Goal: Task Accomplishment & Management: Manage account settings

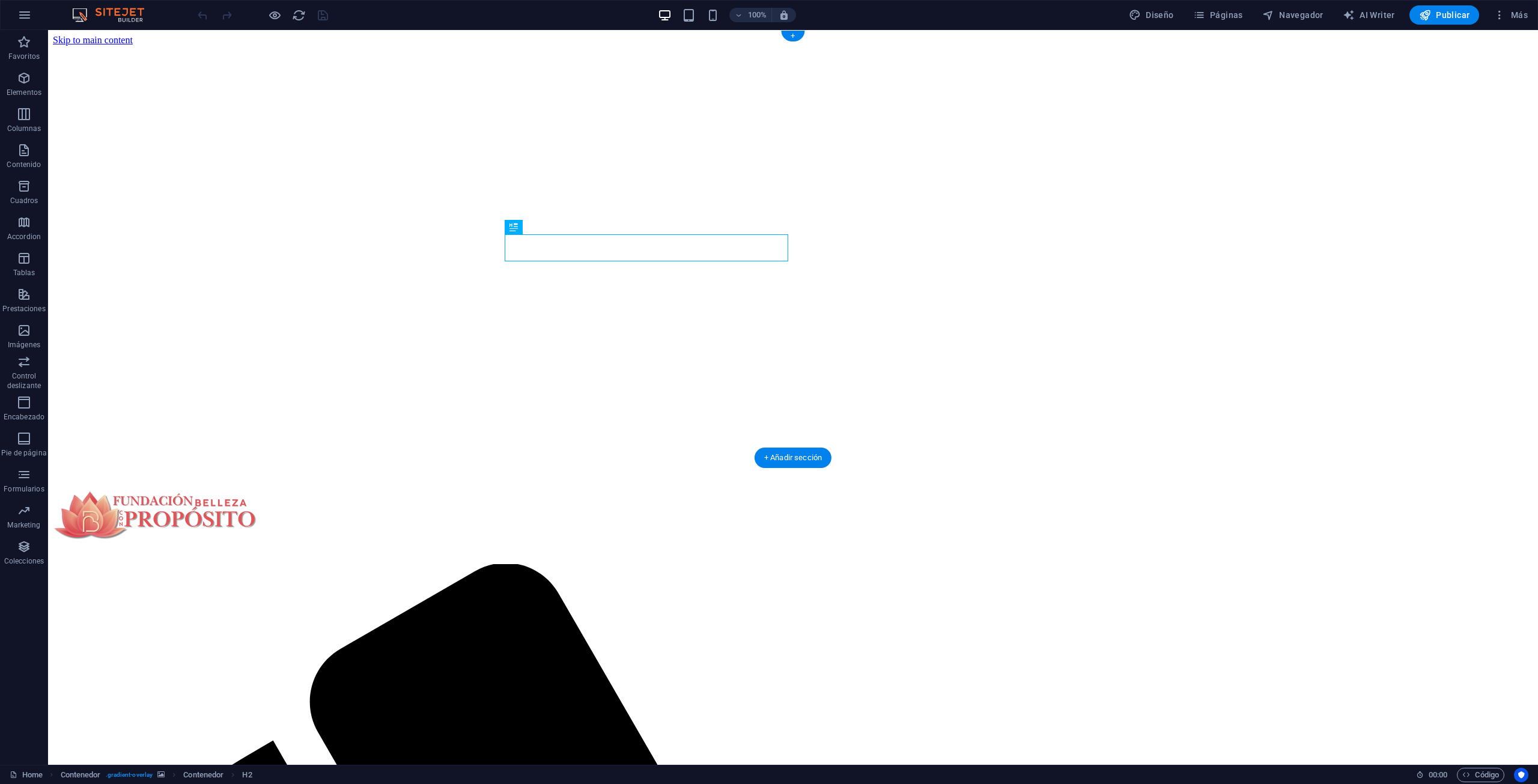
click at [1207, 46] on figure at bounding box center [792, 46] width 1480 height 0
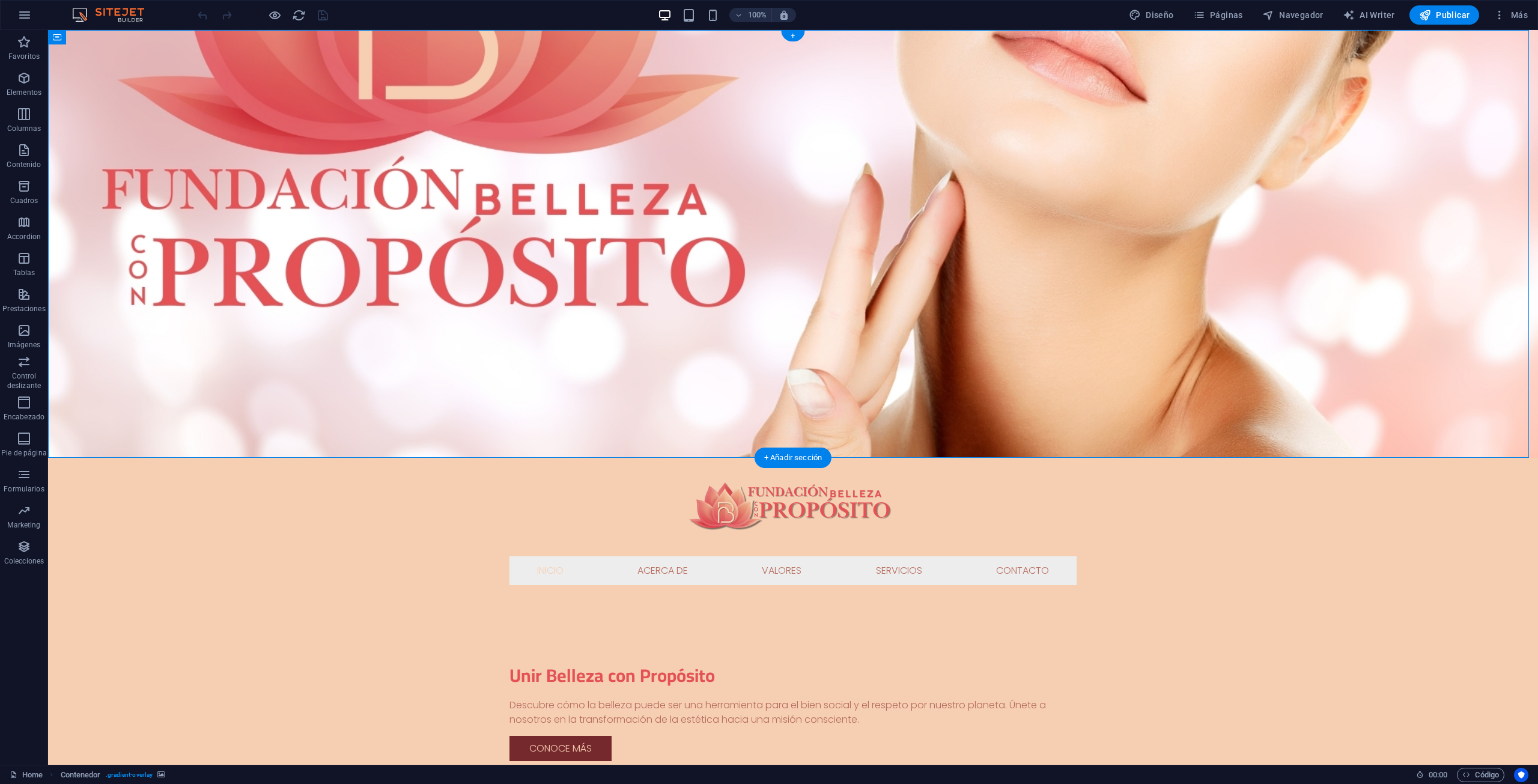
click at [1178, 96] on figure at bounding box center [793, 244] width 1490 height 428
click at [569, 39] on button at bounding box center [573, 37] width 14 height 14
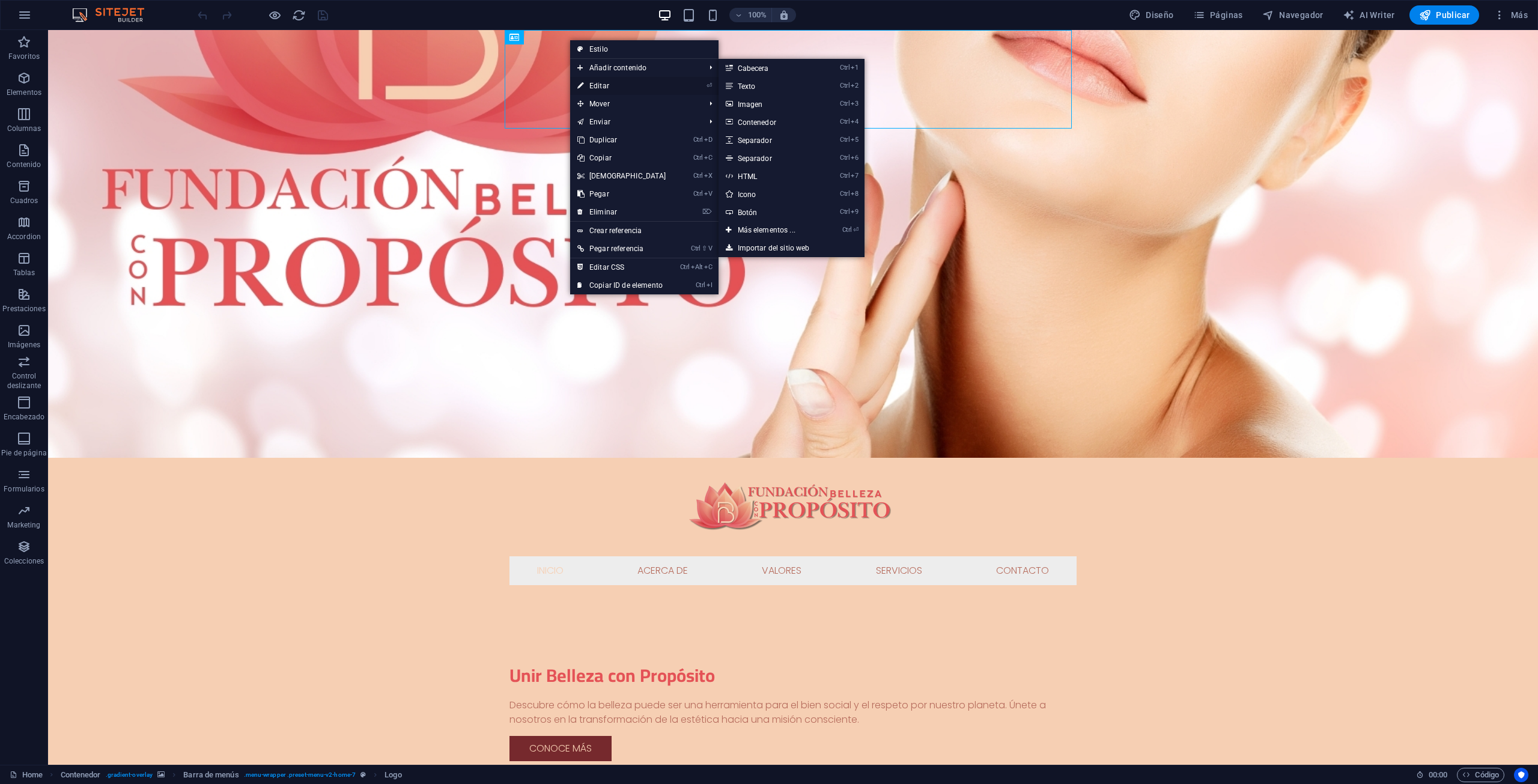
click at [617, 84] on link "⏎ Editar" at bounding box center [621, 86] width 103 height 18
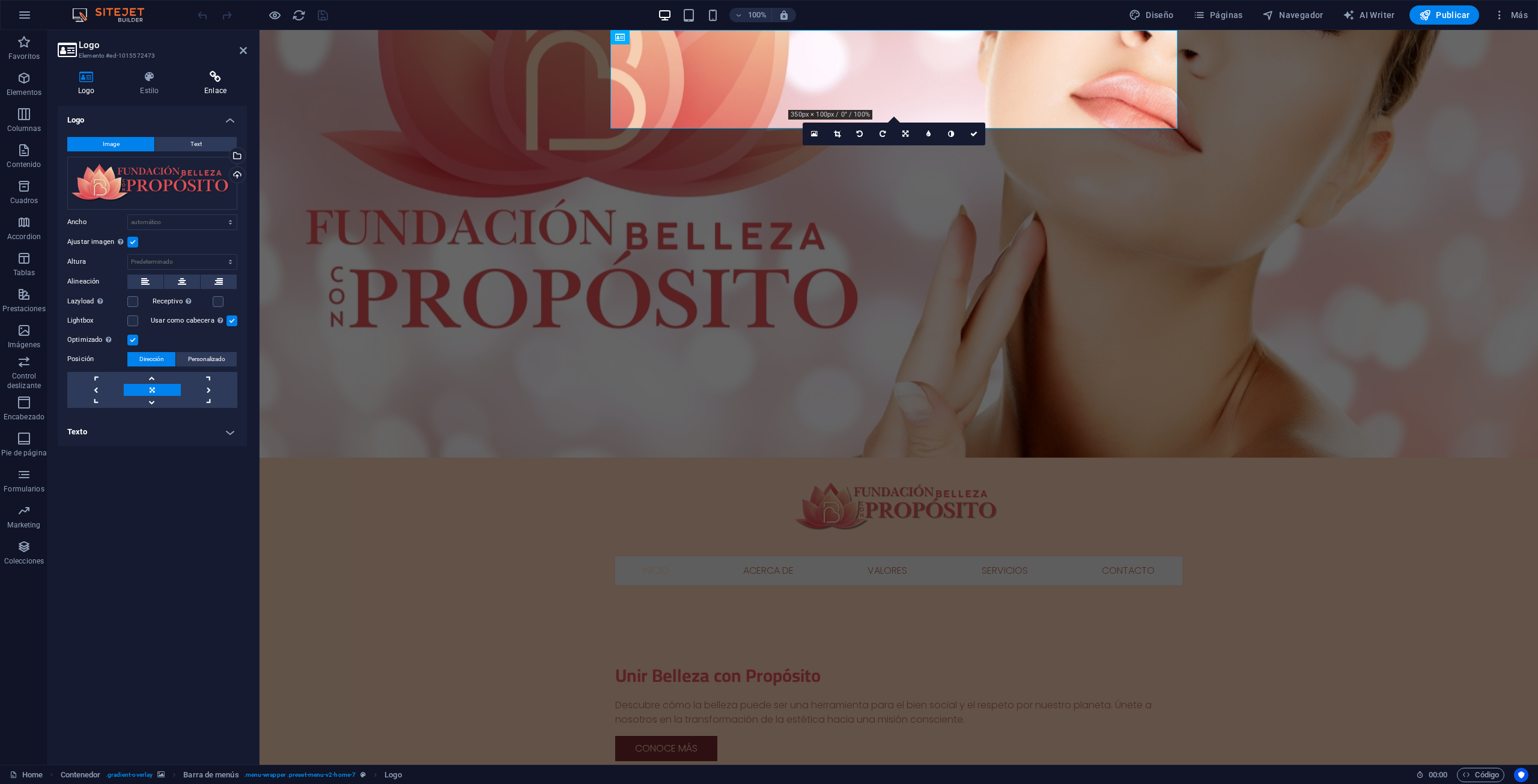
click at [215, 76] on icon at bounding box center [215, 77] width 63 height 12
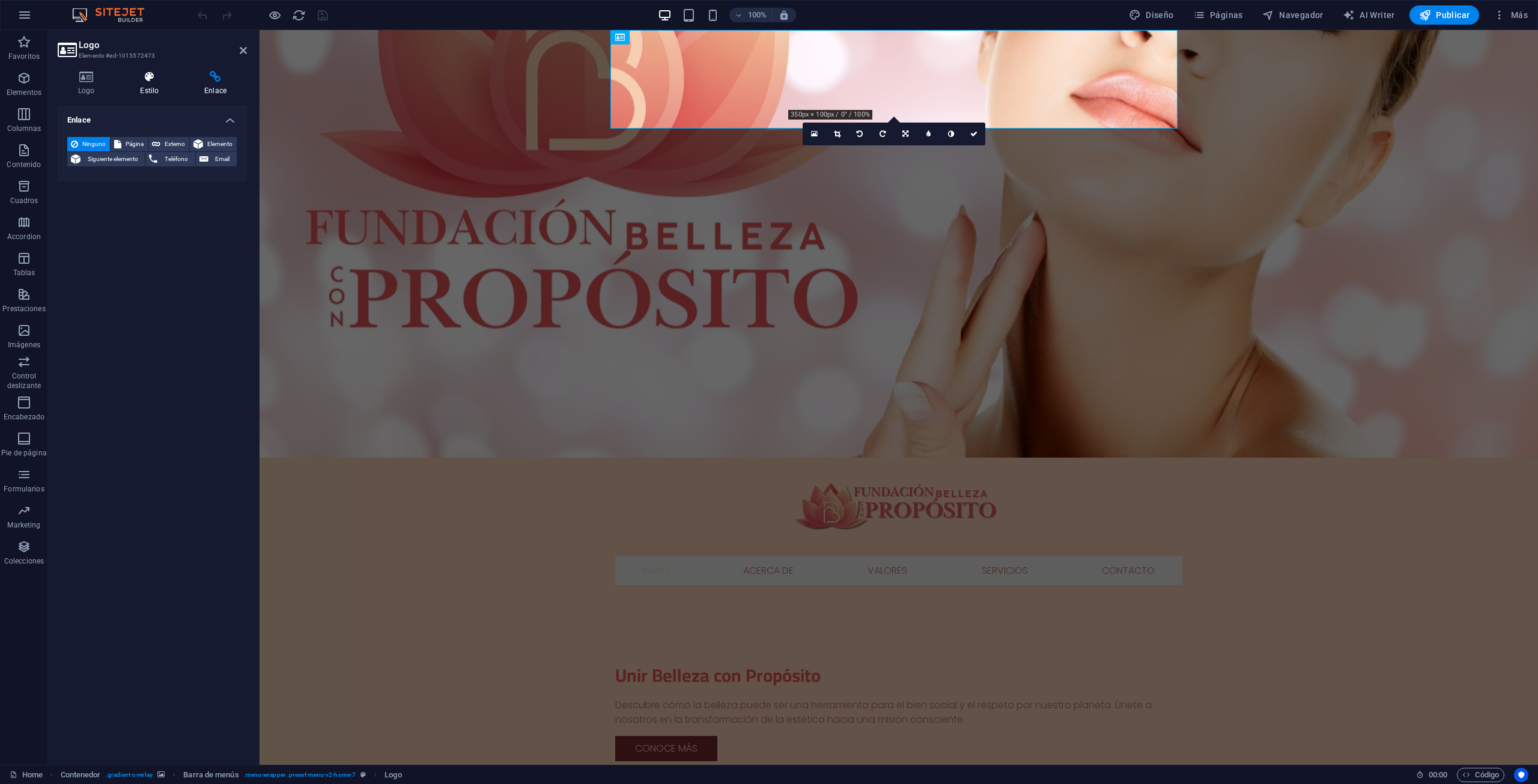
click at [157, 81] on icon at bounding box center [149, 77] width 59 height 12
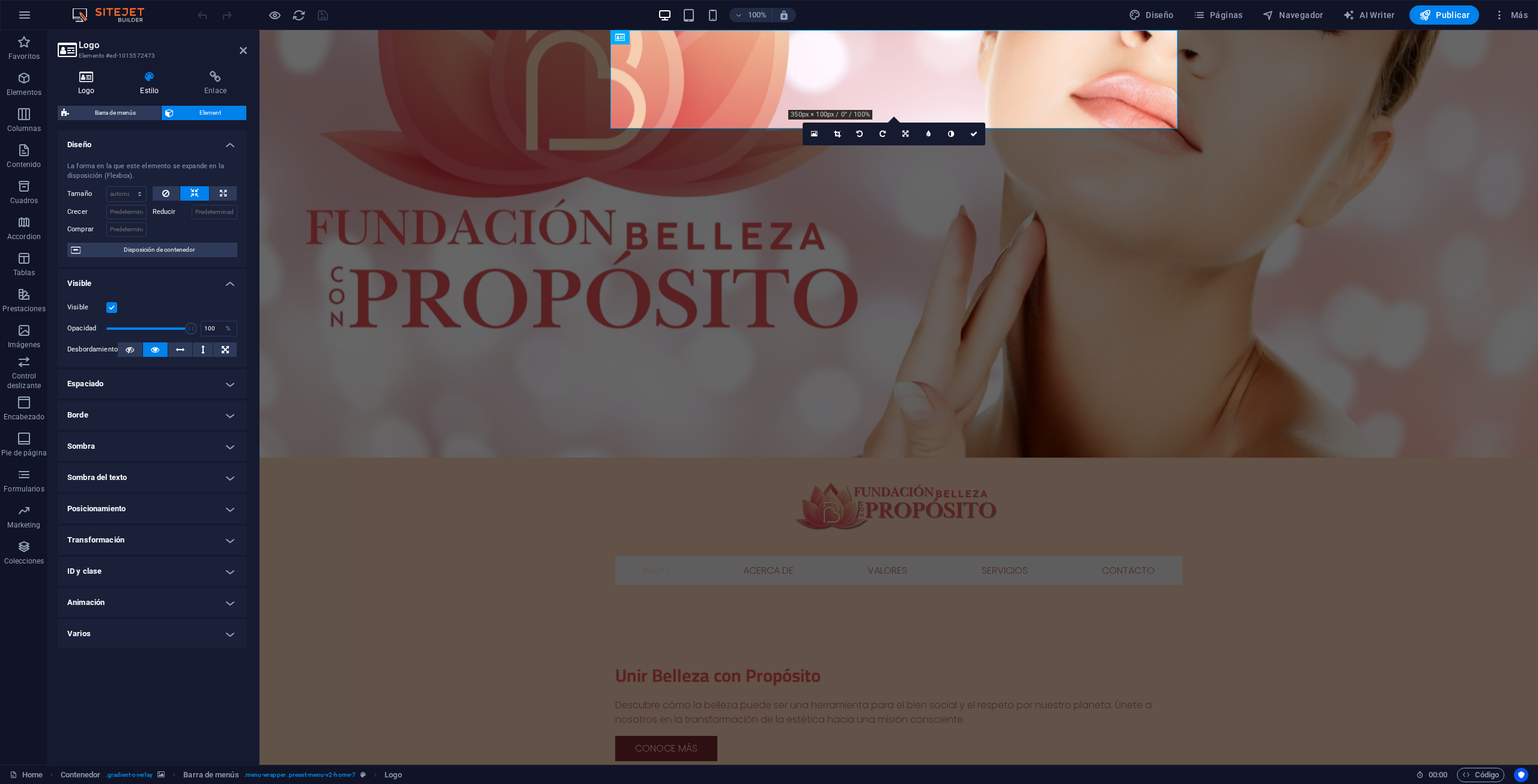
click at [79, 84] on h4 "Logo" at bounding box center [88, 84] width 62 height 25
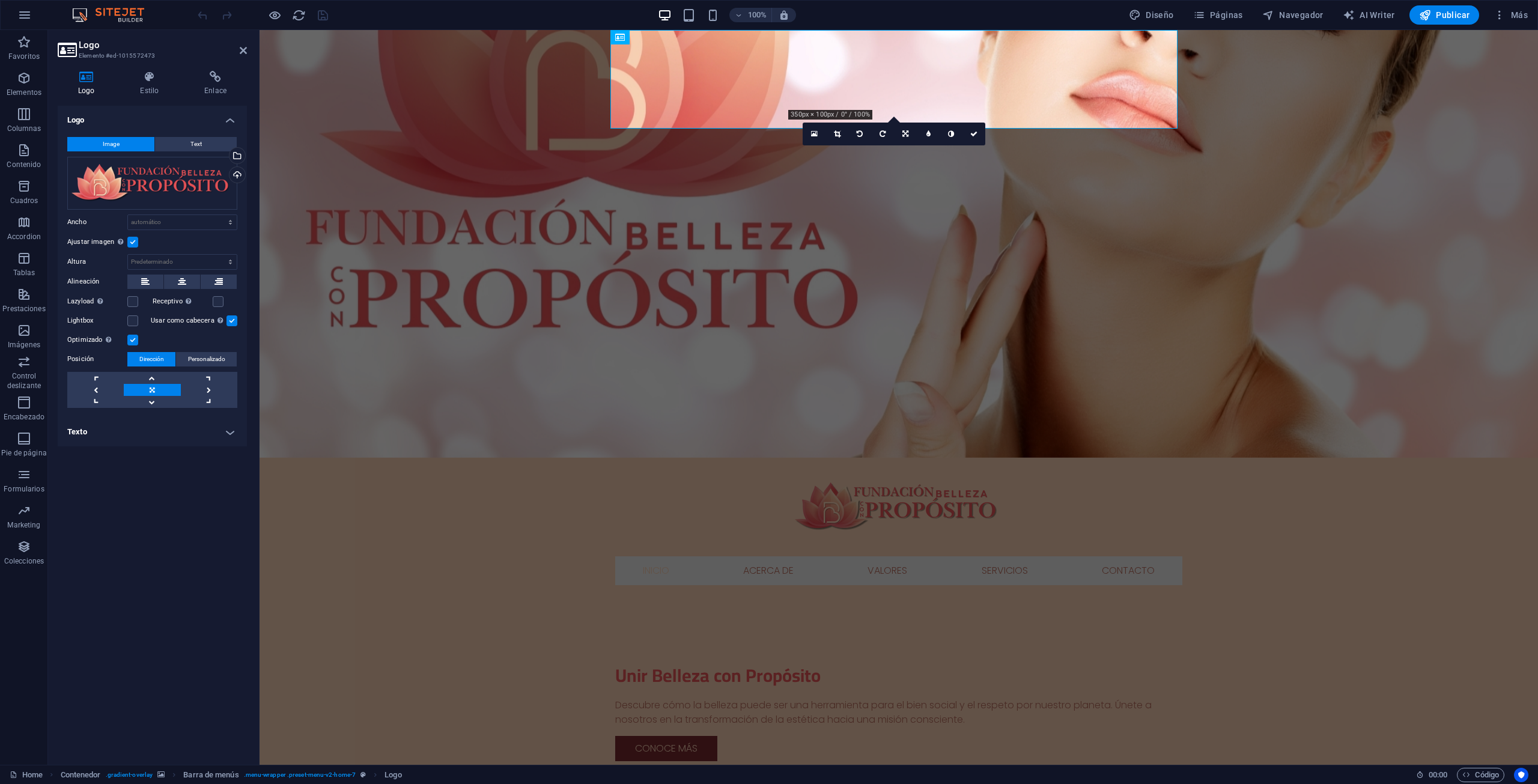
click at [1265, 200] on figure at bounding box center [898, 244] width 1279 height 428
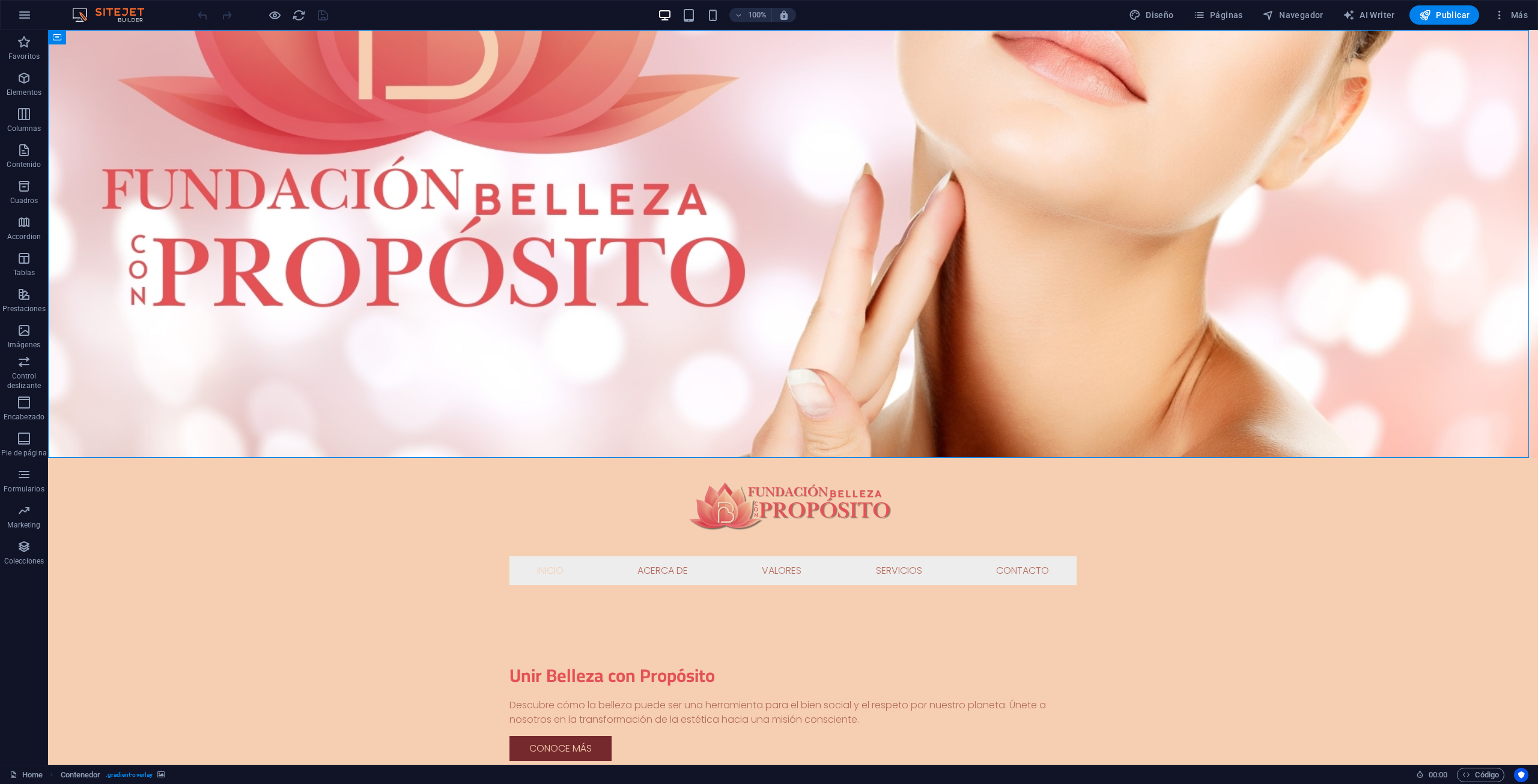
click at [1265, 202] on figure at bounding box center [793, 244] width 1490 height 428
click at [116, 39] on icon at bounding box center [116, 37] width 7 height 13
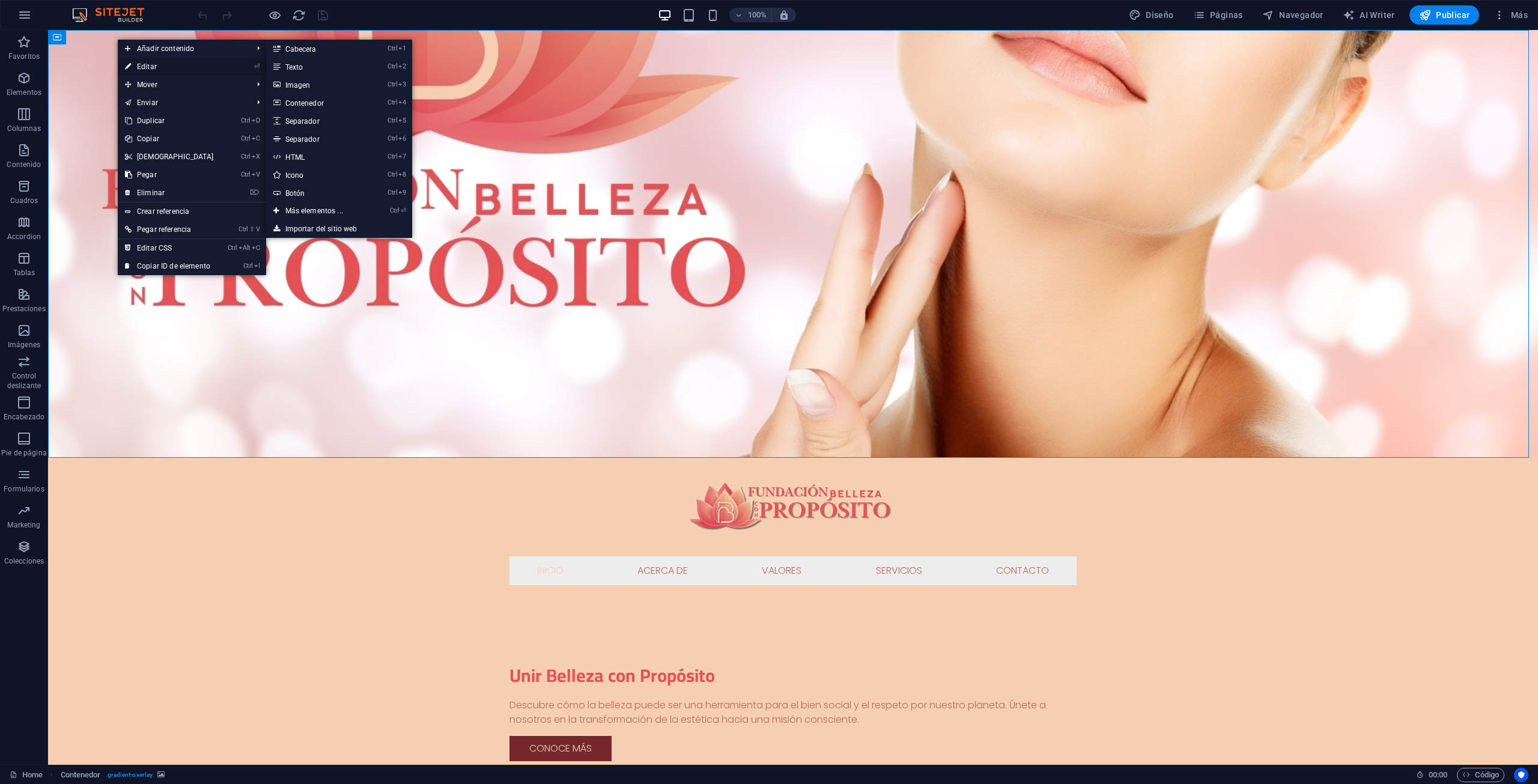
click at [150, 64] on link "⏎ Editar" at bounding box center [169, 67] width 103 height 18
select select "header"
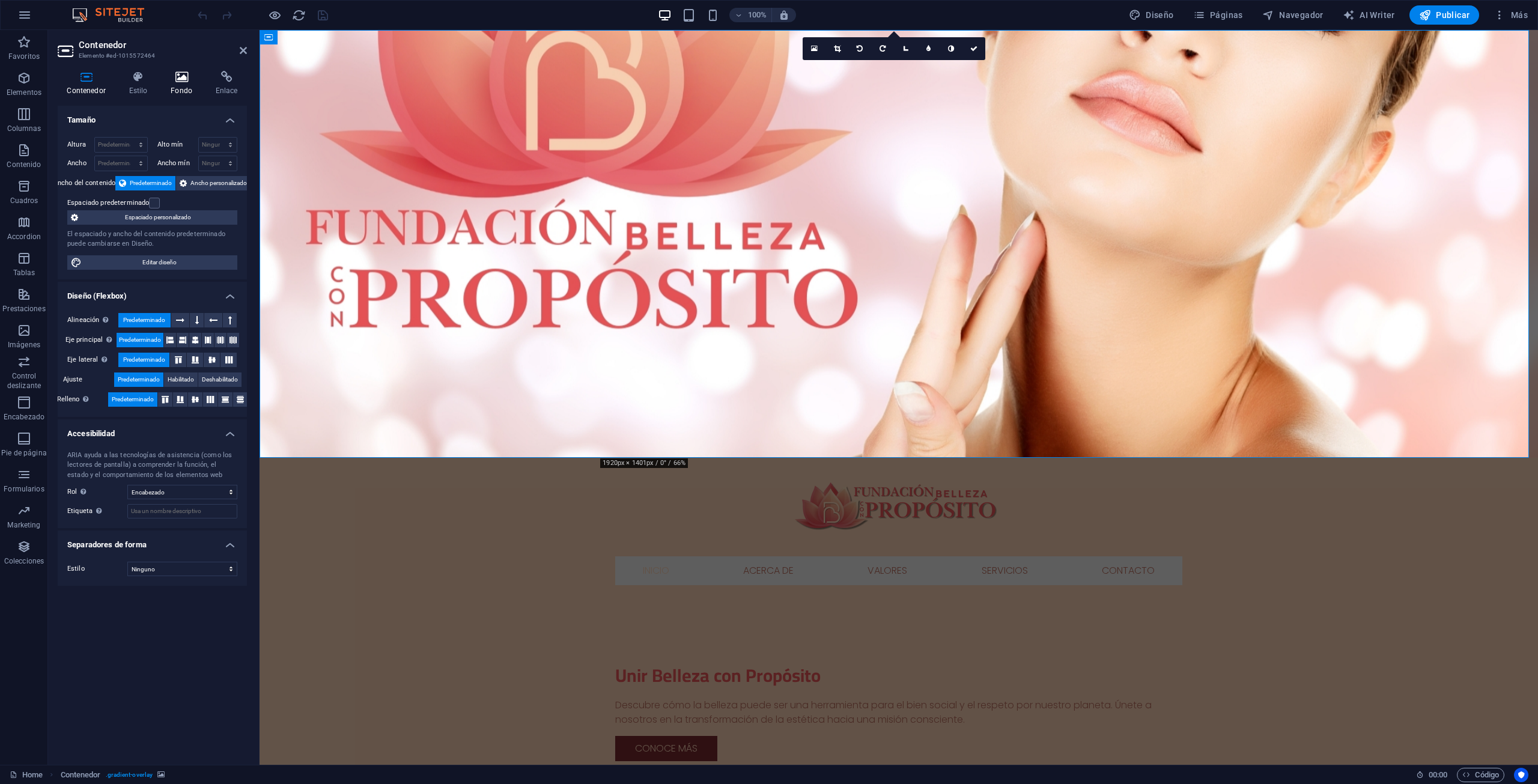
click at [185, 73] on icon at bounding box center [182, 77] width 40 height 12
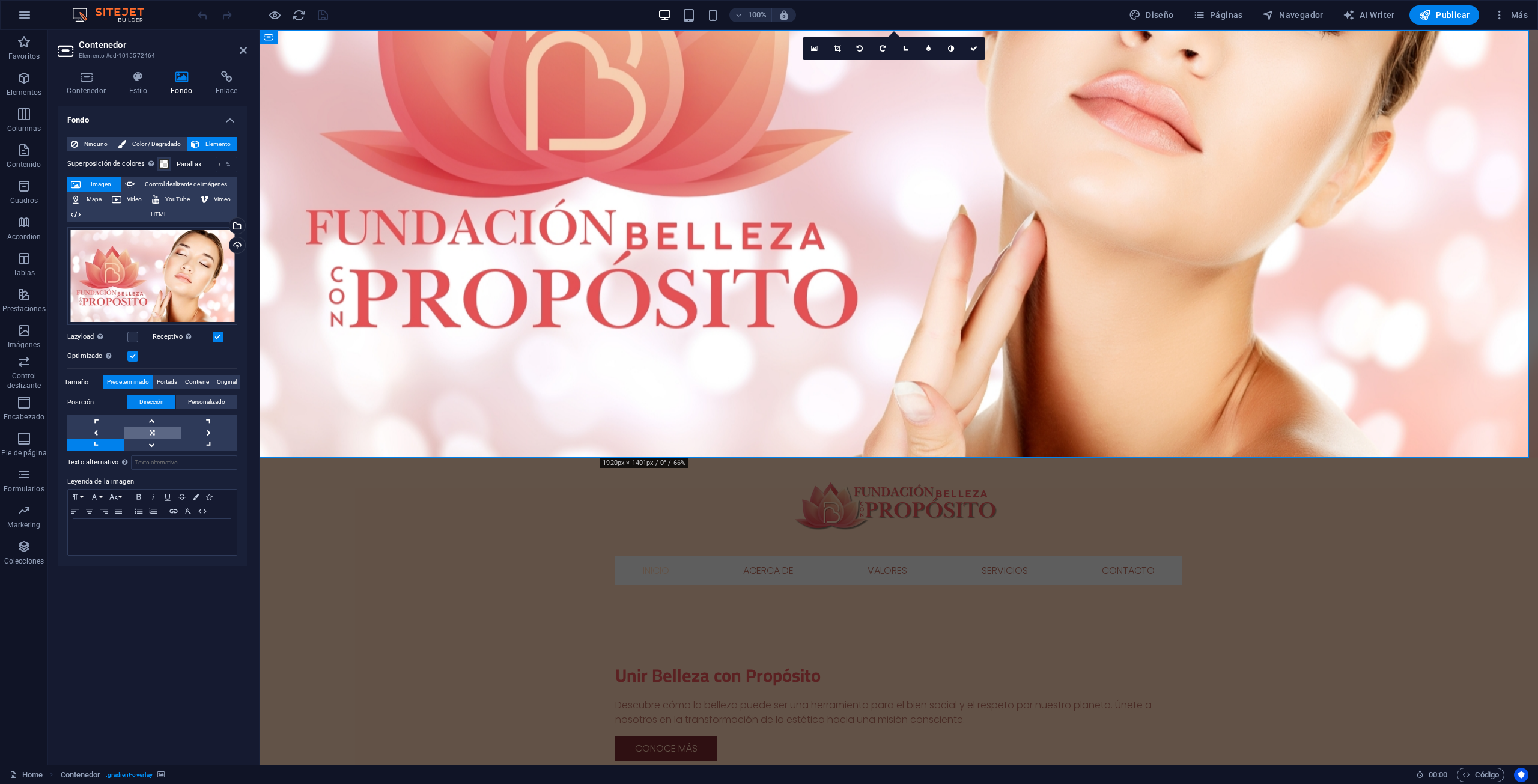
click at [155, 436] on link at bounding box center [152, 432] width 56 height 12
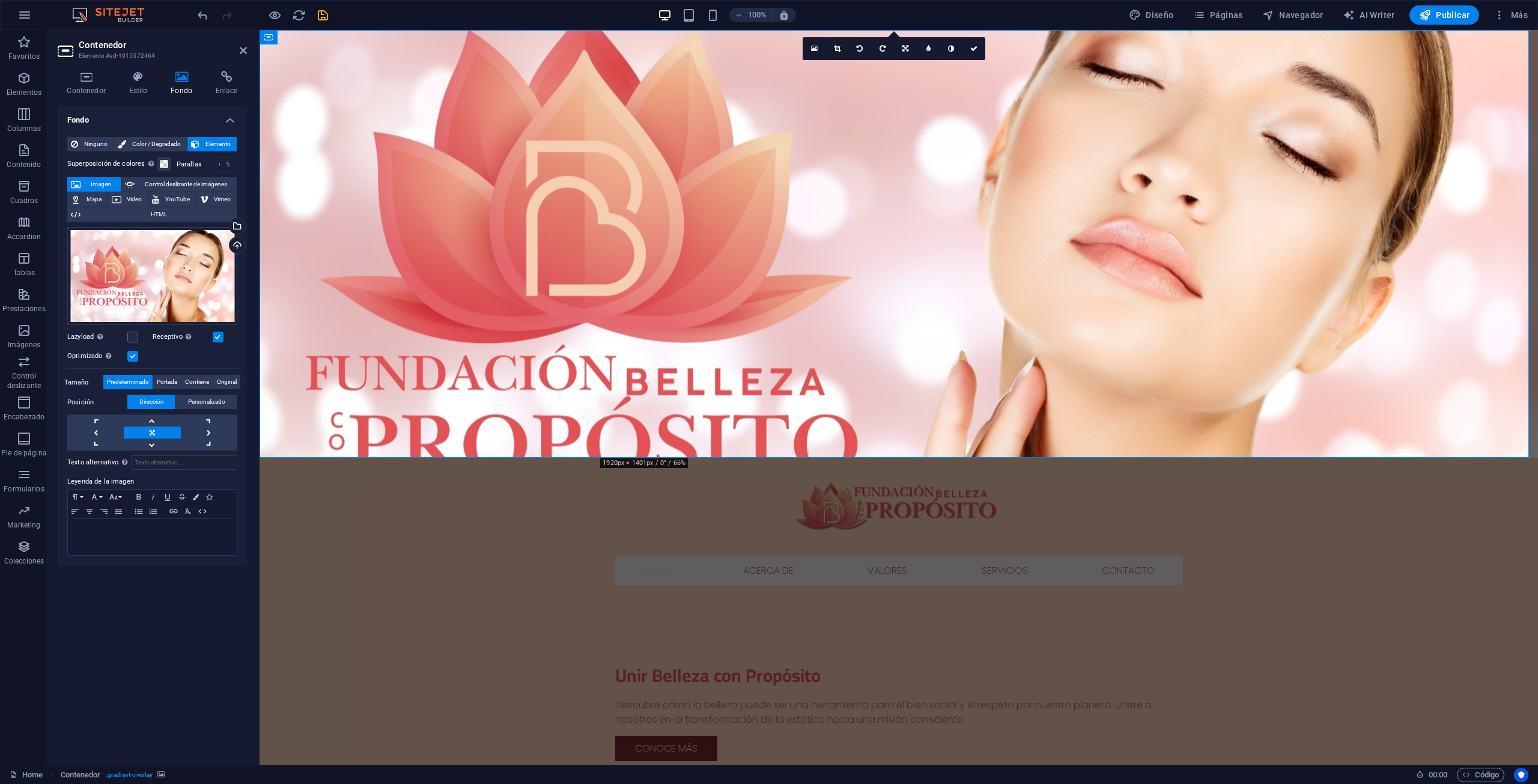
click at [319, 24] on div "100% Diseño Páginas Navegador AI Writer Publicar Más" at bounding box center [769, 15] width 1537 height 29
click at [319, 21] on icon "save" at bounding box center [322, 15] width 14 height 14
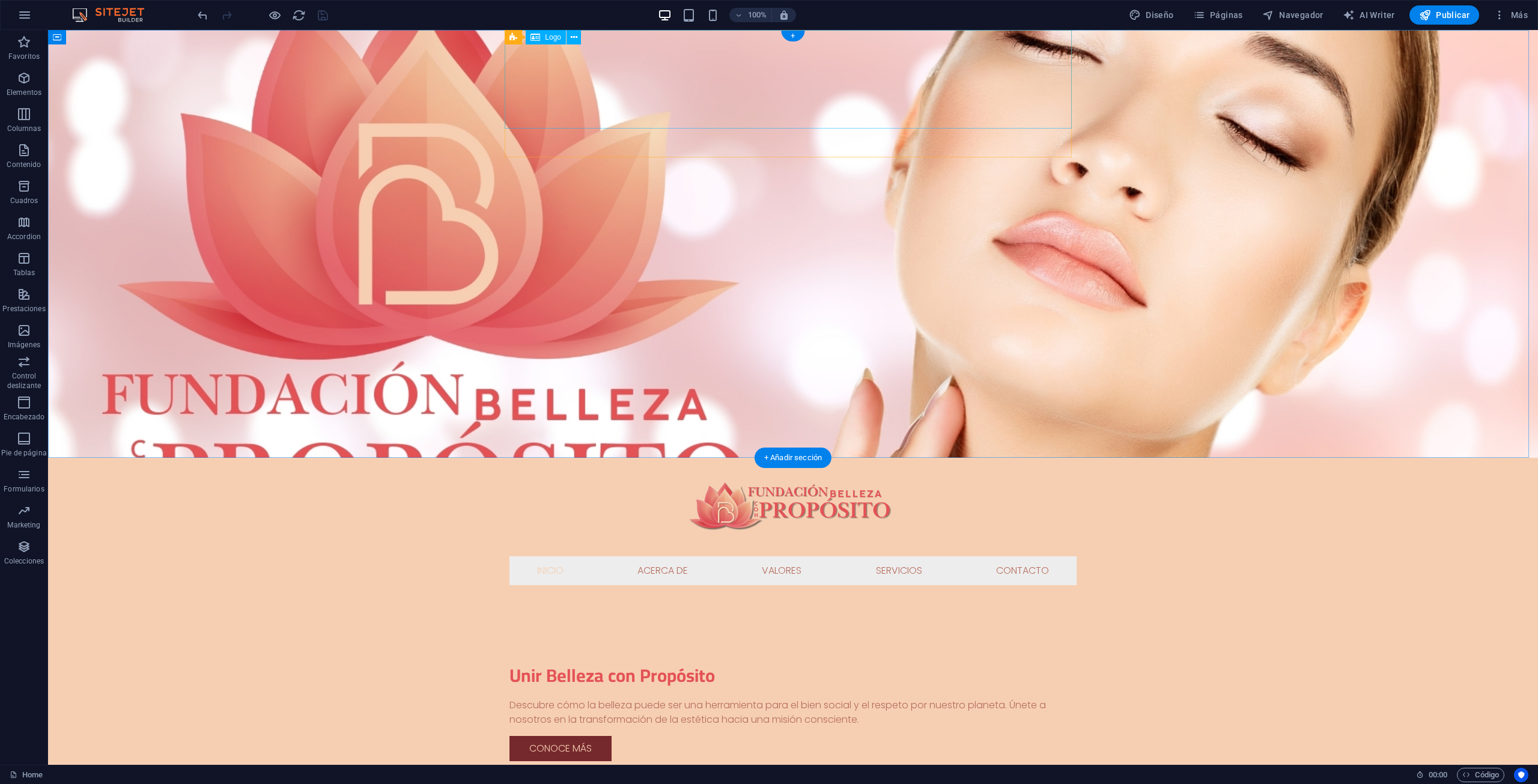
click at [867, 458] on div at bounding box center [792, 507] width 567 height 99
click at [574, 35] on icon at bounding box center [574, 37] width 7 height 13
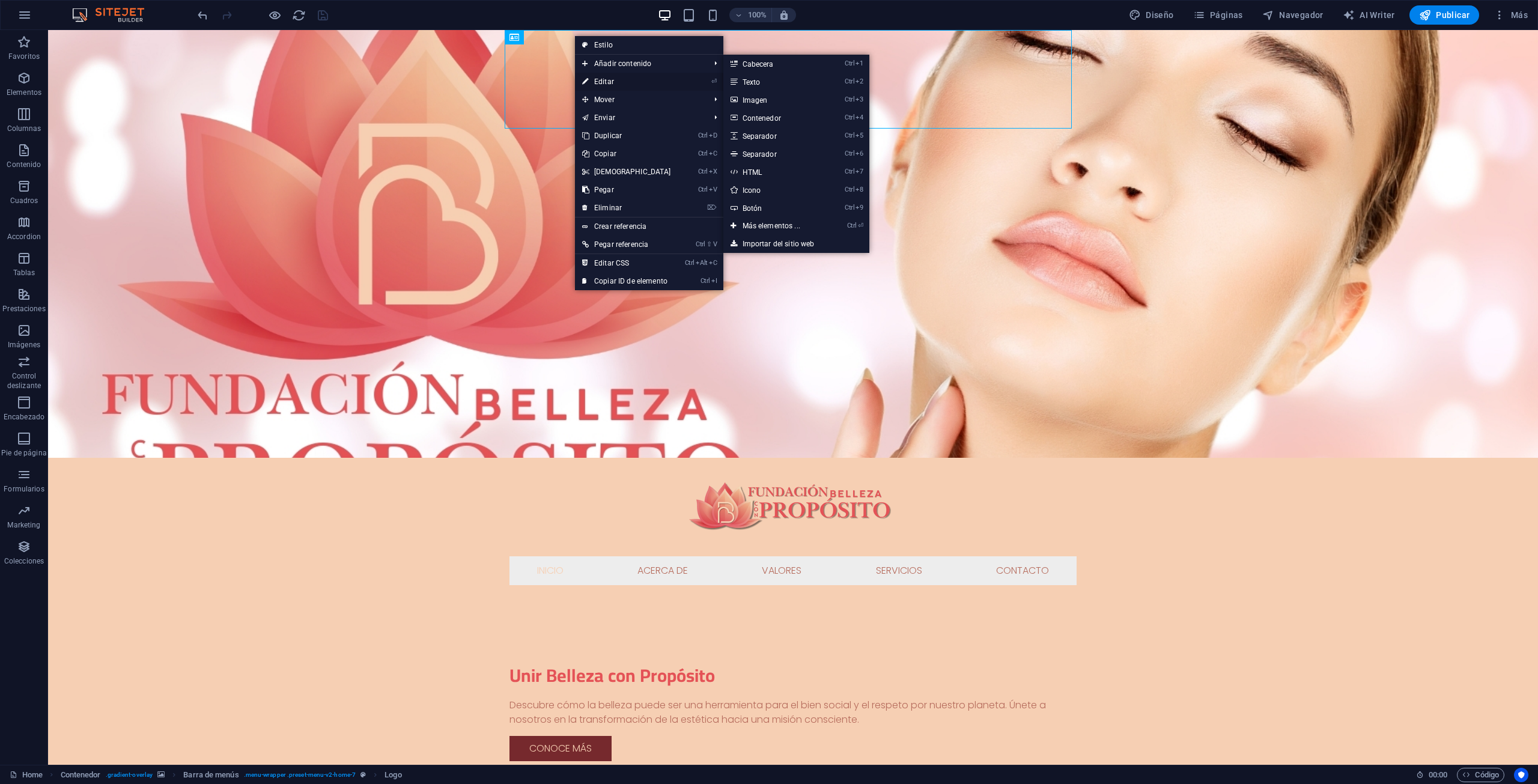
click at [591, 82] on link "⏎ Editar" at bounding box center [626, 82] width 103 height 18
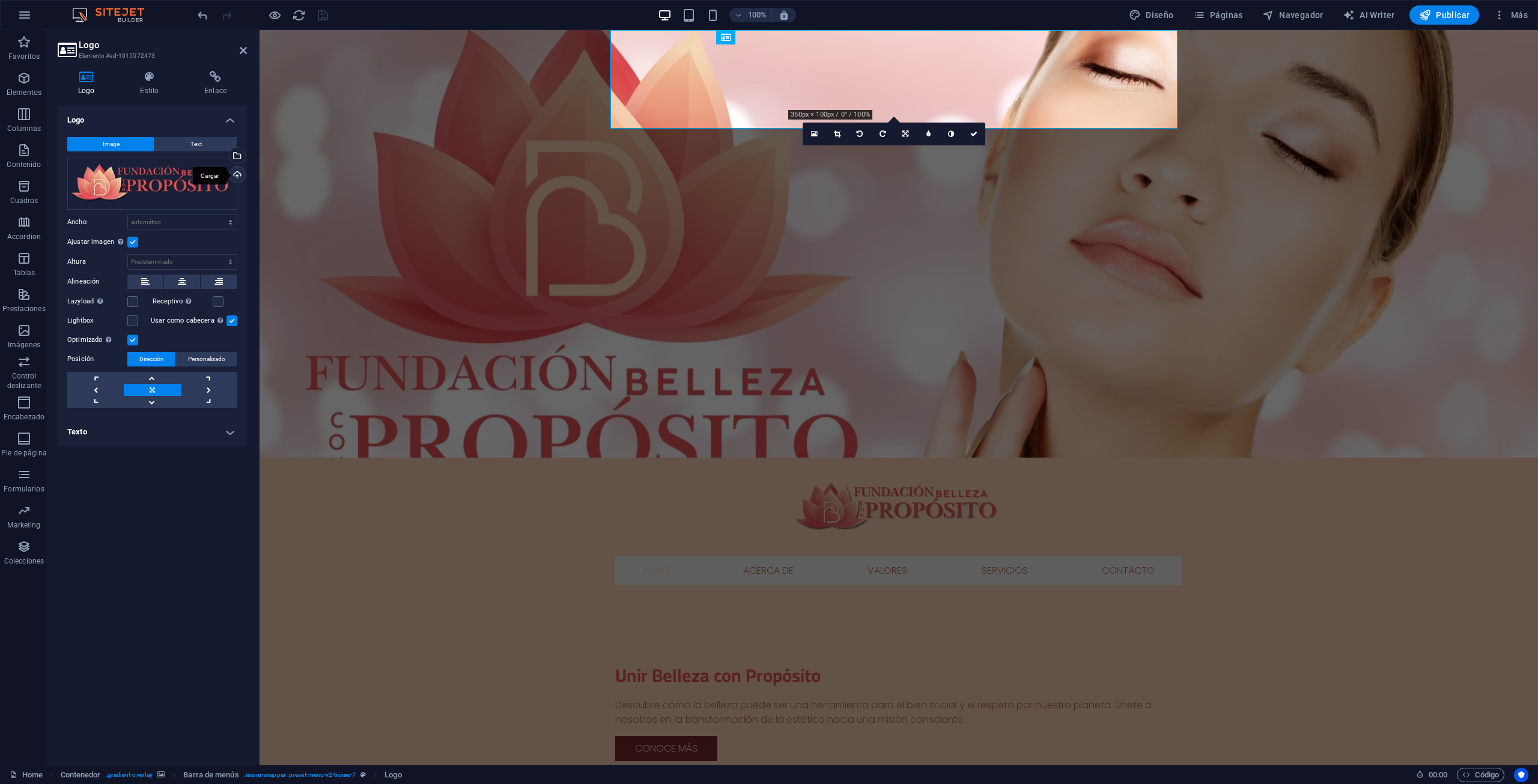
click at [240, 173] on div "Cargar" at bounding box center [236, 176] width 18 height 18
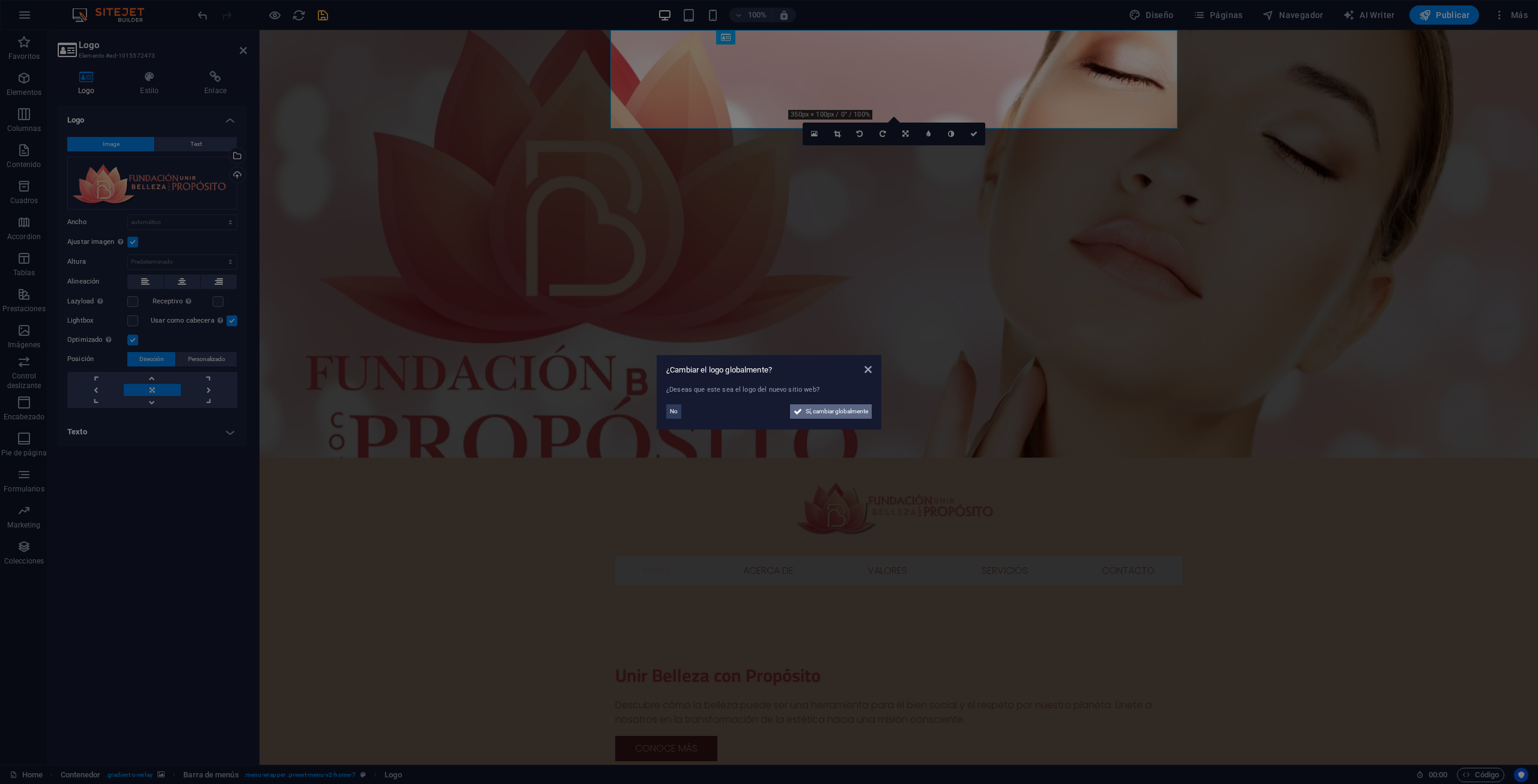
click at [812, 408] on span "Sí, cambiar globalmente" at bounding box center [837, 411] width 62 height 14
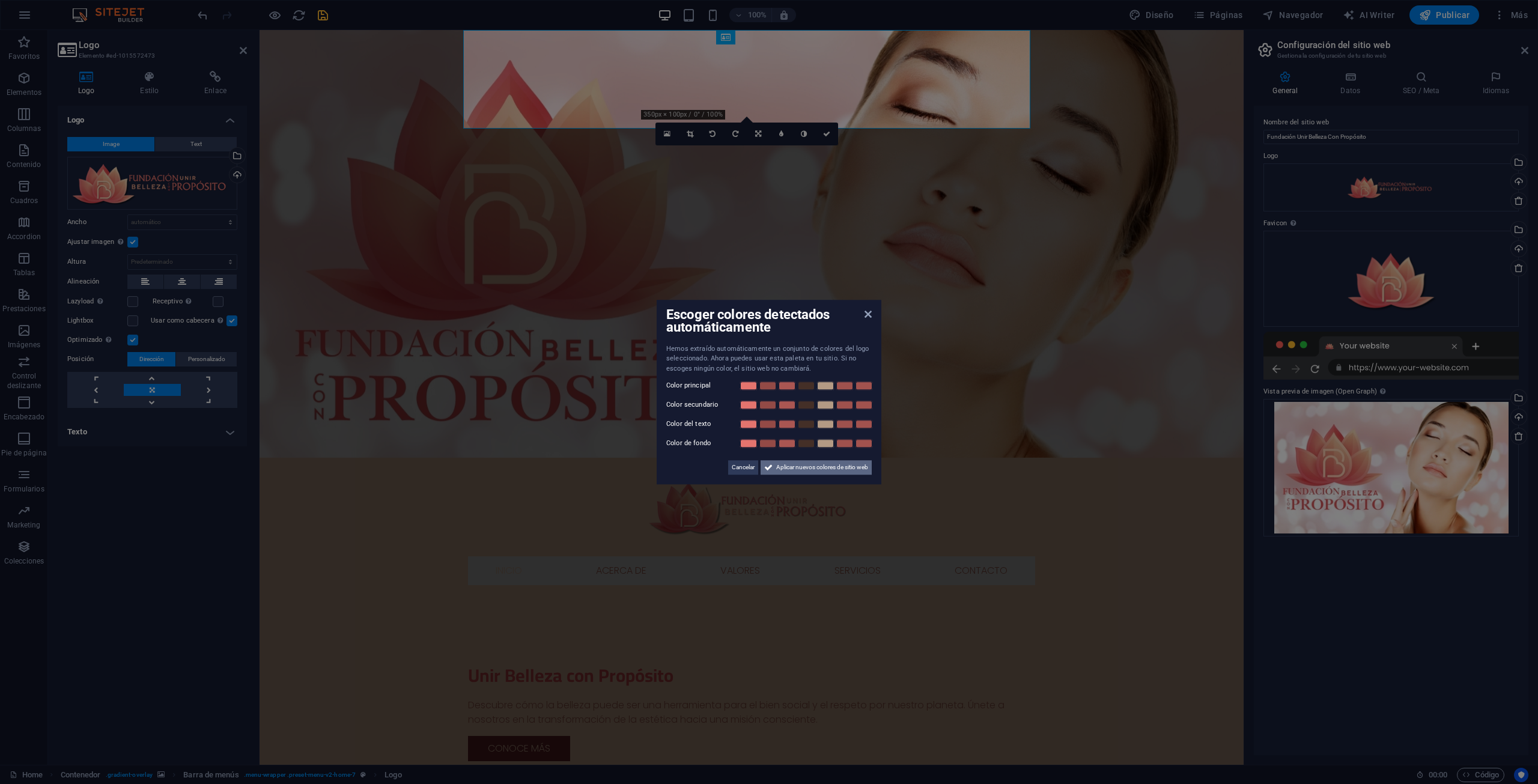
click at [826, 471] on span "Aplicar nuevos colores de sitio web" at bounding box center [822, 467] width 92 height 14
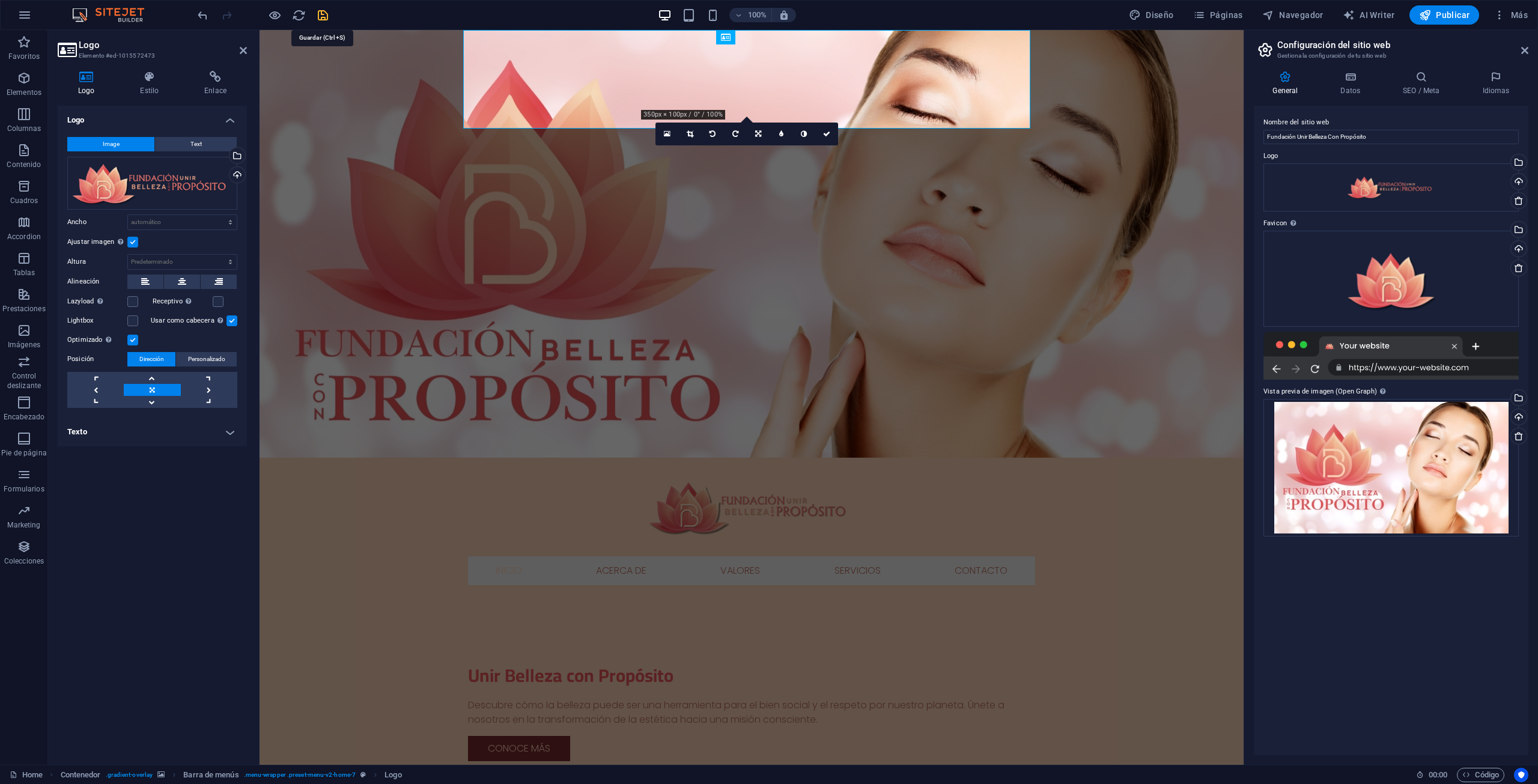
click at [323, 13] on icon "save" at bounding box center [322, 15] width 14 height 14
checkbox input "false"
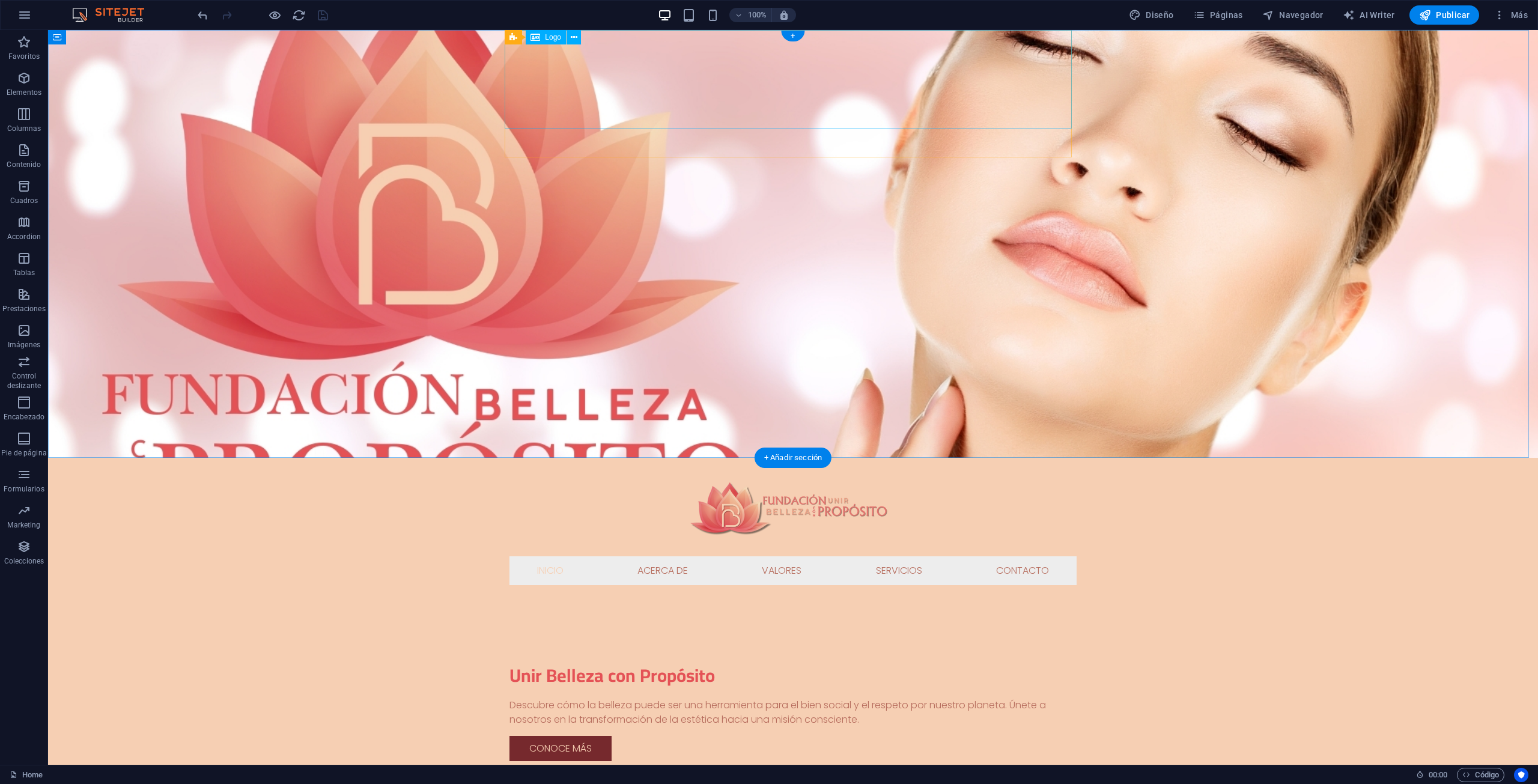
click at [535, 458] on div at bounding box center [792, 507] width 567 height 99
click at [575, 37] on icon at bounding box center [574, 37] width 7 height 13
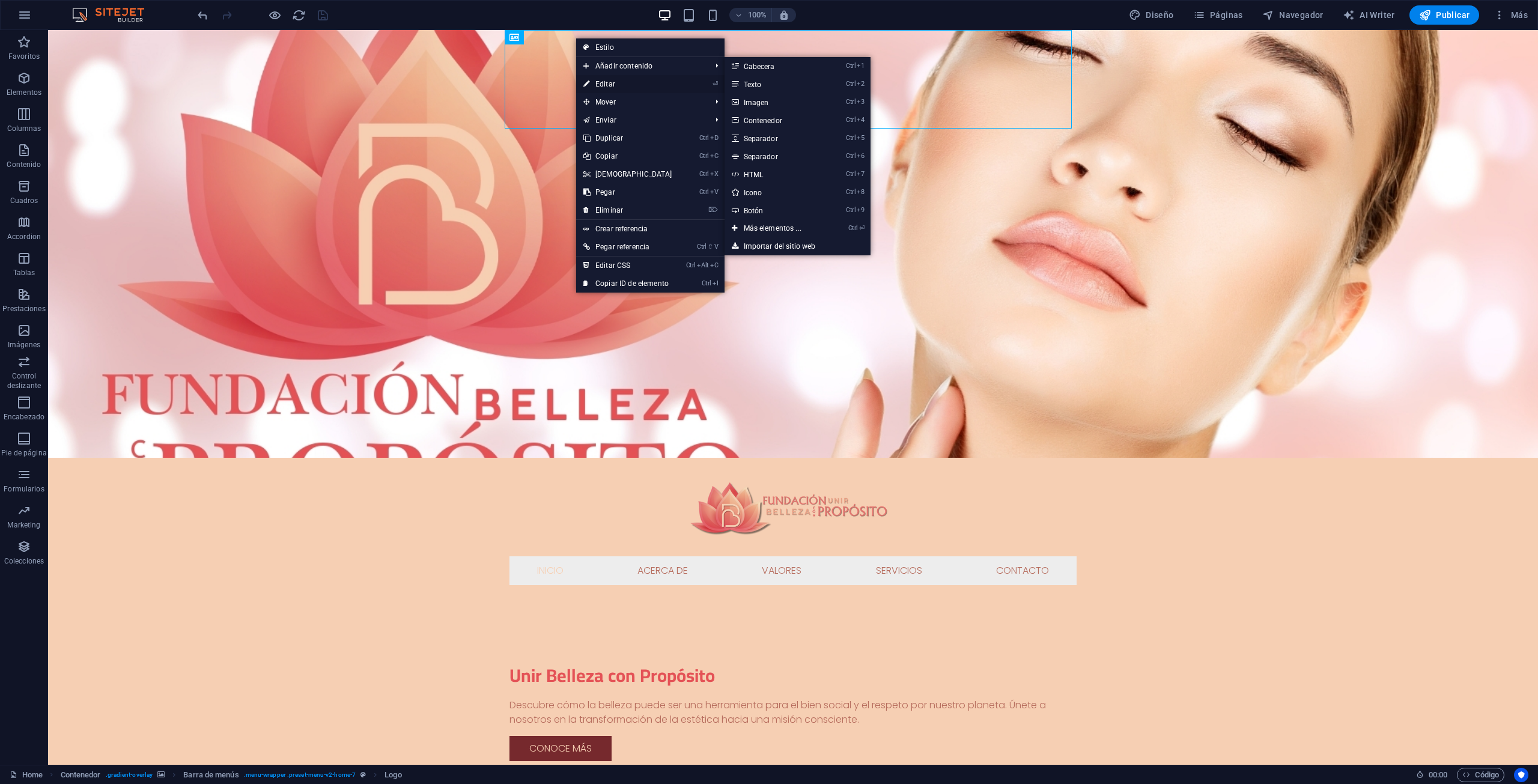
click at [604, 79] on link "⏎ Editar" at bounding box center [627, 84] width 103 height 18
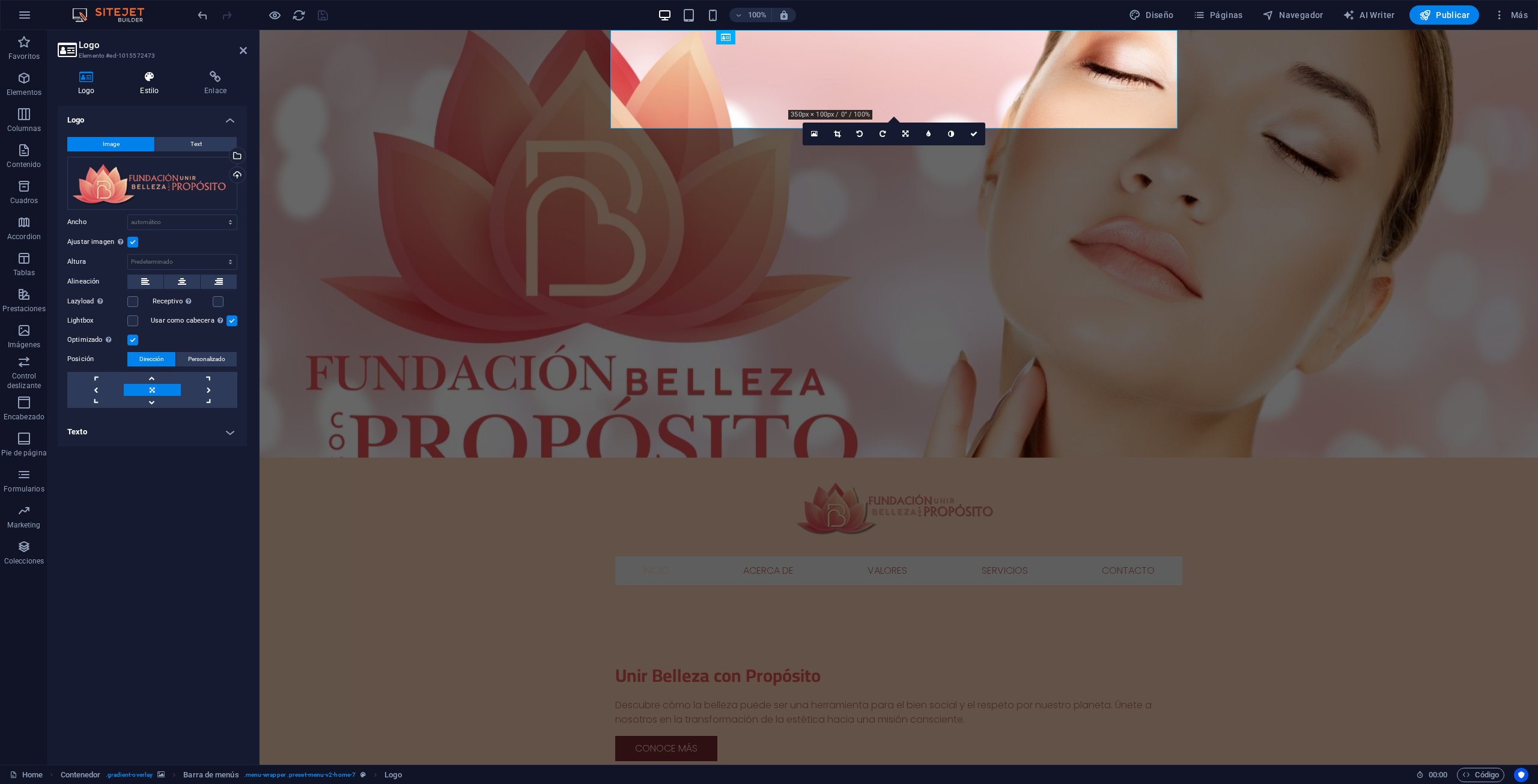
click at [149, 84] on h4 "Estilo" at bounding box center [151, 84] width 64 height 25
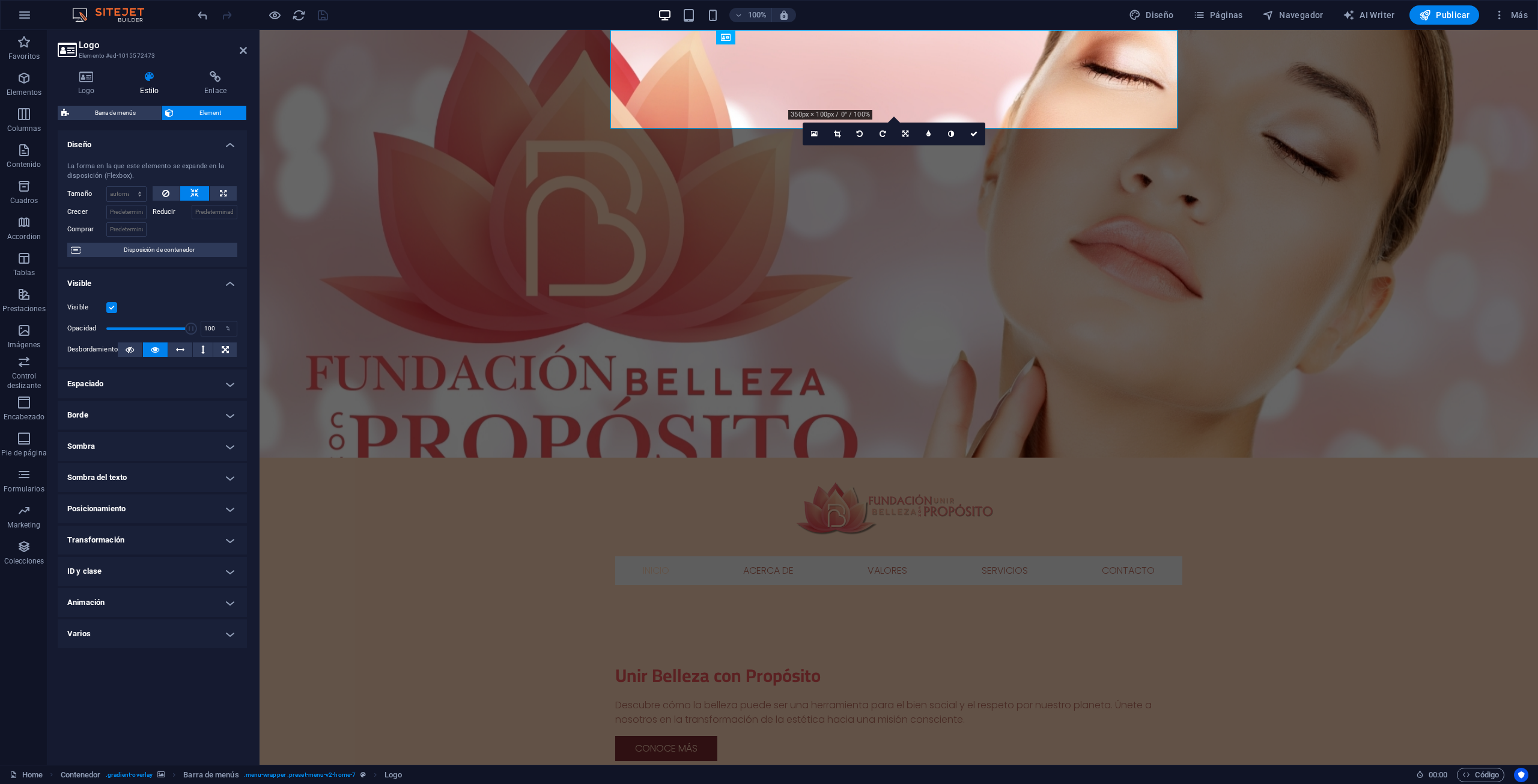
click at [139, 63] on div "Logo Estilo Enlace Logo Image Text Arrastra archivos aquí, haz clic para escoge…" at bounding box center [152, 413] width 208 height 703
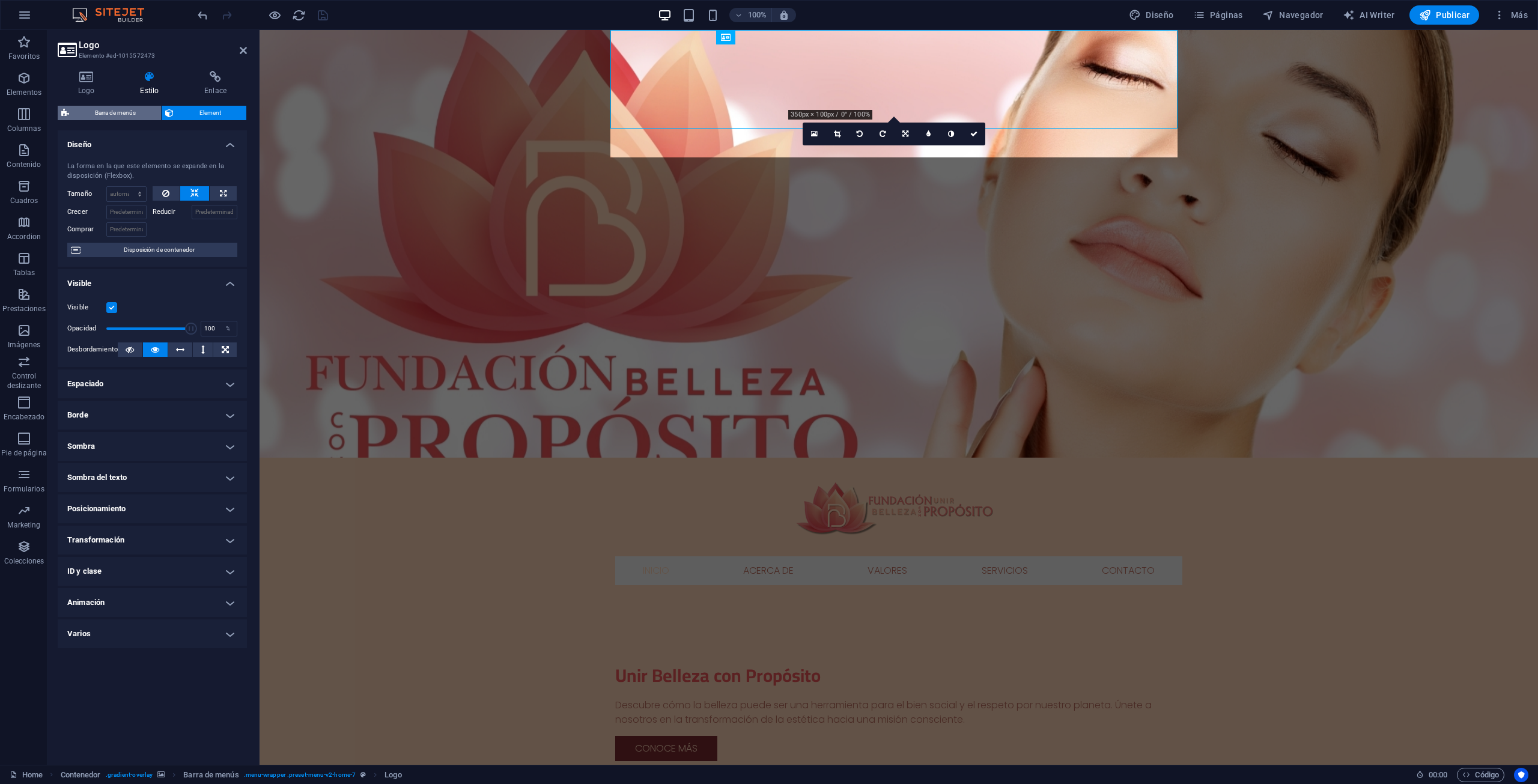
click at [97, 109] on span "Barra de menús" at bounding box center [115, 113] width 84 height 14
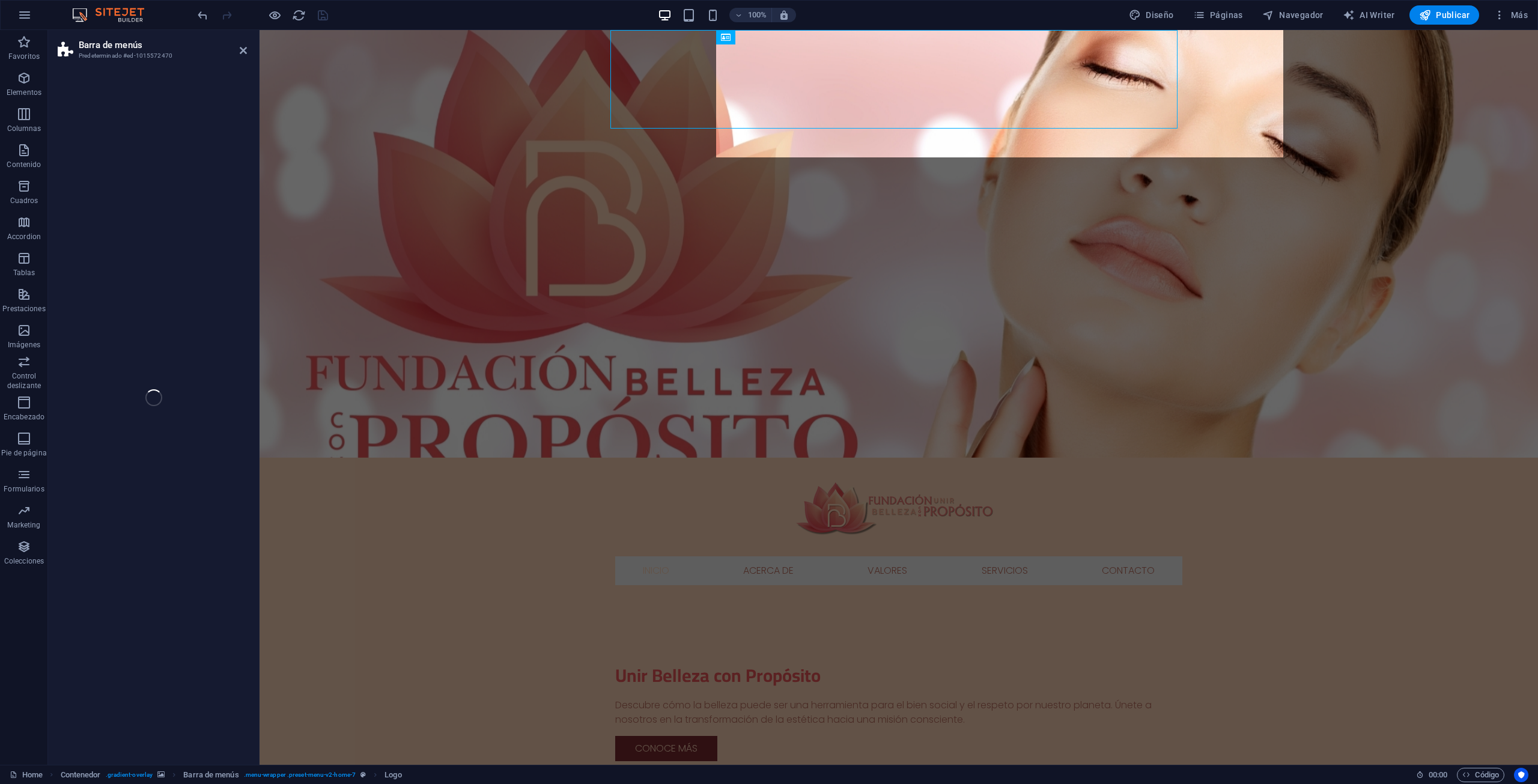
select select "rem"
select select "preset-menu-v2-home-7"
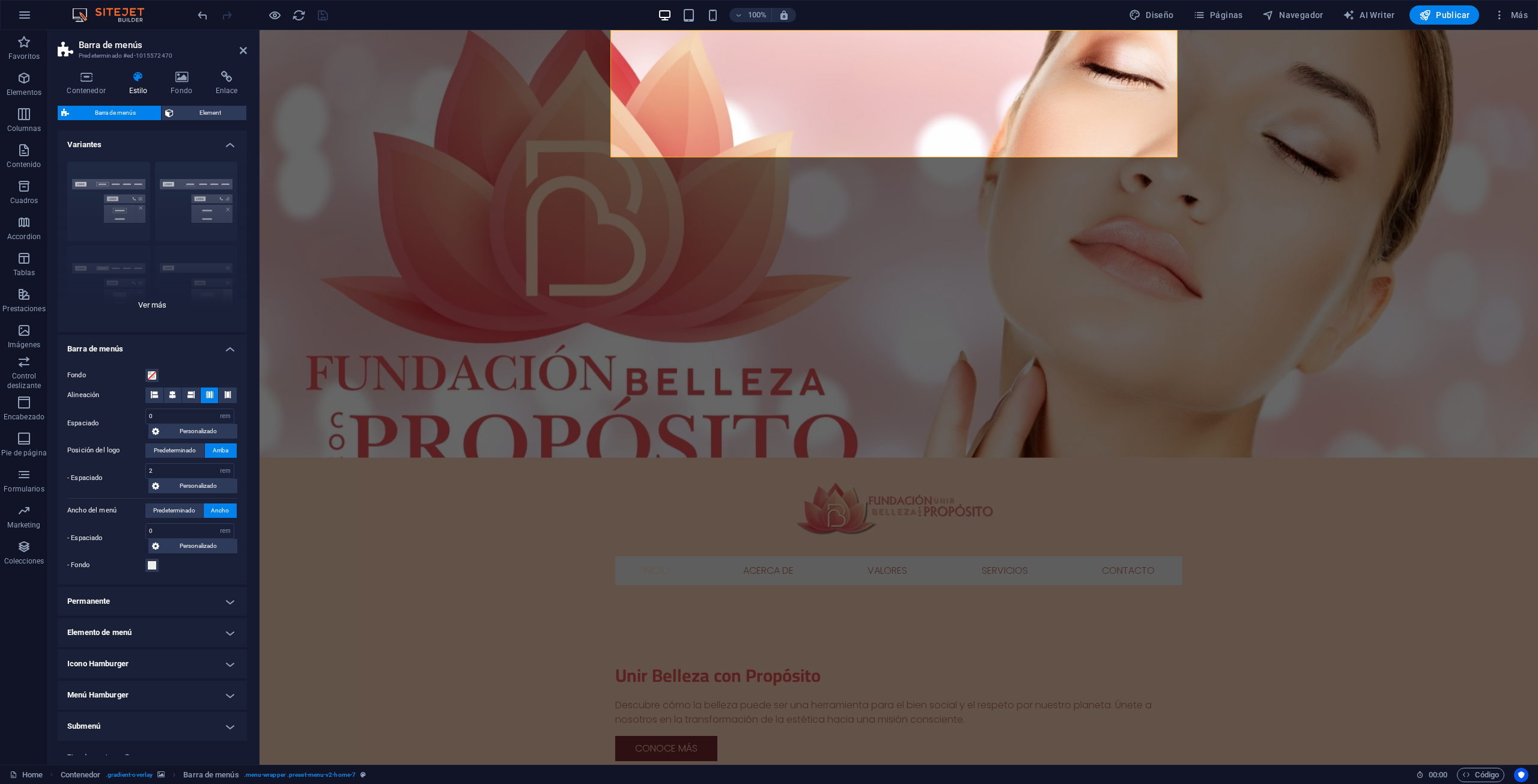
click at [189, 196] on div "Borde Centrado Predeterminado Fijo Loki Desencadenador Ancho XXL" at bounding box center [152, 242] width 189 height 180
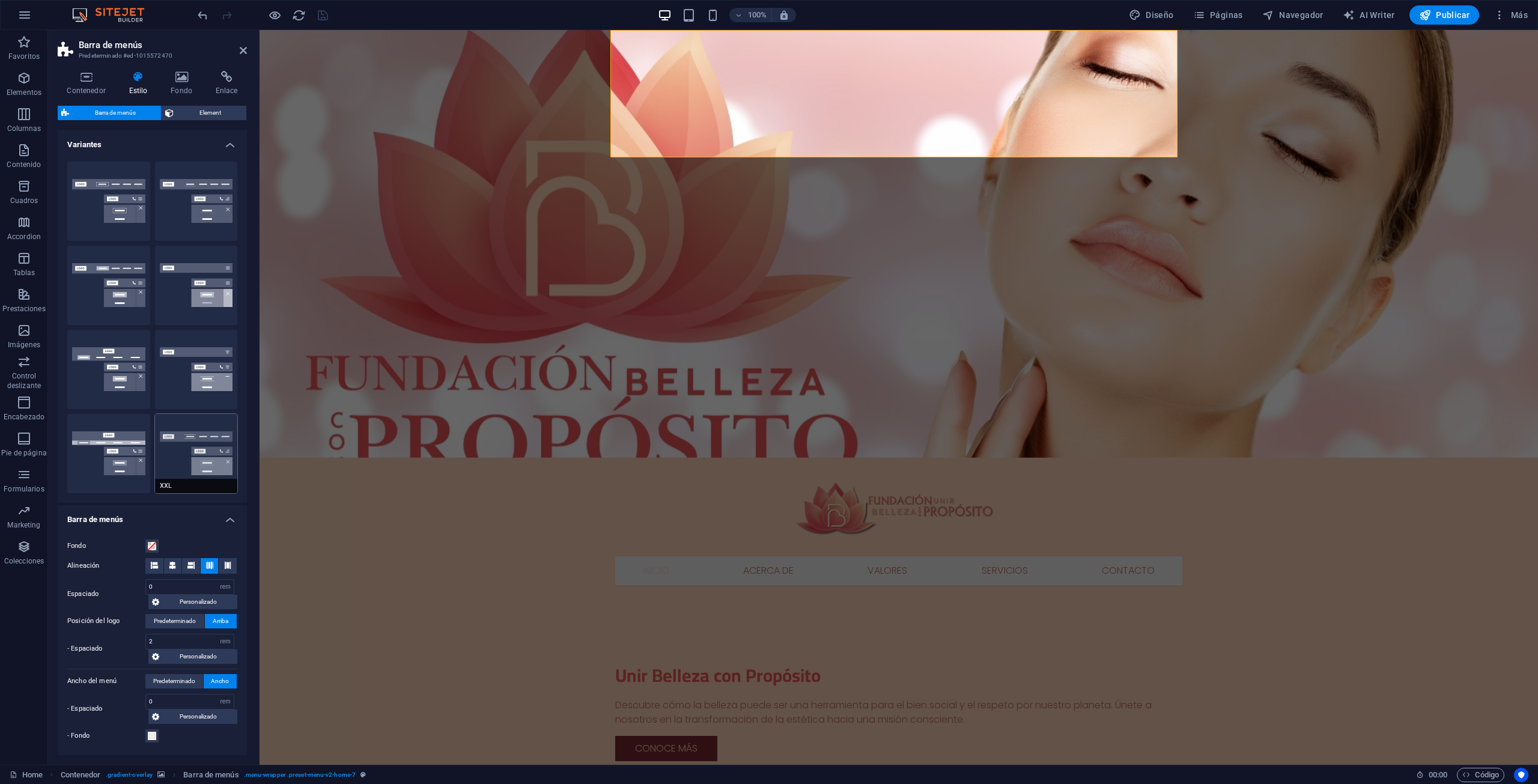
click at [190, 439] on button "XXL" at bounding box center [196, 453] width 83 height 79
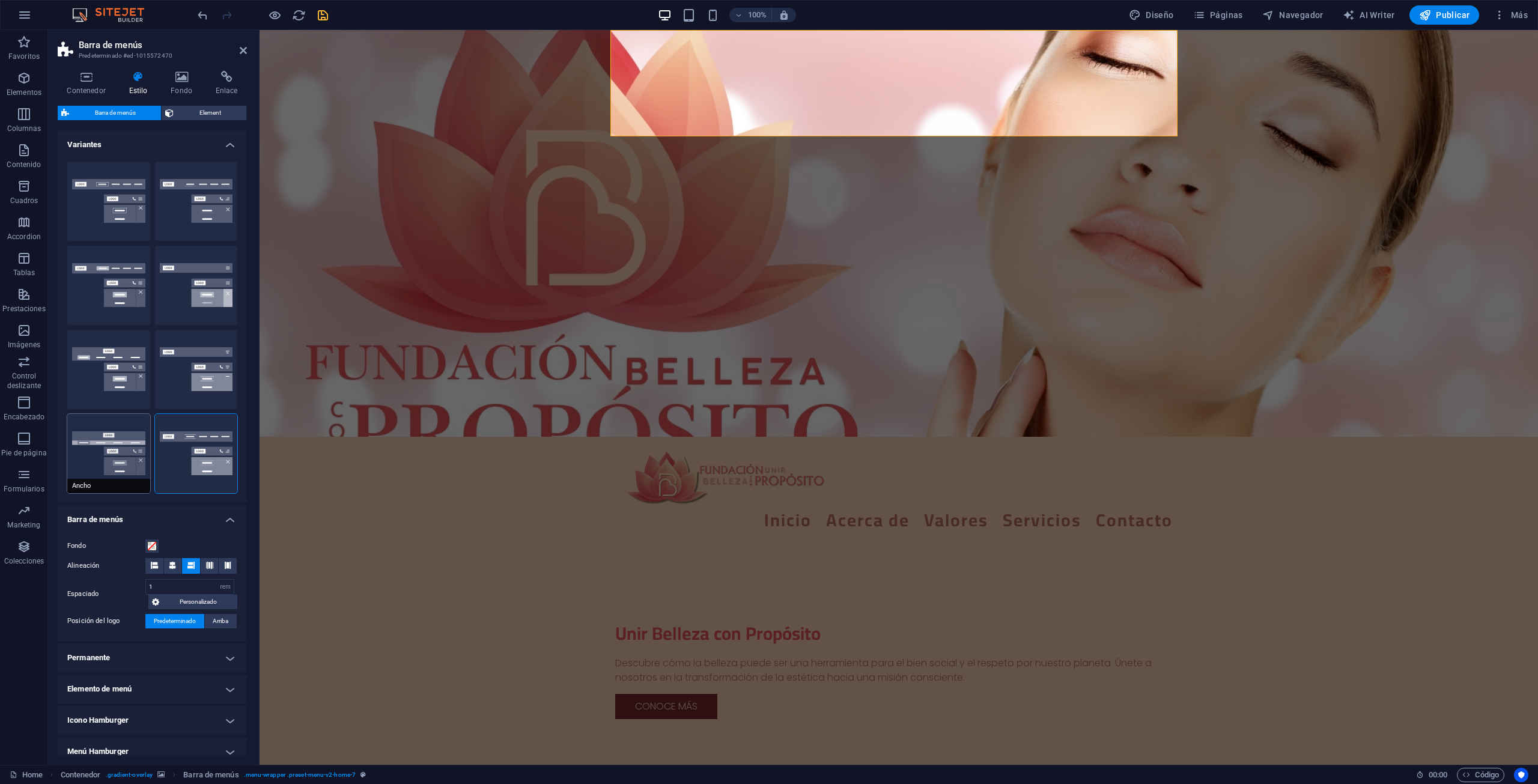
click at [103, 439] on button "Ancho" at bounding box center [109, 453] width 83 height 79
type input "0"
type input "2"
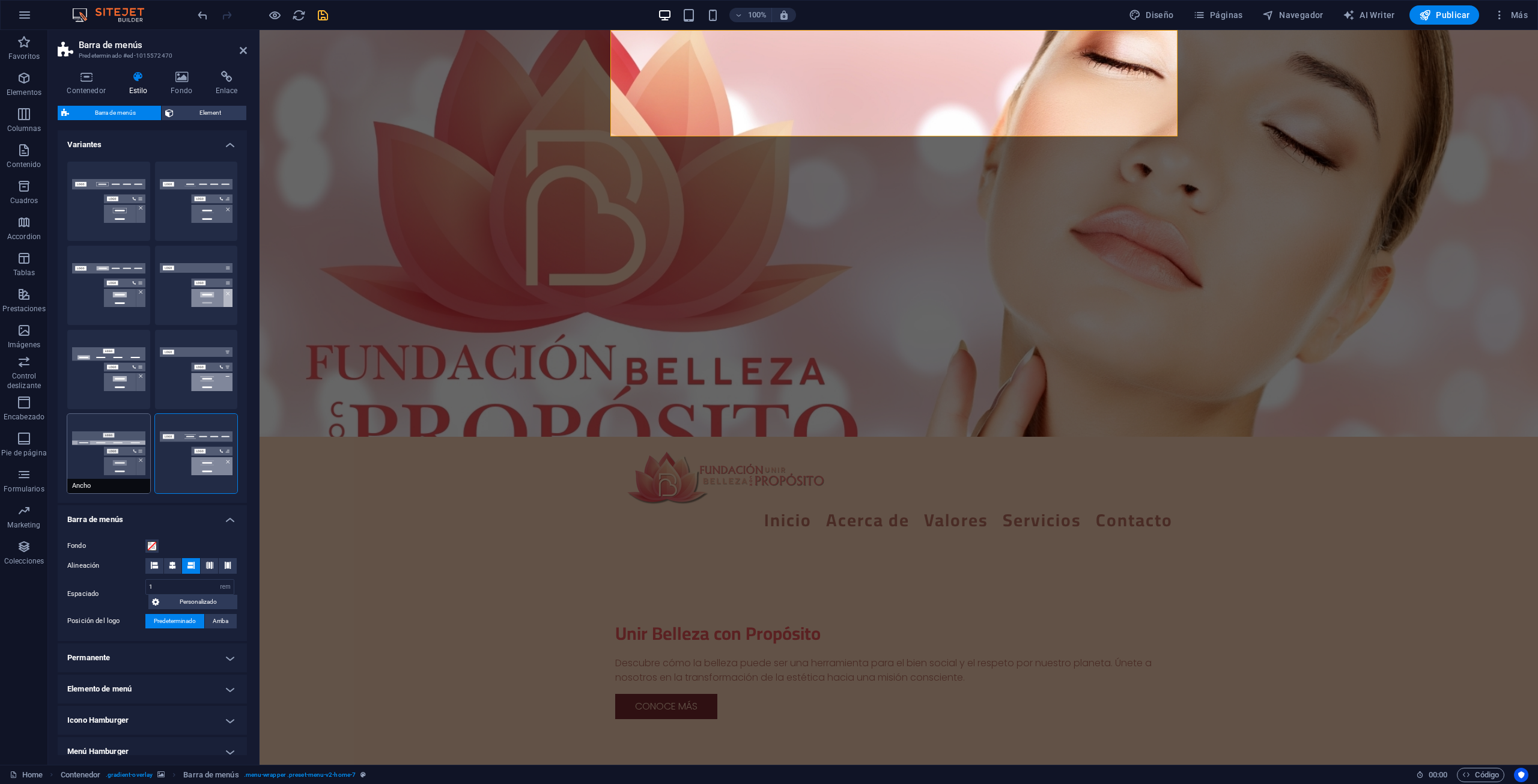
type input "2"
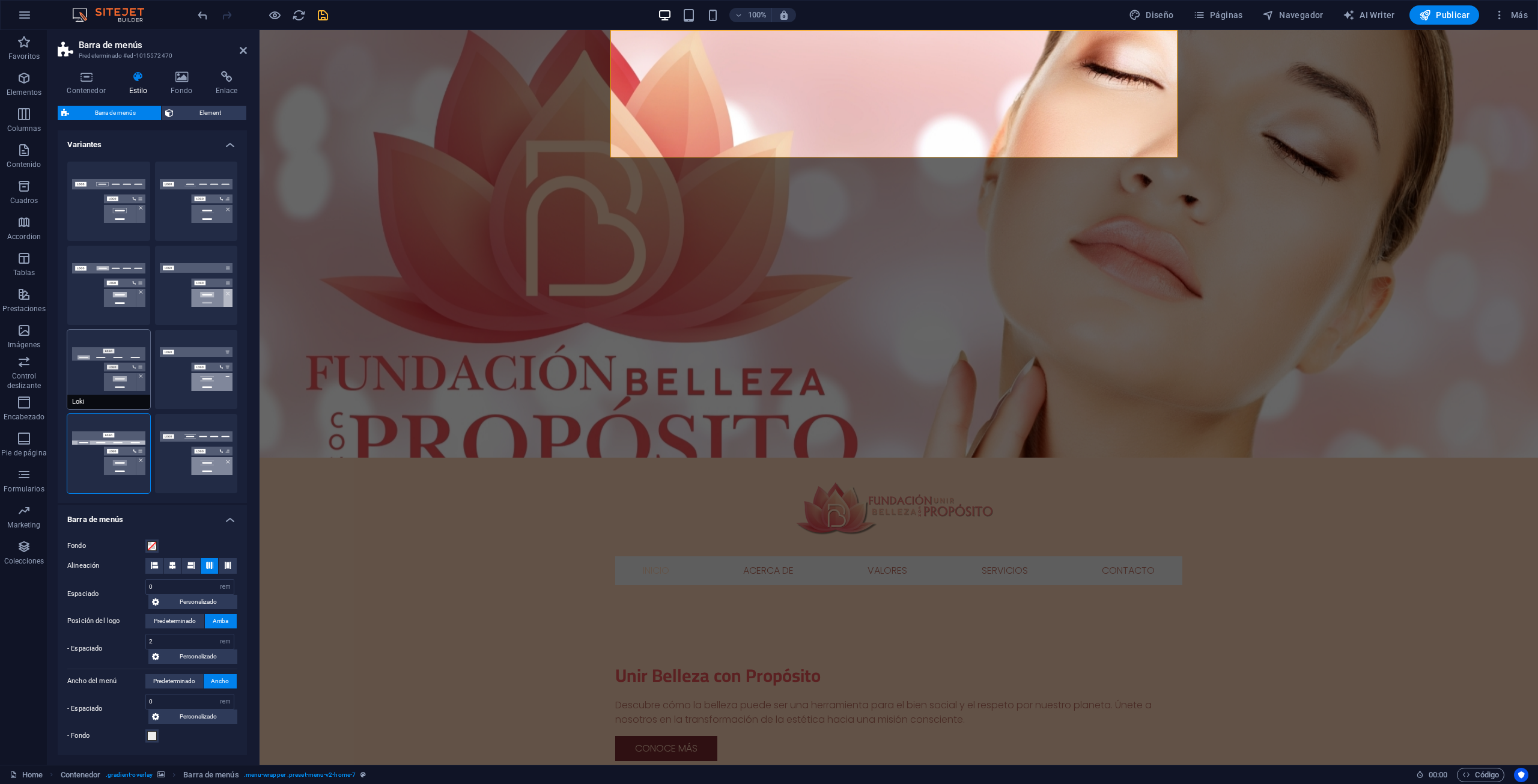
click at [119, 366] on button "Loki" at bounding box center [109, 369] width 83 height 79
type input "0"
select select "DISABLED_OPTION_VALUE"
type input "1"
type input "2"
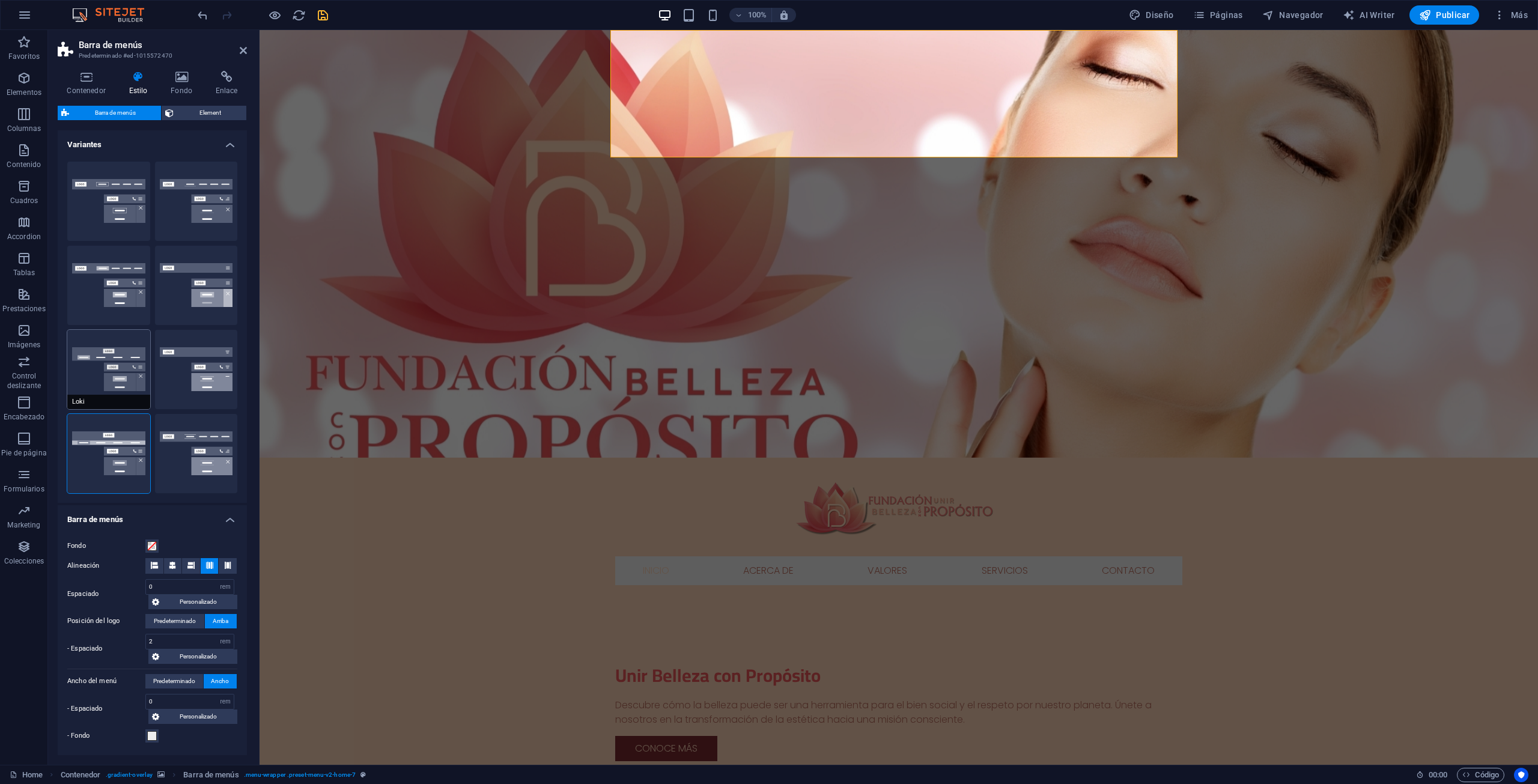
type input "1"
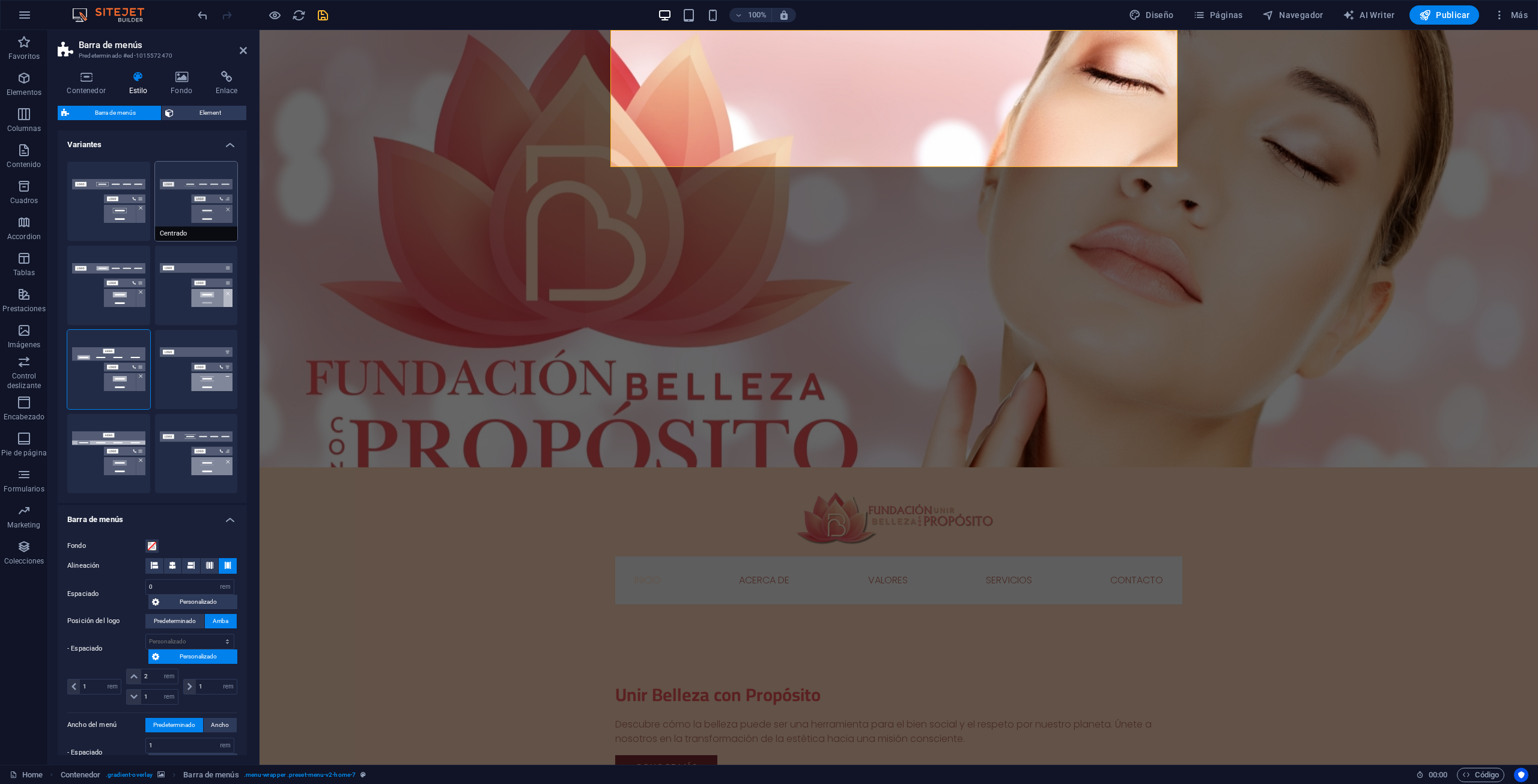
click at [159, 207] on button "Centrado" at bounding box center [196, 201] width 83 height 79
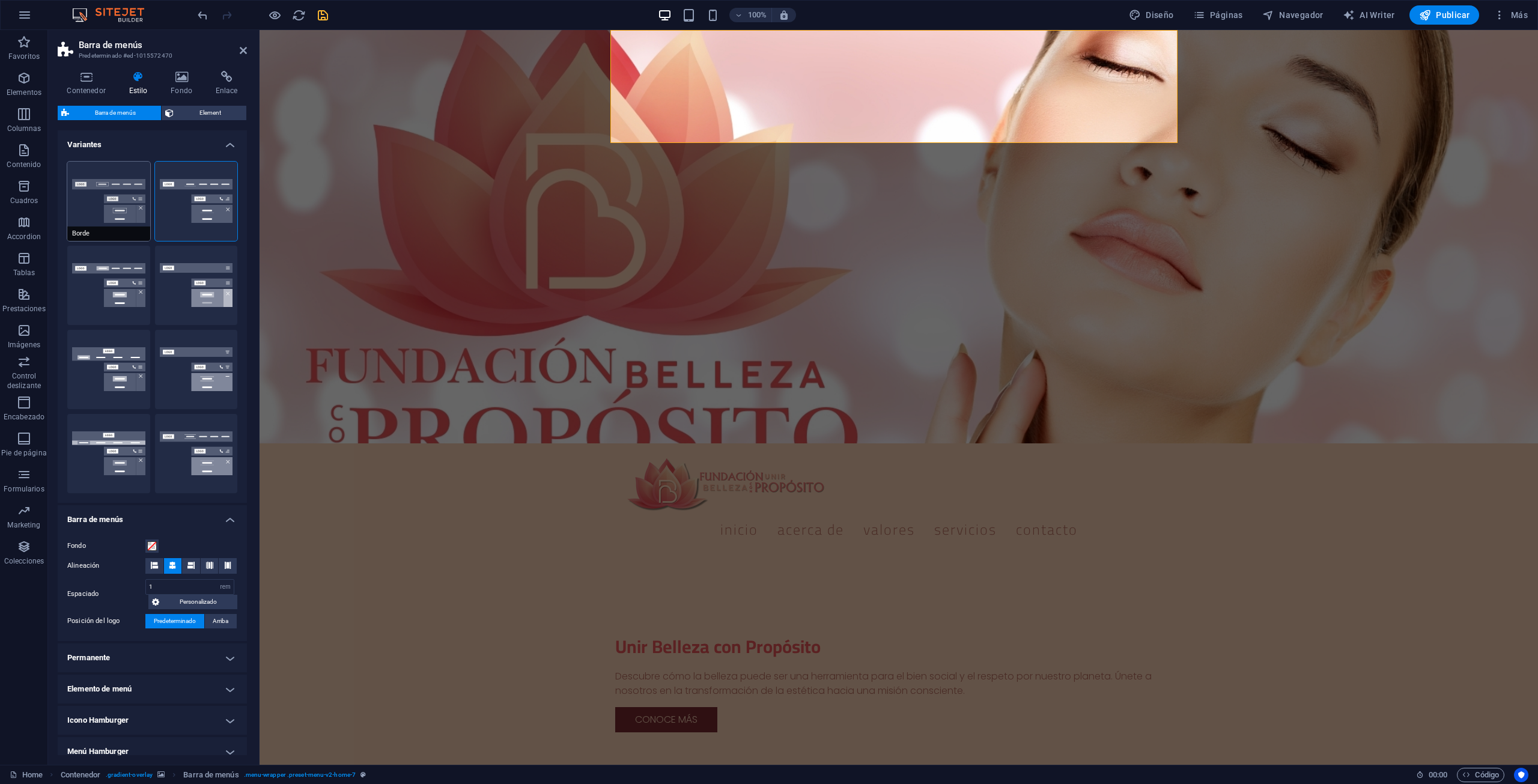
click at [108, 193] on button "Borde" at bounding box center [109, 201] width 83 height 79
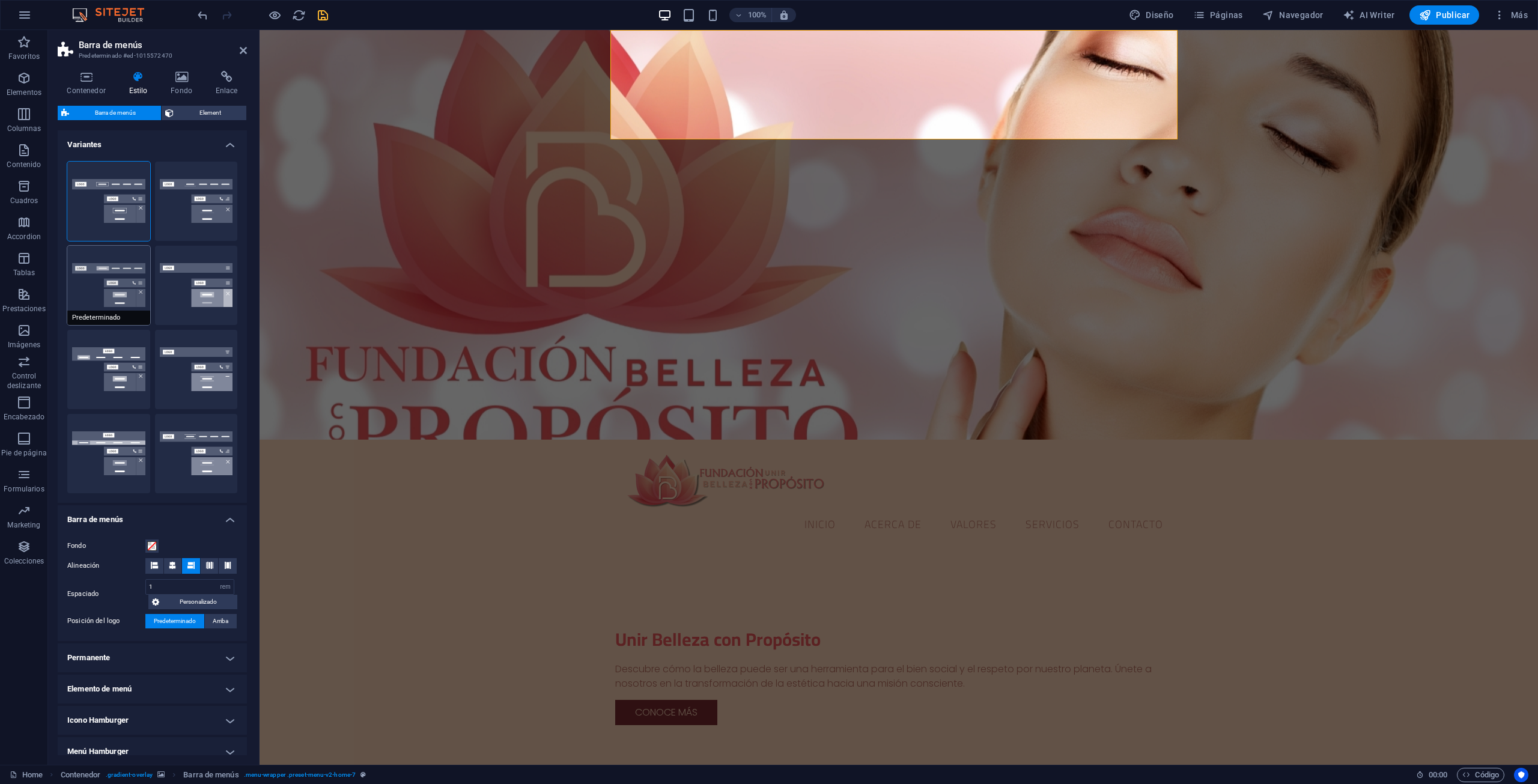
click at [112, 285] on button "Predeterminado" at bounding box center [109, 285] width 83 height 79
click at [174, 304] on button "Fijo" at bounding box center [196, 285] width 83 height 79
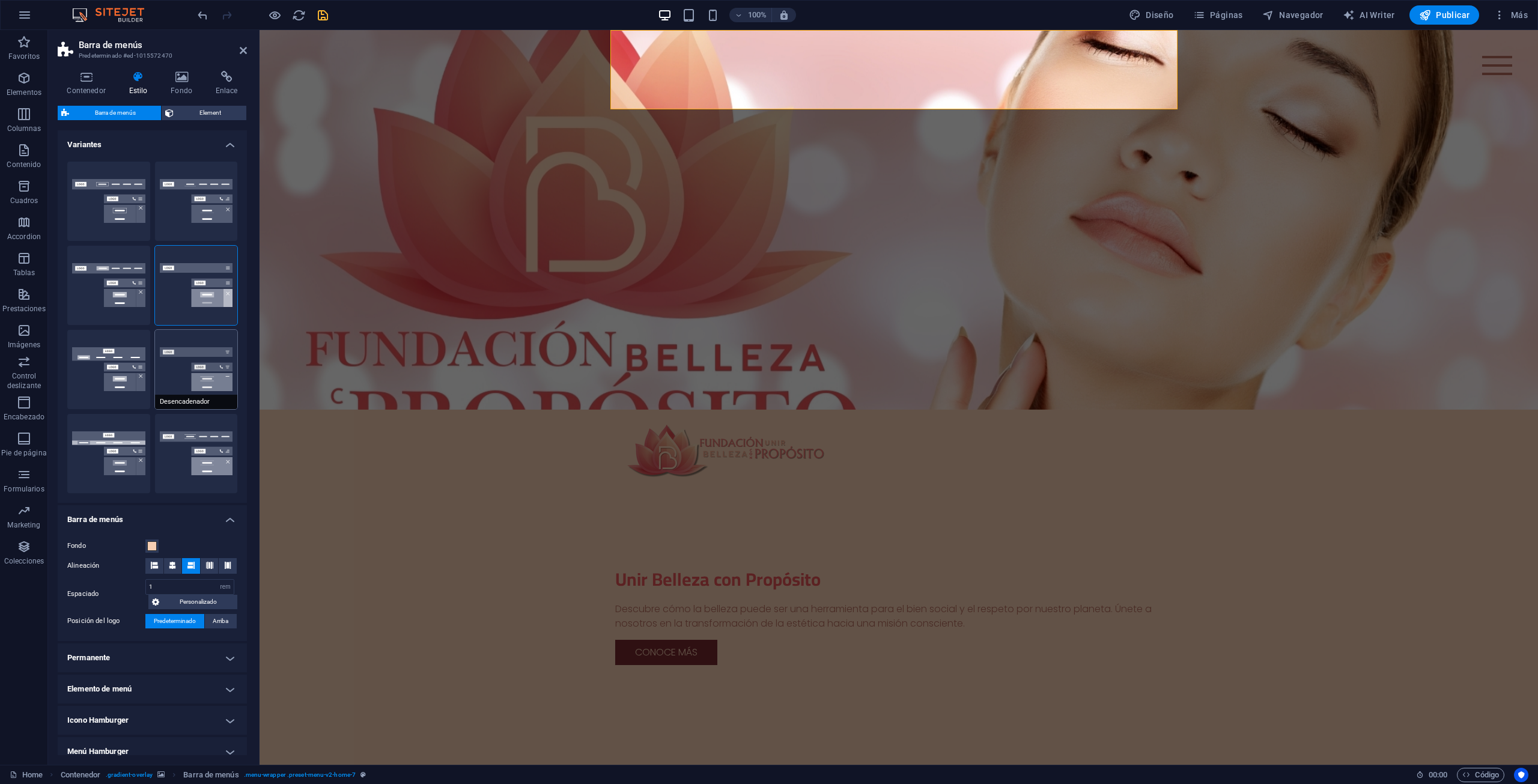
click at [216, 362] on button "Desencadenador" at bounding box center [196, 369] width 83 height 79
click at [197, 430] on button "XXL" at bounding box center [196, 453] width 83 height 79
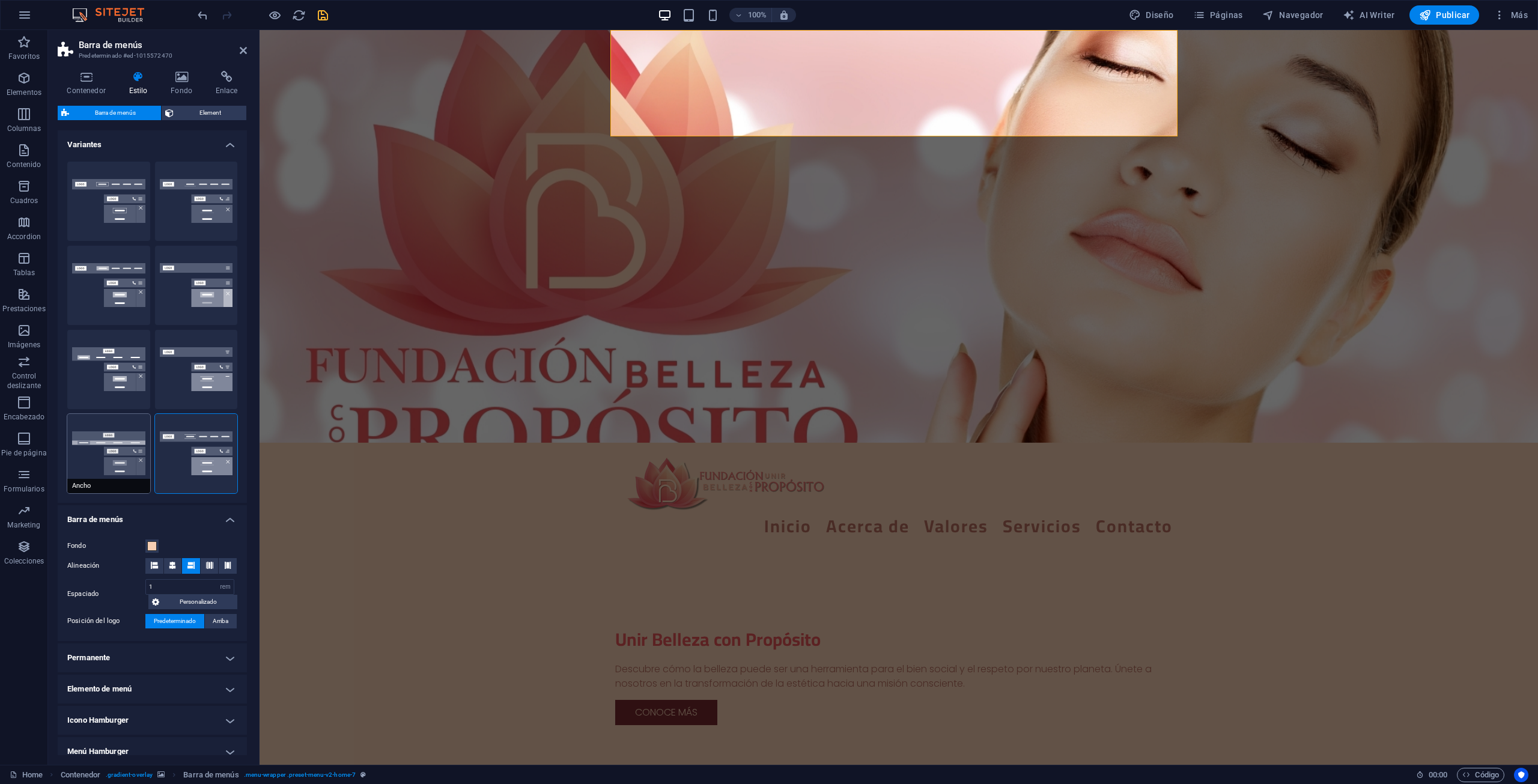
click at [125, 452] on button "Ancho" at bounding box center [109, 453] width 83 height 79
type input "0"
type input "2"
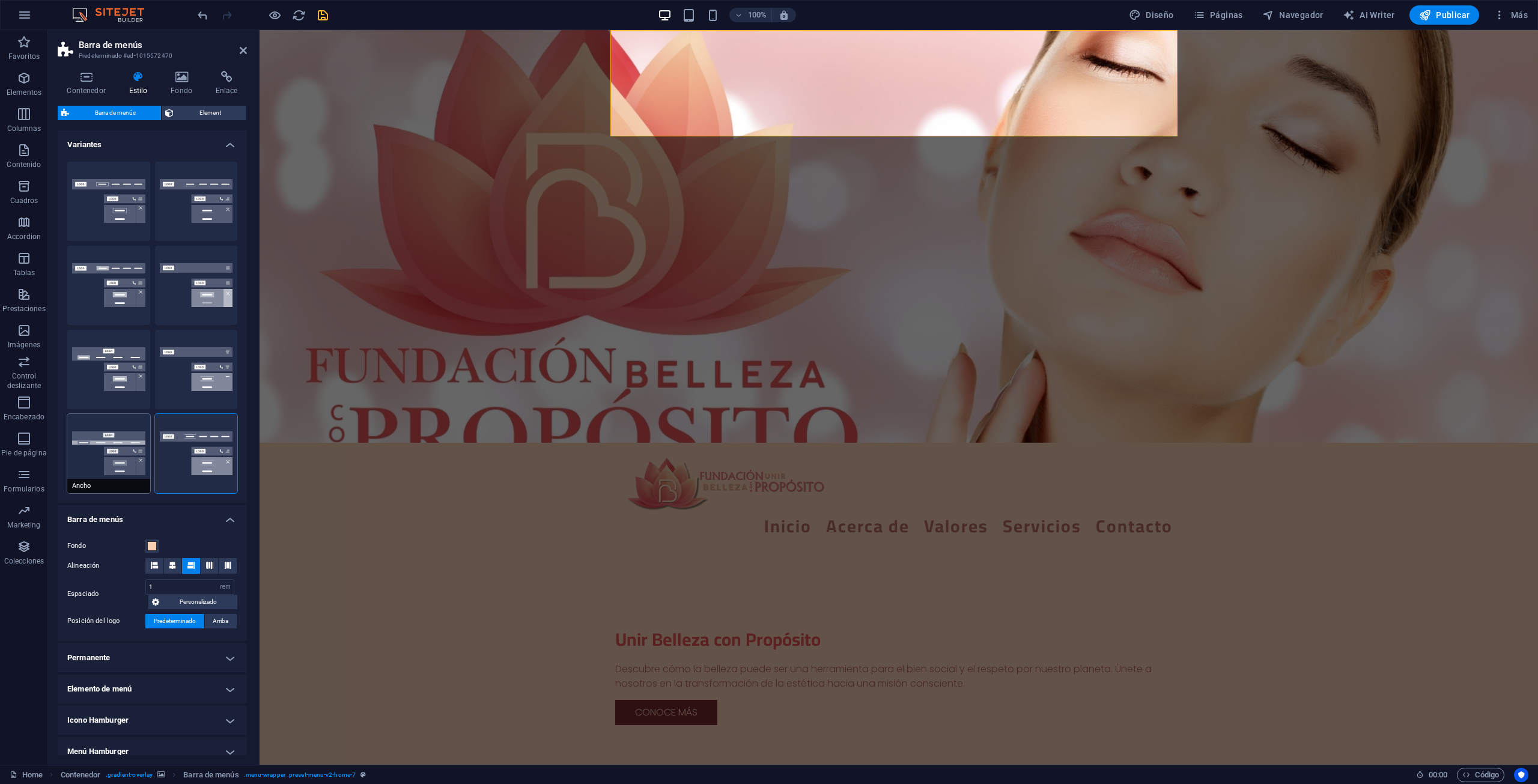
type input "2"
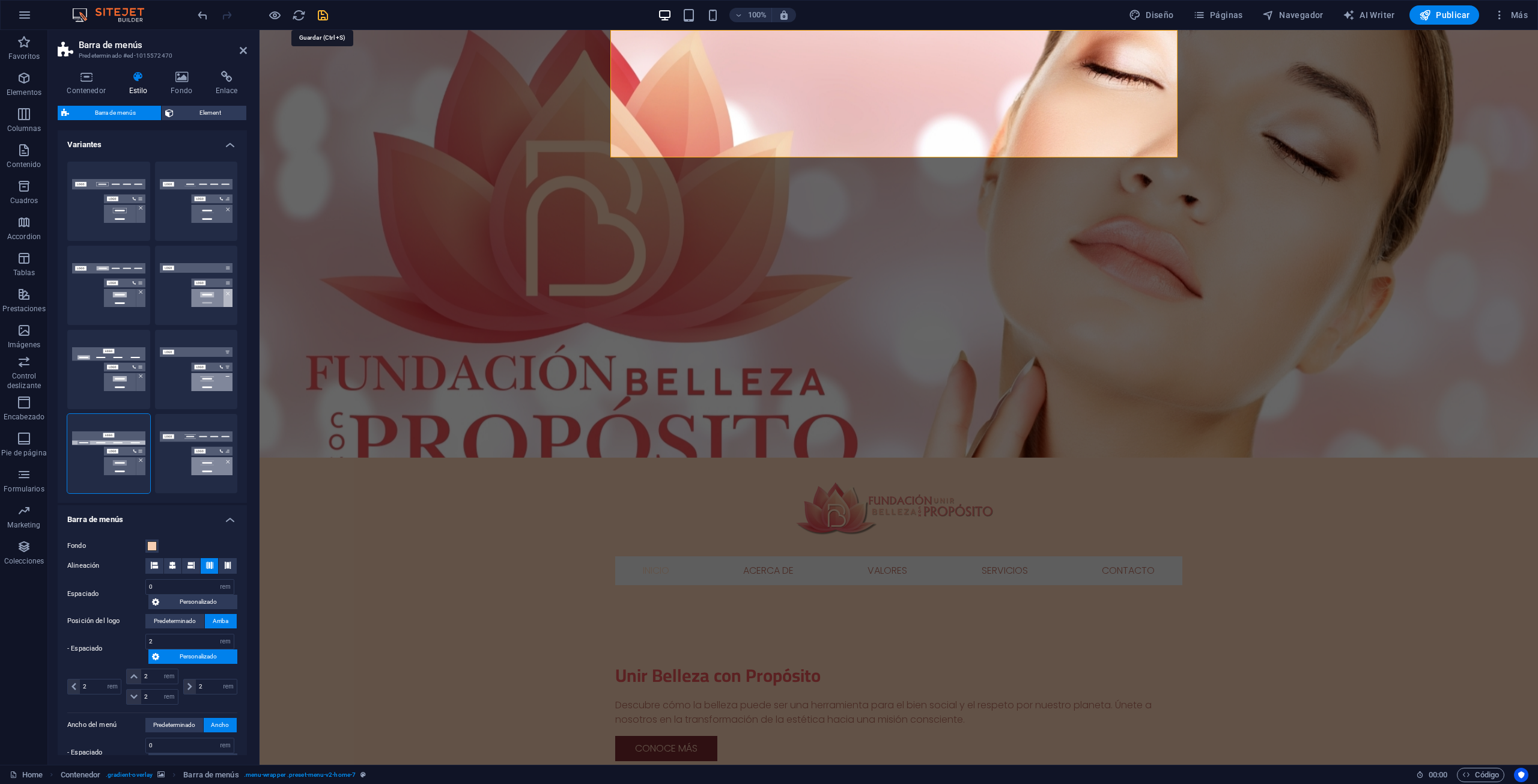
click at [328, 13] on icon "save" at bounding box center [322, 15] width 14 height 14
checkbox input "false"
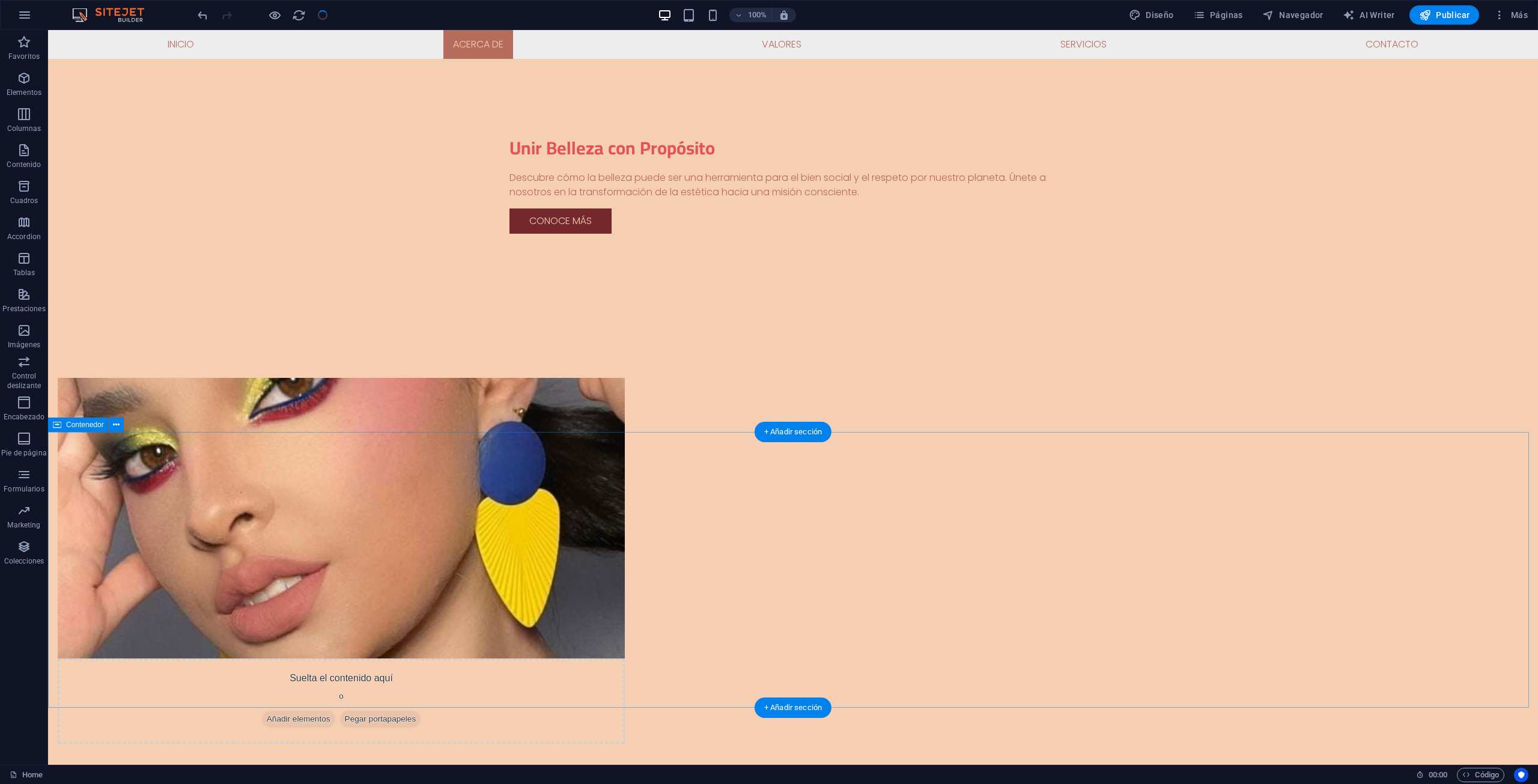
scroll to position [480, 0]
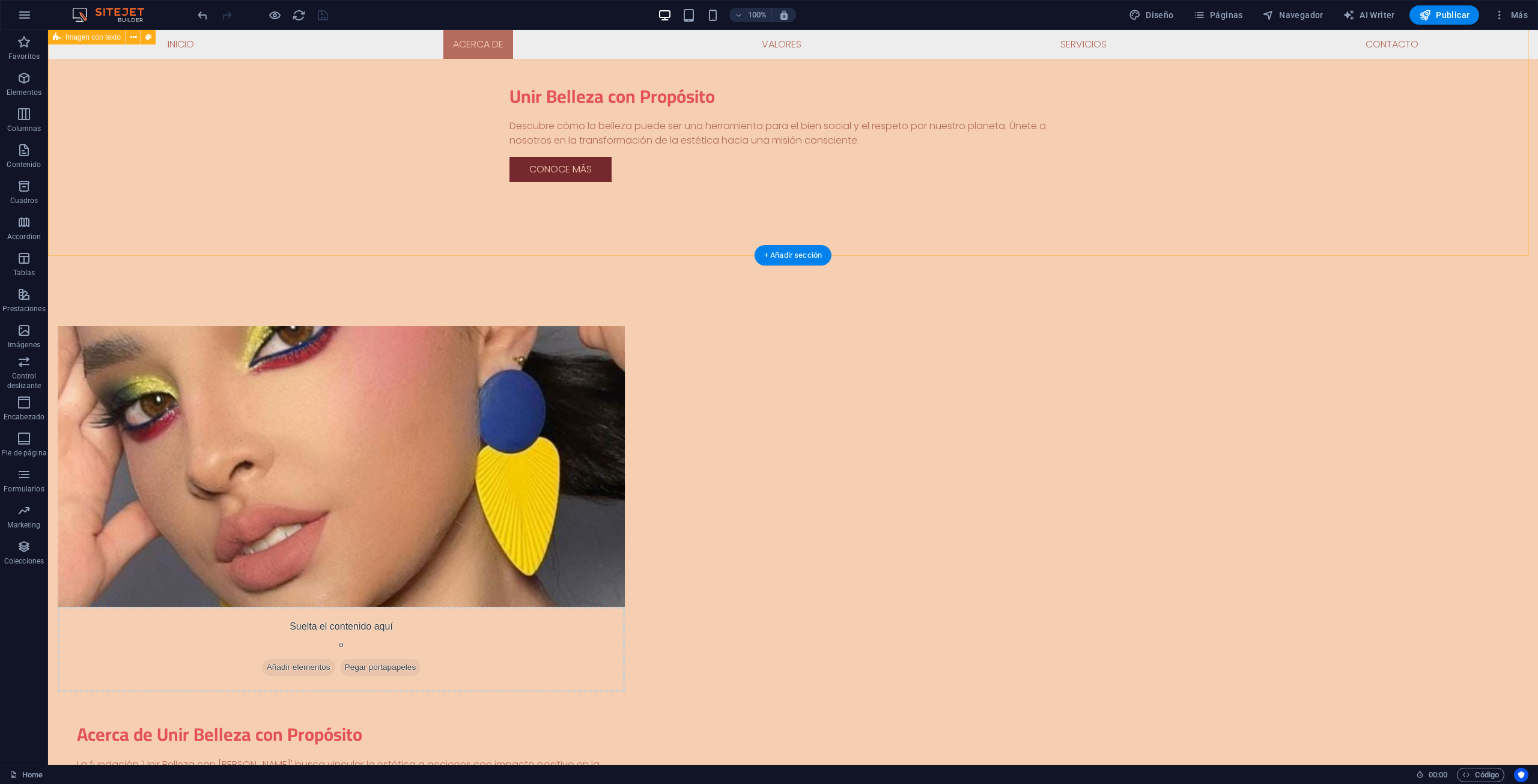
click at [411, 278] on div "Suelta el contenido aquí o Añadir elementos Pegar portapapeles Acerca de Unir B…" at bounding box center [793, 597] width 1490 height 639
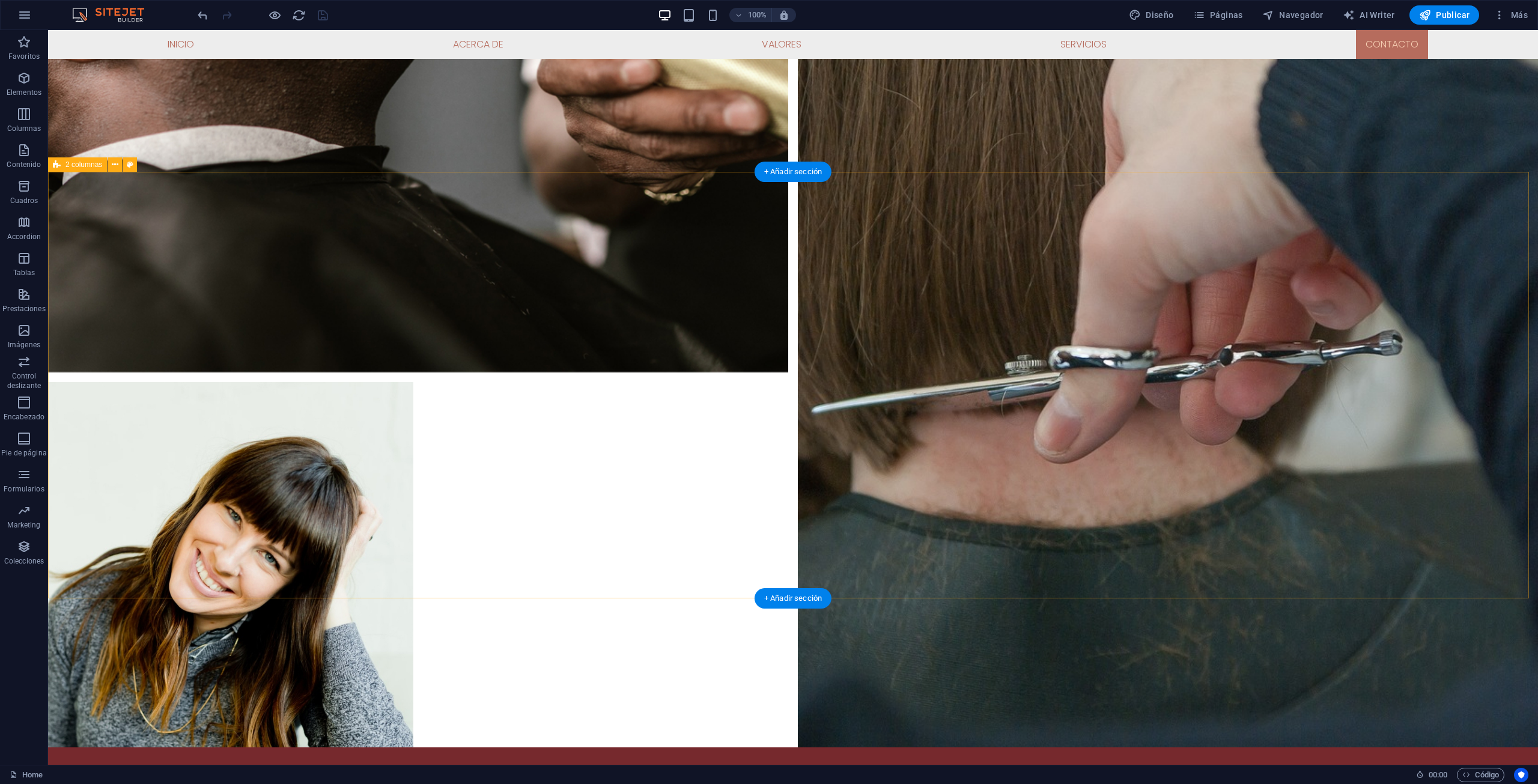
scroll to position [4207, 0]
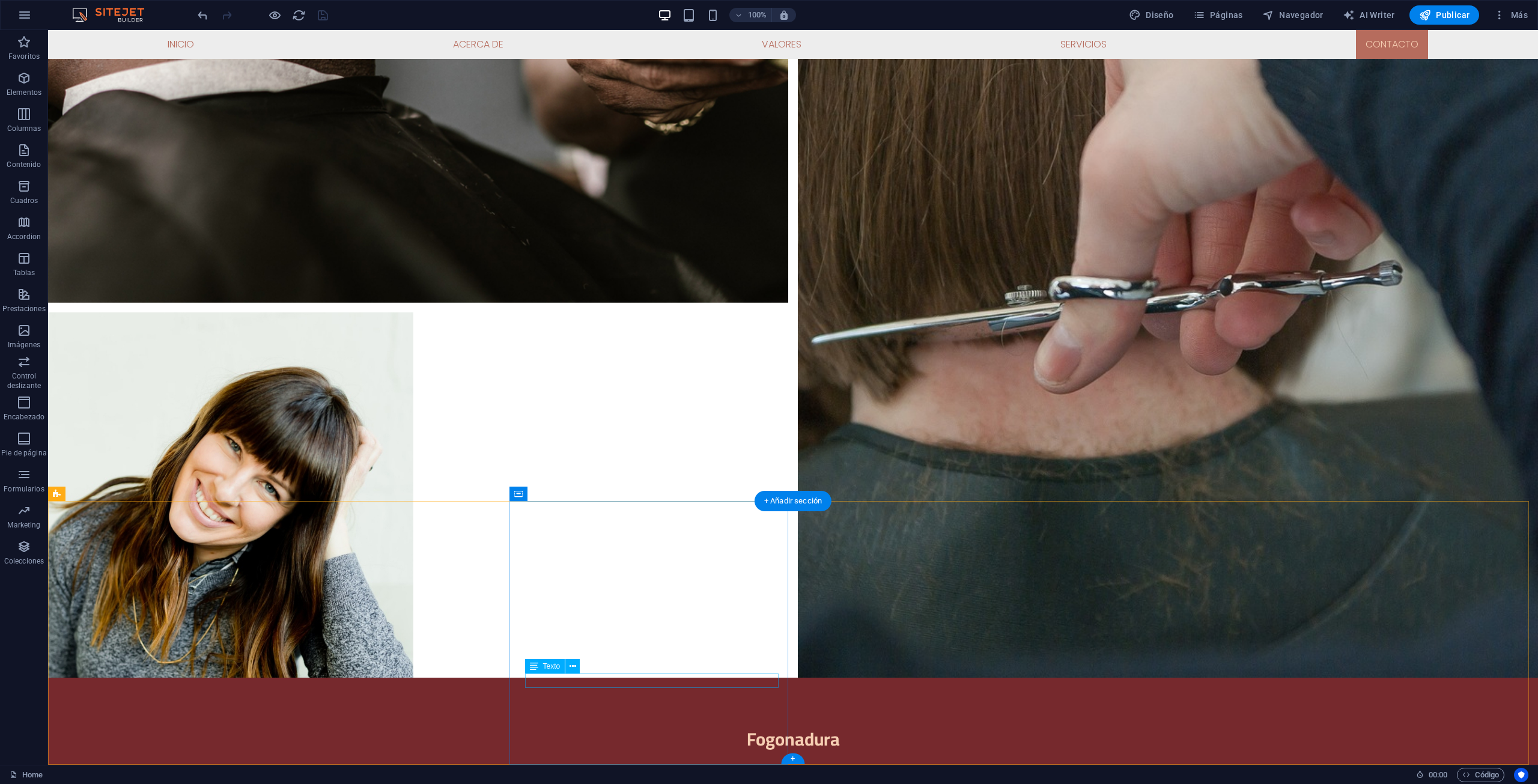
click at [145, 487] on button at bounding box center [141, 494] width 14 height 14
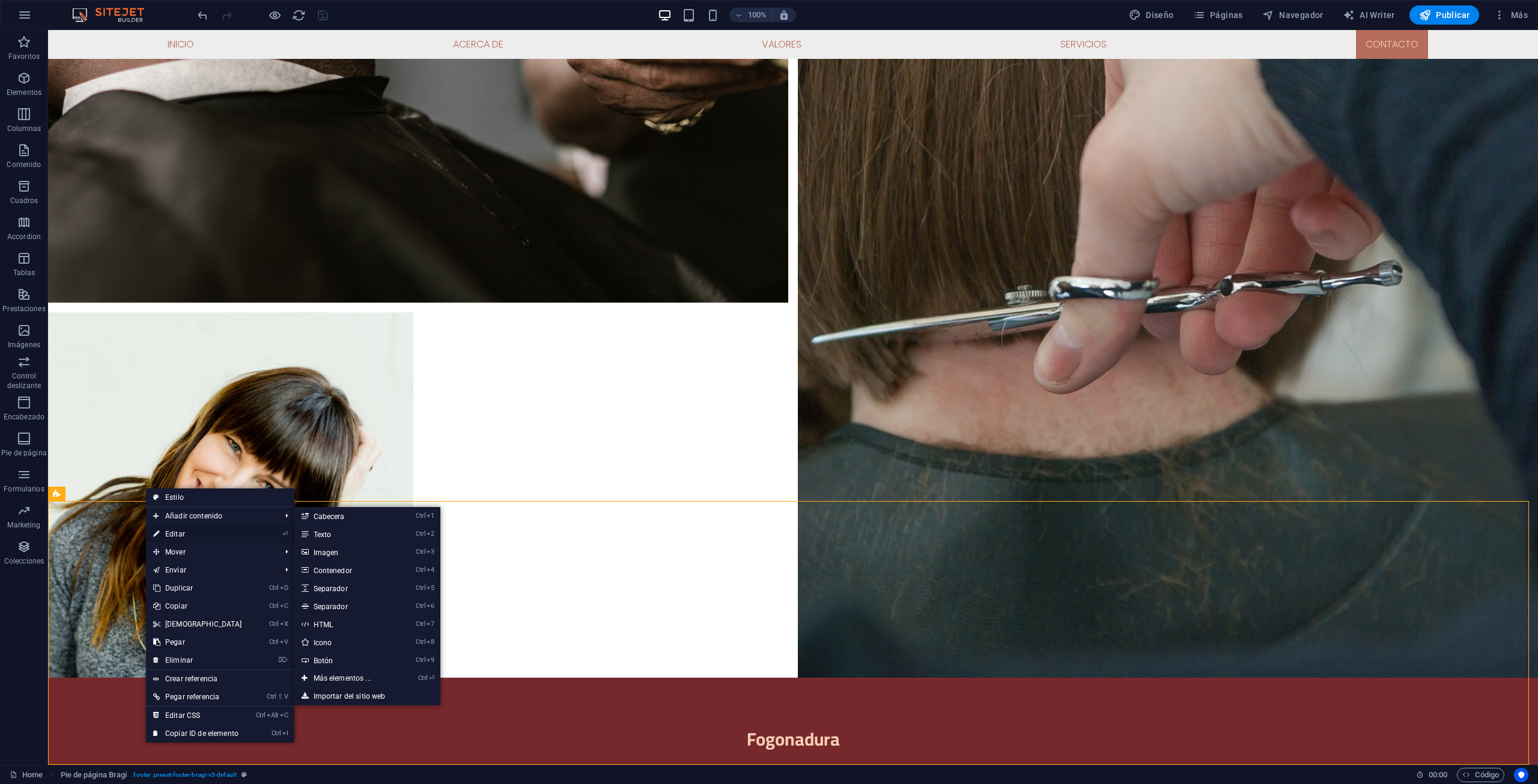
click at [182, 528] on link "⏎ Editar" at bounding box center [197, 534] width 103 height 18
select select "footer"
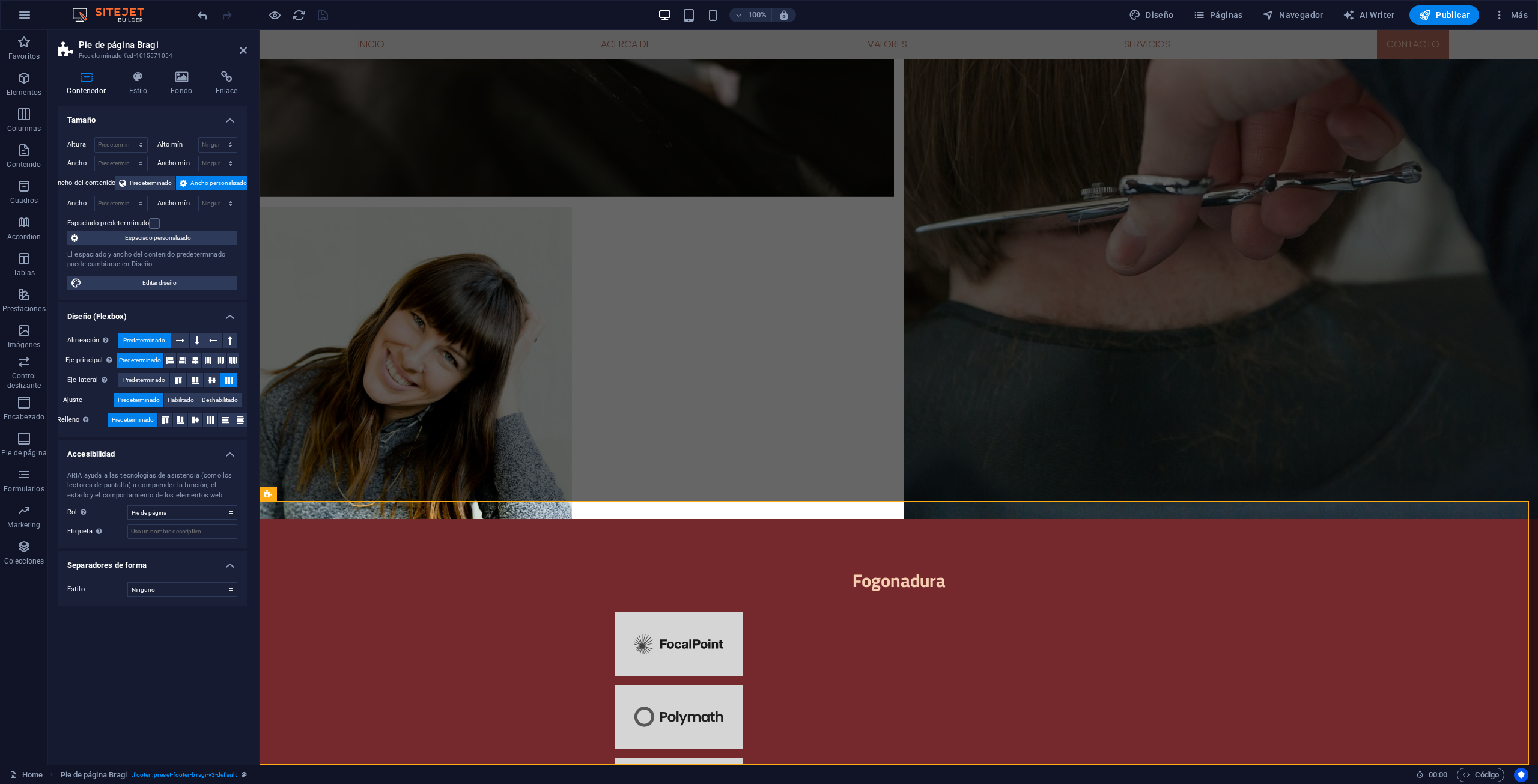
scroll to position [4048, 0]
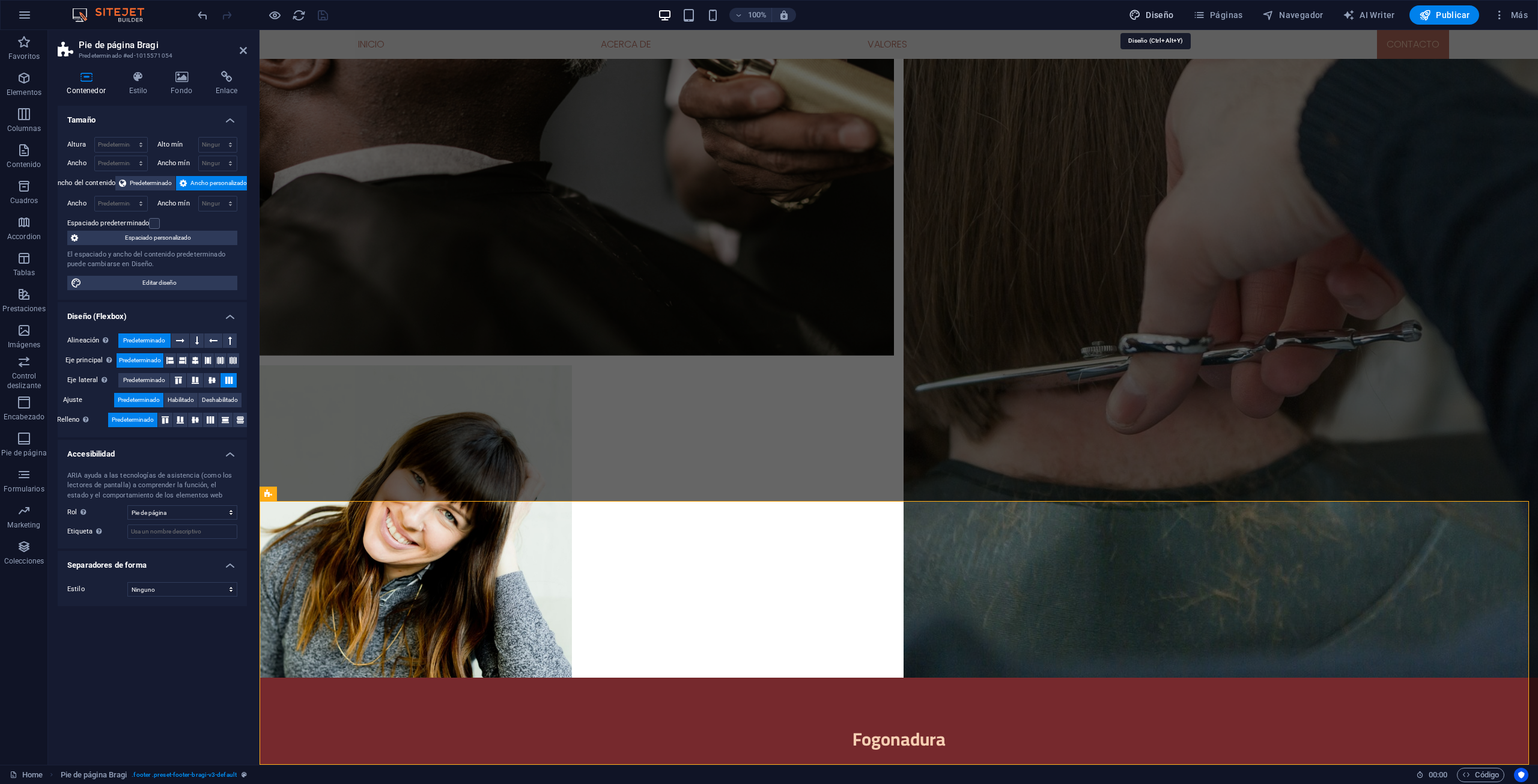
click at [1156, 9] on span "Diseño" at bounding box center [1151, 15] width 45 height 12
select select "px"
select select "200"
select select "px"
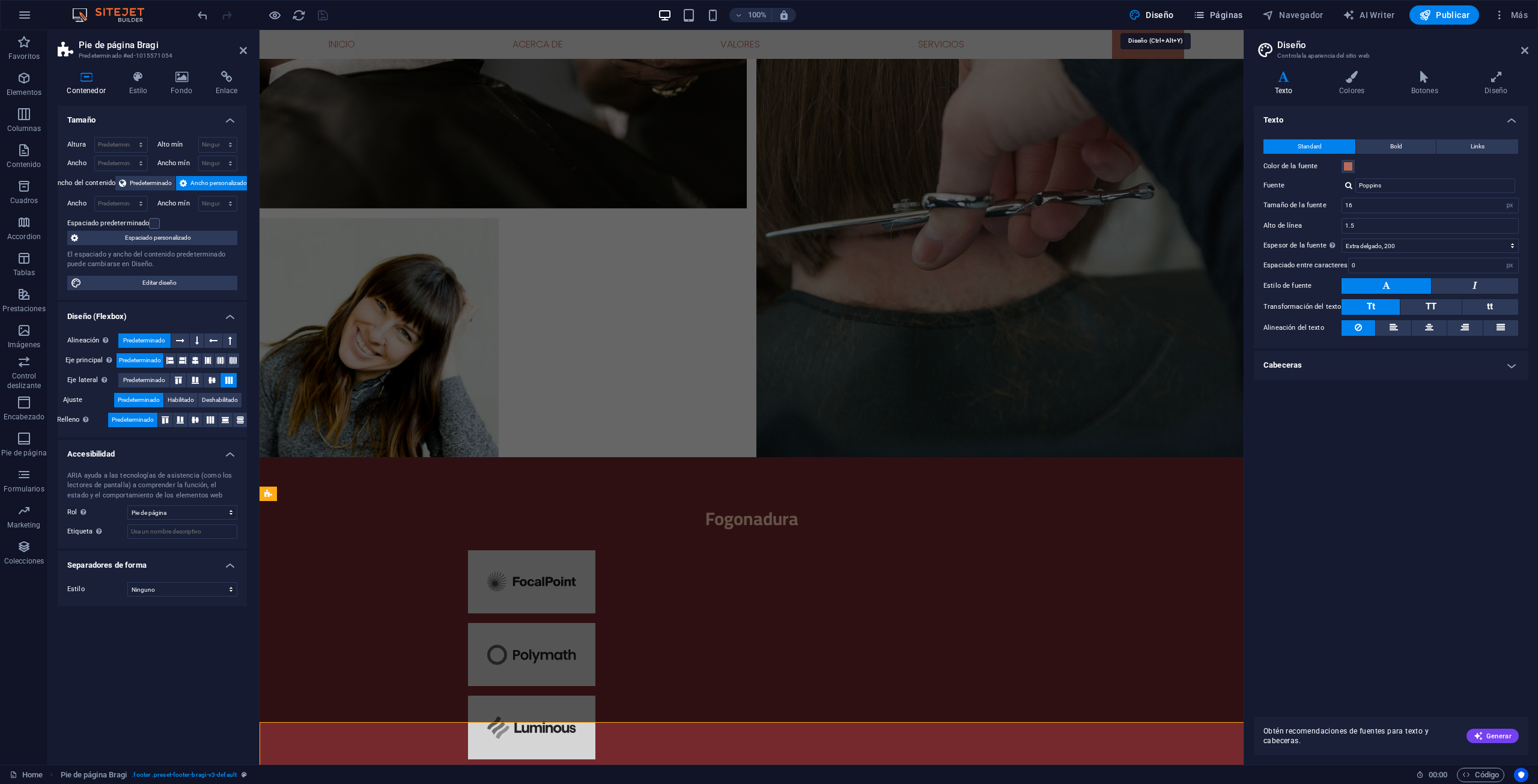
scroll to position [3827, 0]
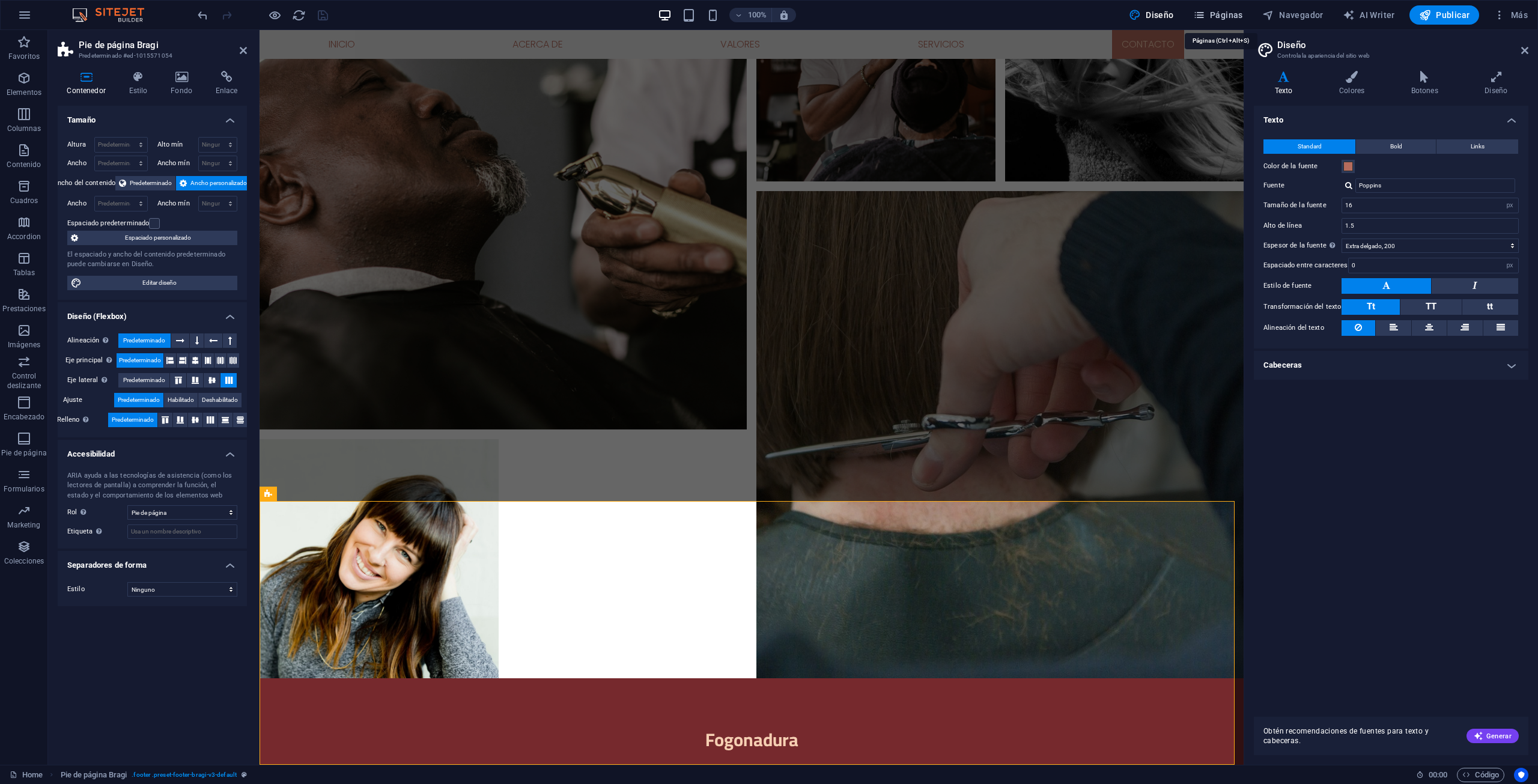
click at [1227, 14] on span "Páginas" at bounding box center [1218, 15] width 50 height 12
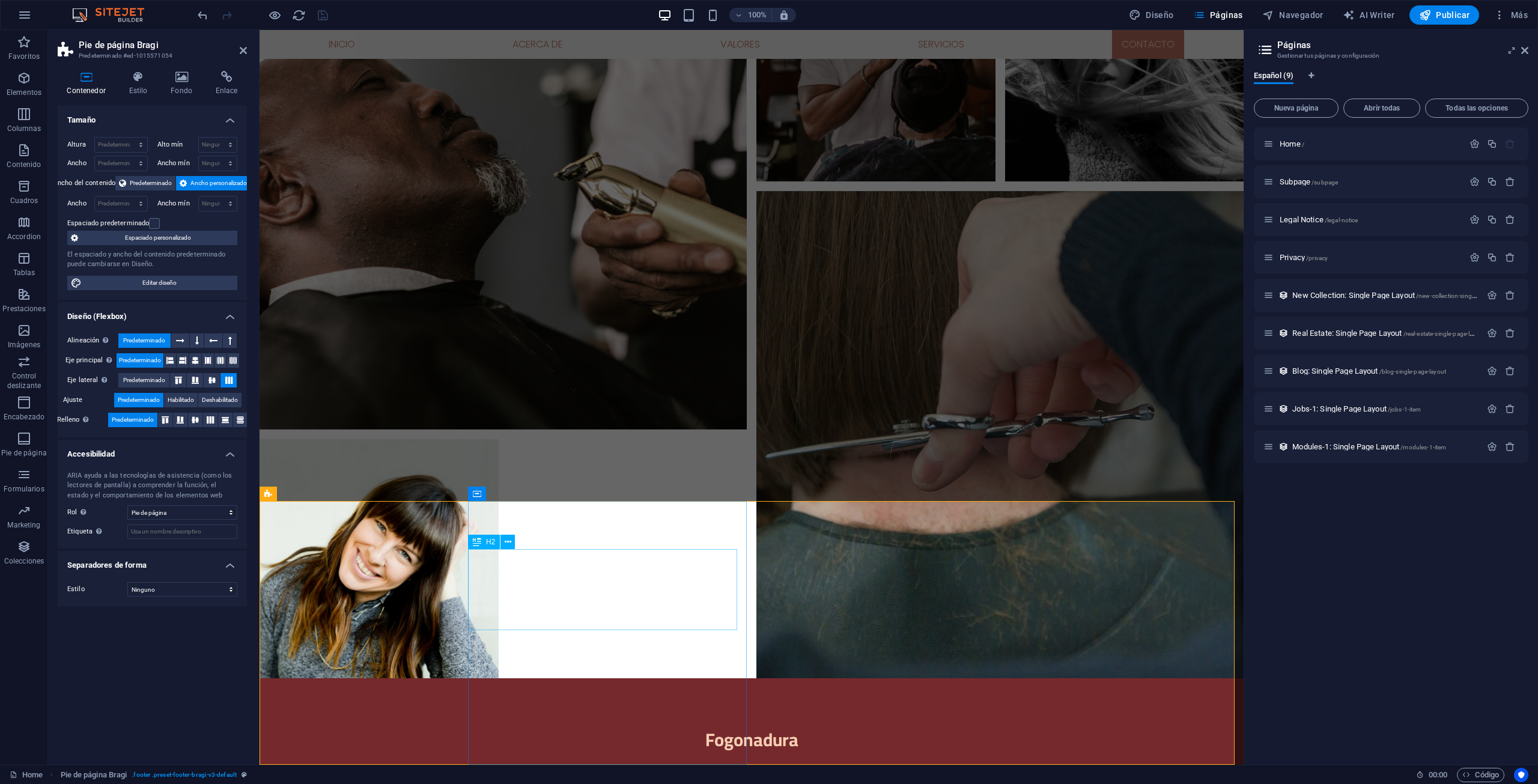
click at [163, 79] on icon at bounding box center [182, 77] width 40 height 12
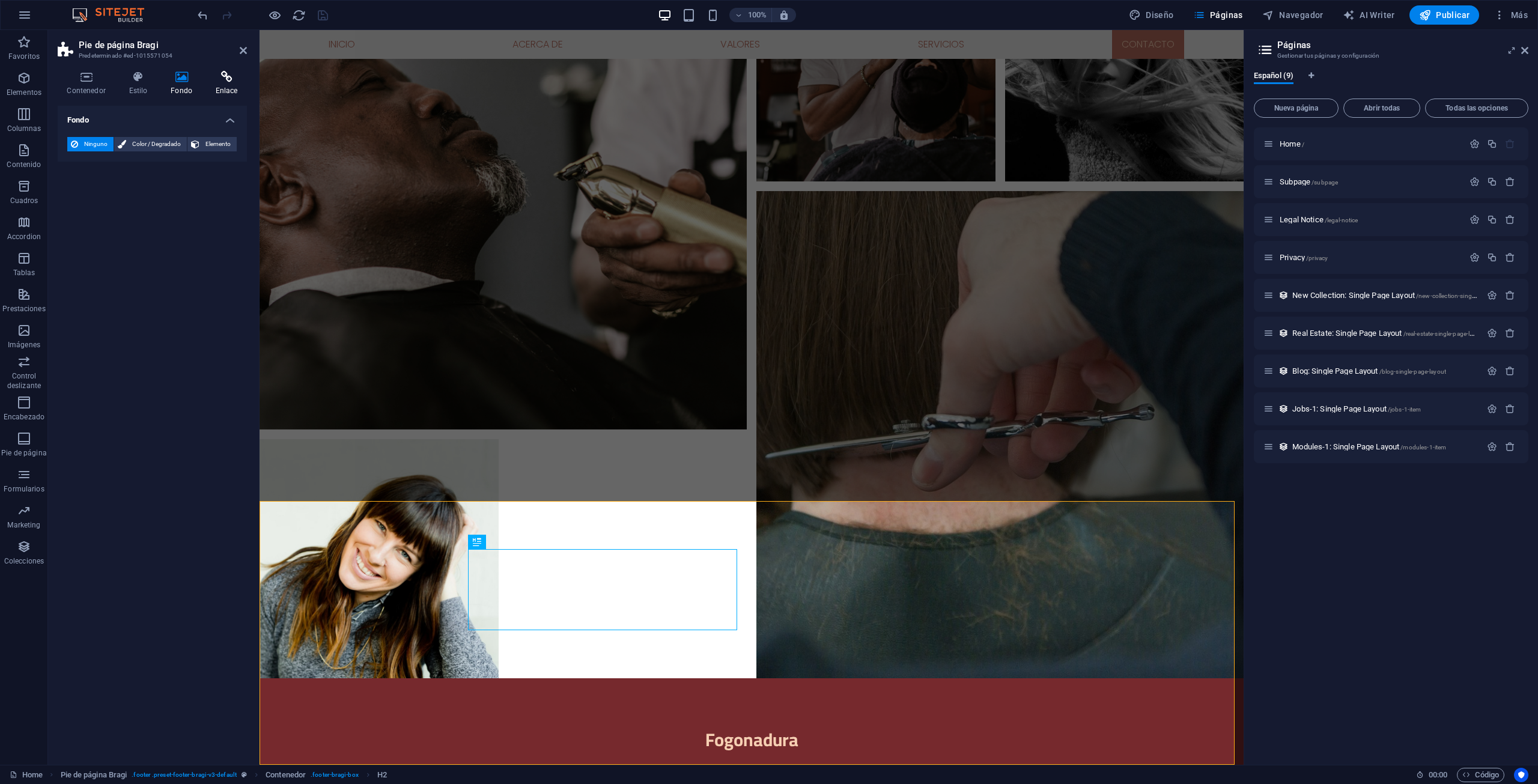
click at [215, 79] on icon at bounding box center [226, 77] width 41 height 12
click at [196, 82] on icon at bounding box center [182, 77] width 40 height 12
click at [147, 90] on h4 "Estilo" at bounding box center [140, 84] width 42 height 25
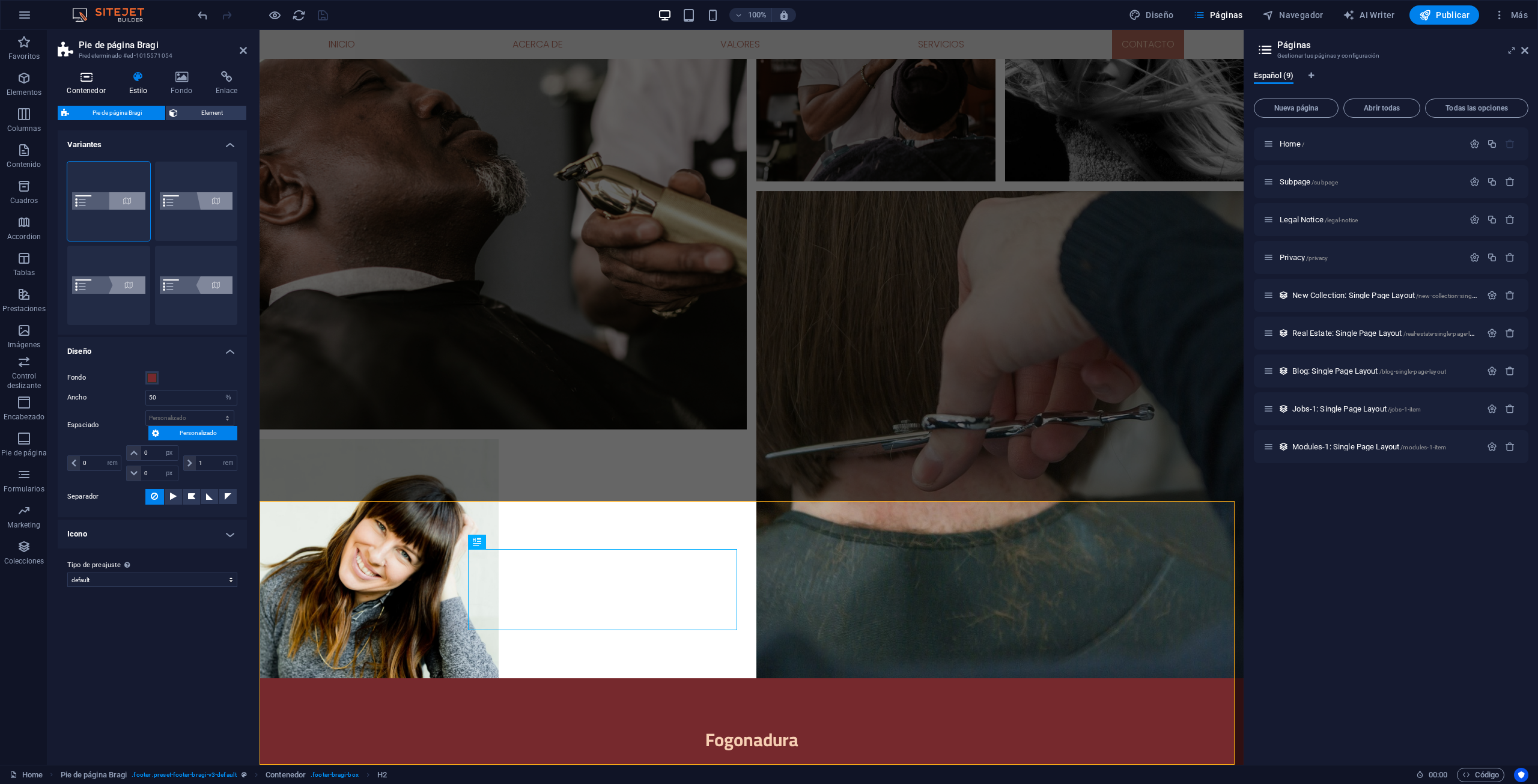
click at [93, 82] on icon at bounding box center [86, 77] width 57 height 12
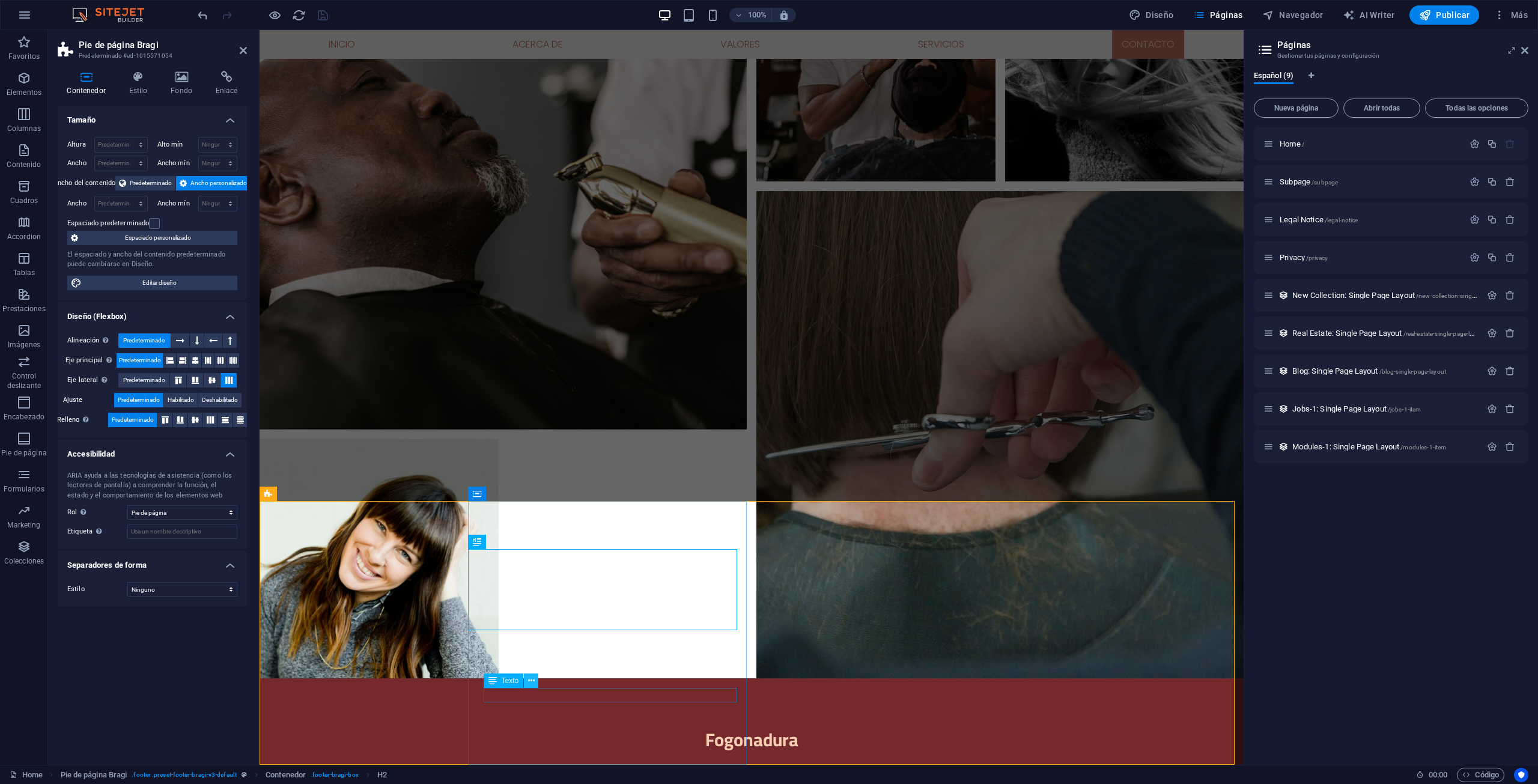
click at [532, 680] on icon at bounding box center [531, 680] width 7 height 13
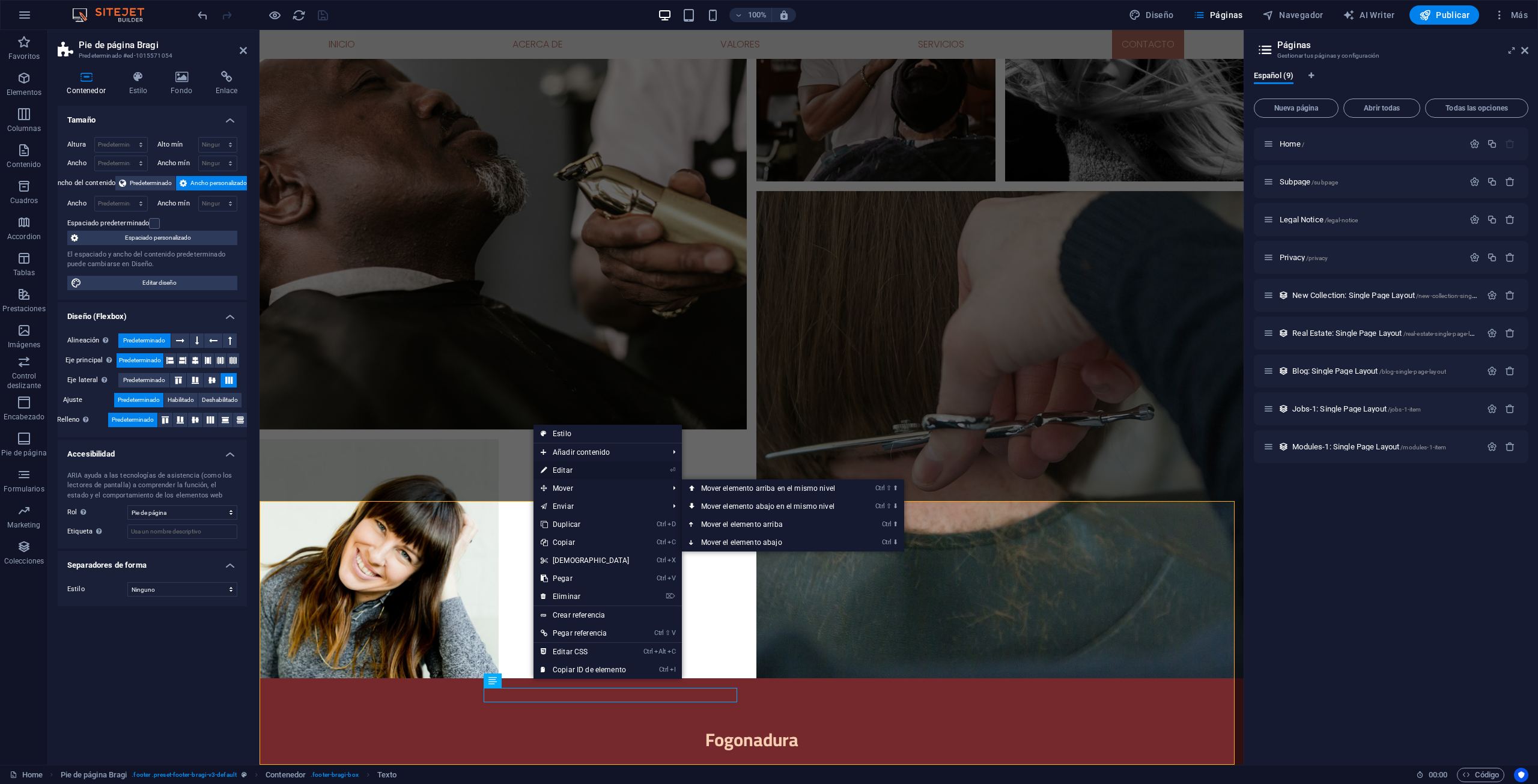
click at [565, 471] on link "⏎ Editar" at bounding box center [585, 470] width 103 height 18
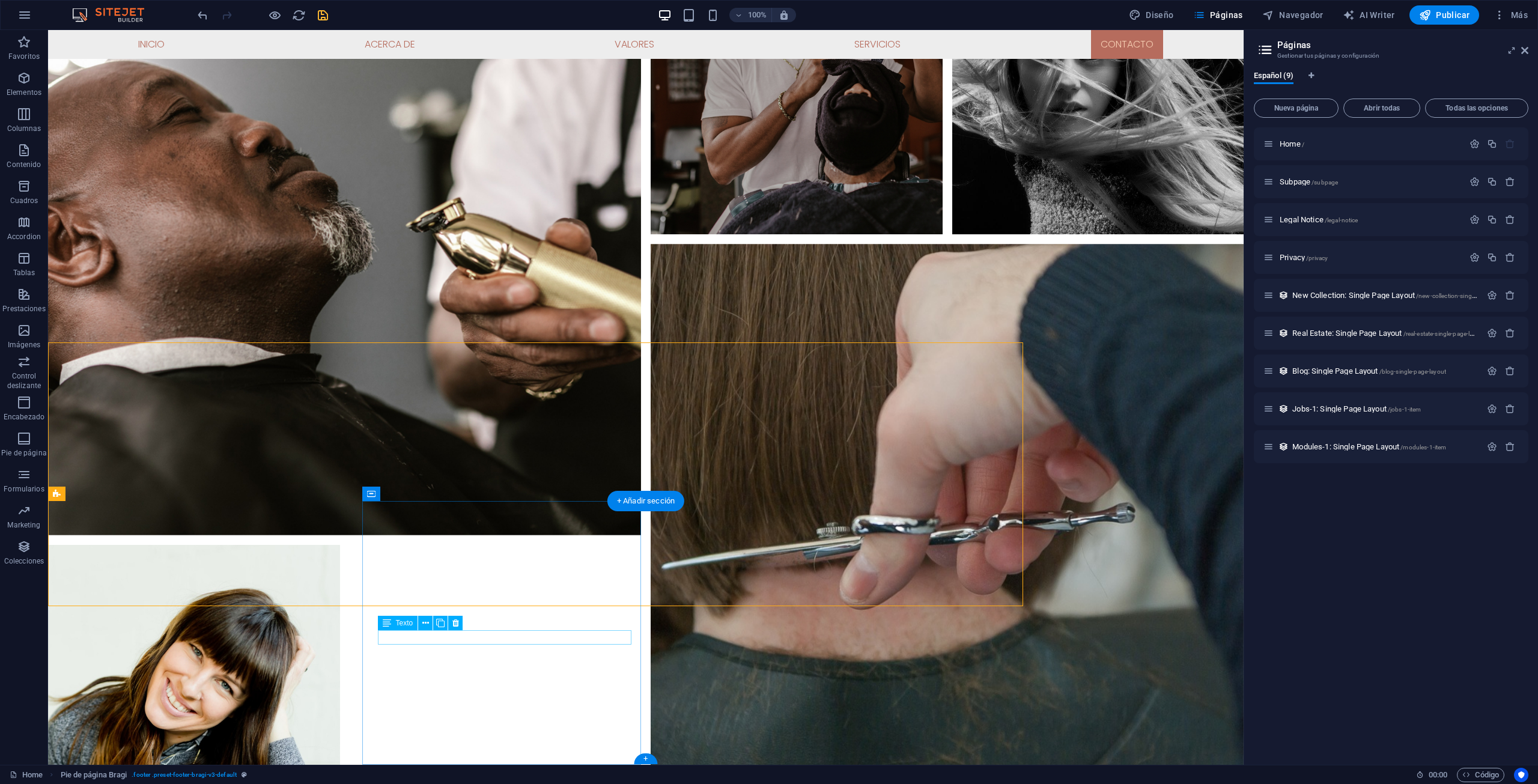
scroll to position [3986, 0]
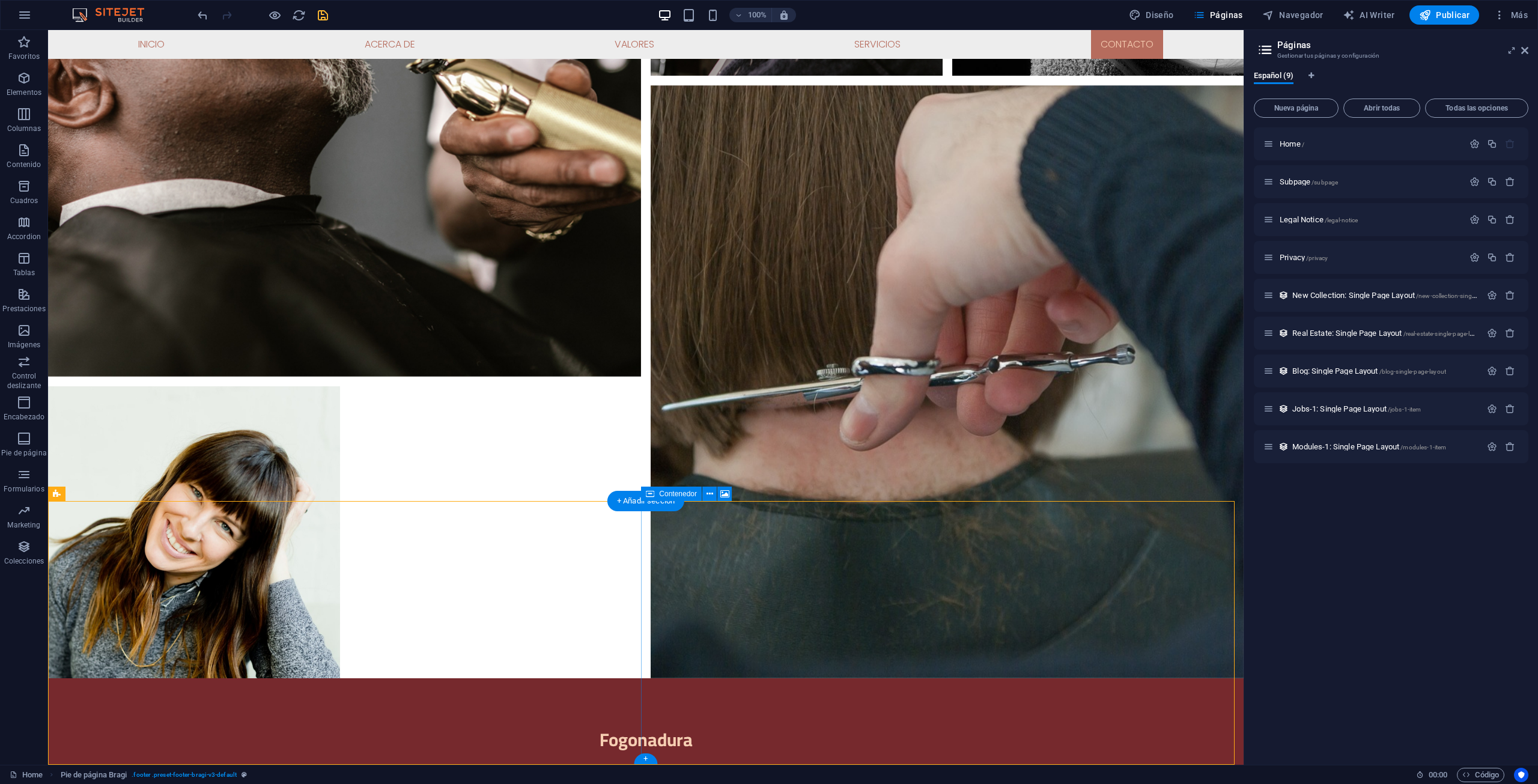
click at [710, 493] on icon at bounding box center [712, 494] width 7 height 13
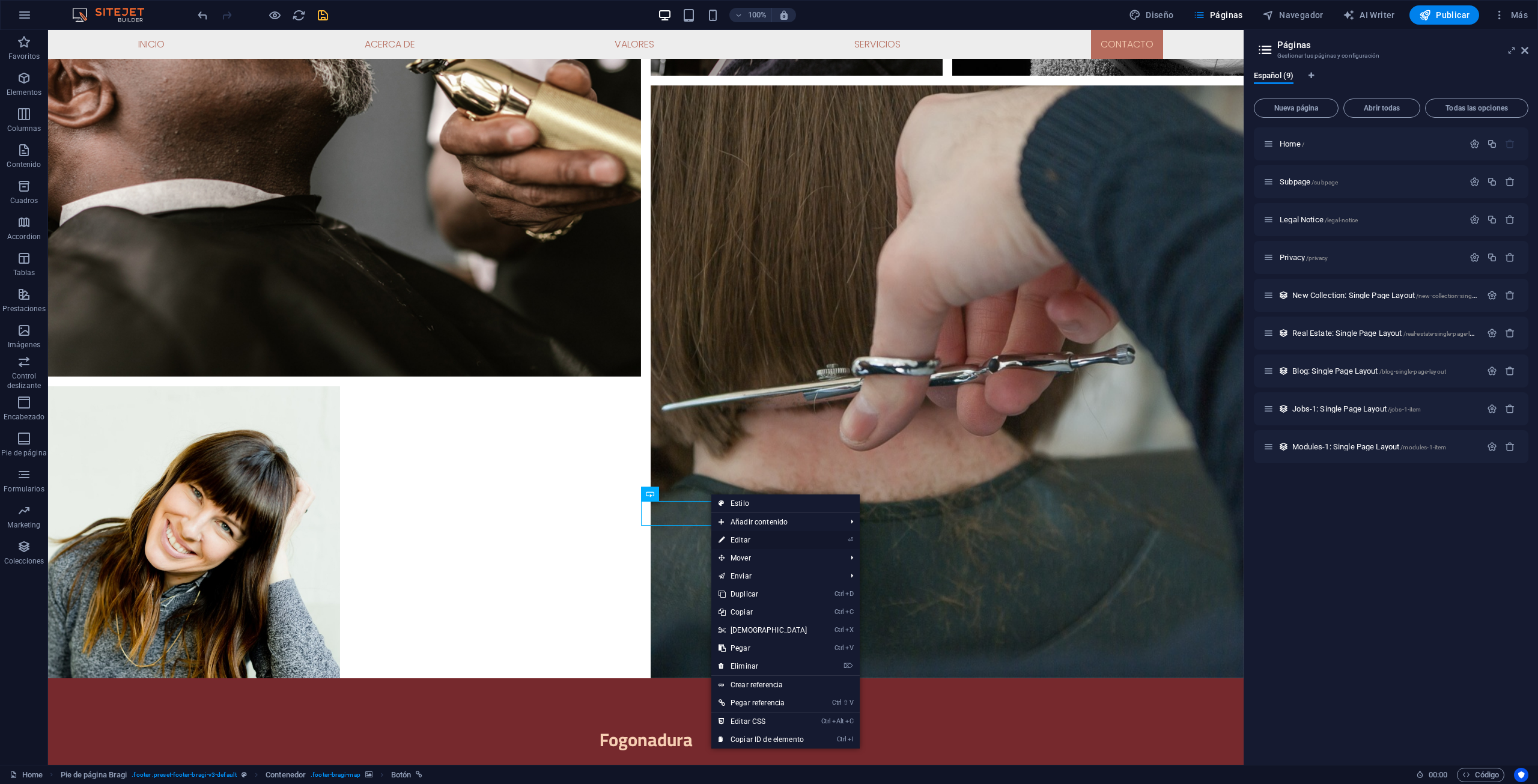
click at [753, 537] on link "⏎ Editar" at bounding box center [763, 540] width 103 height 18
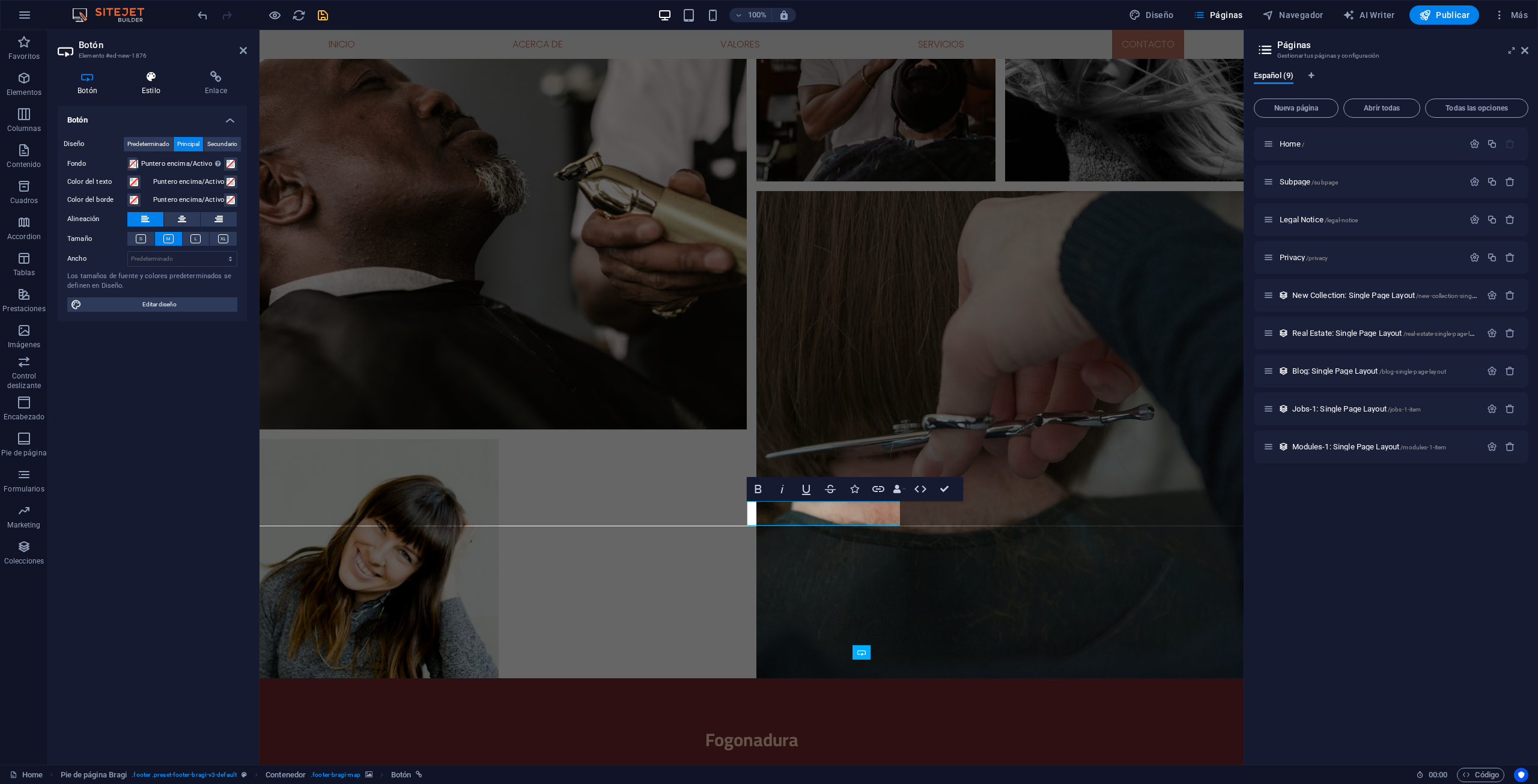
click at [160, 78] on icon at bounding box center [151, 77] width 59 height 12
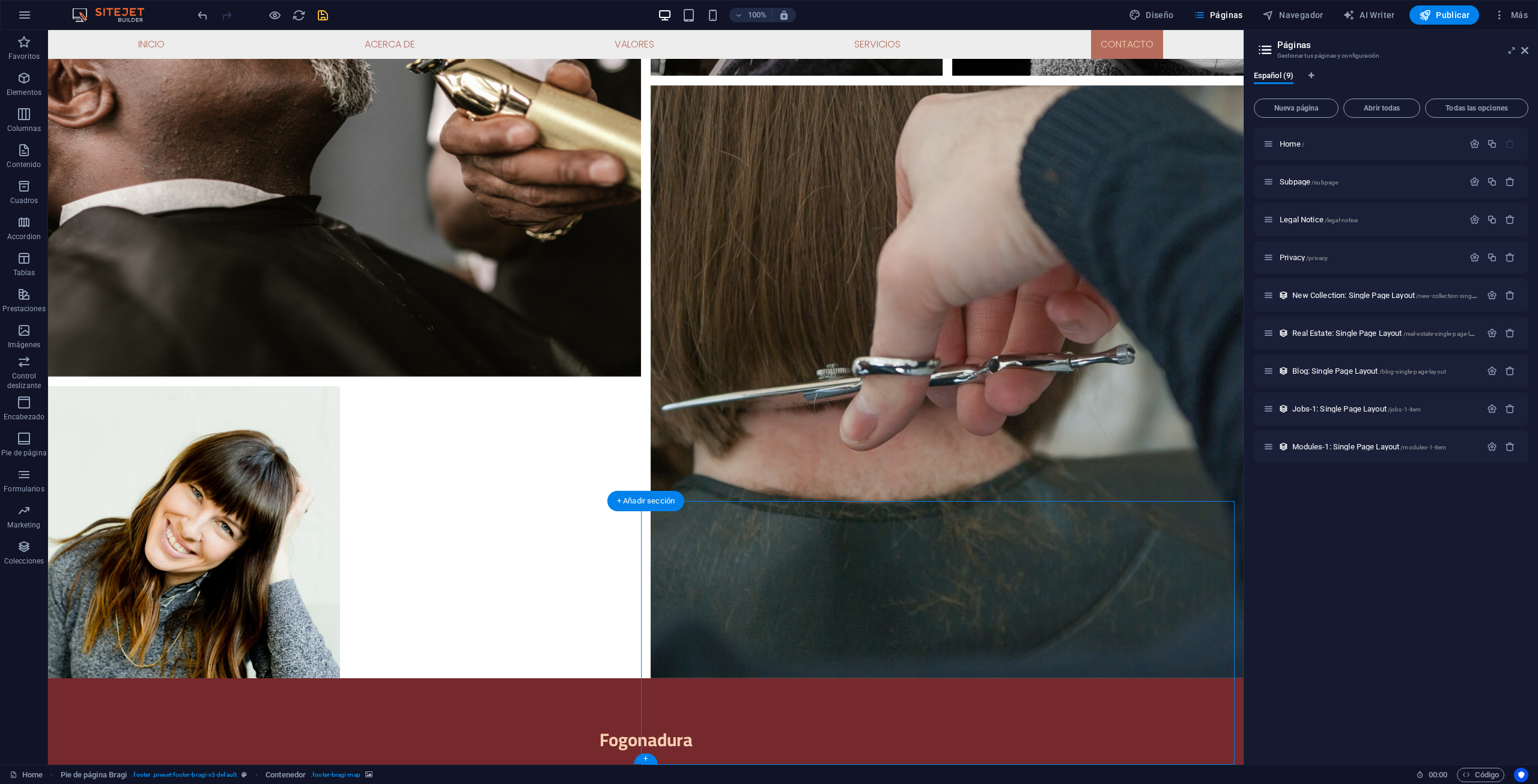
click at [1310, 18] on span "Navegador" at bounding box center [1293, 15] width 62 height 12
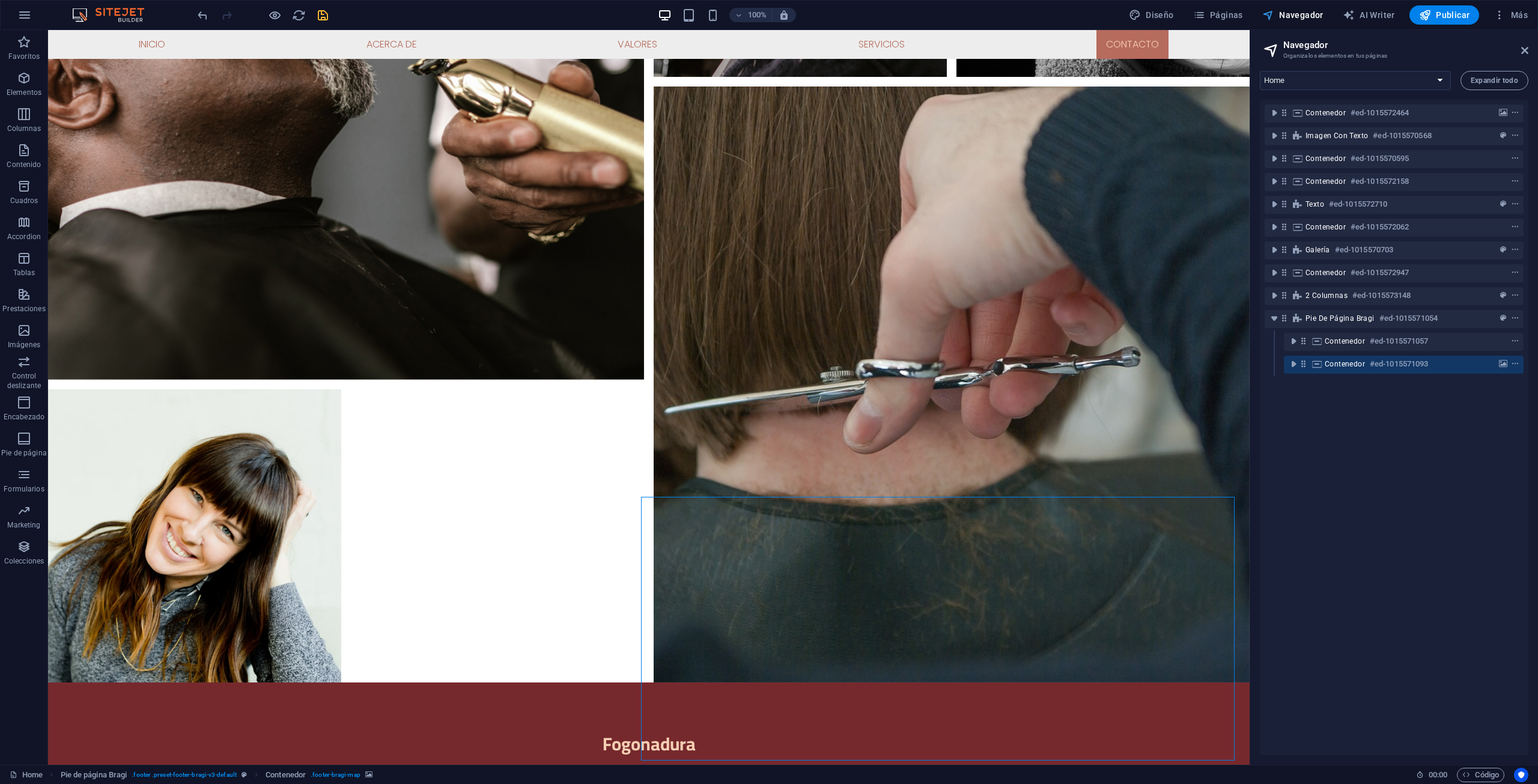
scroll to position [3990, 0]
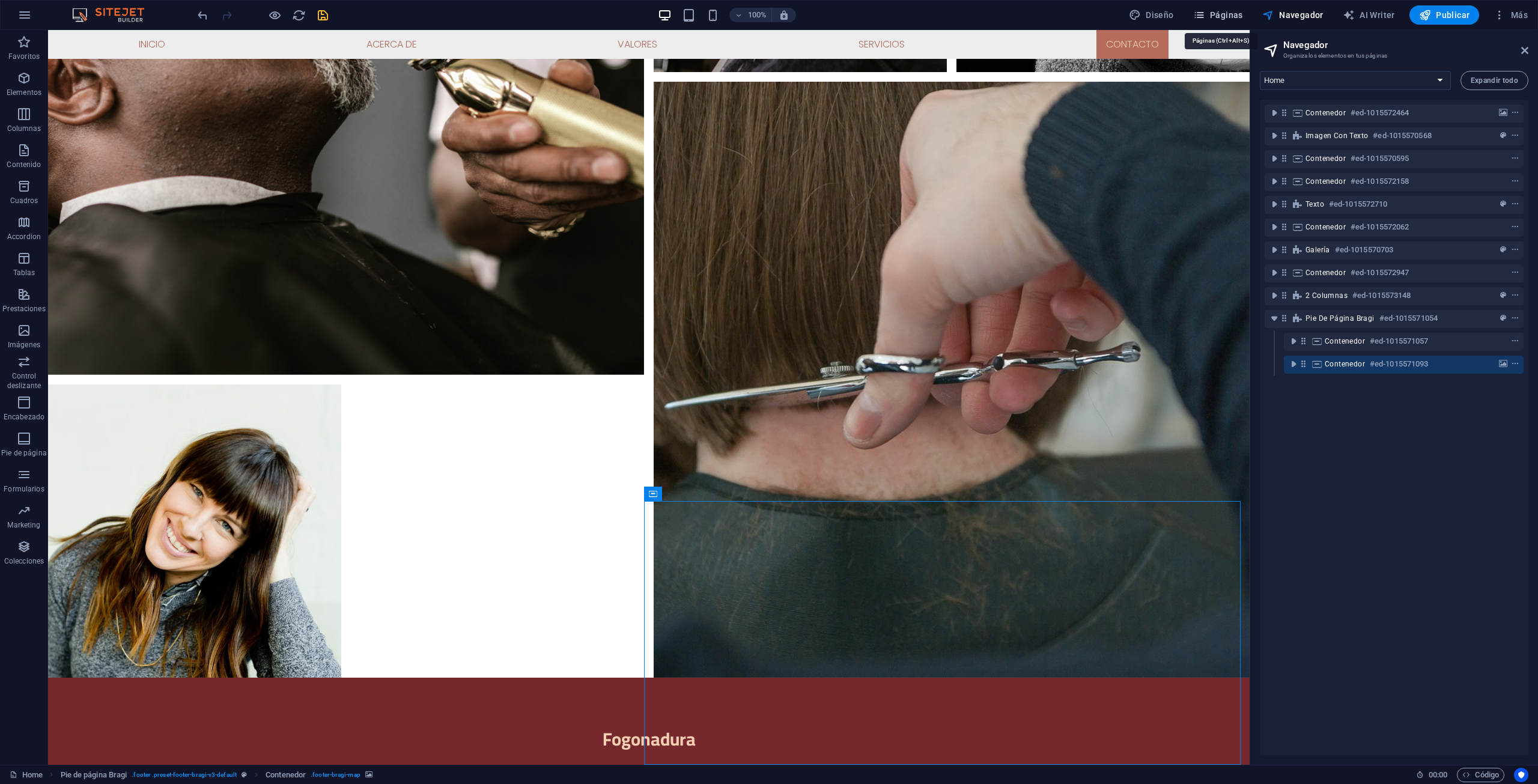
click at [1230, 21] on span "Páginas" at bounding box center [1218, 15] width 50 height 12
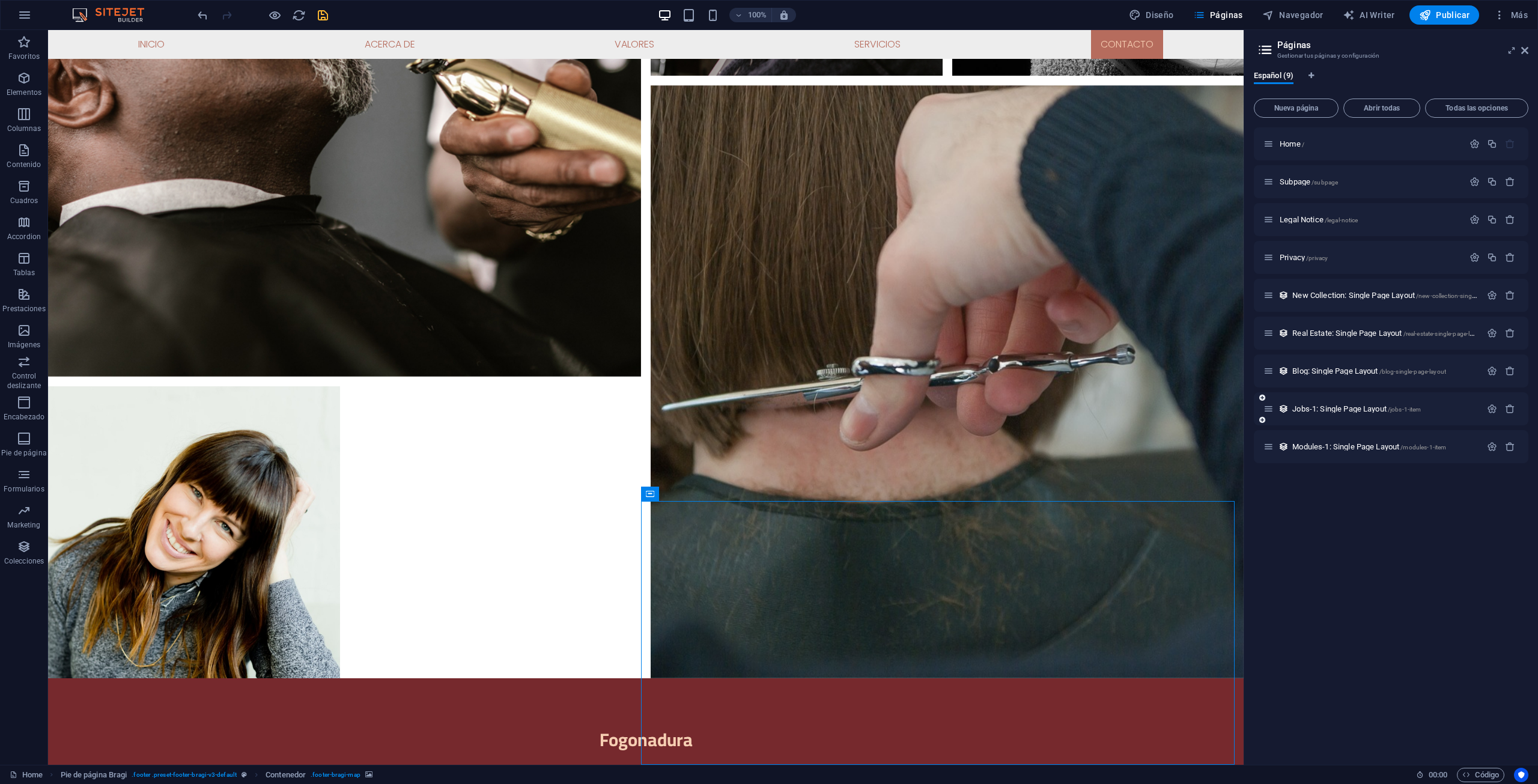
click at [1447, 413] on div "Jobs-1: Single Page Layout /jobs-1-item" at bounding box center [1372, 408] width 217 height 14
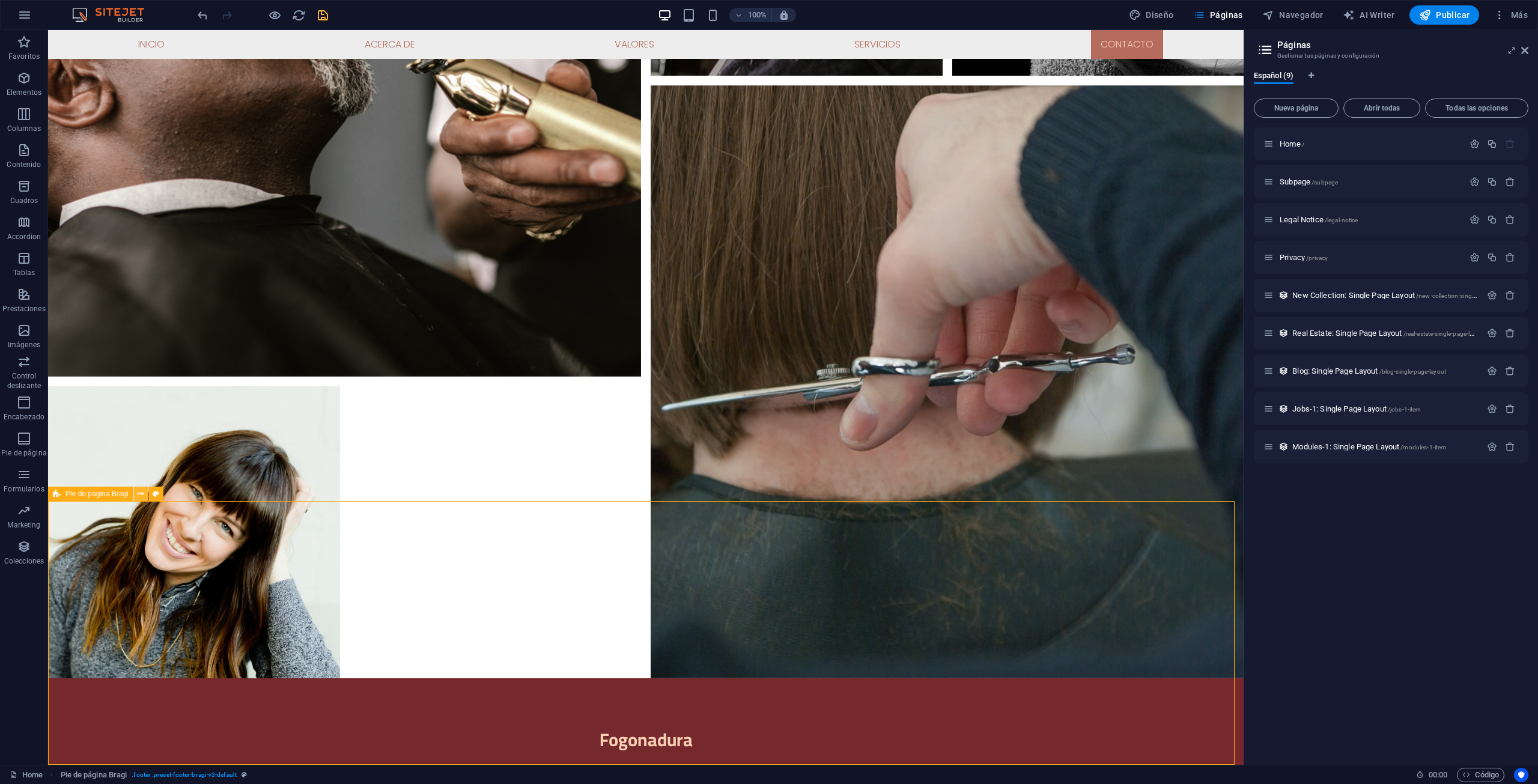
click at [143, 490] on icon at bounding box center [141, 494] width 7 height 13
drag, startPoint x: 73, startPoint y: 597, endPoint x: 85, endPoint y: 591, distance: 13.4
click at [157, 490] on icon at bounding box center [156, 494] width 7 height 13
select select "%"
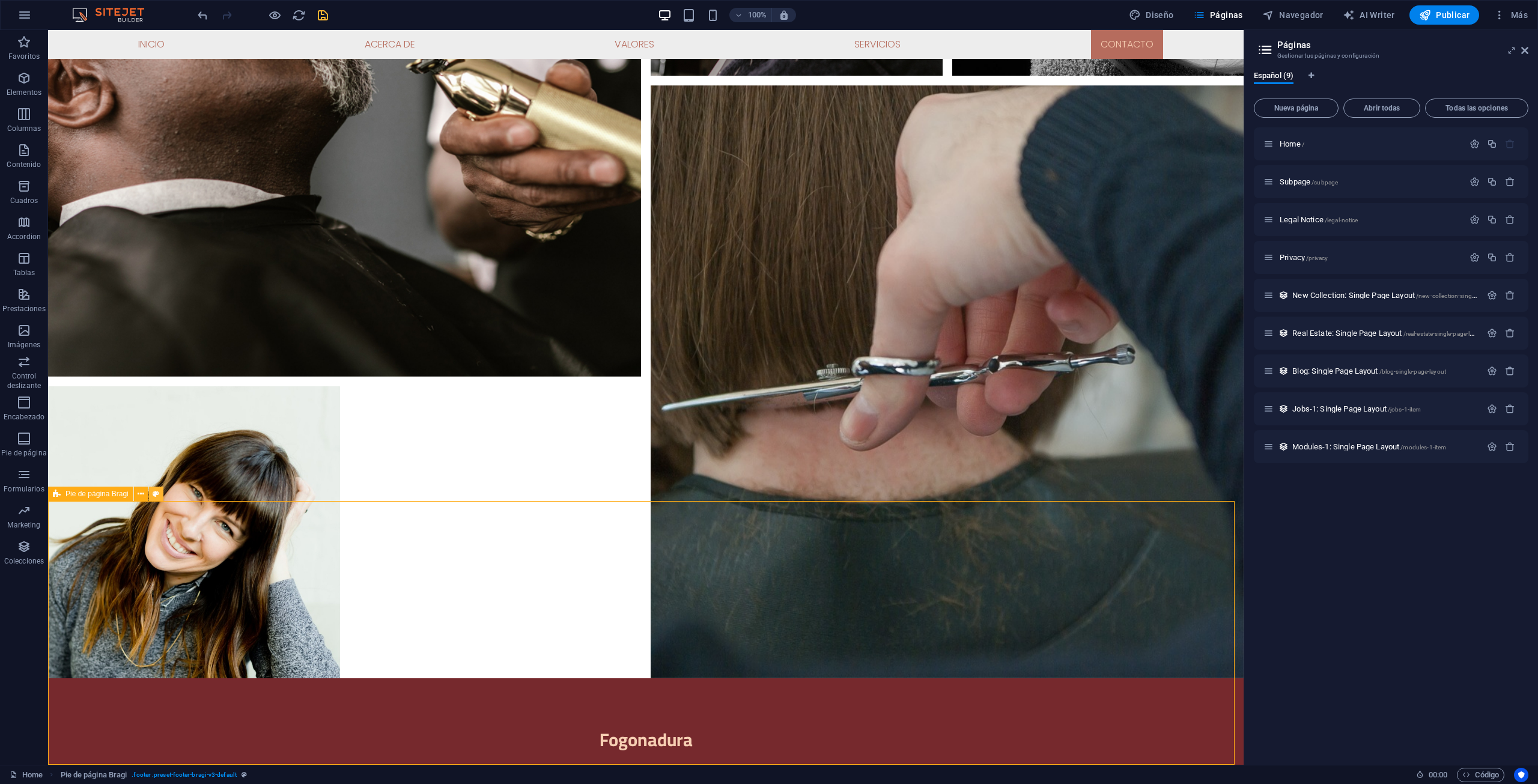
select select "rem"
select select "px"
select select "rem"
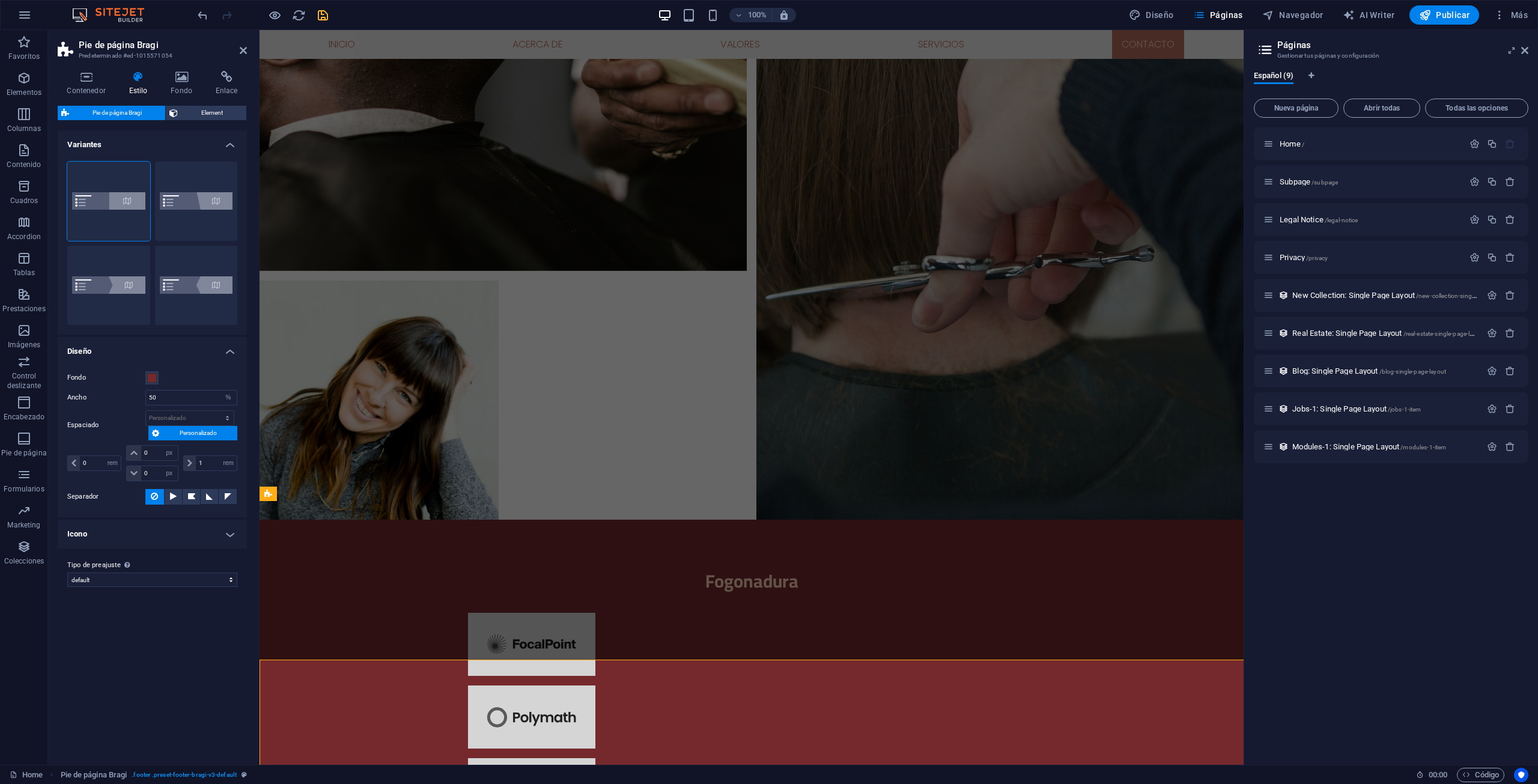
scroll to position [3827, 0]
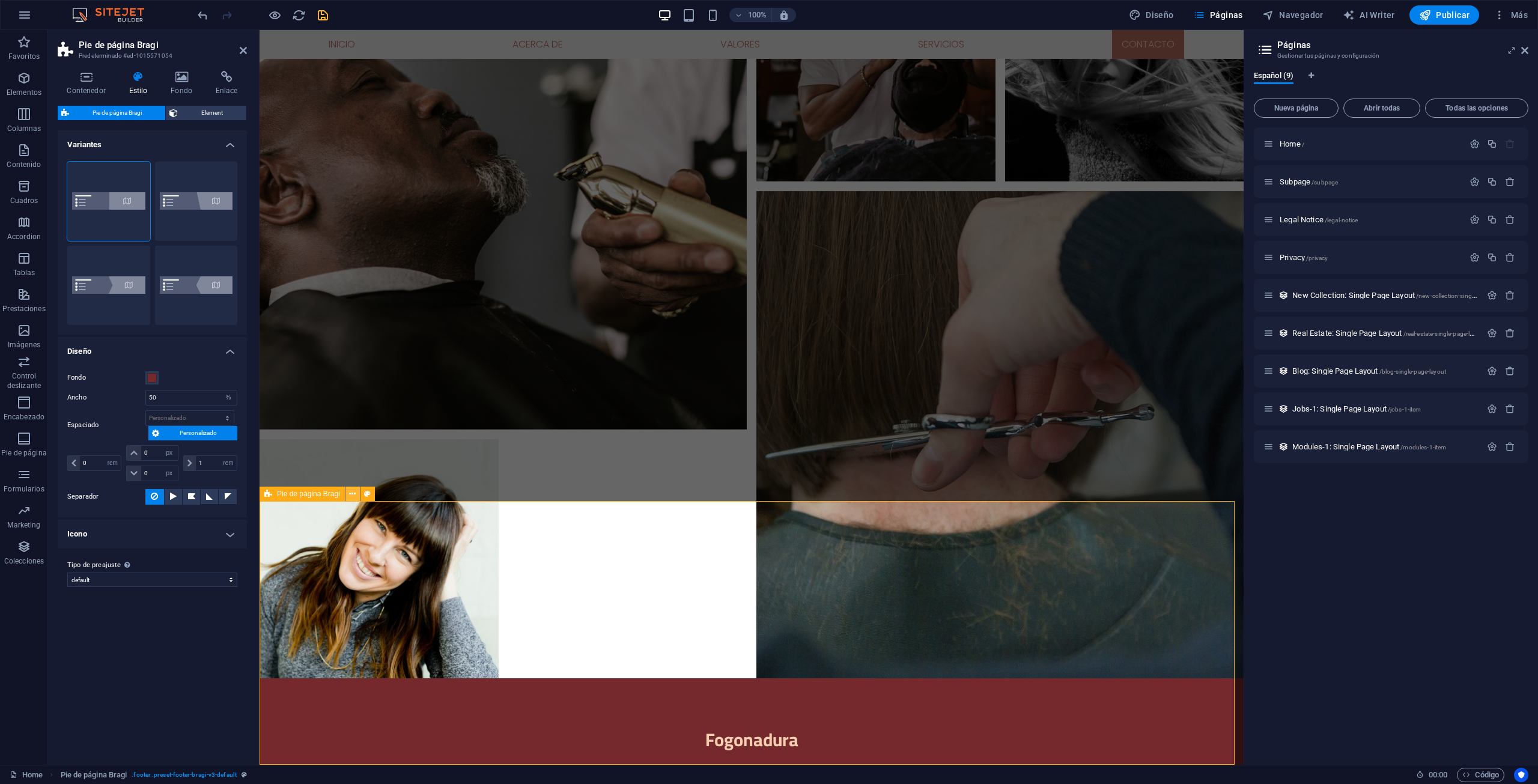
click at [356, 496] on button at bounding box center [352, 494] width 14 height 14
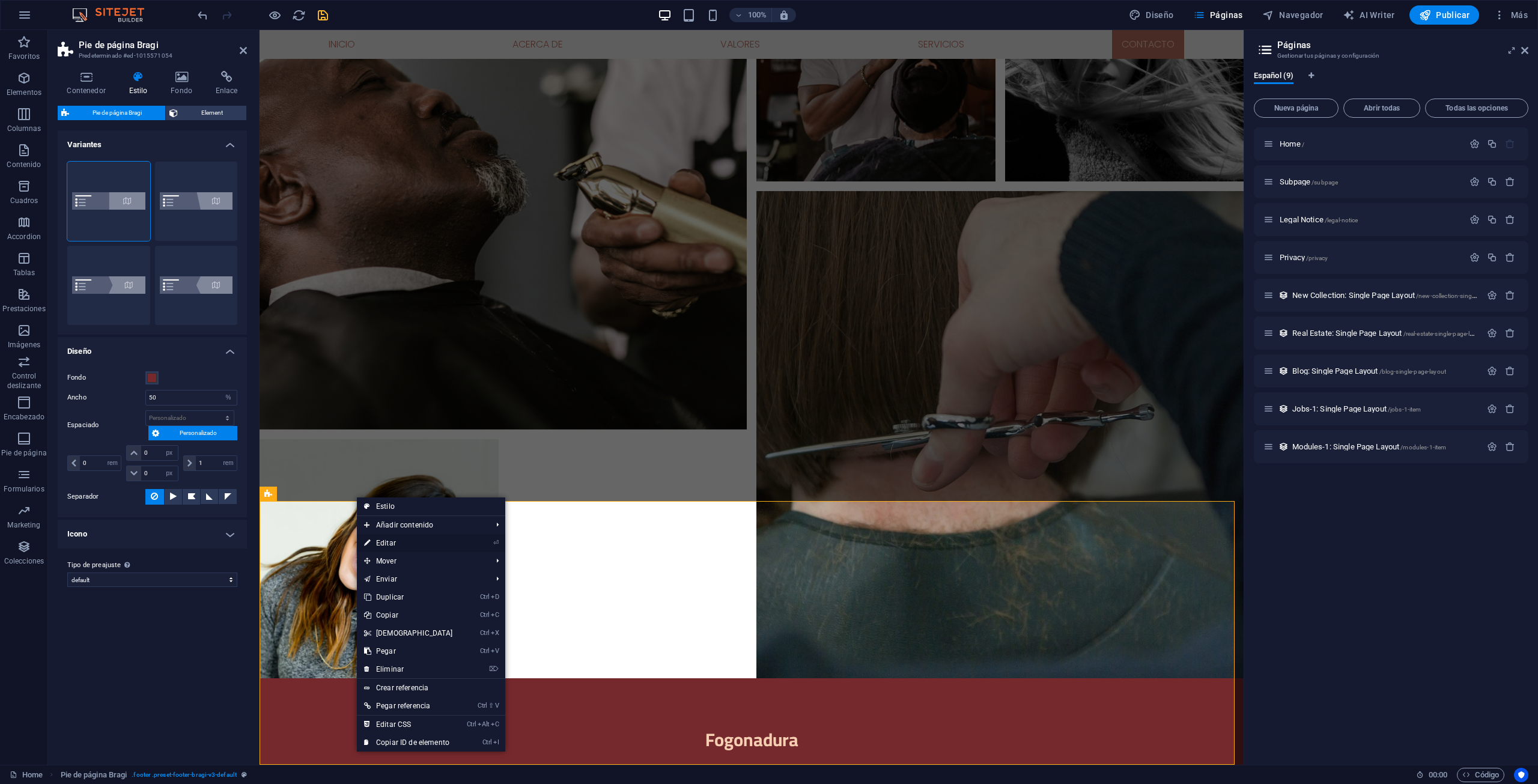
click at [385, 544] on link "⏎ Editar" at bounding box center [408, 543] width 103 height 18
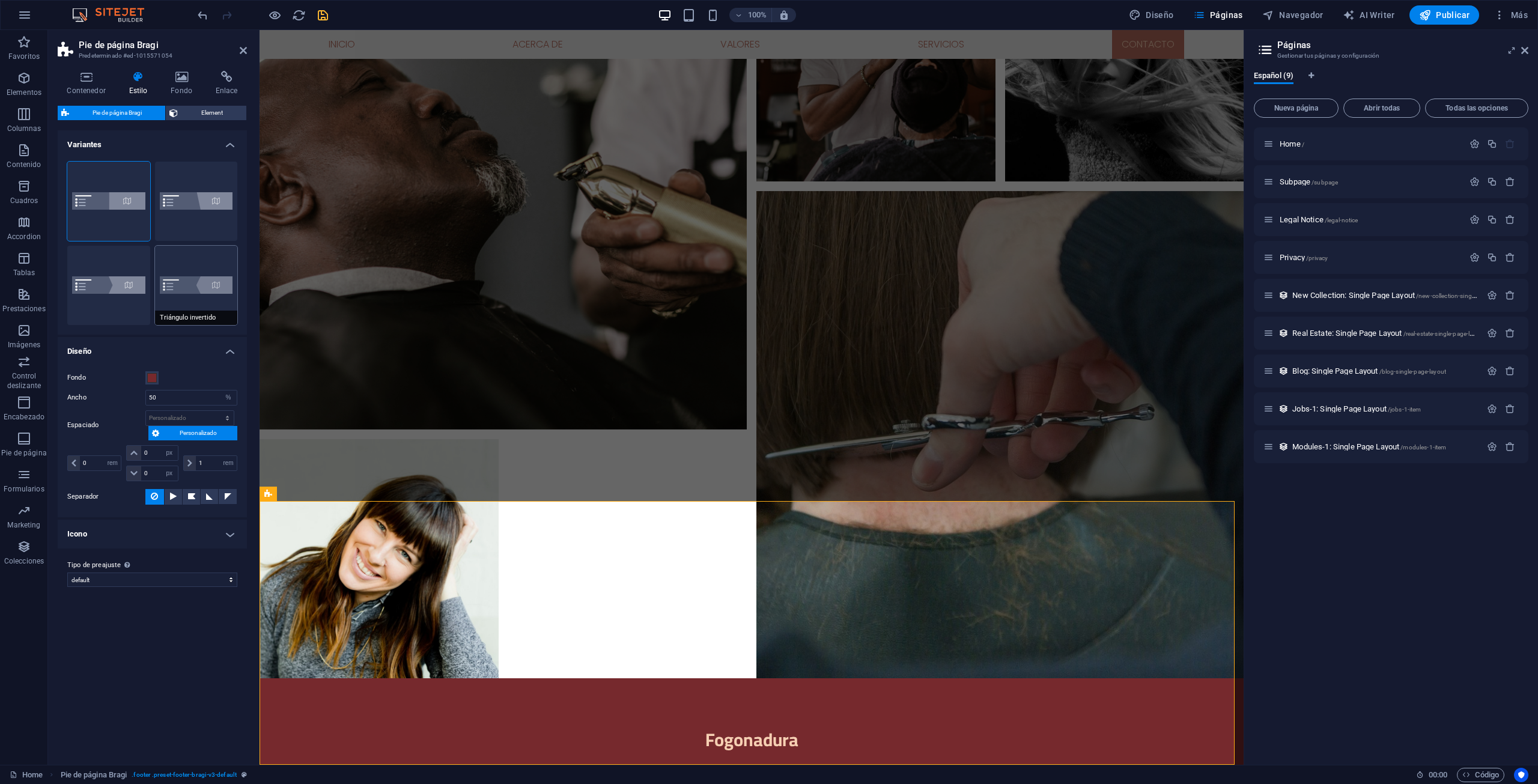
click at [174, 247] on button "Triángulo invertido" at bounding box center [196, 285] width 83 height 79
click at [211, 189] on button "Diagonal" at bounding box center [196, 201] width 83 height 79
click at [192, 109] on span "Element" at bounding box center [212, 113] width 62 height 14
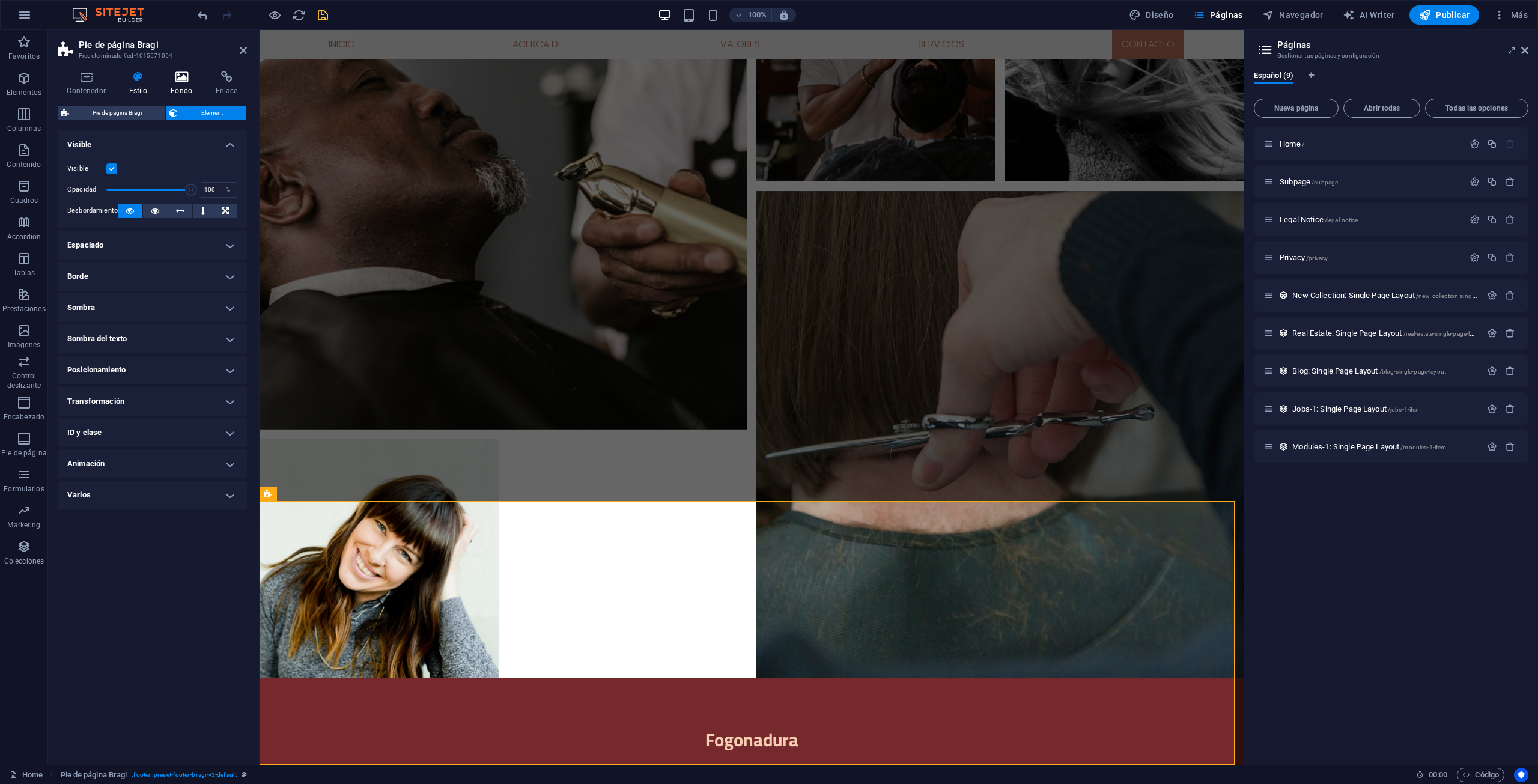
click at [178, 82] on icon at bounding box center [182, 77] width 40 height 12
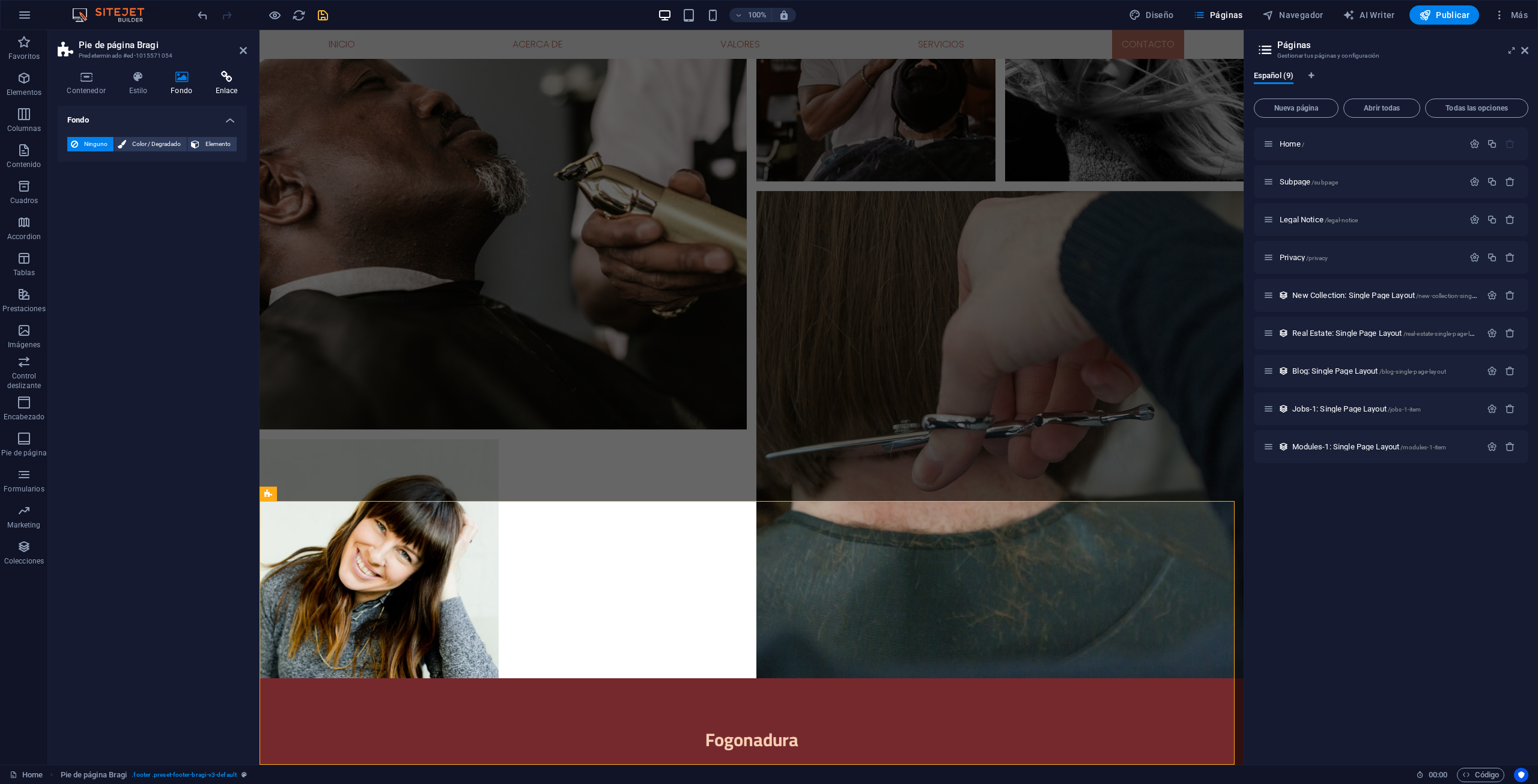
click at [219, 81] on icon at bounding box center [226, 77] width 41 height 12
click at [78, 82] on icon at bounding box center [86, 77] width 57 height 12
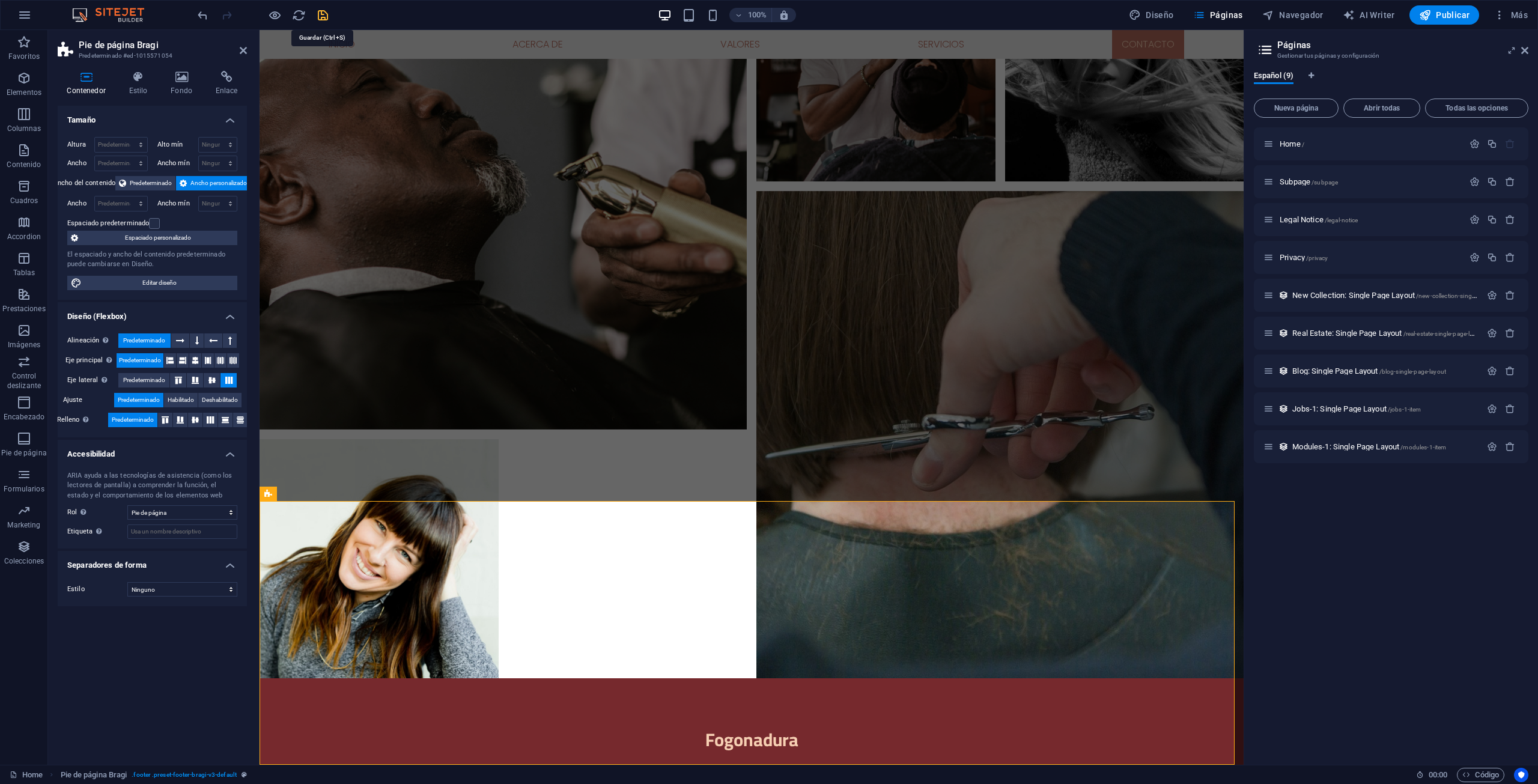
click at [328, 21] on icon "save" at bounding box center [322, 15] width 14 height 14
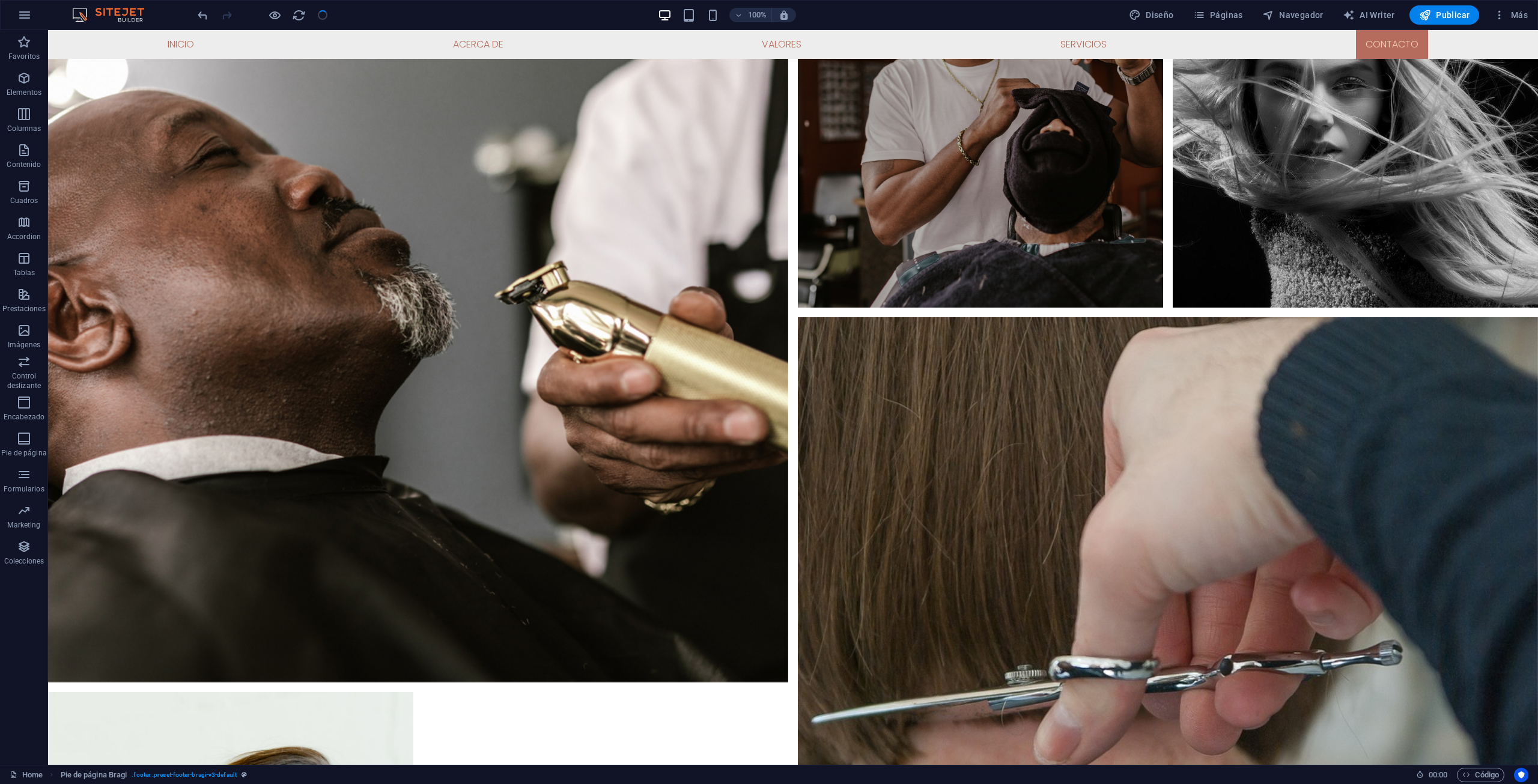
checkbox input "false"
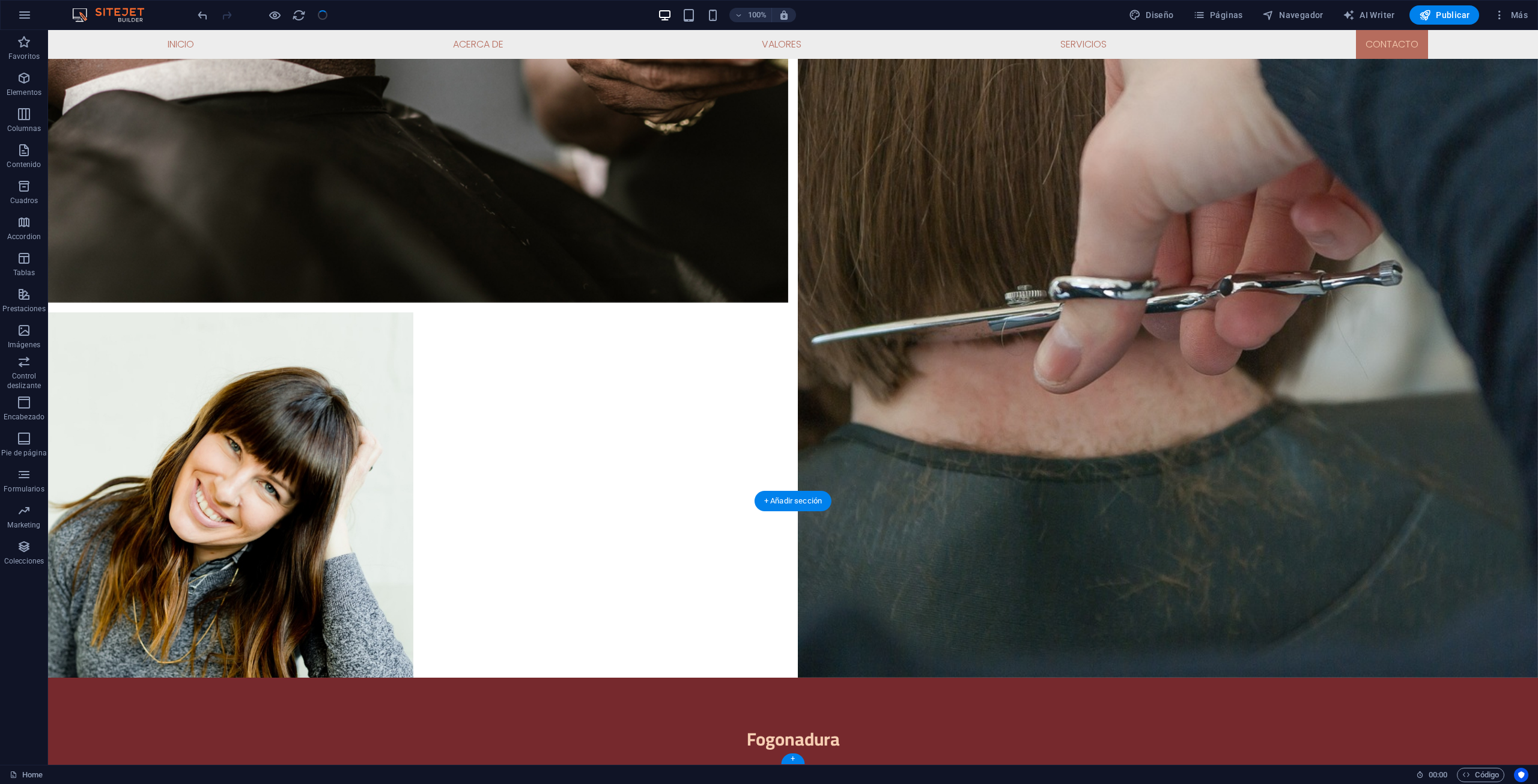
click at [1507, 13] on span "Más" at bounding box center [1511, 15] width 34 height 12
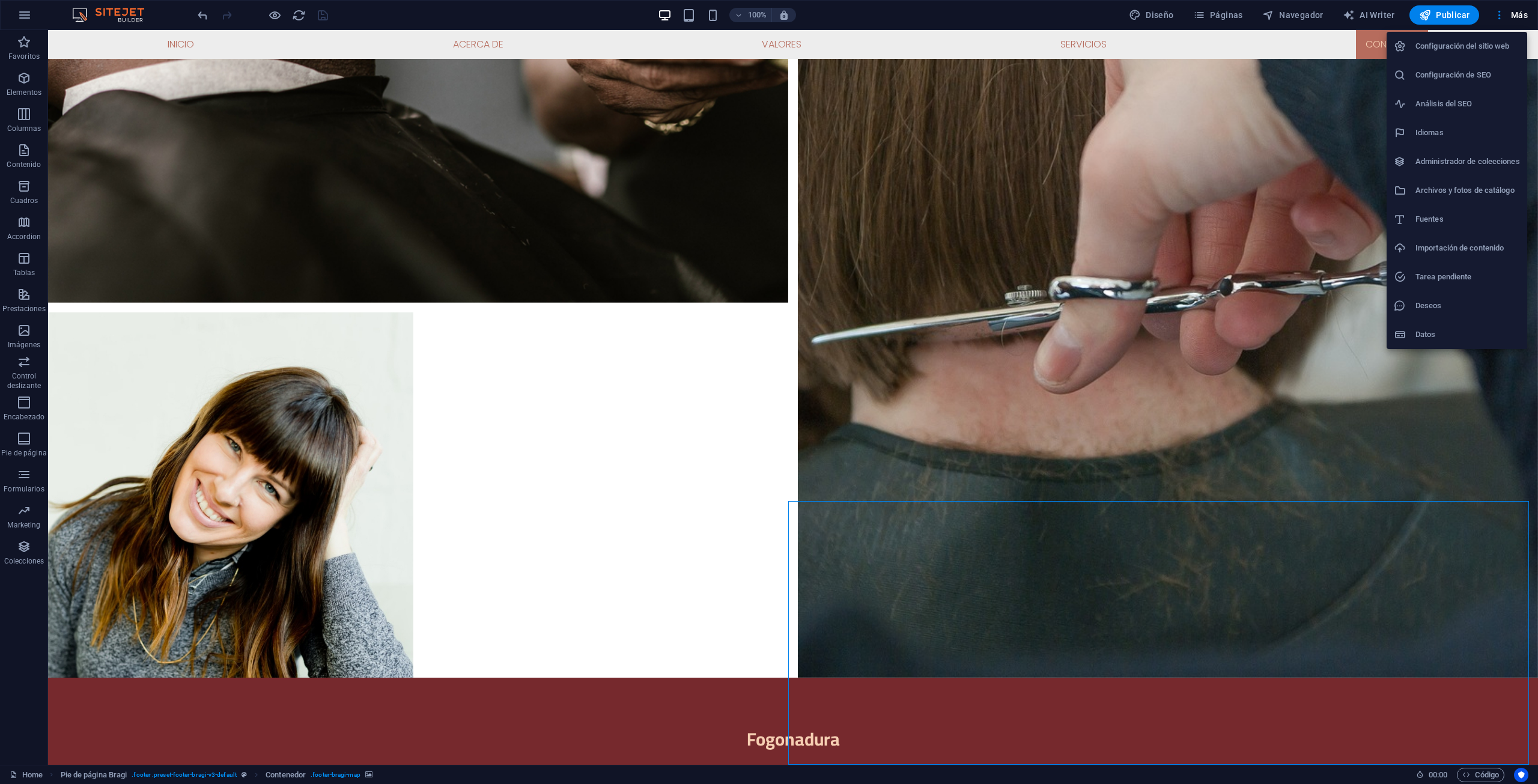
click at [1499, 14] on div at bounding box center [769, 392] width 1538 height 784
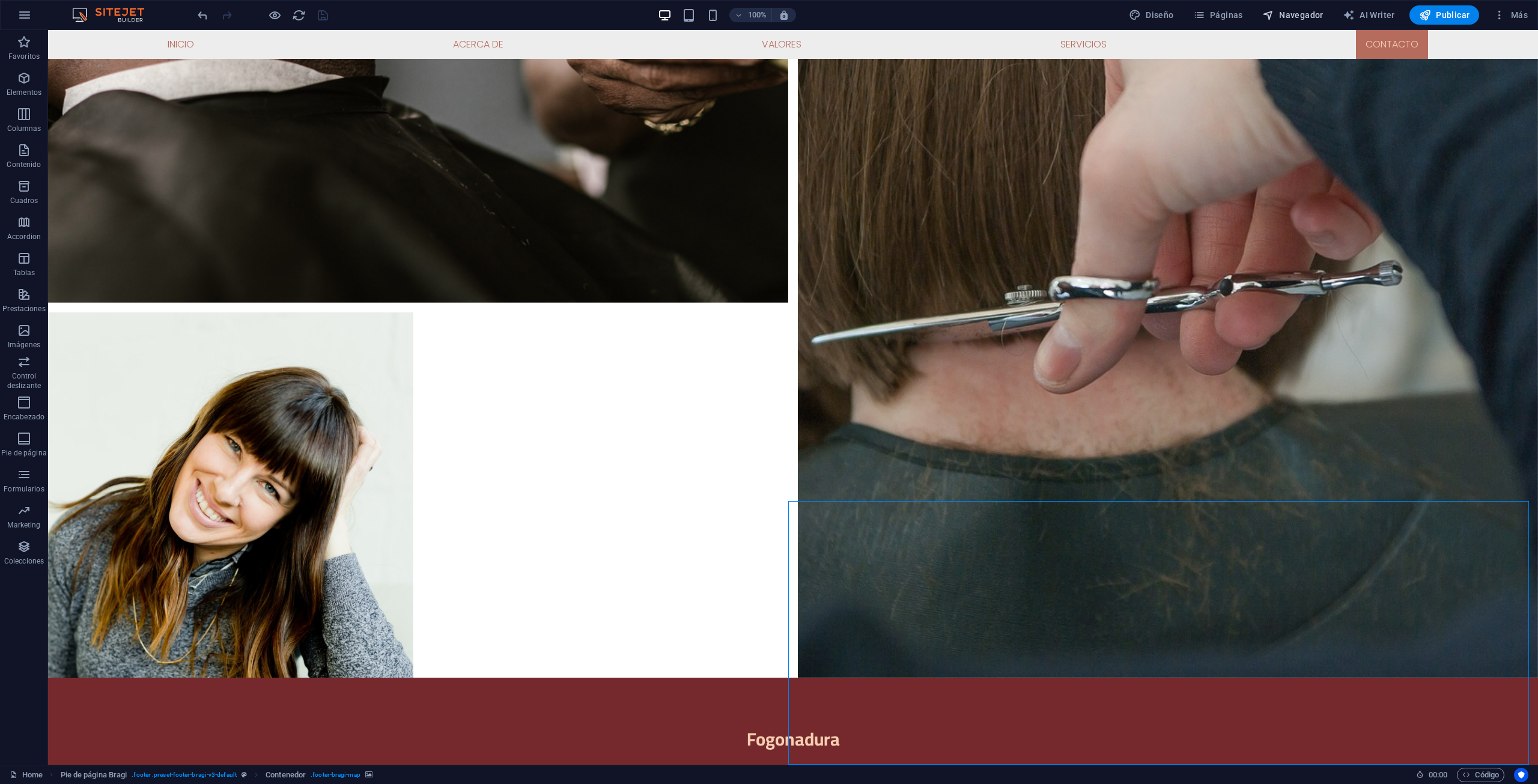
click at [1318, 16] on span "Navegador" at bounding box center [1293, 15] width 62 height 12
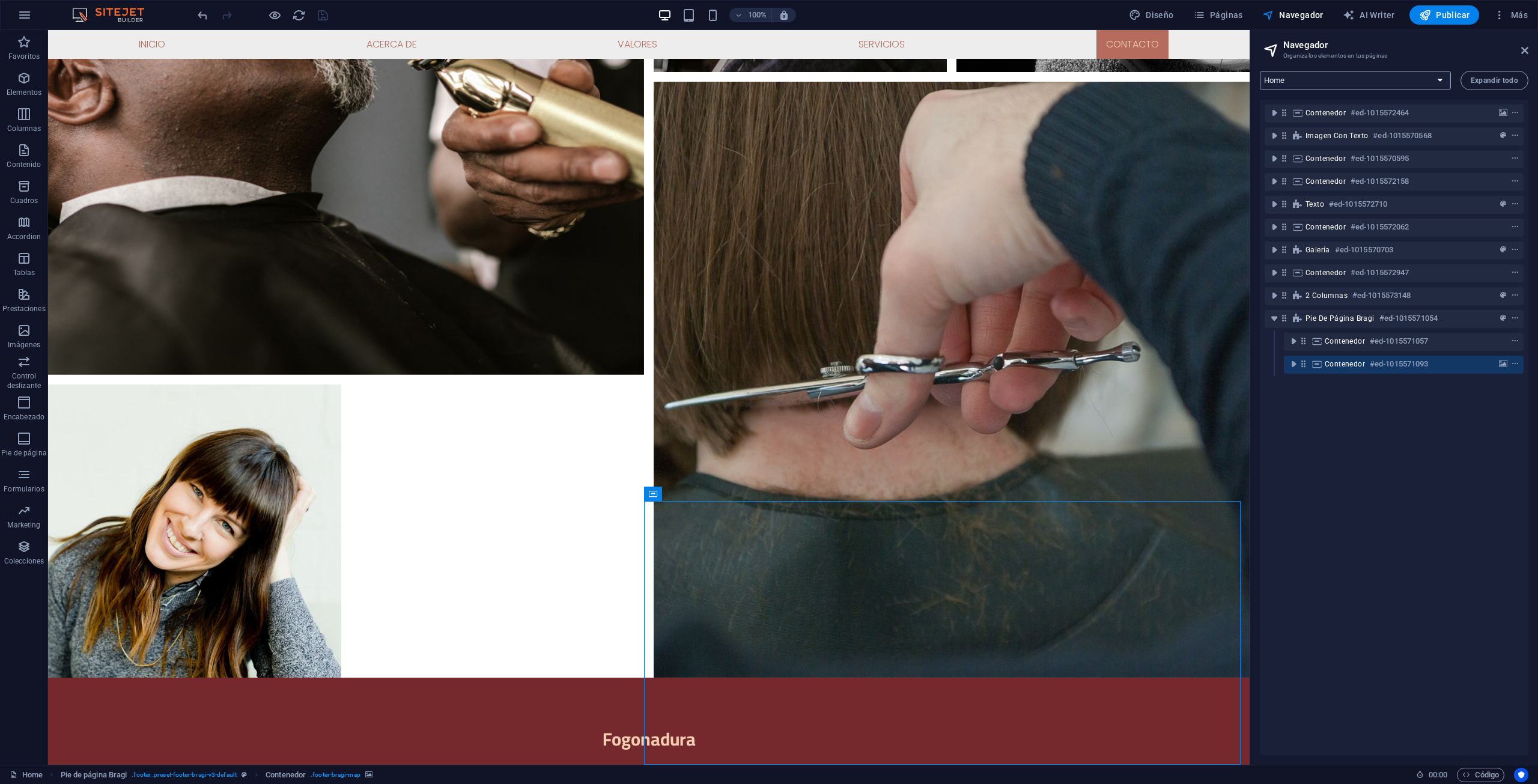
click at [1433, 84] on select "Home Subpage Legal Notice Privacy New Collection: Single Page Layout Real Estat…" at bounding box center [1356, 81] width 191 height 19
select select "18252497-es"
click at [1260, 71] on select "Home Subpage Legal Notice Privacy New Collection: Single Page Layout Real Estat…" at bounding box center [1356, 81] width 191 height 19
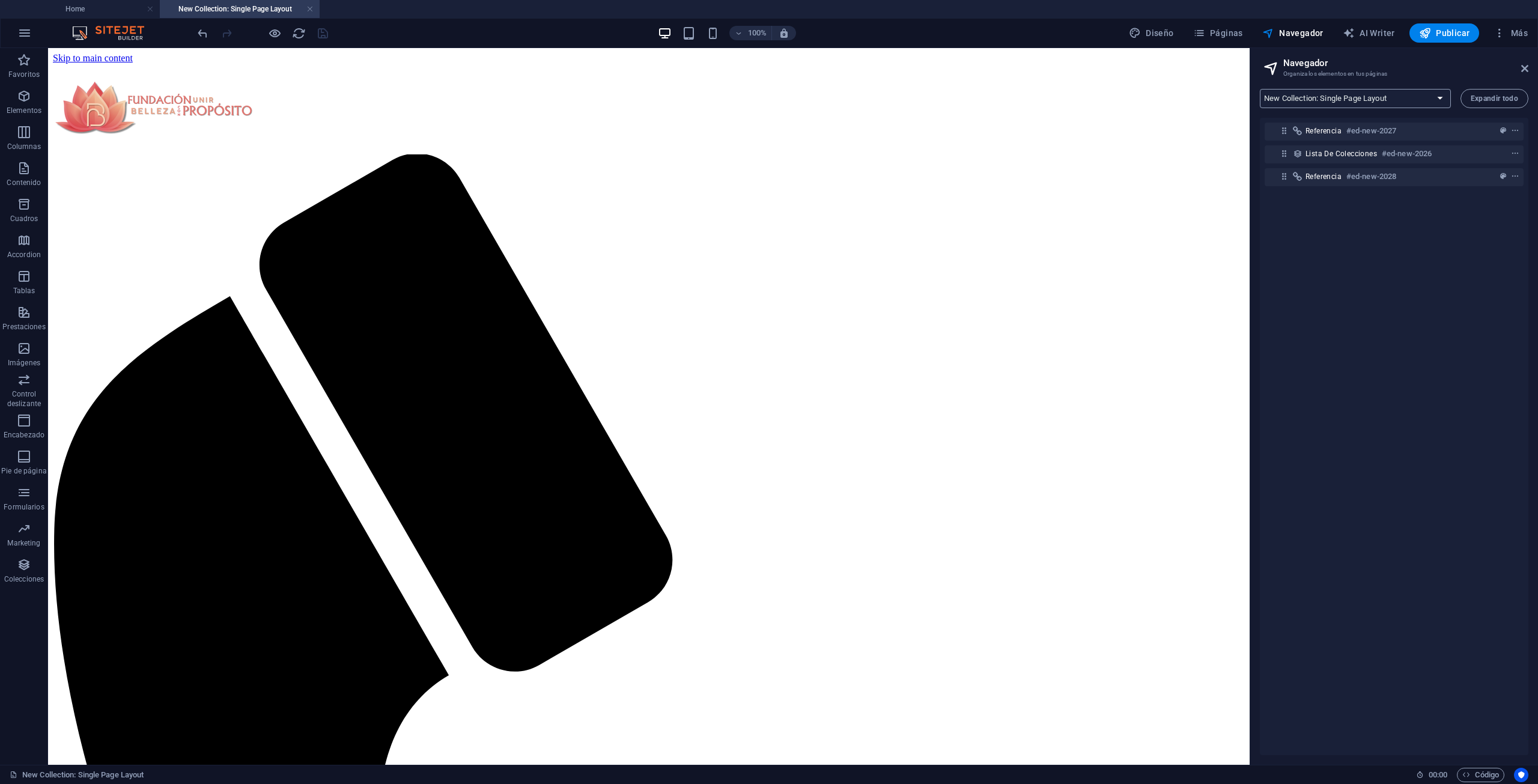
scroll to position [0, 0]
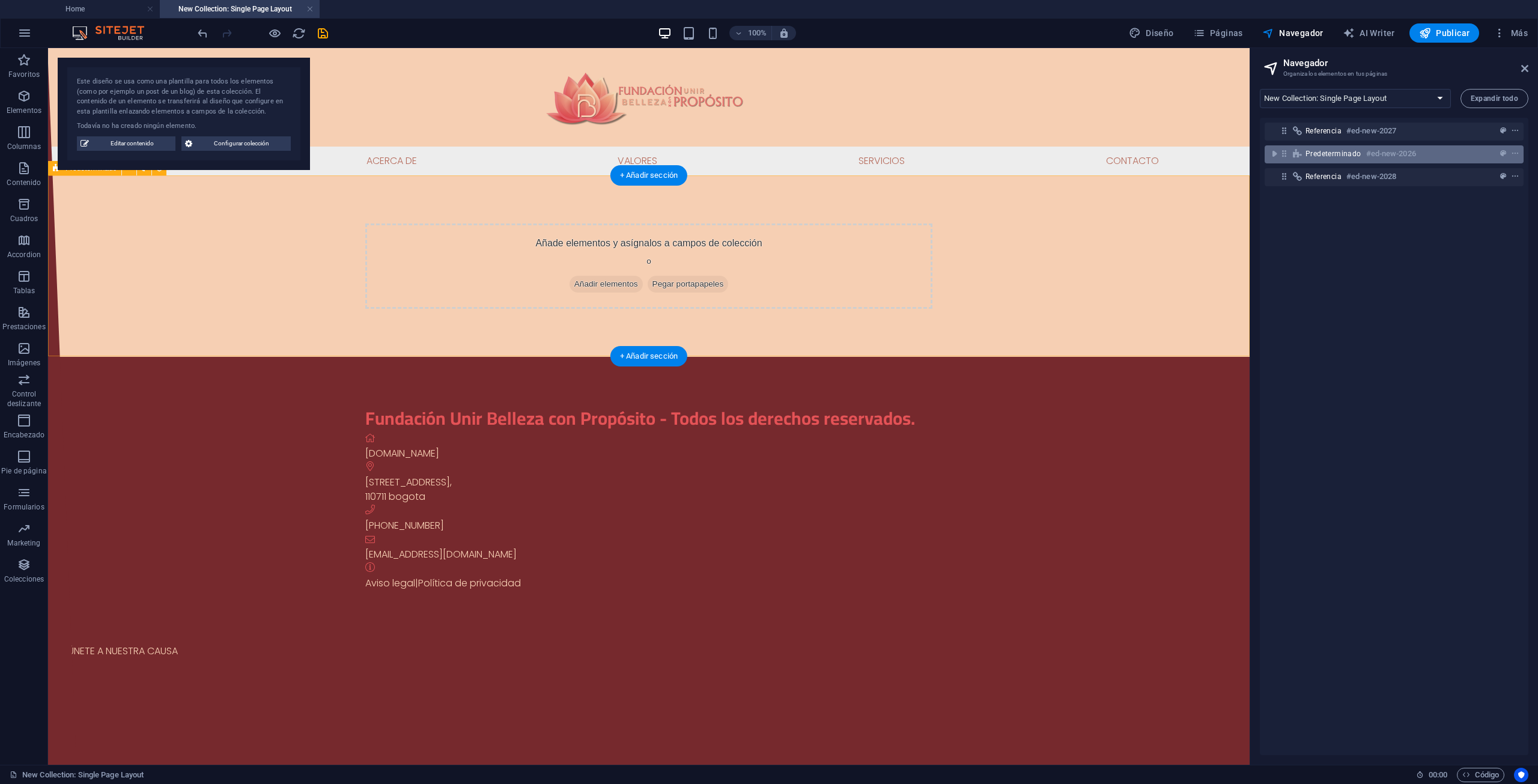
click at [1377, 157] on h6 "#ed-new-2026" at bounding box center [1391, 153] width 50 height 14
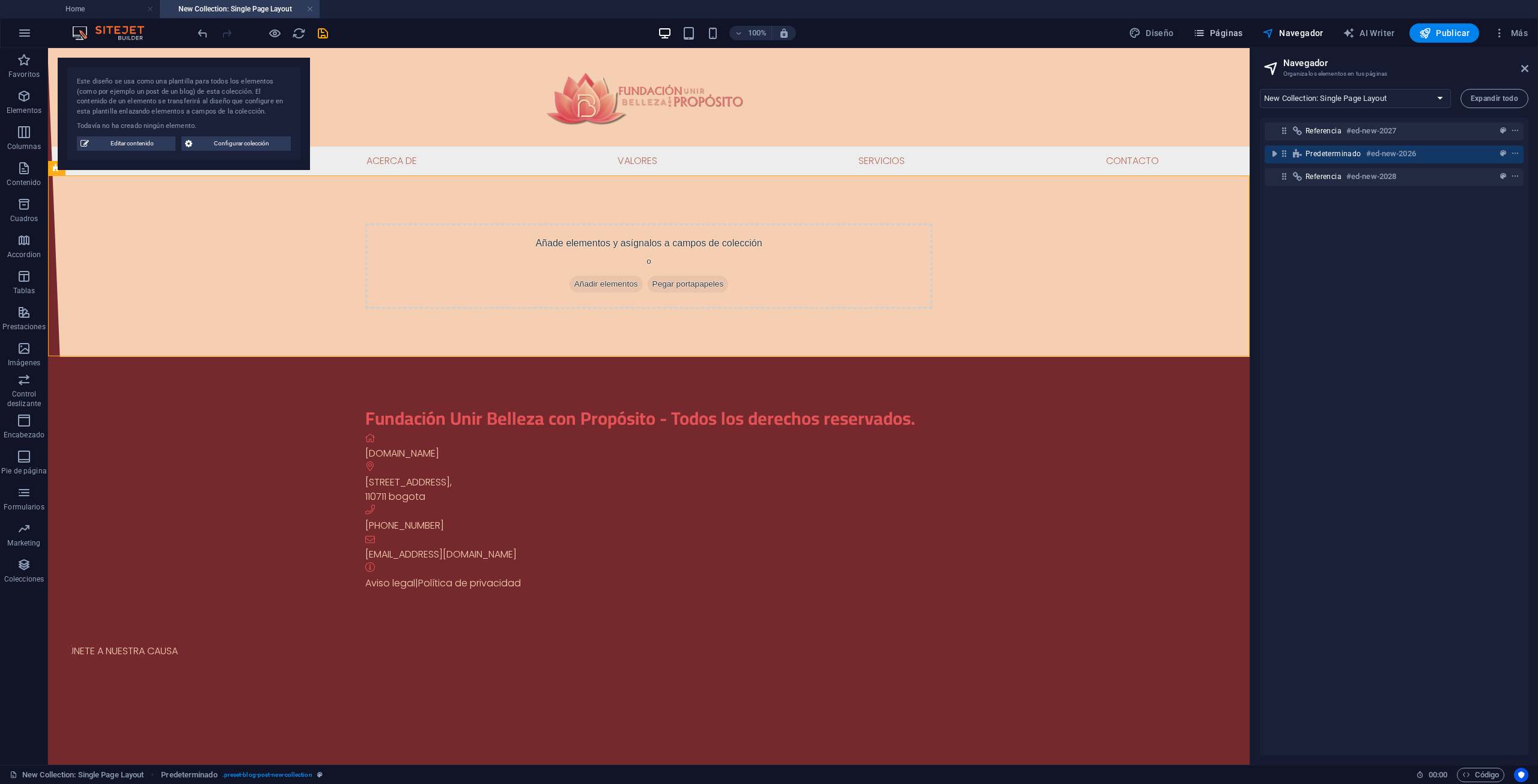
click at [1231, 37] on span "Páginas" at bounding box center [1218, 33] width 50 height 12
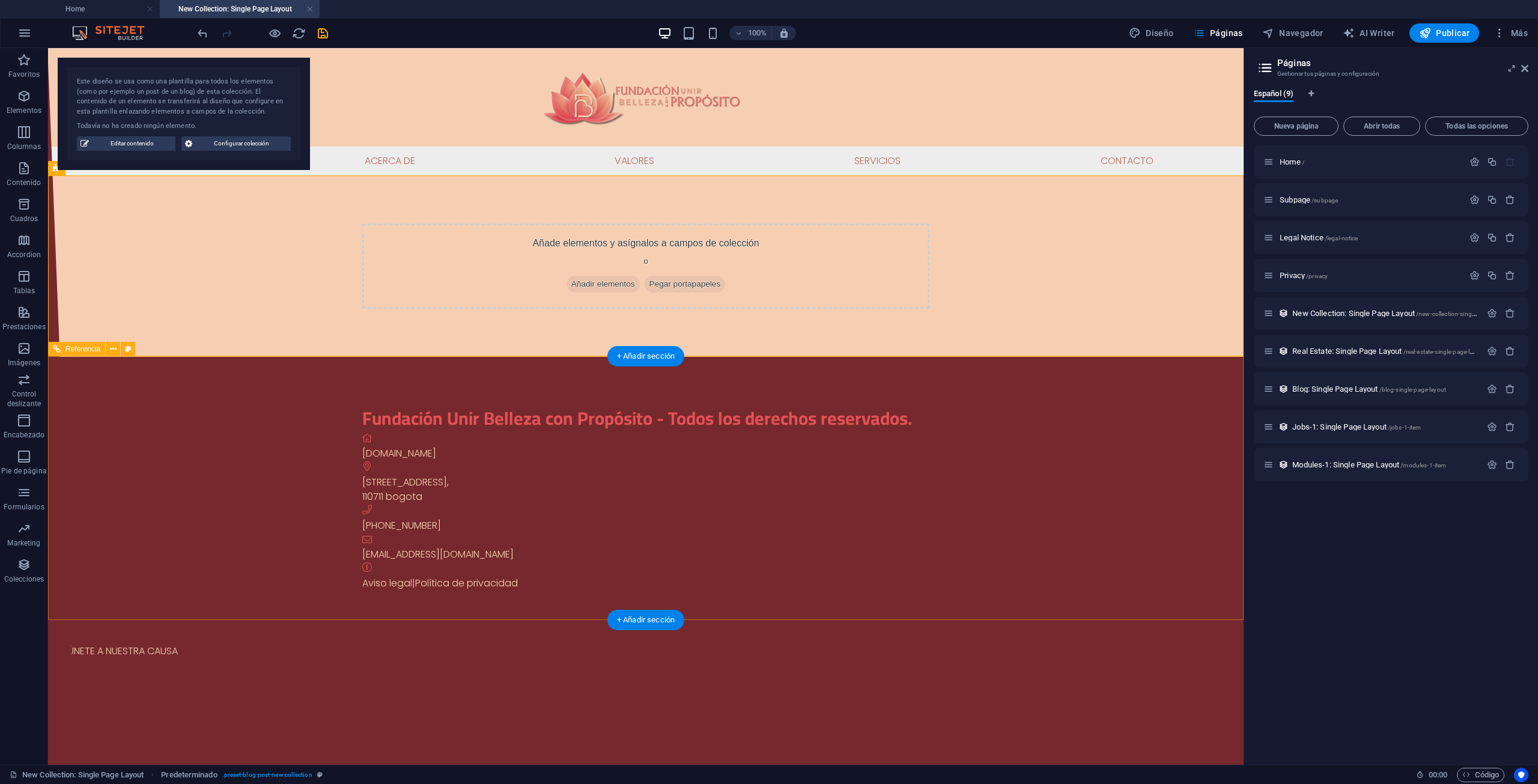
click at [497, 432] on div "Fundación Unir Belleza con Propósito - Todos los derechos reservados." at bounding box center [798, 418] width 872 height 27
click at [116, 490] on div "Fundación Unir Belleza con Propósito - Todos los derechos reservados. unirbelle…" at bounding box center [646, 572] width 1196 height 432
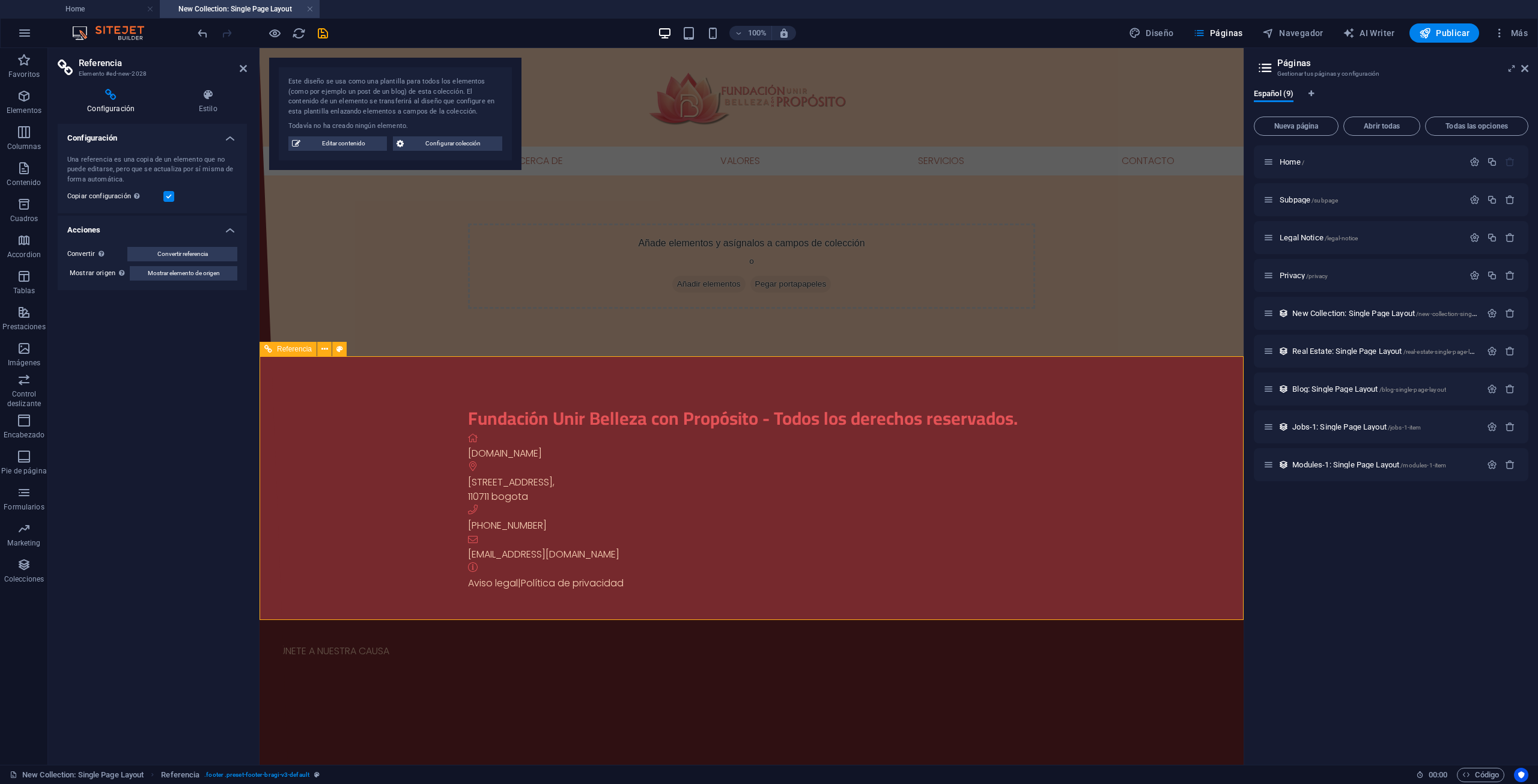
click at [1453, 127] on span "Todas las opciones" at bounding box center [1476, 126] width 93 height 7
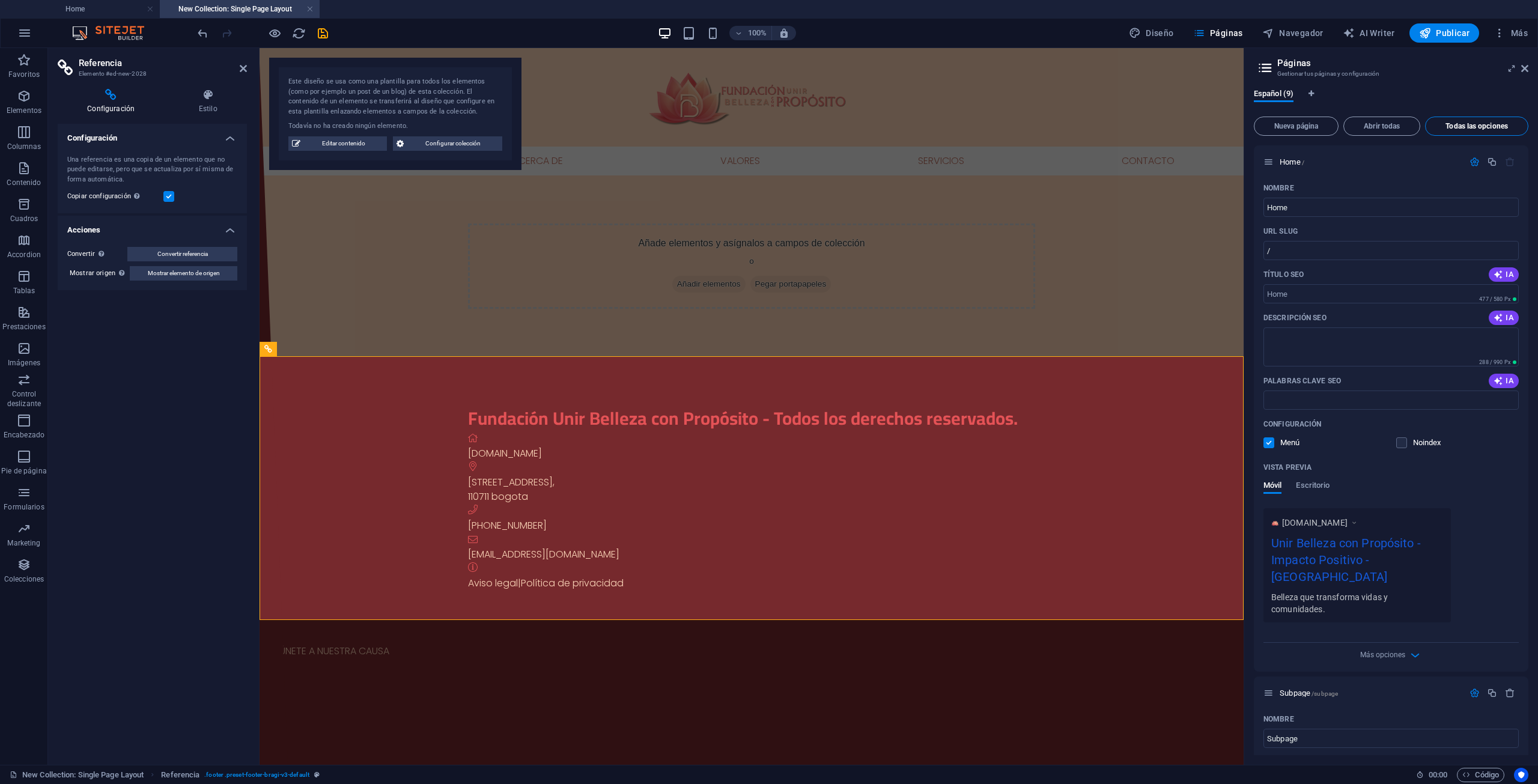
scroll to position [2043, 0]
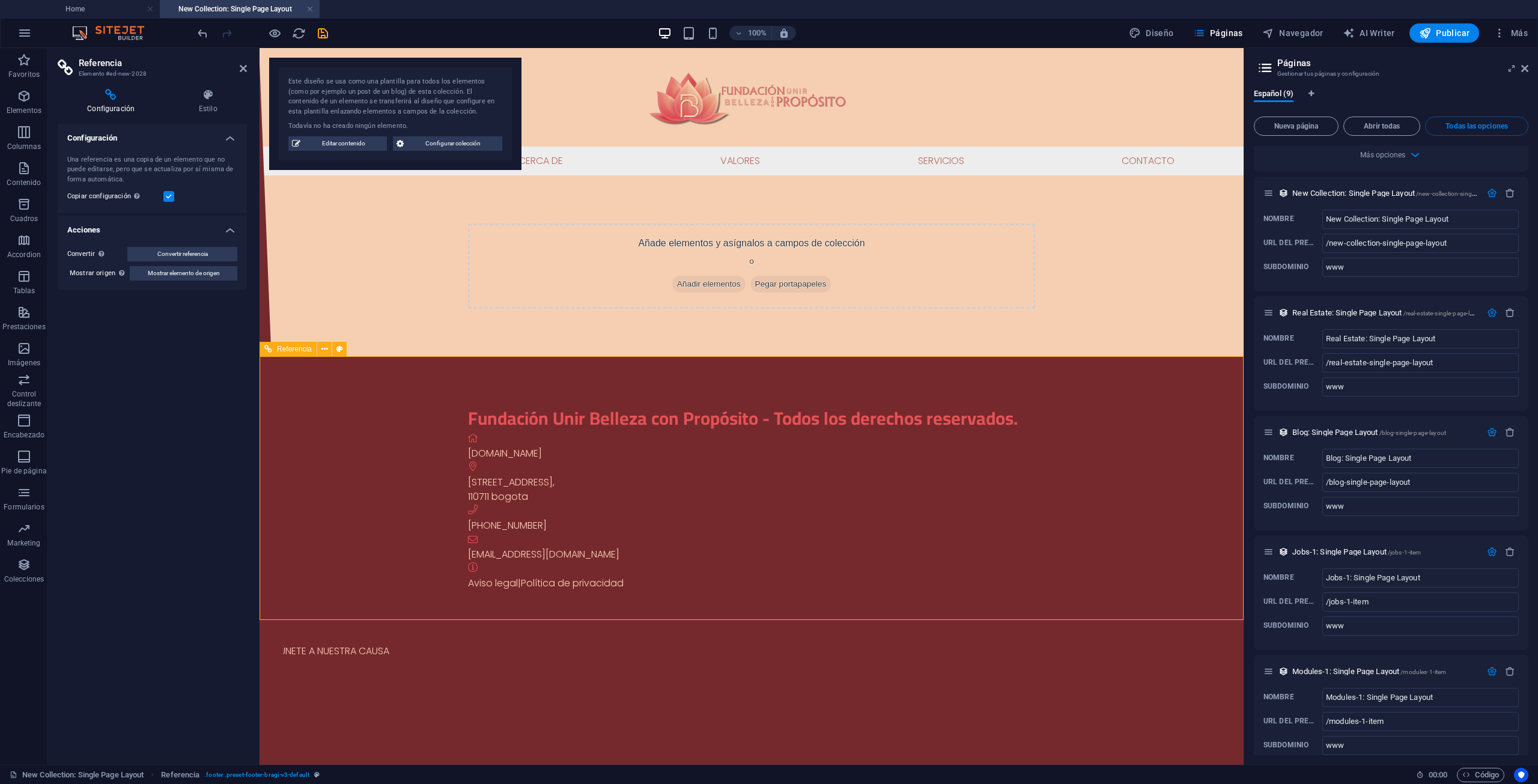
click at [1528, 70] on aside "Páginas Gestionar tus páginas y configuración Español (9) Nueva página Abrir to…" at bounding box center [1391, 406] width 294 height 717
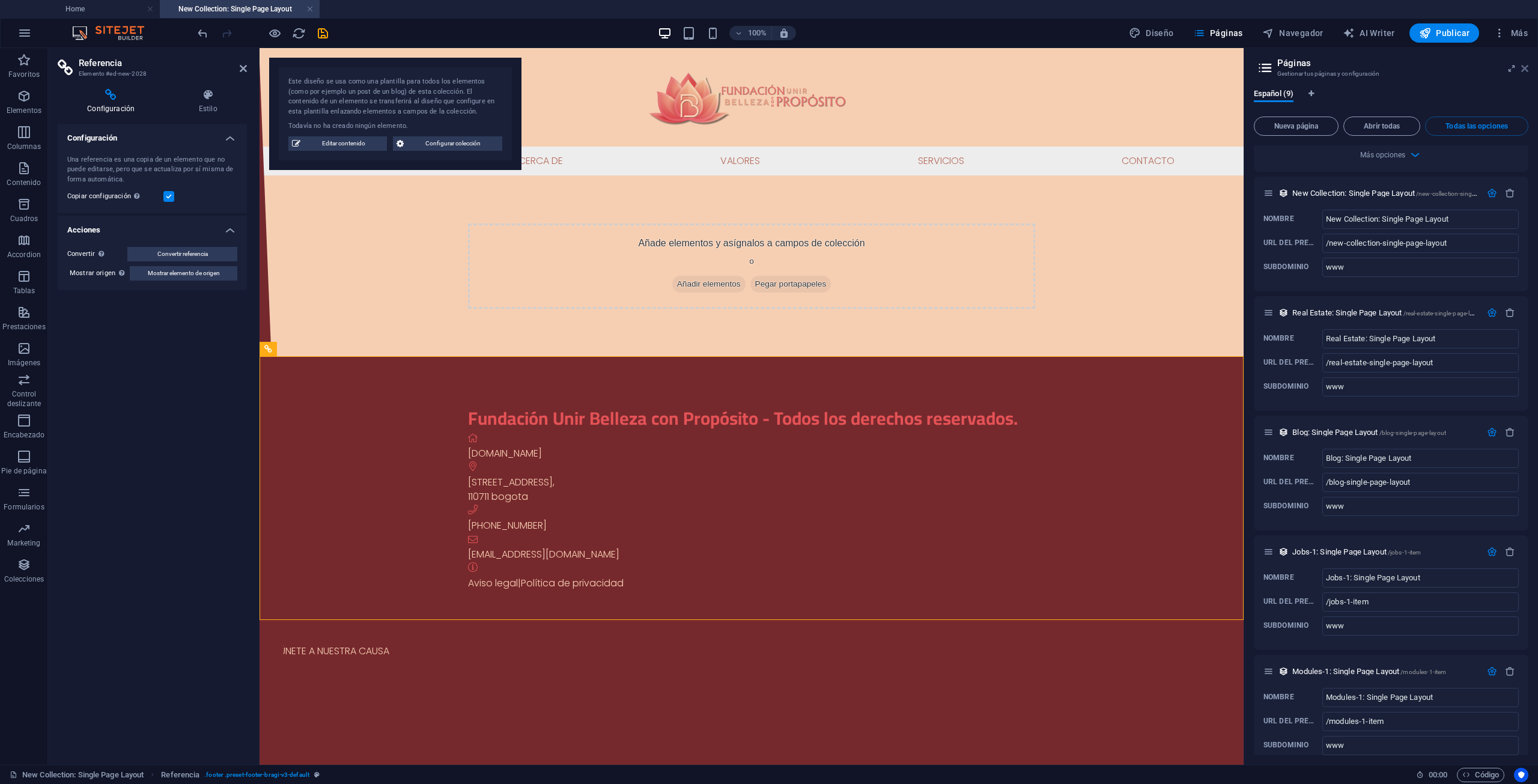
click at [1524, 69] on icon at bounding box center [1525, 68] width 7 height 10
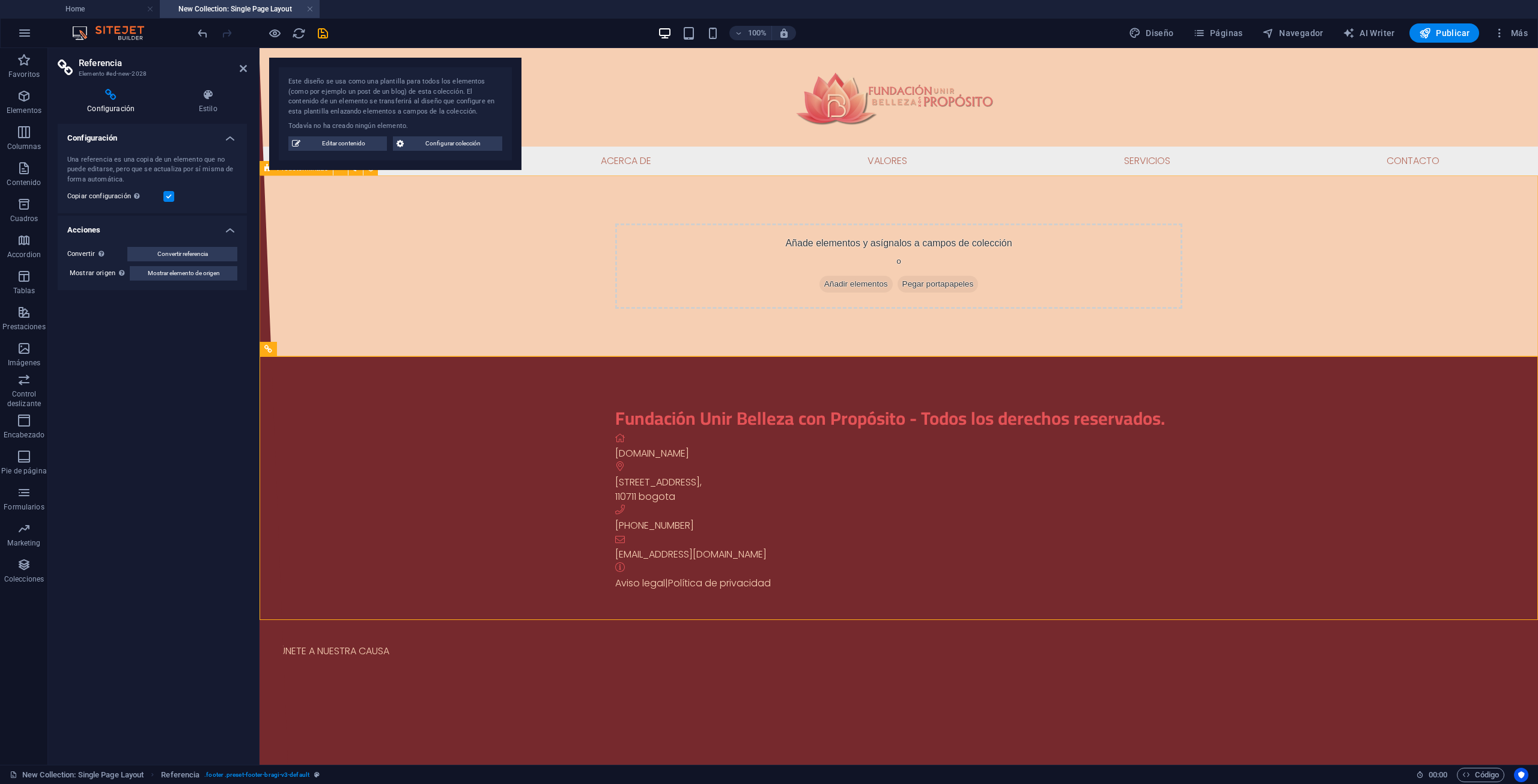
click at [362, 242] on div "Añade elementos y asígnalos a campos de colección o Añadir elementos Pegar port…" at bounding box center [898, 266] width 1279 height 182
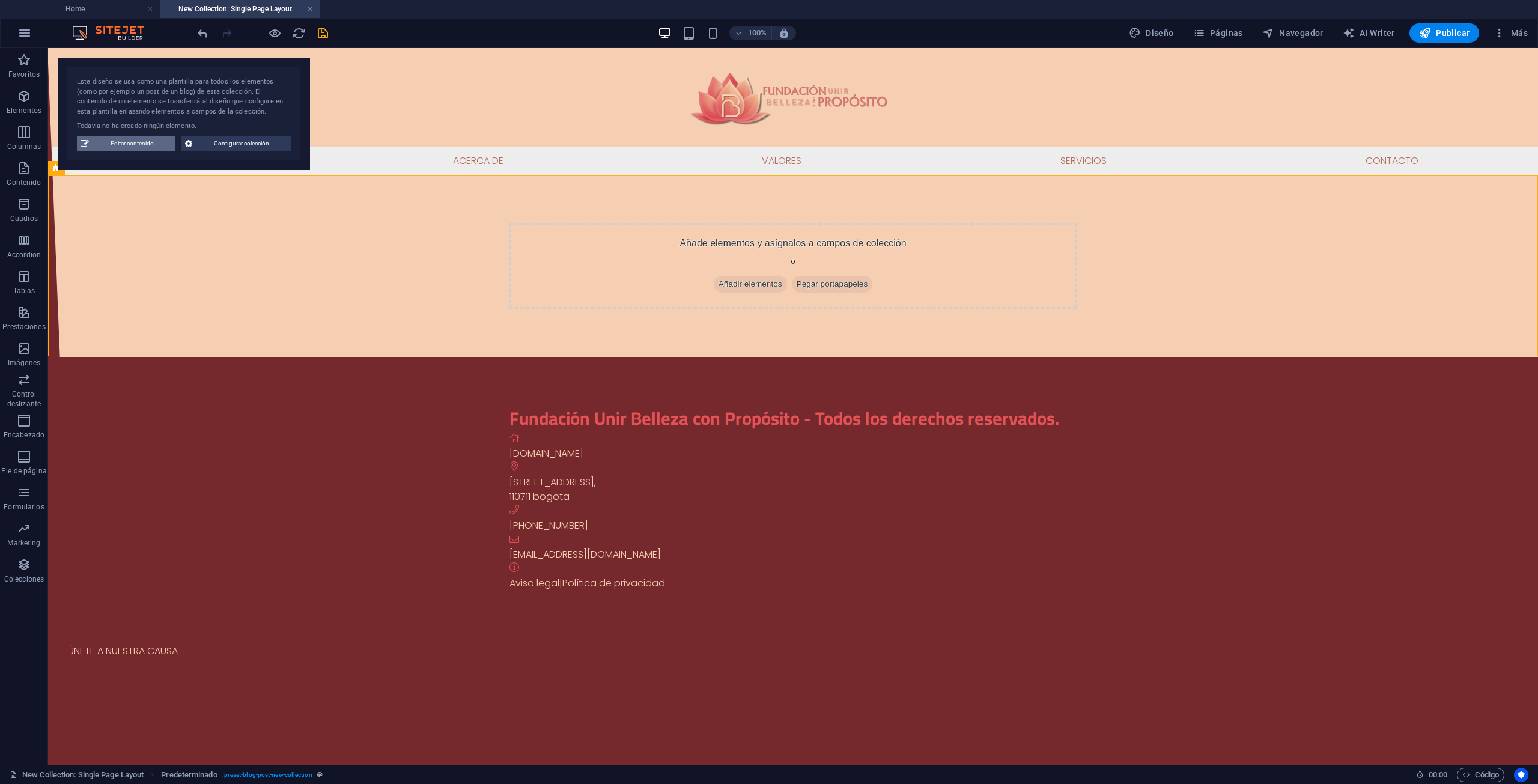
click at [122, 138] on span "Editar contenido" at bounding box center [132, 143] width 79 height 14
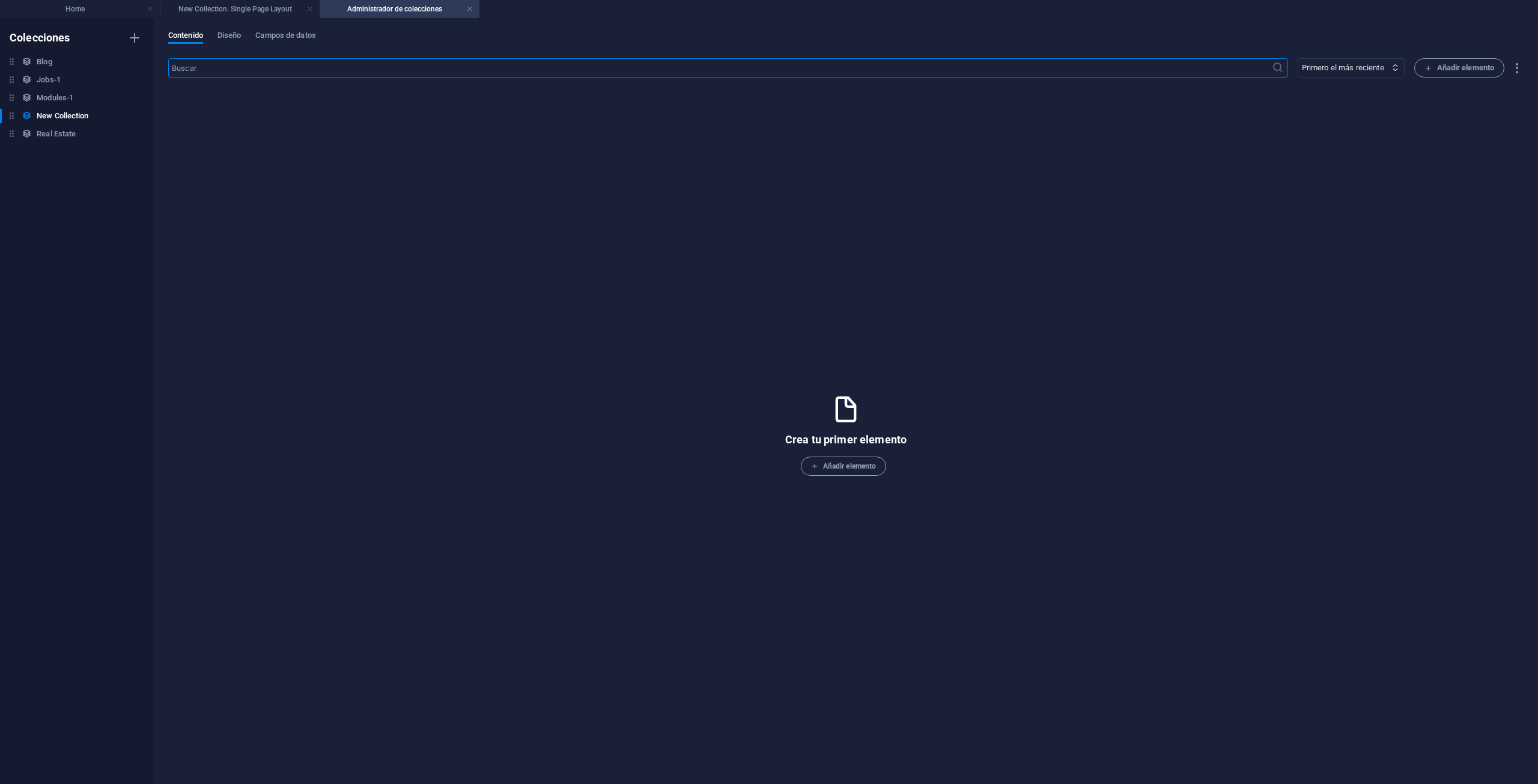
click at [399, 8] on h4 "Administrador de colecciones" at bounding box center [400, 9] width 160 height 13
click at [471, 5] on link at bounding box center [470, 9] width 7 height 11
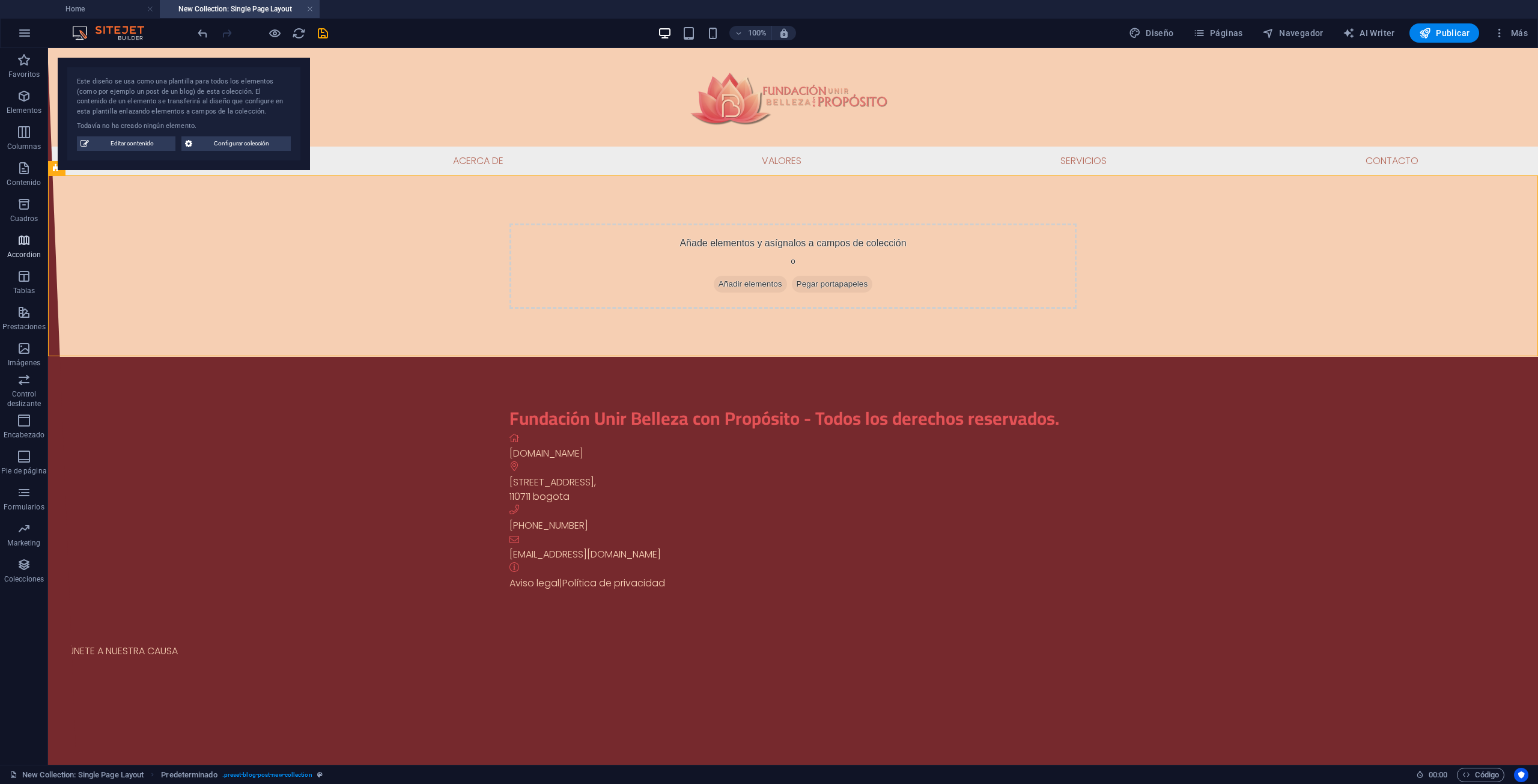
click at [21, 240] on icon "button" at bounding box center [24, 239] width 14 height 14
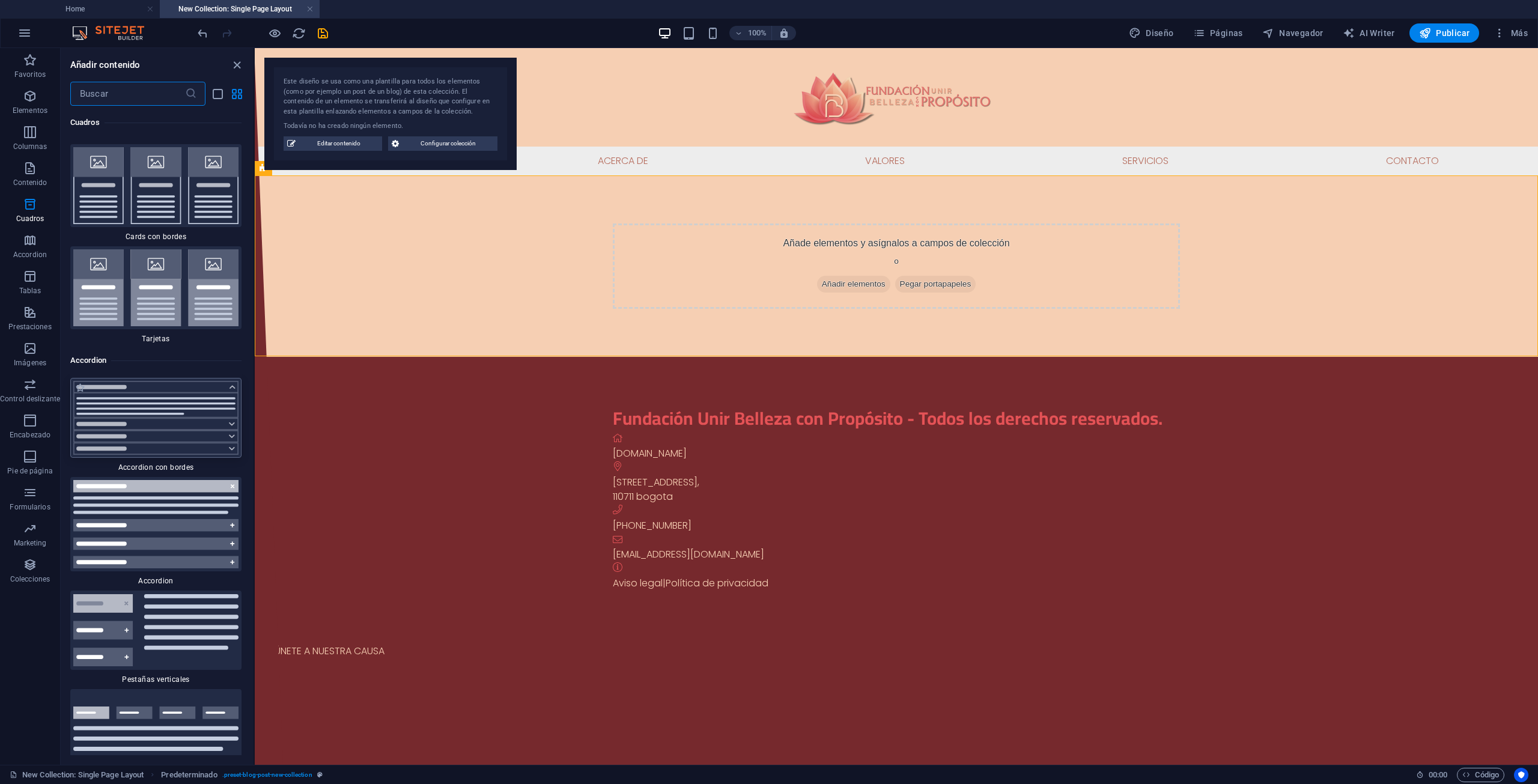
scroll to position [7408, 0]
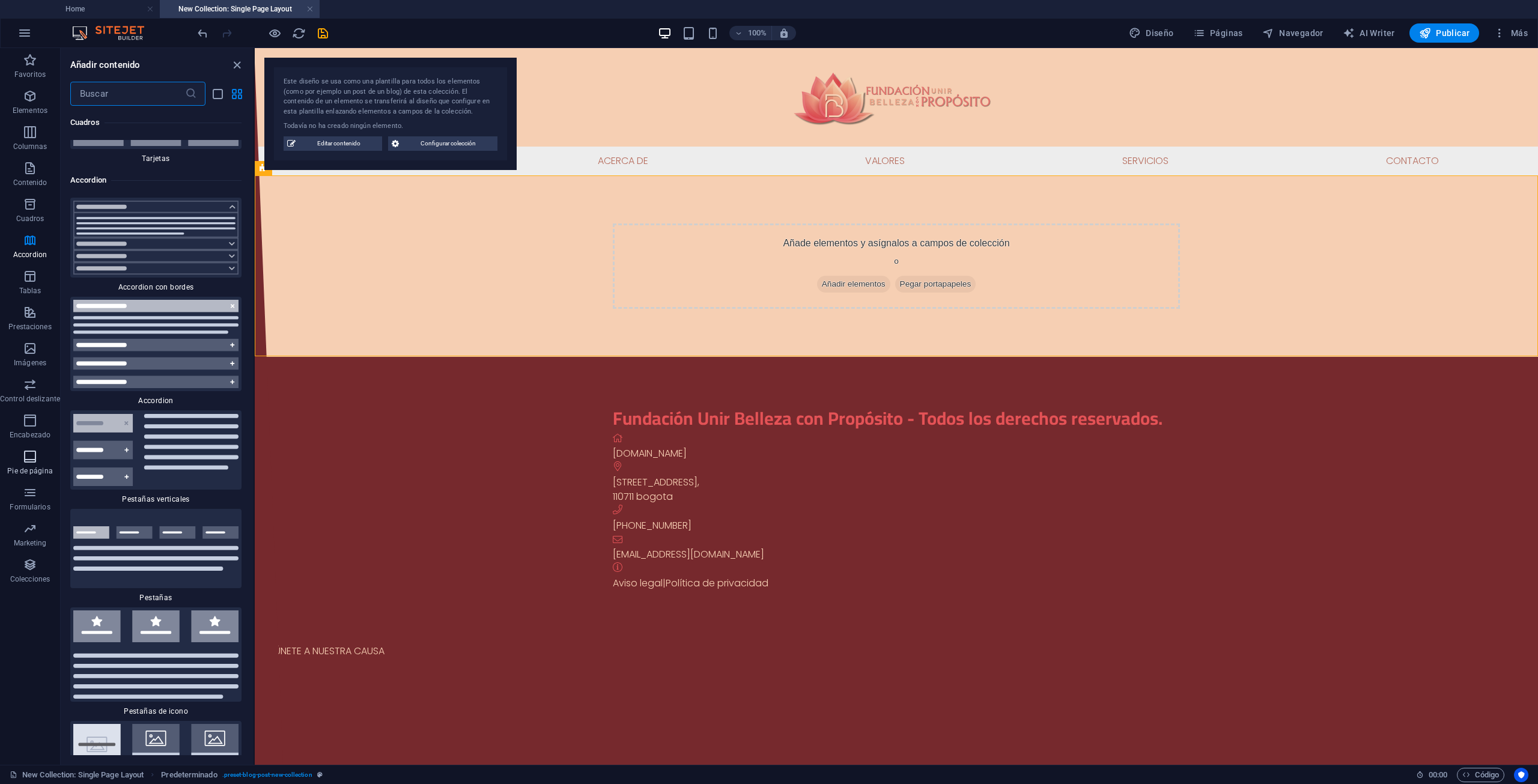
click at [23, 458] on icon "button" at bounding box center [30, 456] width 14 height 14
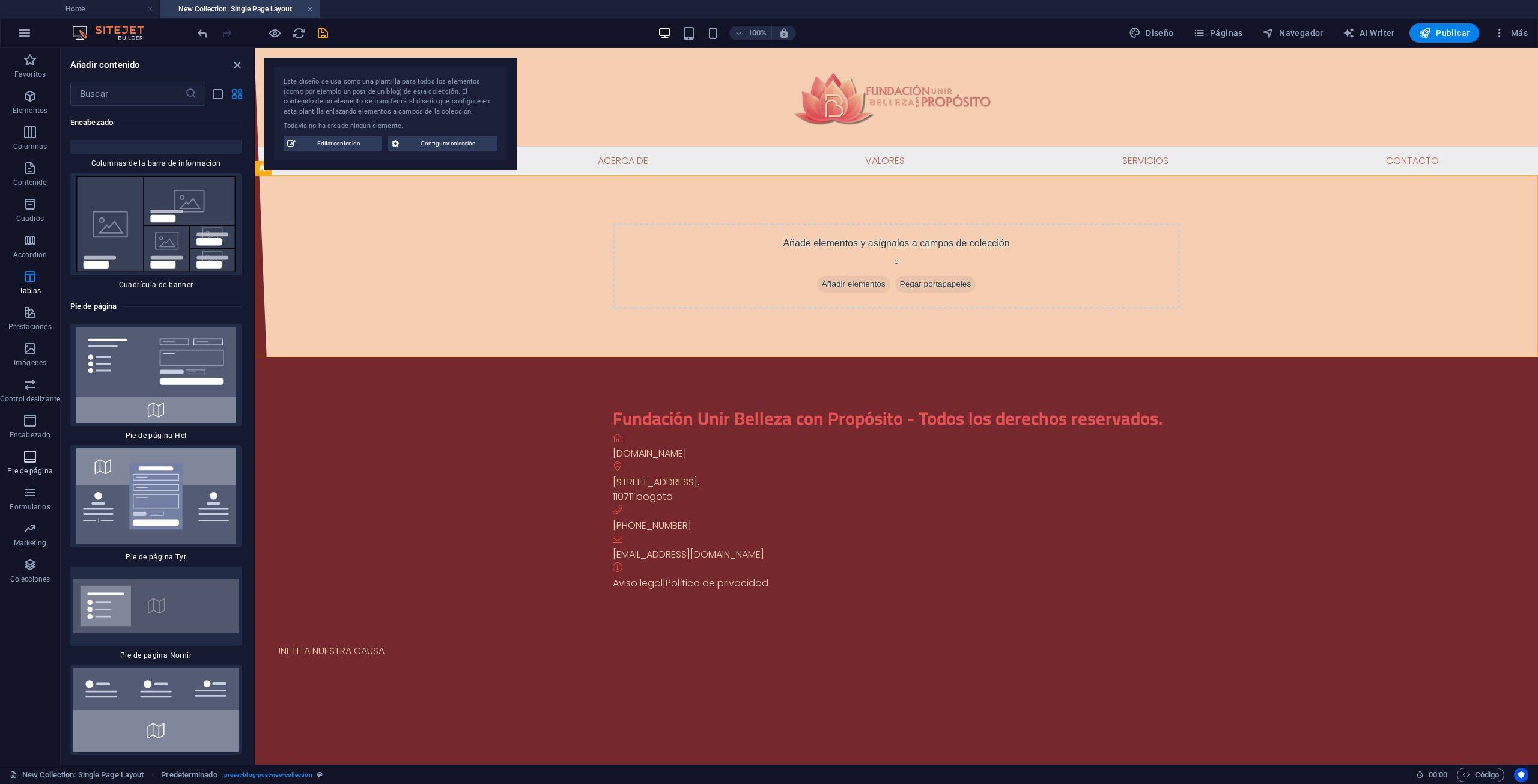
scroll to position [16008, 0]
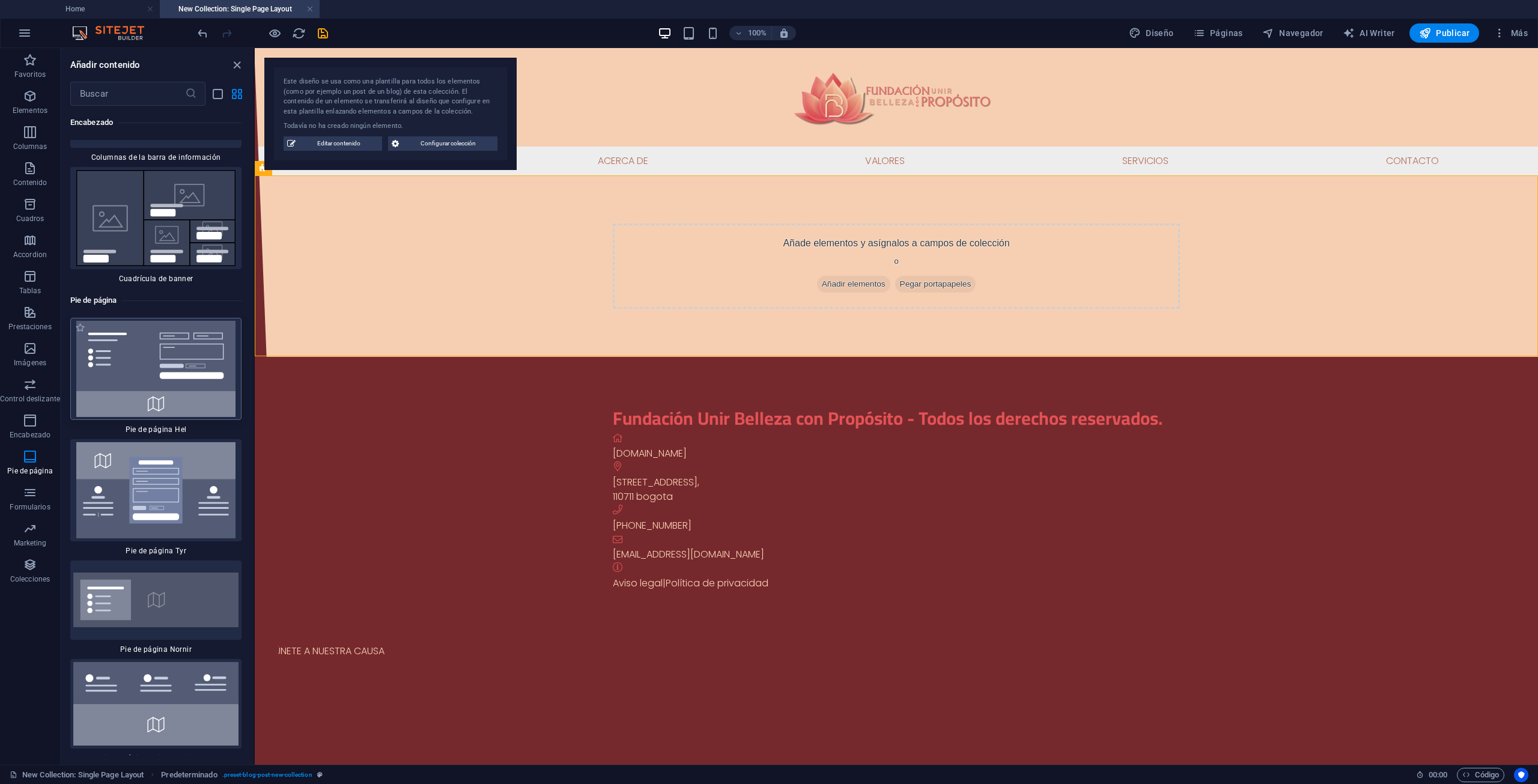
click at [159, 321] on img at bounding box center [156, 369] width 165 height 96
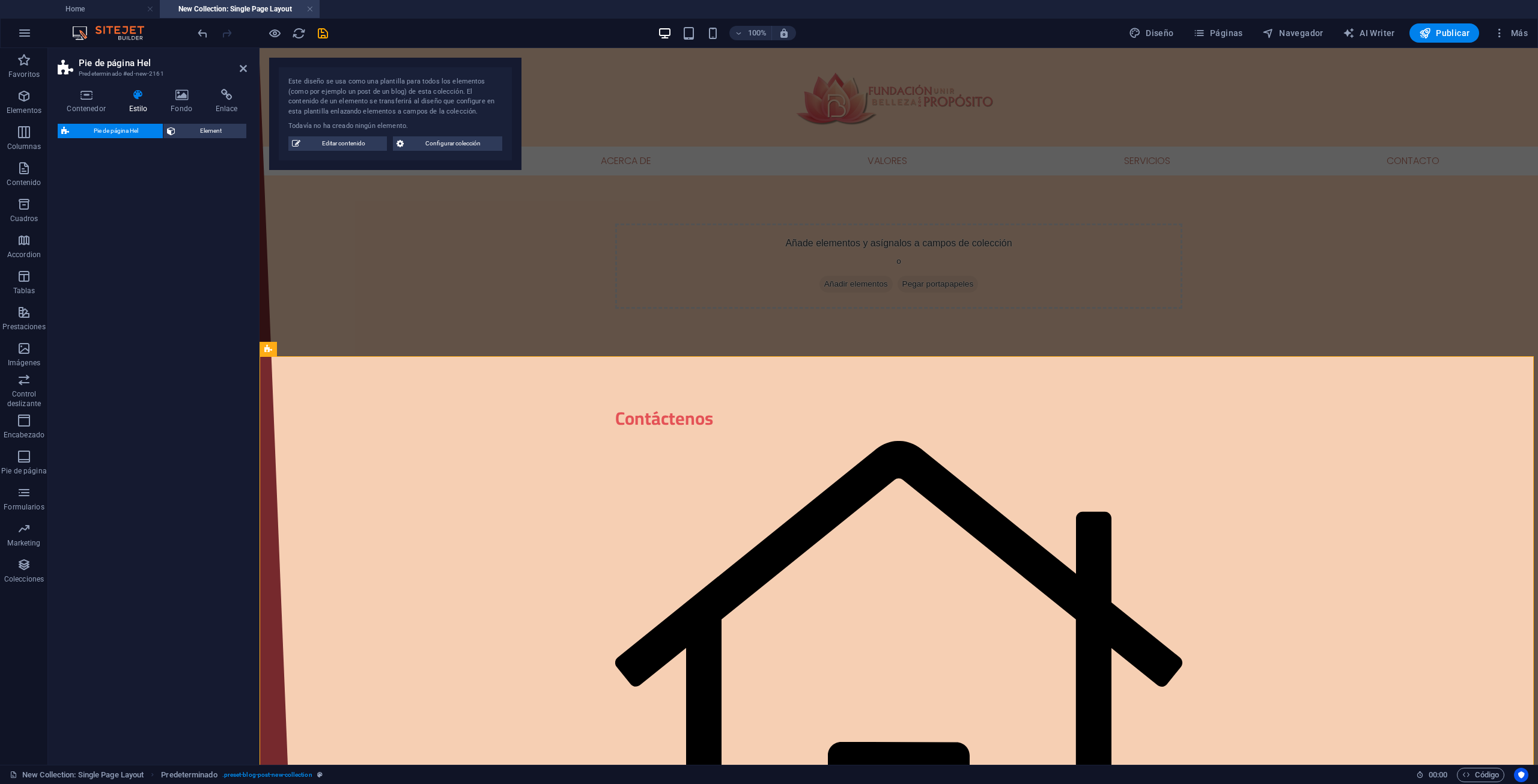
select select "%"
select select "rem"
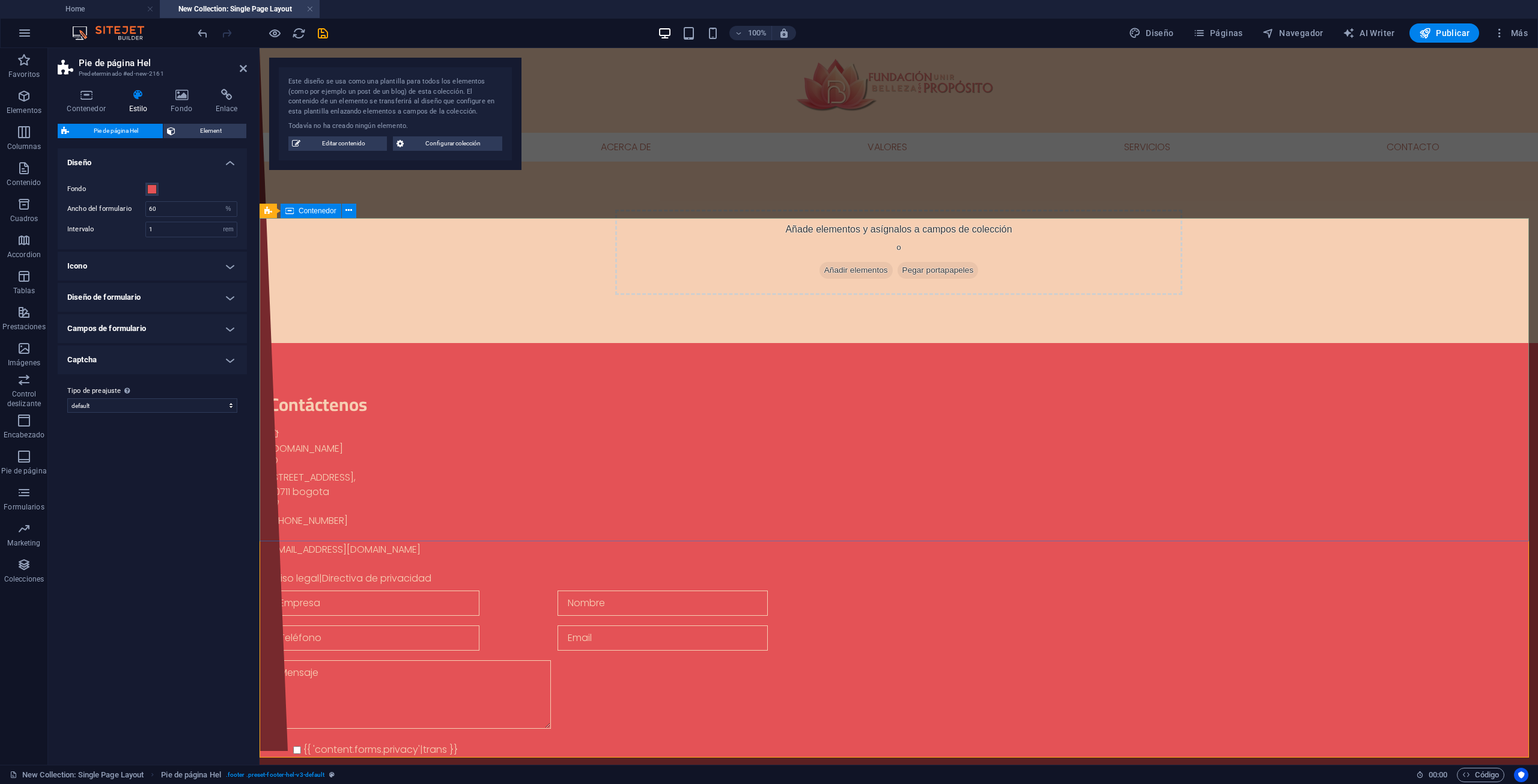
scroll to position [0, 0]
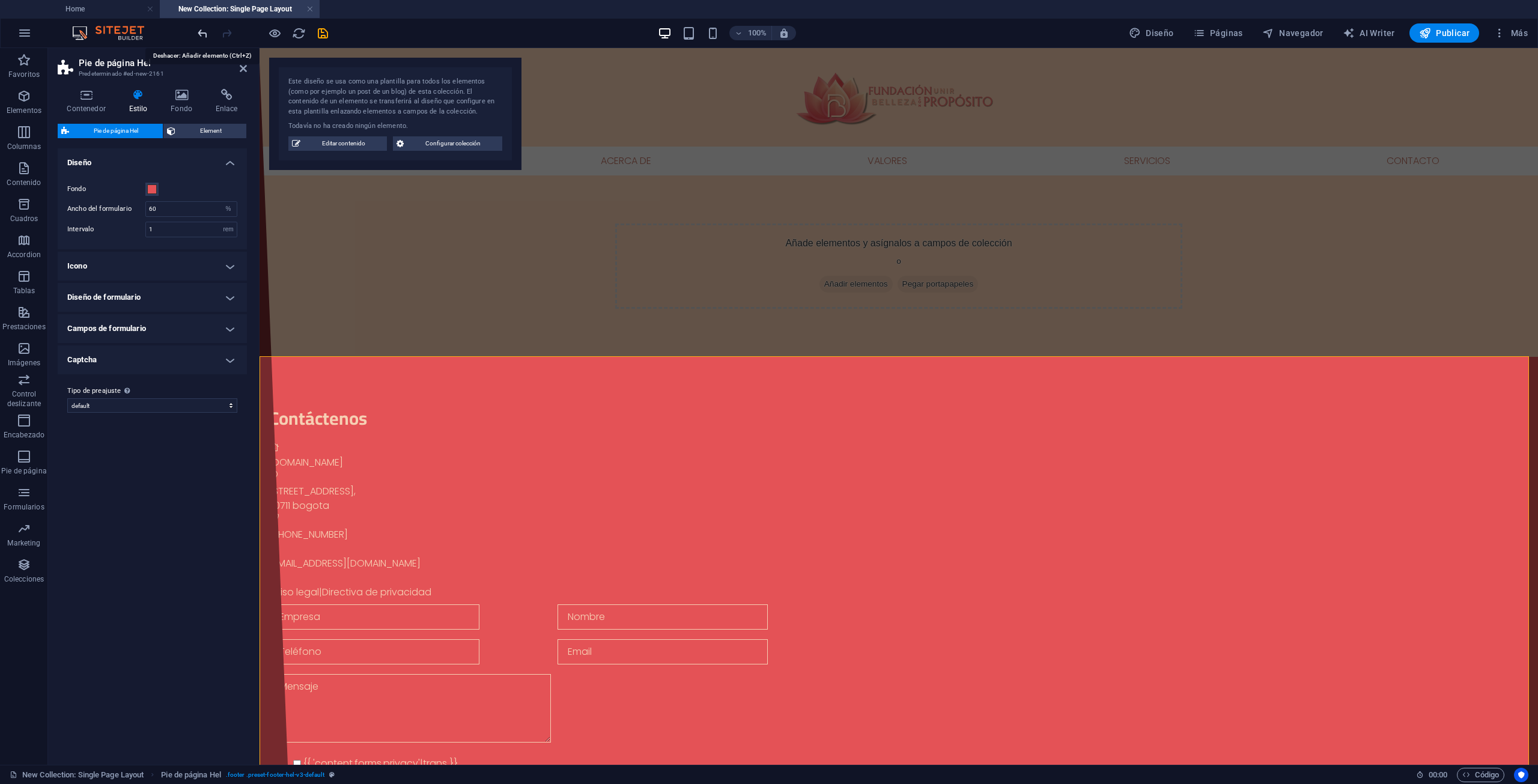
click at [202, 30] on icon "undo" at bounding box center [202, 33] width 14 height 14
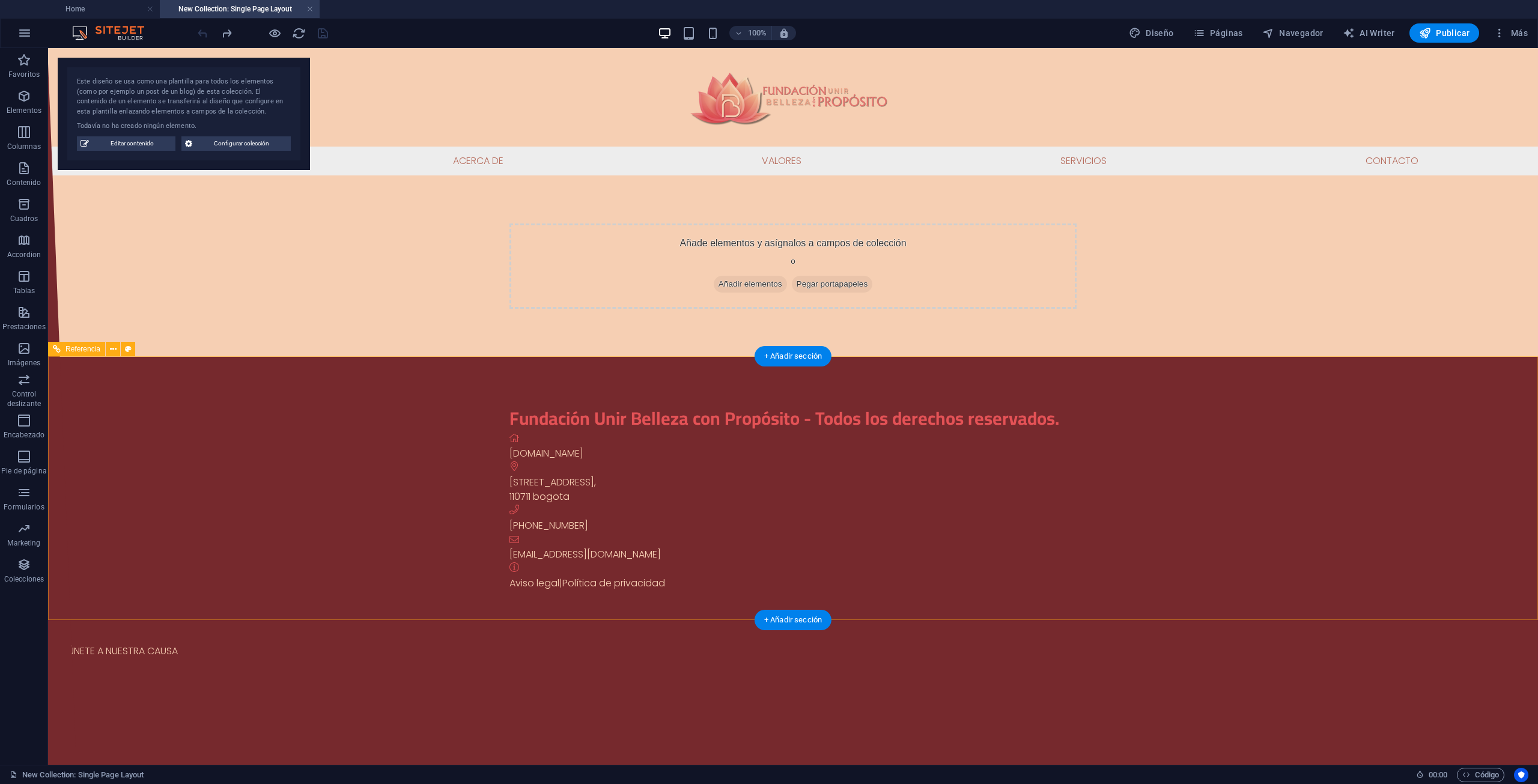
click at [327, 477] on div "Fundación Unir Belleza con Propósito - Todos los derechos reservados. unirbelle…" at bounding box center [793, 572] width 1490 height 432
click at [317, 552] on div "Fundación Unir Belleza con Propósito - Todos los derechos reservados. unirbelle…" at bounding box center [793, 572] width 1490 height 432
click at [128, 351] on icon at bounding box center [128, 349] width 7 height 13
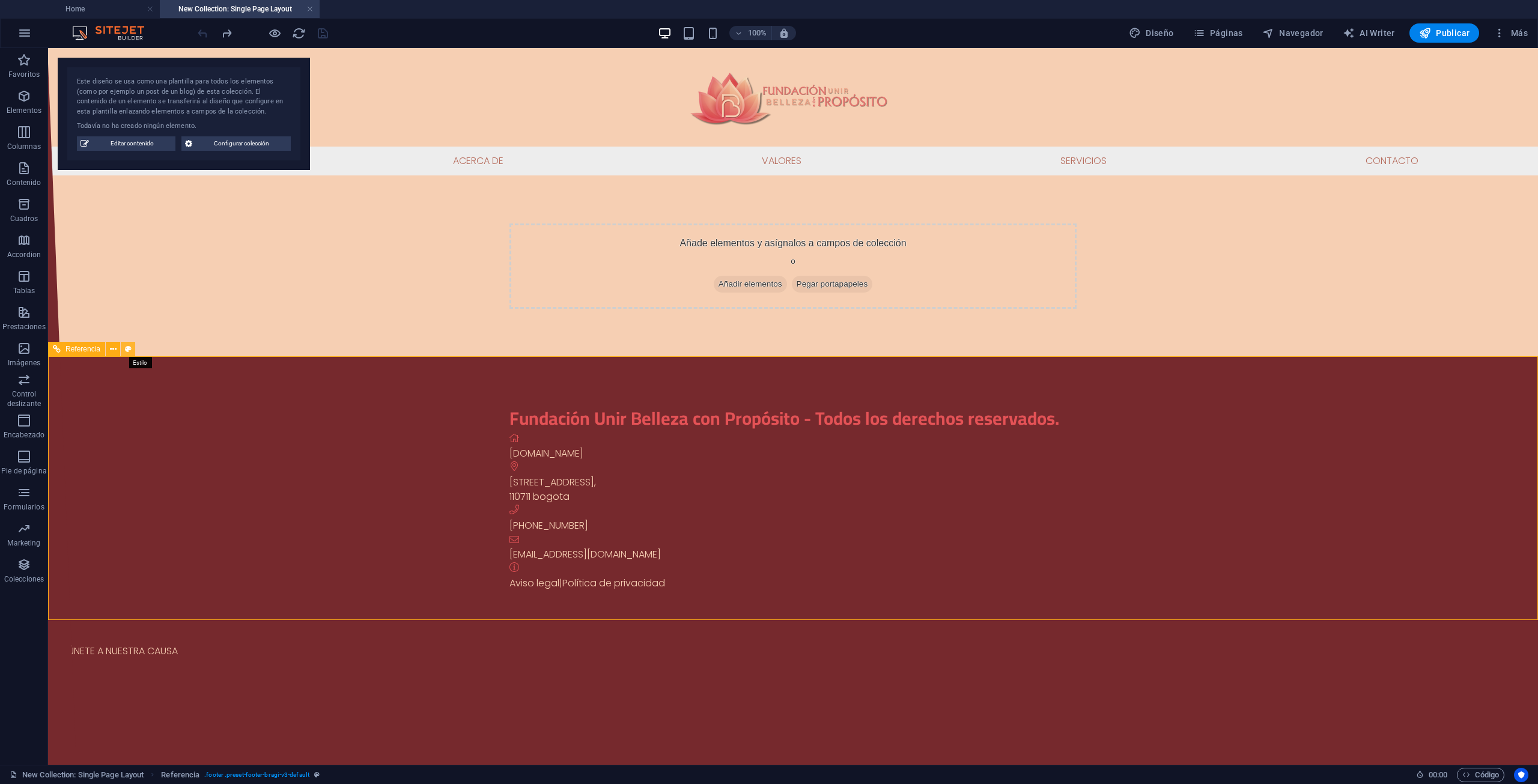
select select "%"
select select "rem"
select select "px"
select select "rem"
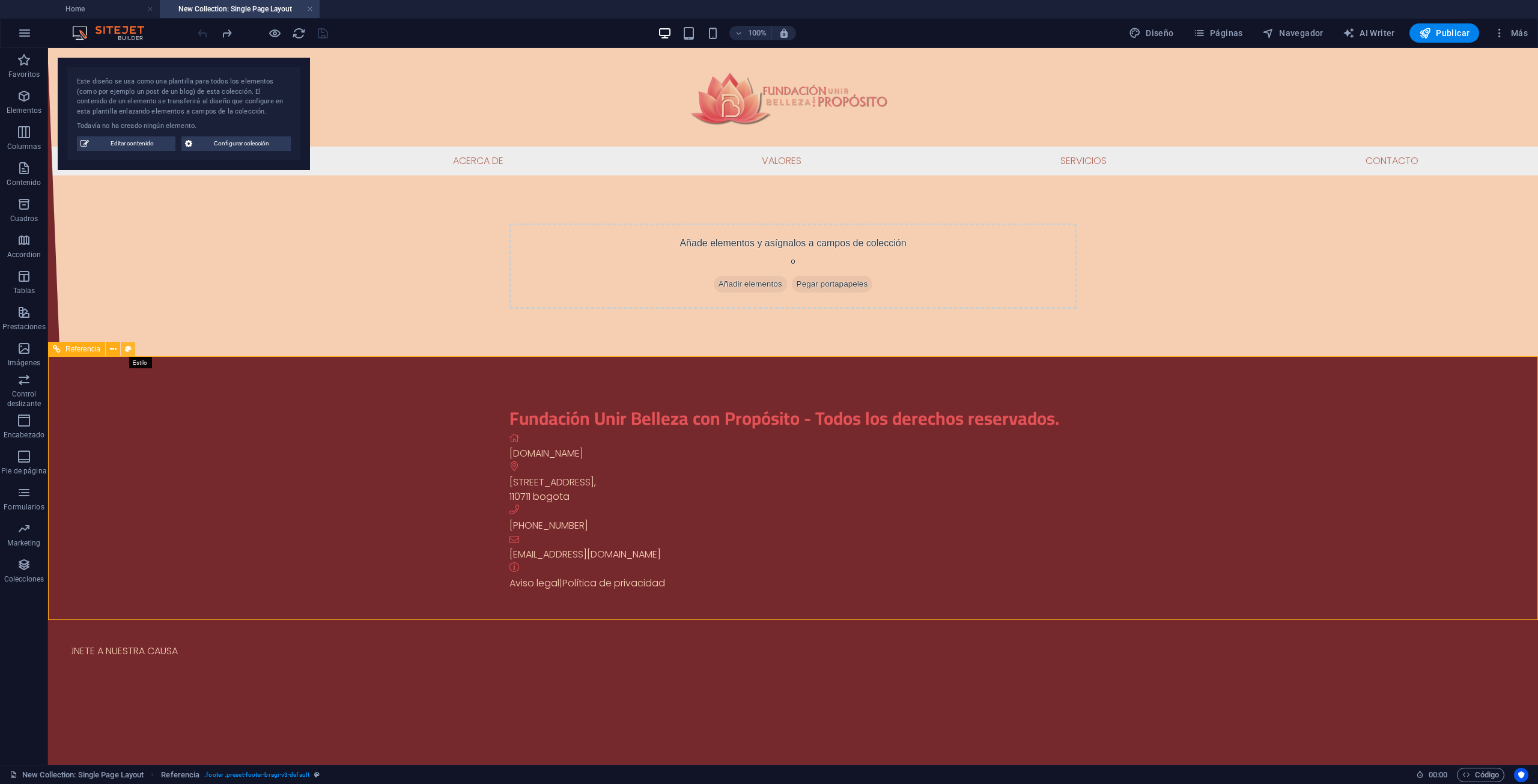
select select "rem"
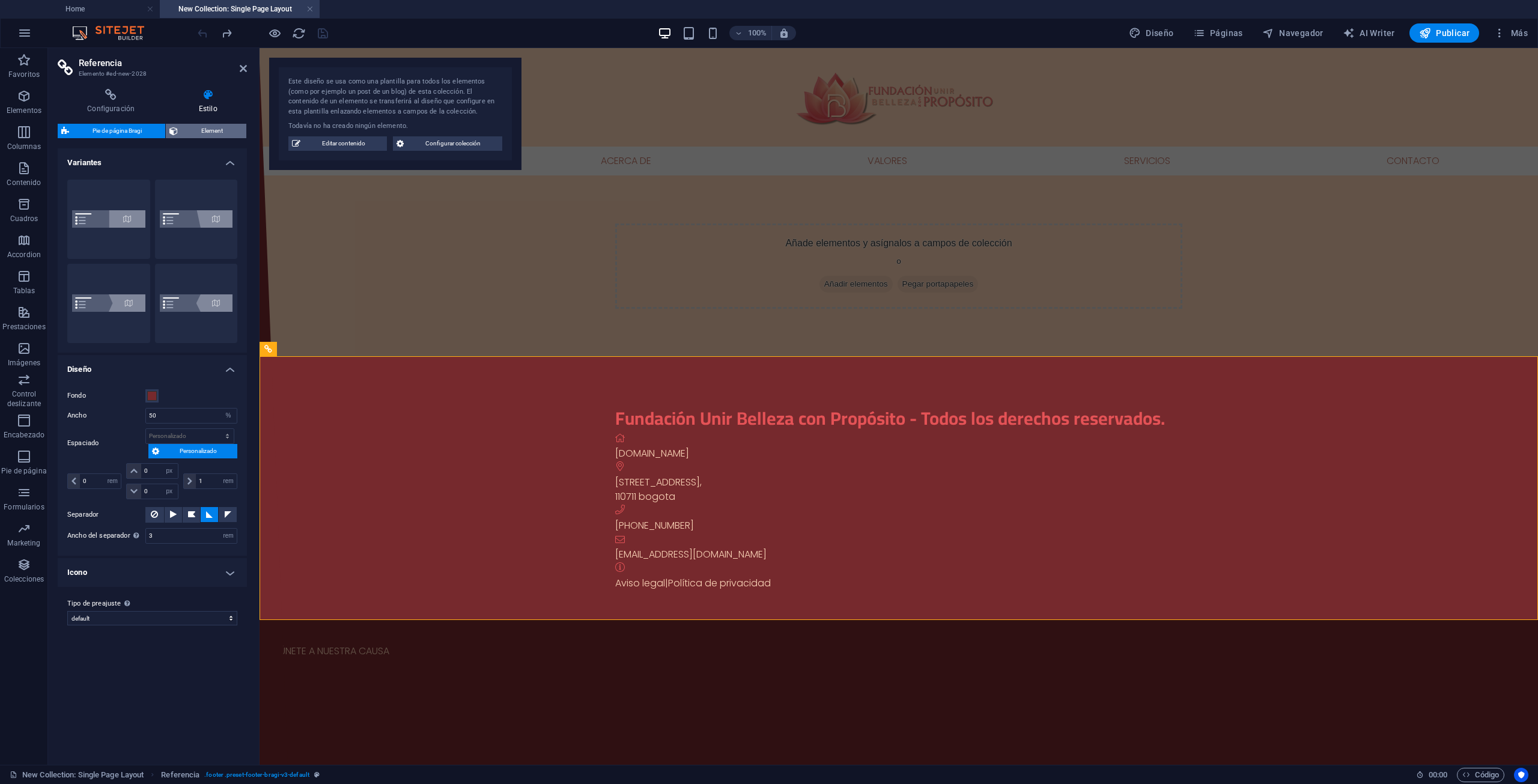
click at [211, 129] on span "Element" at bounding box center [212, 130] width 62 height 14
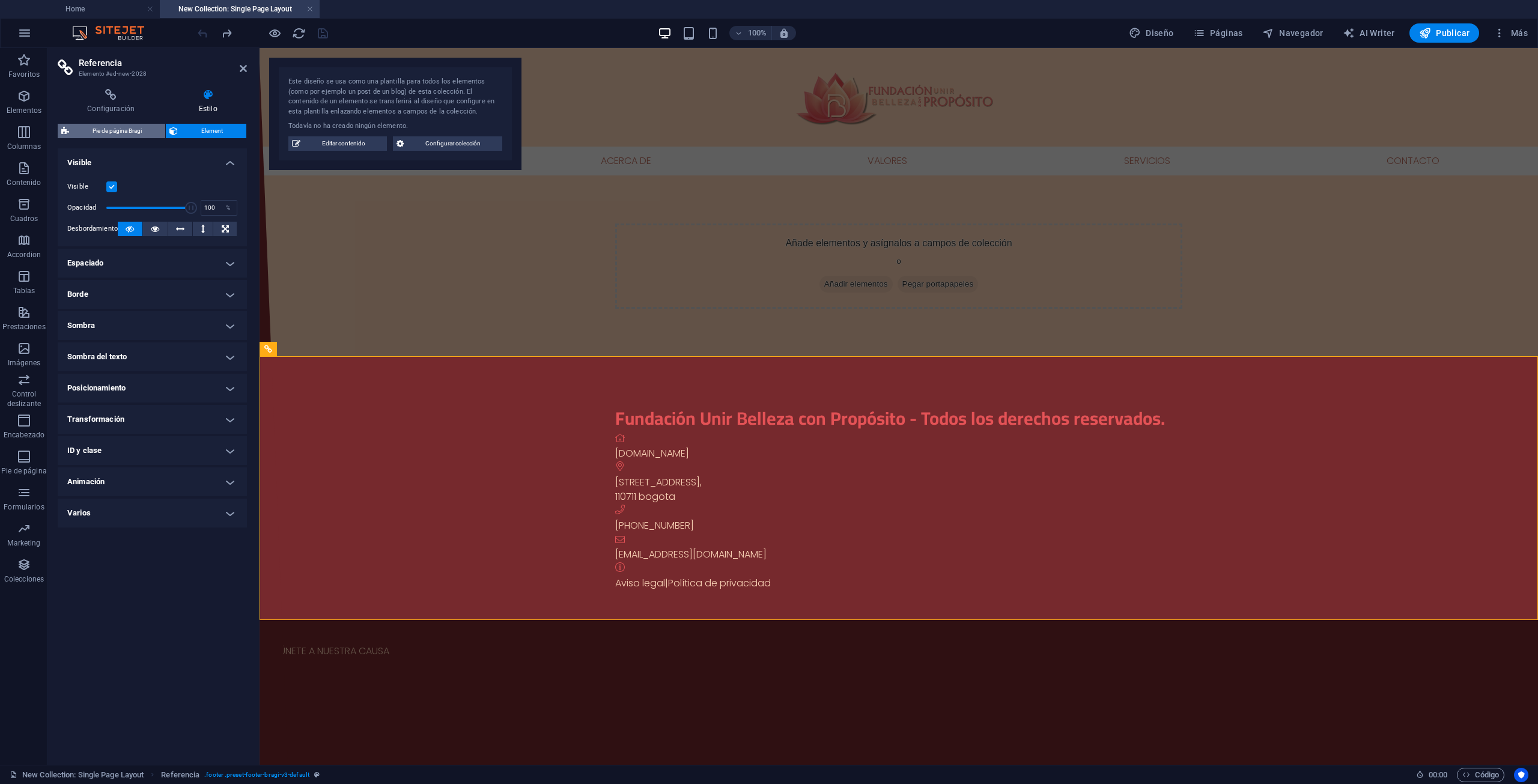
click at [96, 132] on span "Pie de página Bragi" at bounding box center [117, 130] width 89 height 14
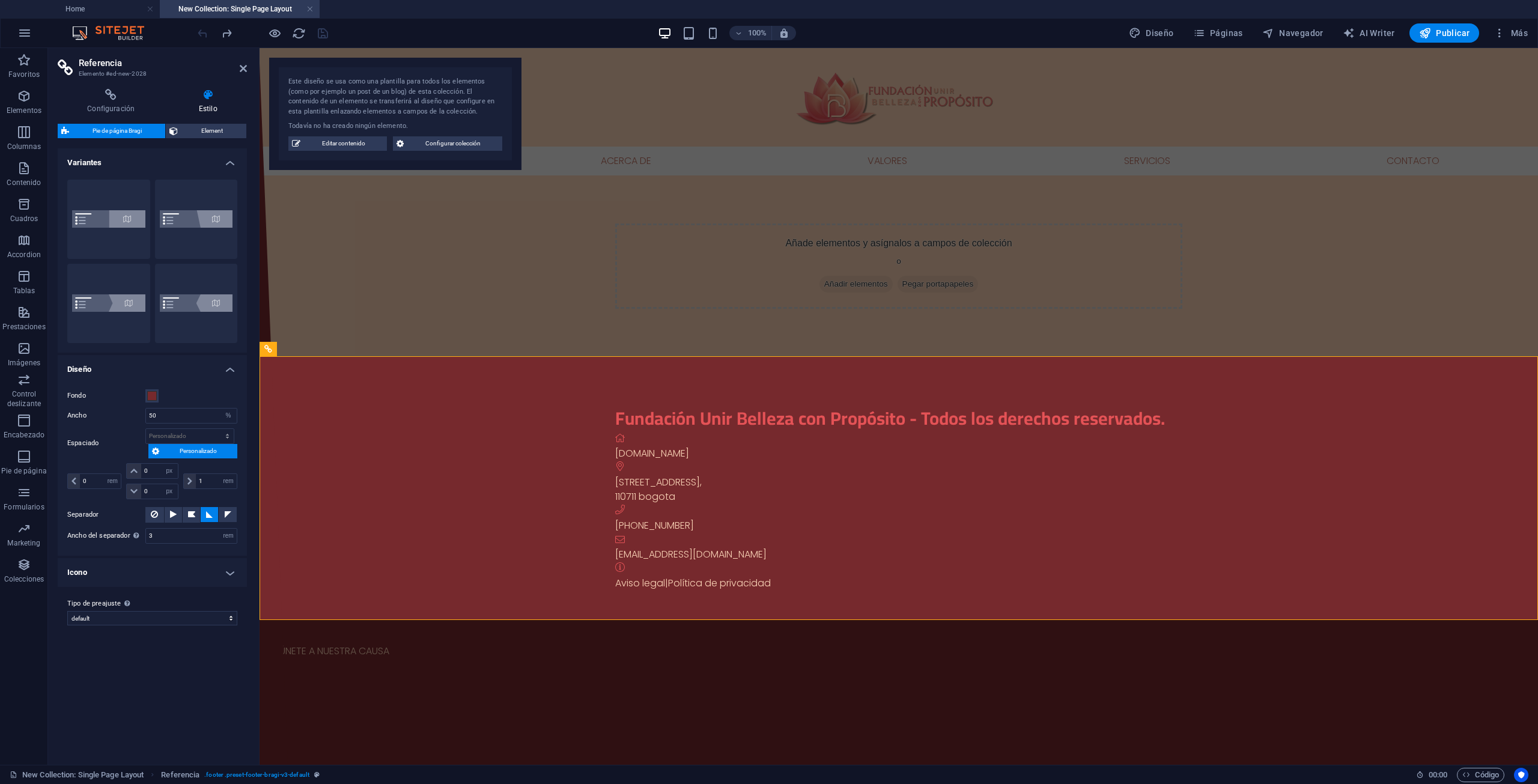
click at [233, 368] on h4 "Diseño" at bounding box center [152, 365] width 189 height 21
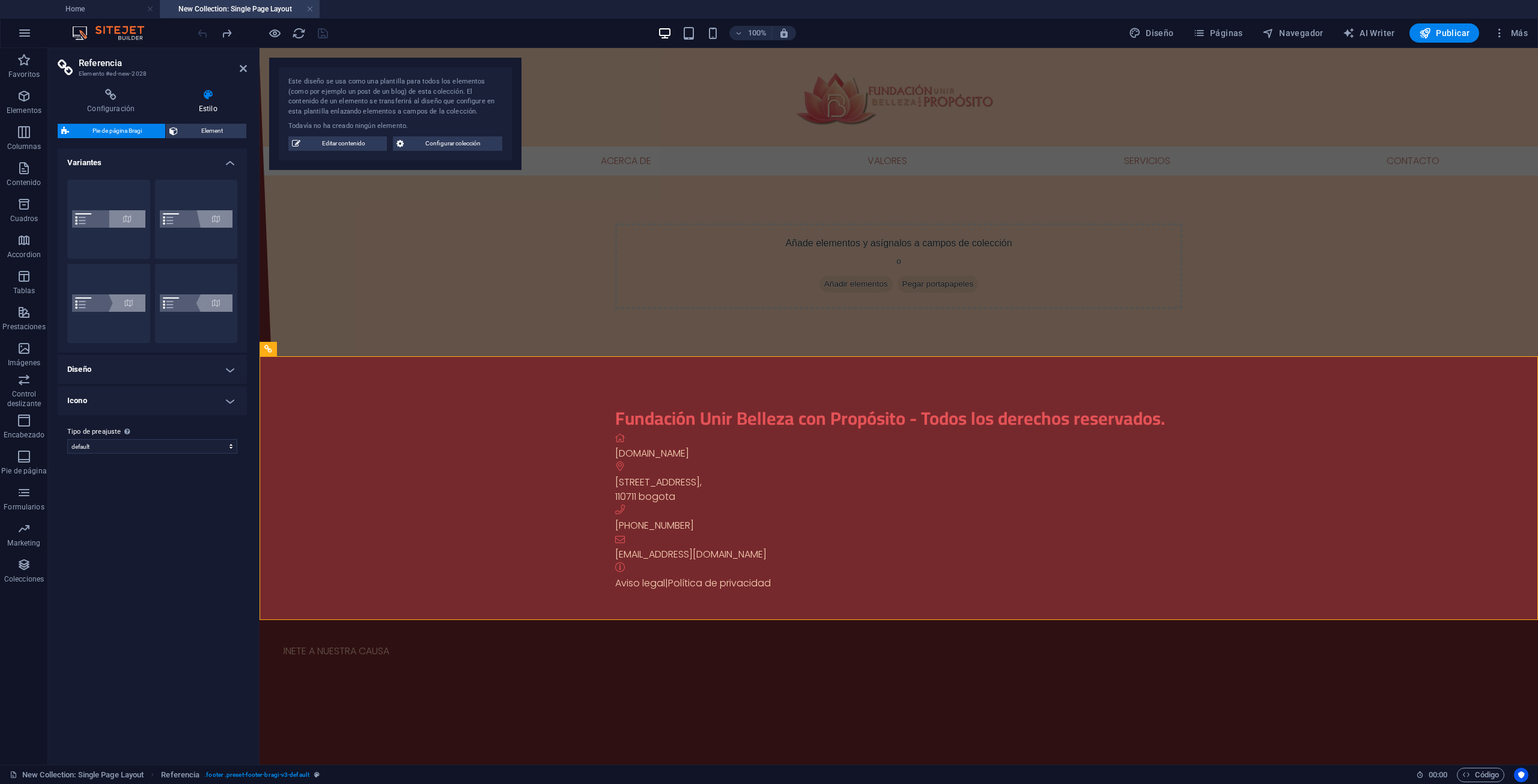
click at [233, 368] on h4 "Diseño" at bounding box center [152, 369] width 189 height 29
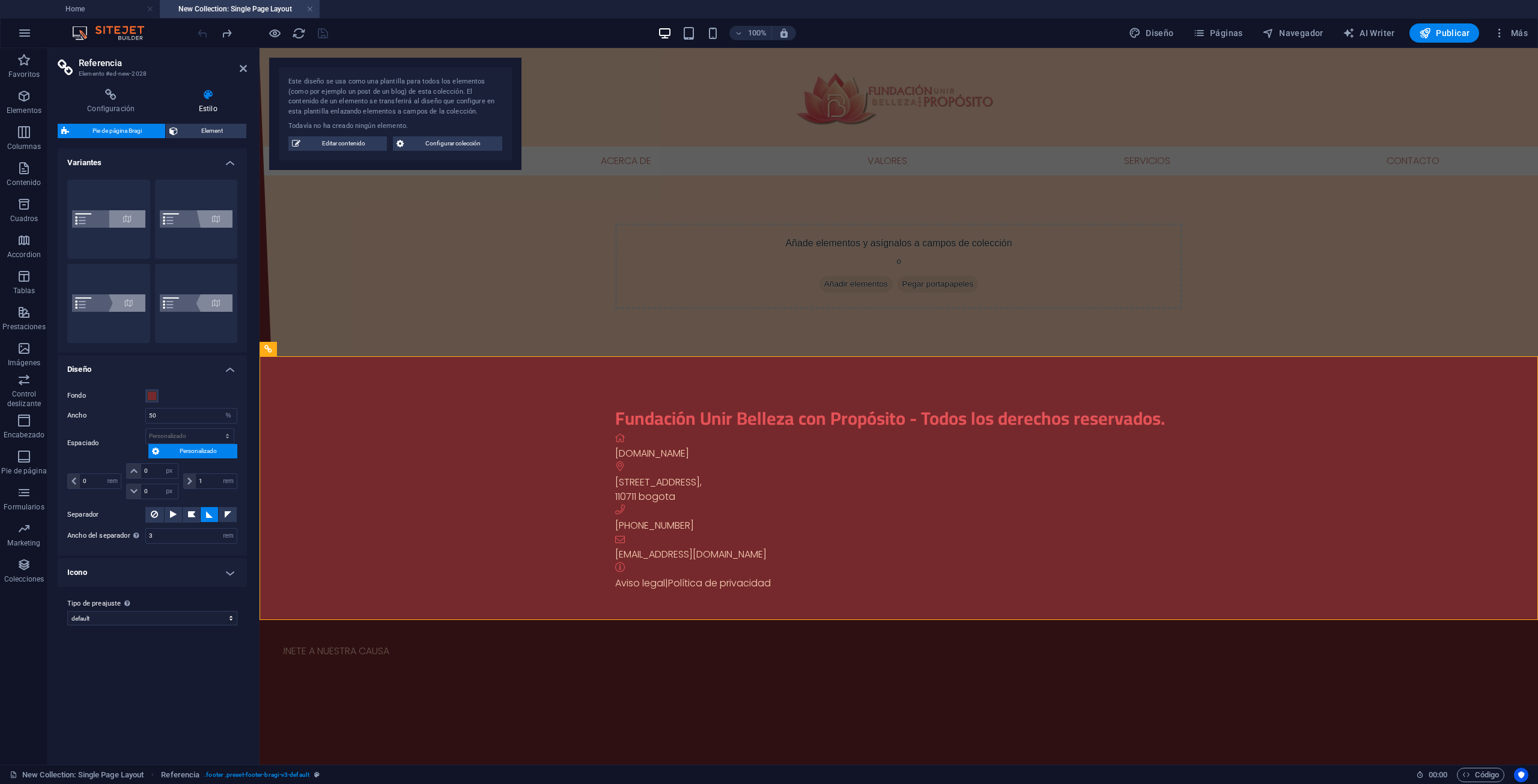
click at [211, 568] on h4 "Icono" at bounding box center [152, 572] width 189 height 29
click at [190, 683] on select "default Añadir tipo de preajuste" at bounding box center [152, 690] width 170 height 14
click at [185, 684] on select "default Añadir tipo de preajuste" at bounding box center [152, 690] width 170 height 14
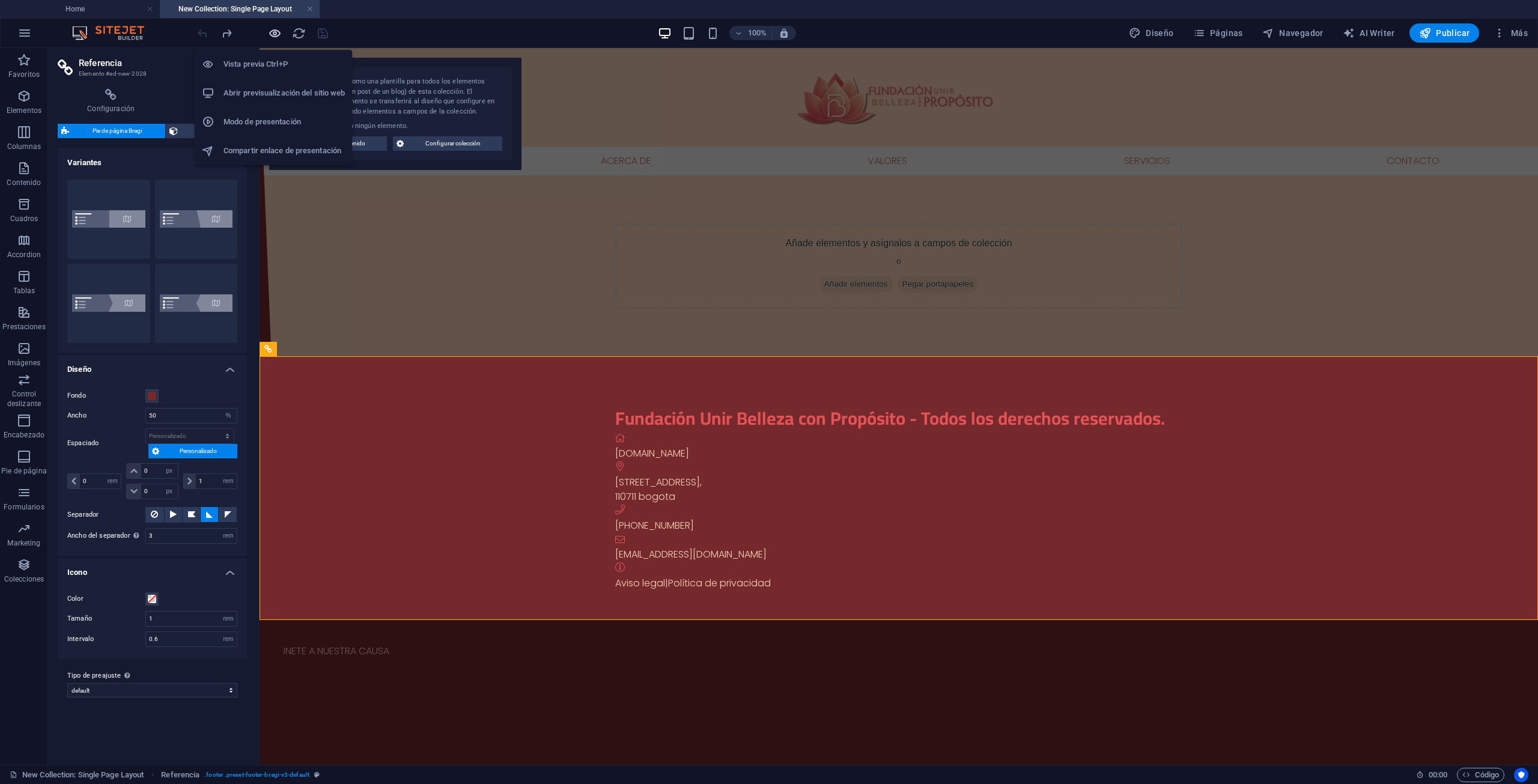
click at [271, 33] on icon "button" at bounding box center [275, 33] width 14 height 14
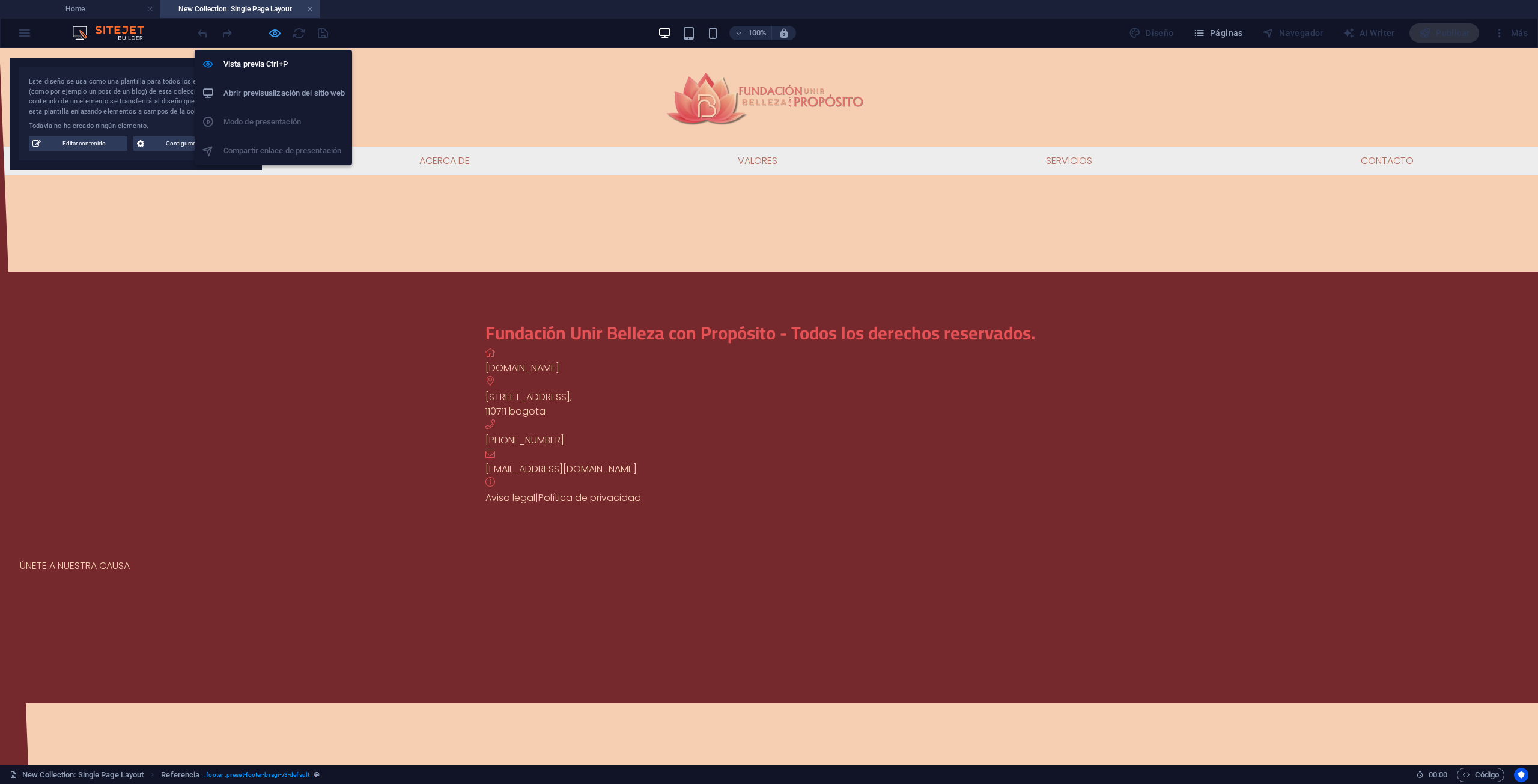
click at [272, 33] on icon "button" at bounding box center [275, 33] width 14 height 14
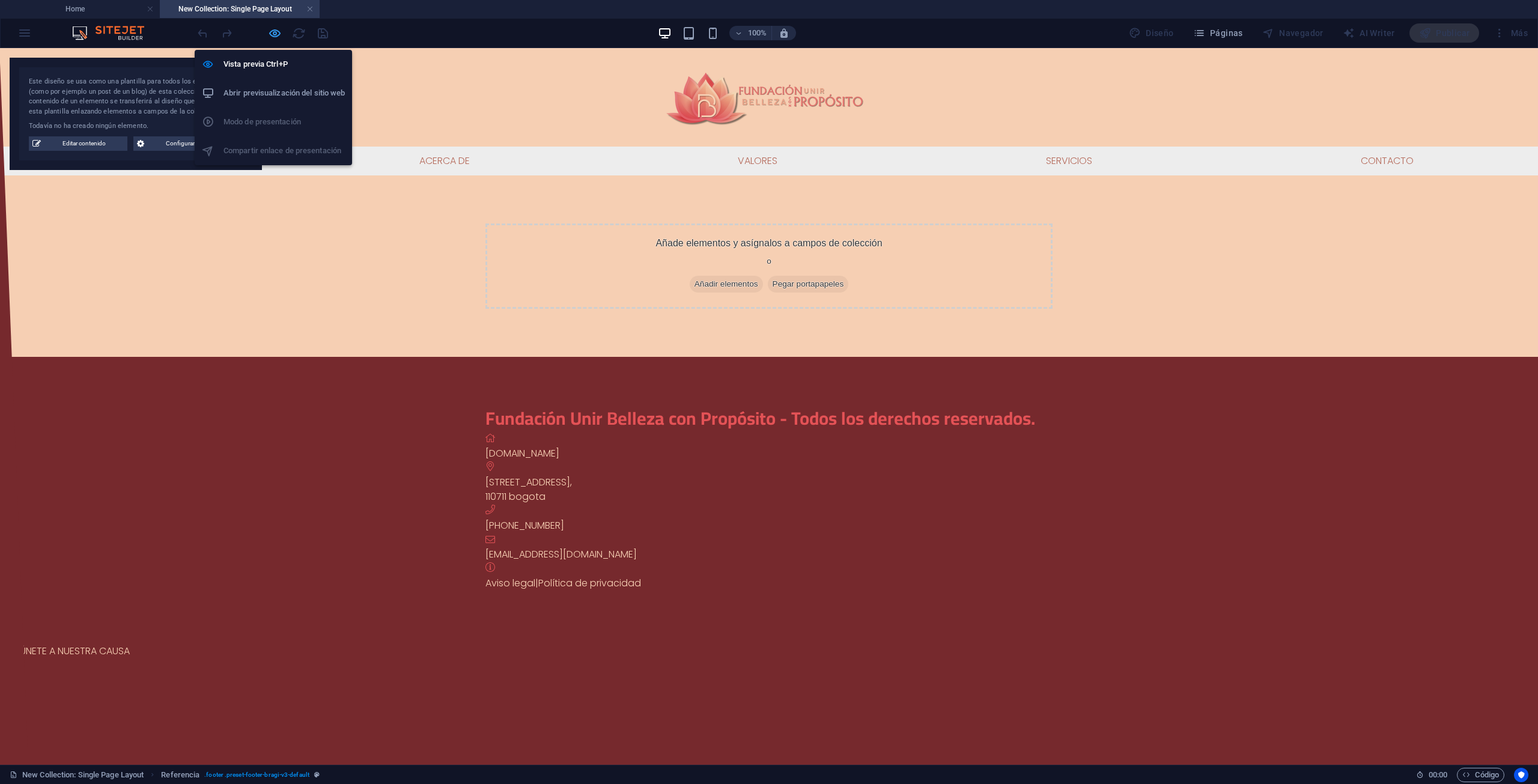
select select "%"
select select "rem"
select select "px"
select select "rem"
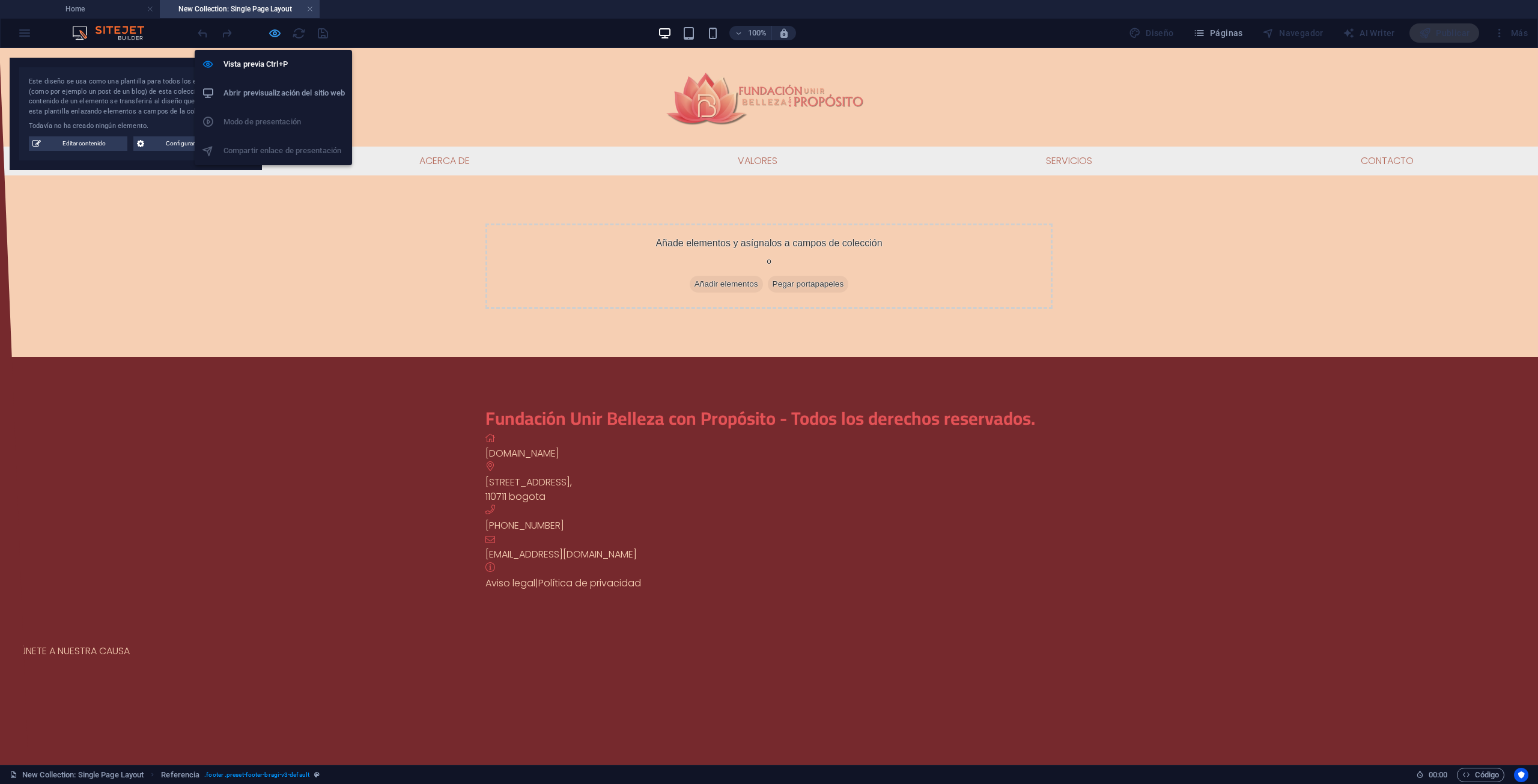
select select "rem"
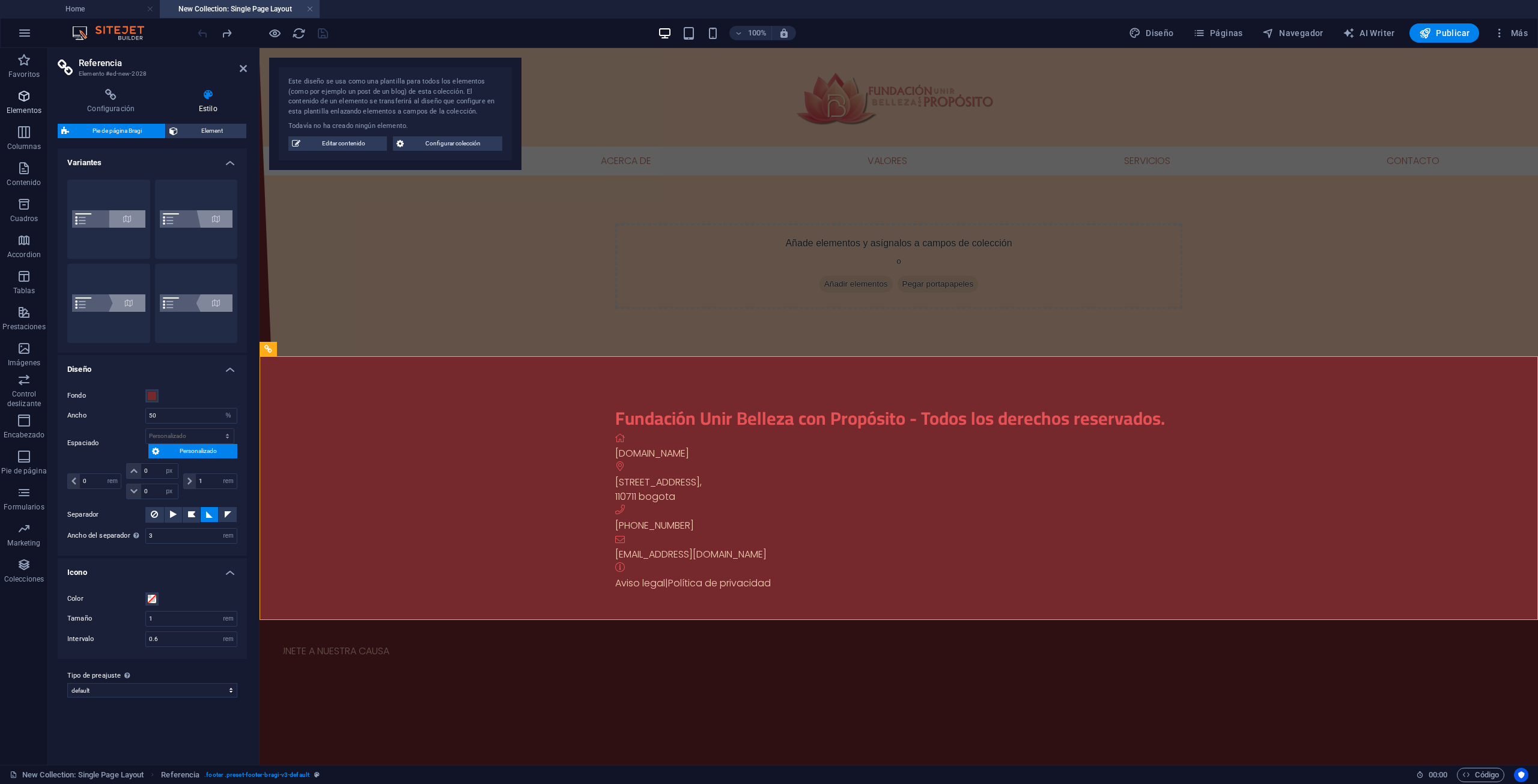
click at [21, 103] on icon "button" at bounding box center [24, 96] width 14 height 14
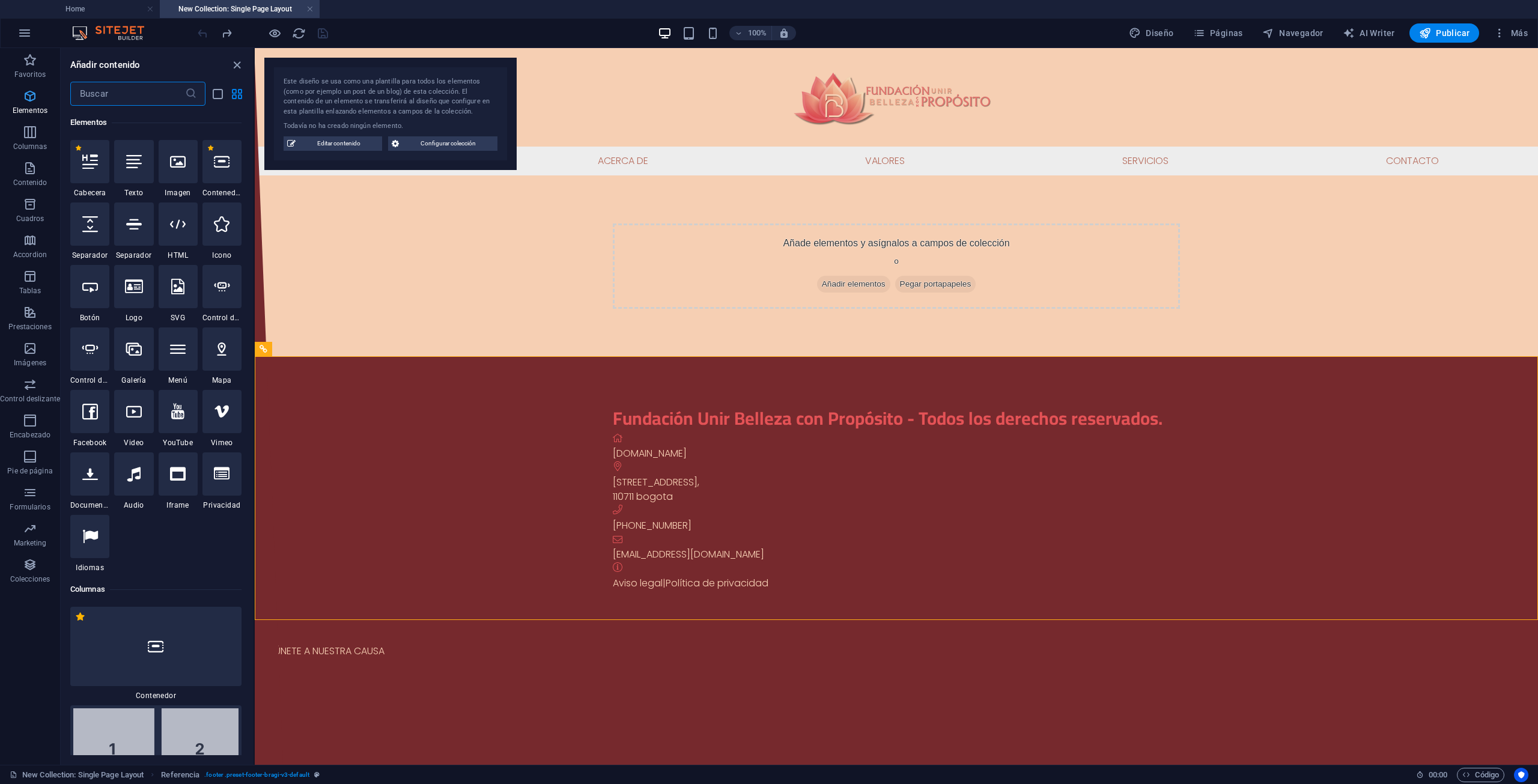
scroll to position [227, 0]
click at [1158, 30] on span "Diseño" at bounding box center [1151, 33] width 45 height 12
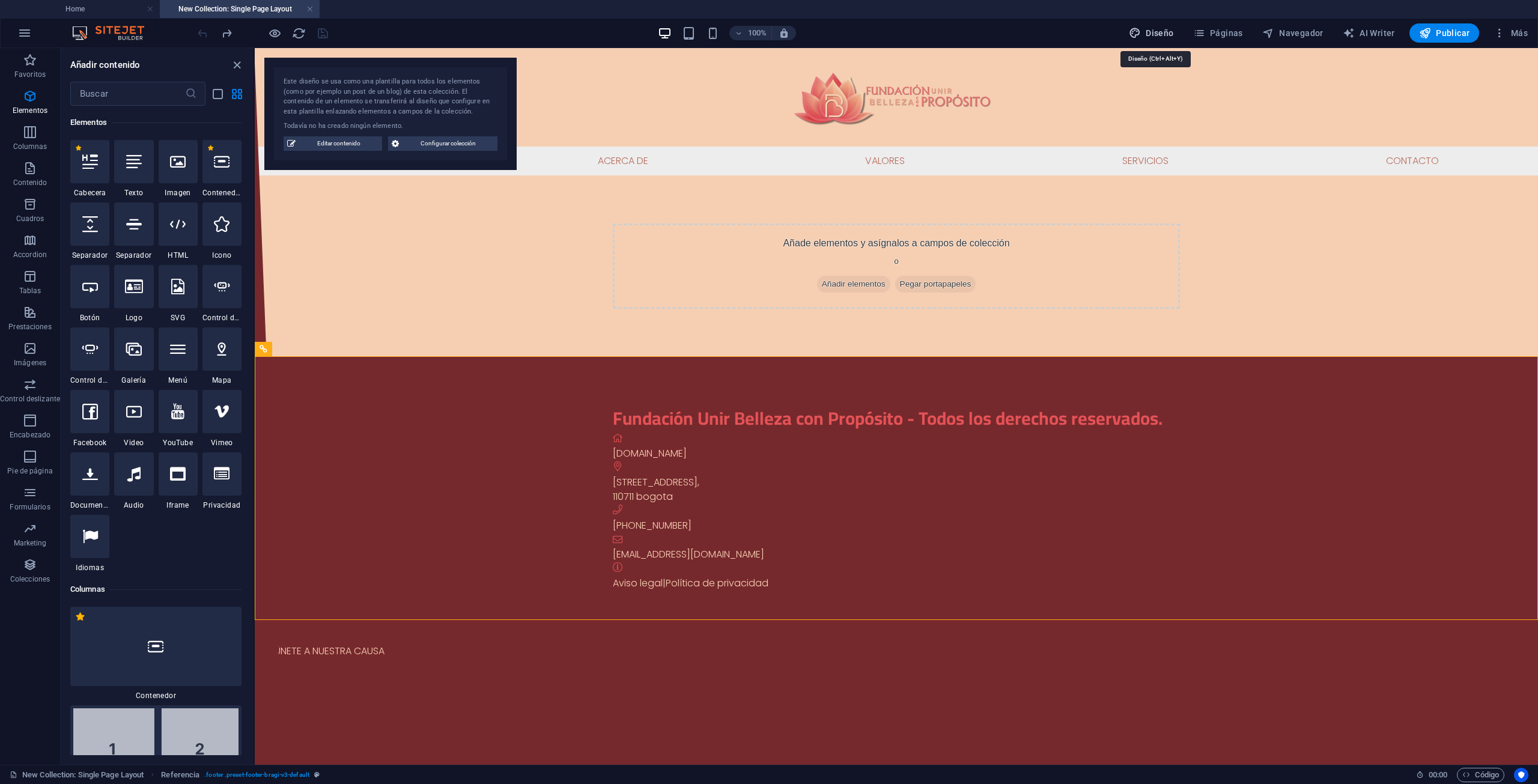
select select "px"
select select "200"
select select "px"
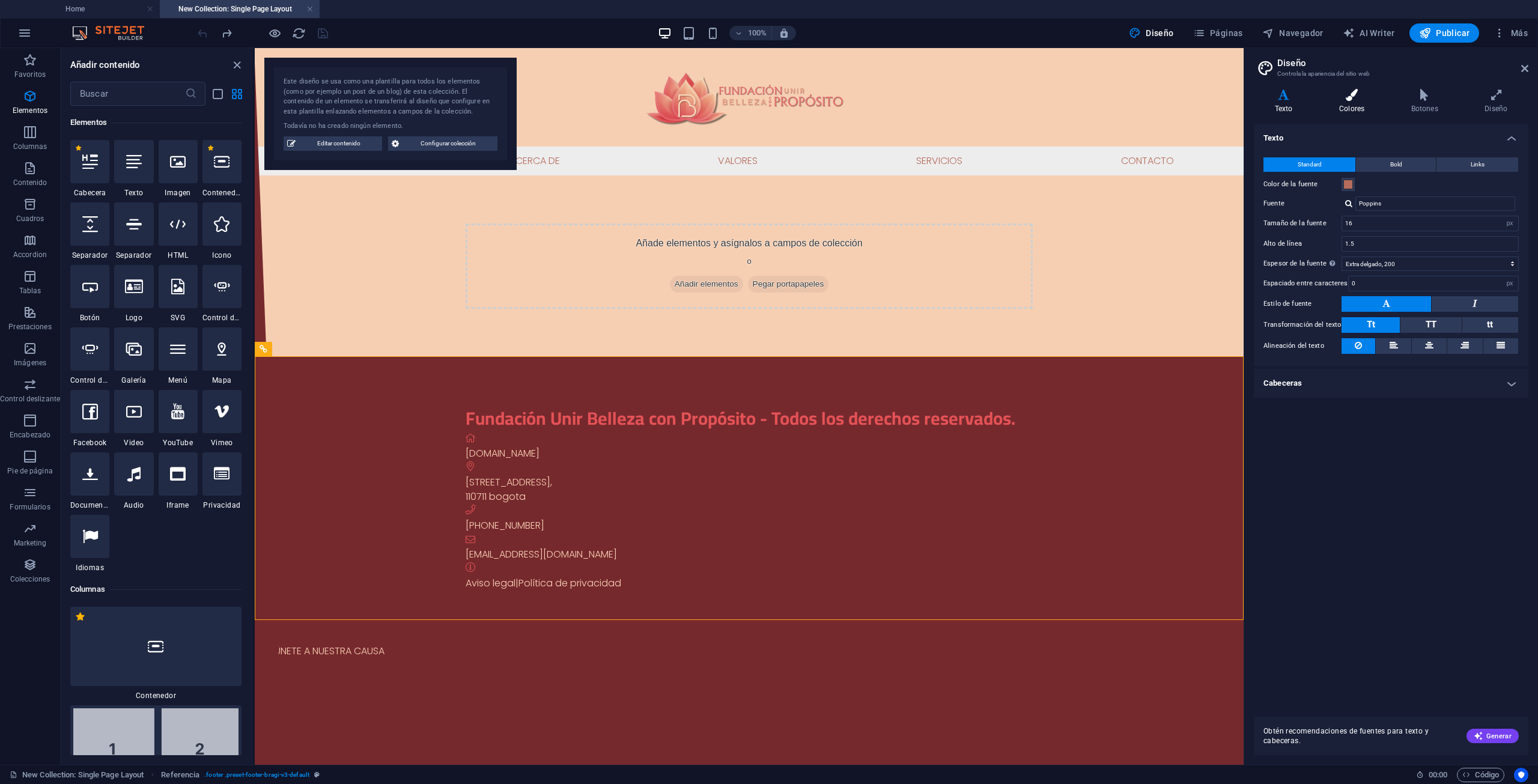
click at [1353, 99] on icon at bounding box center [1351, 95] width 67 height 12
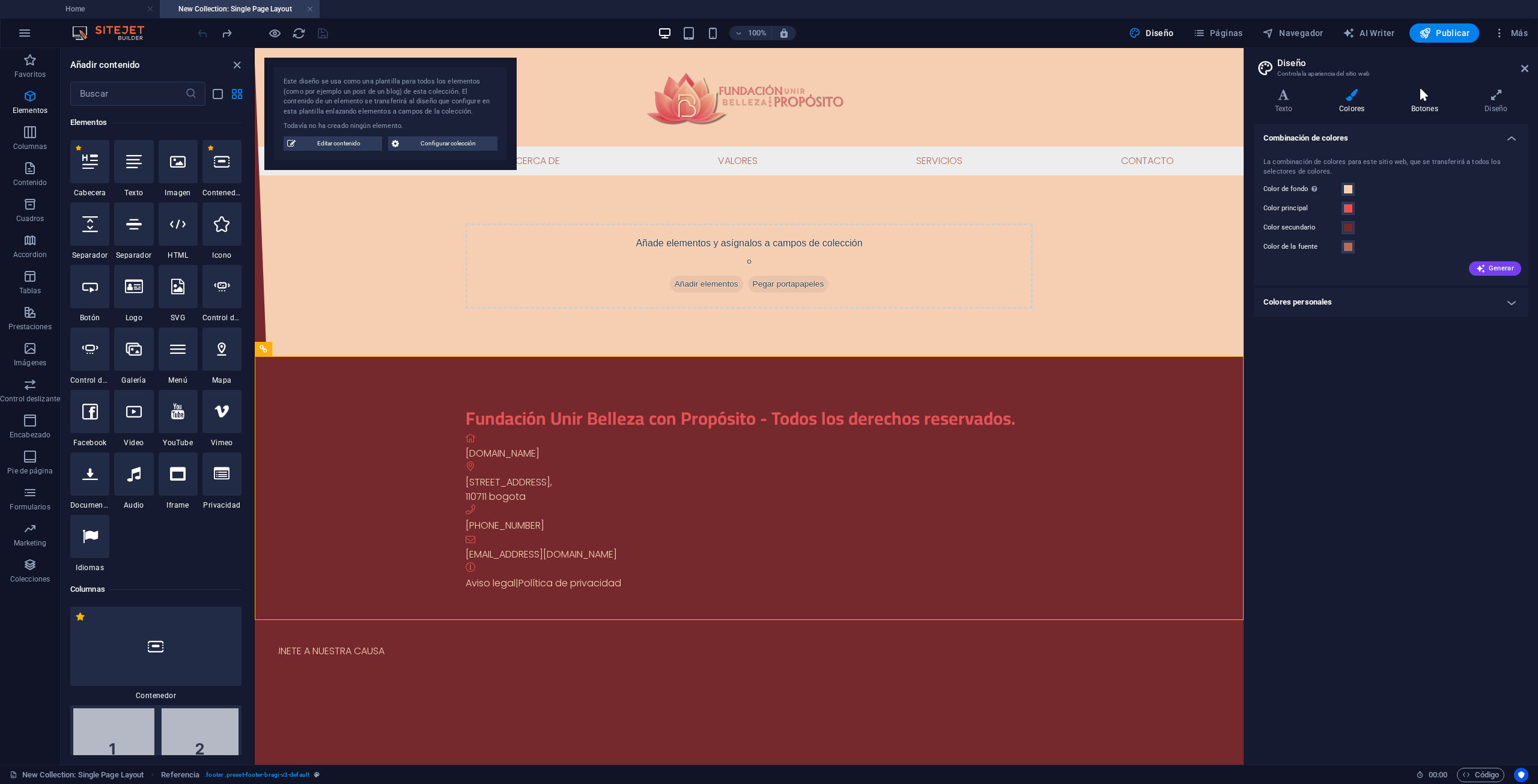
click at [1416, 100] on icon at bounding box center [1425, 95] width 69 height 12
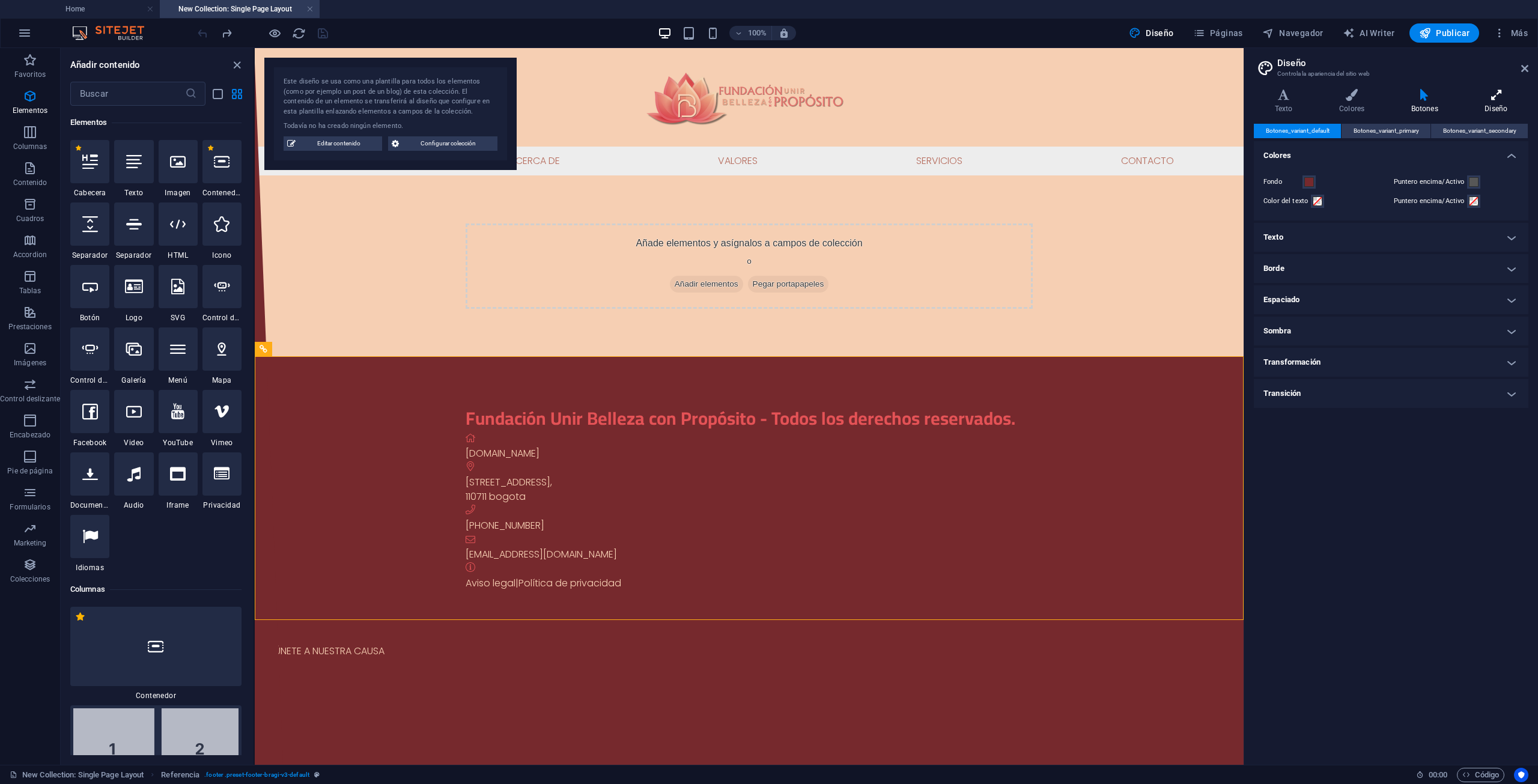
click at [1499, 97] on icon at bounding box center [1496, 95] width 64 height 12
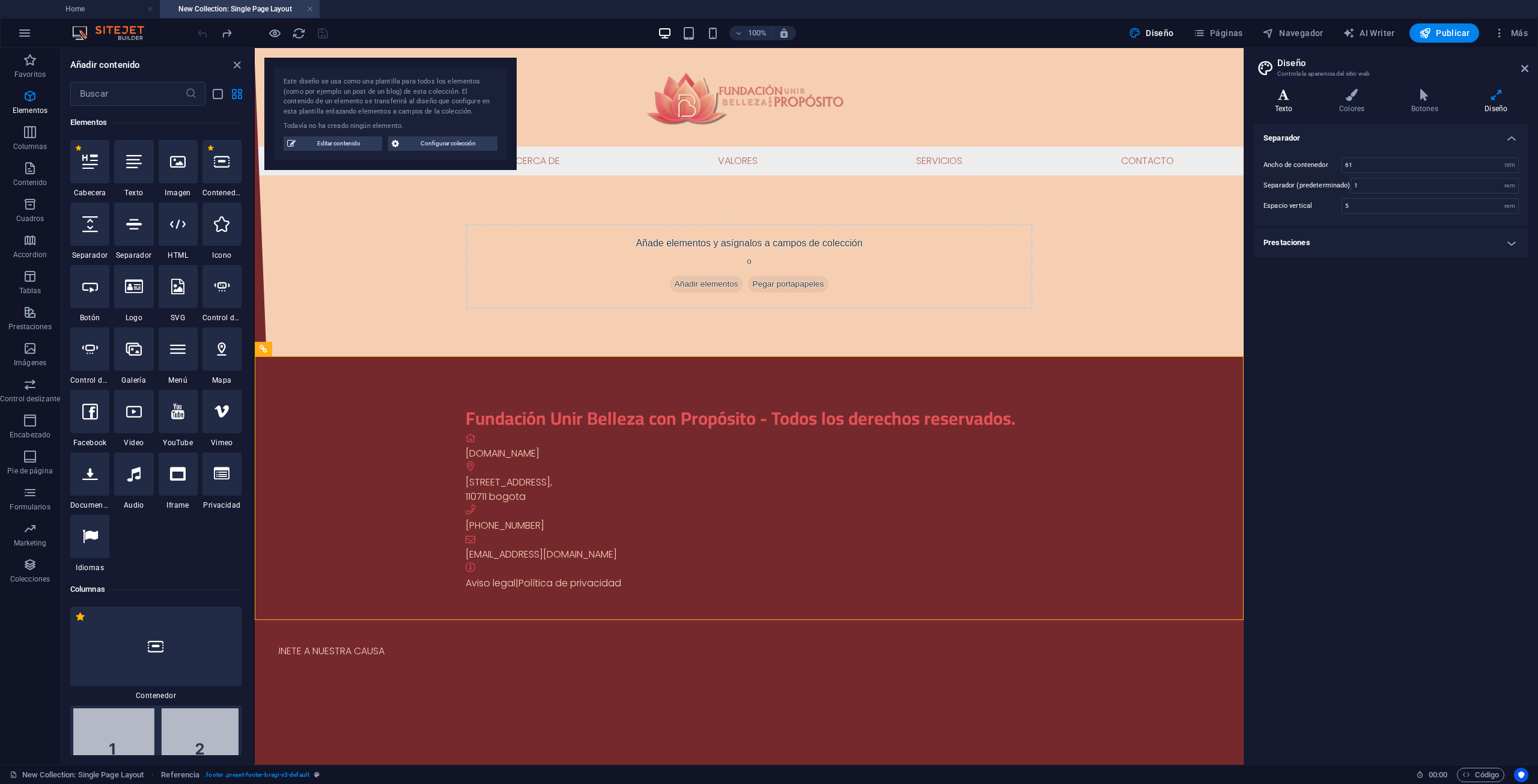
click at [1283, 104] on h4 "Texto" at bounding box center [1286, 102] width 64 height 25
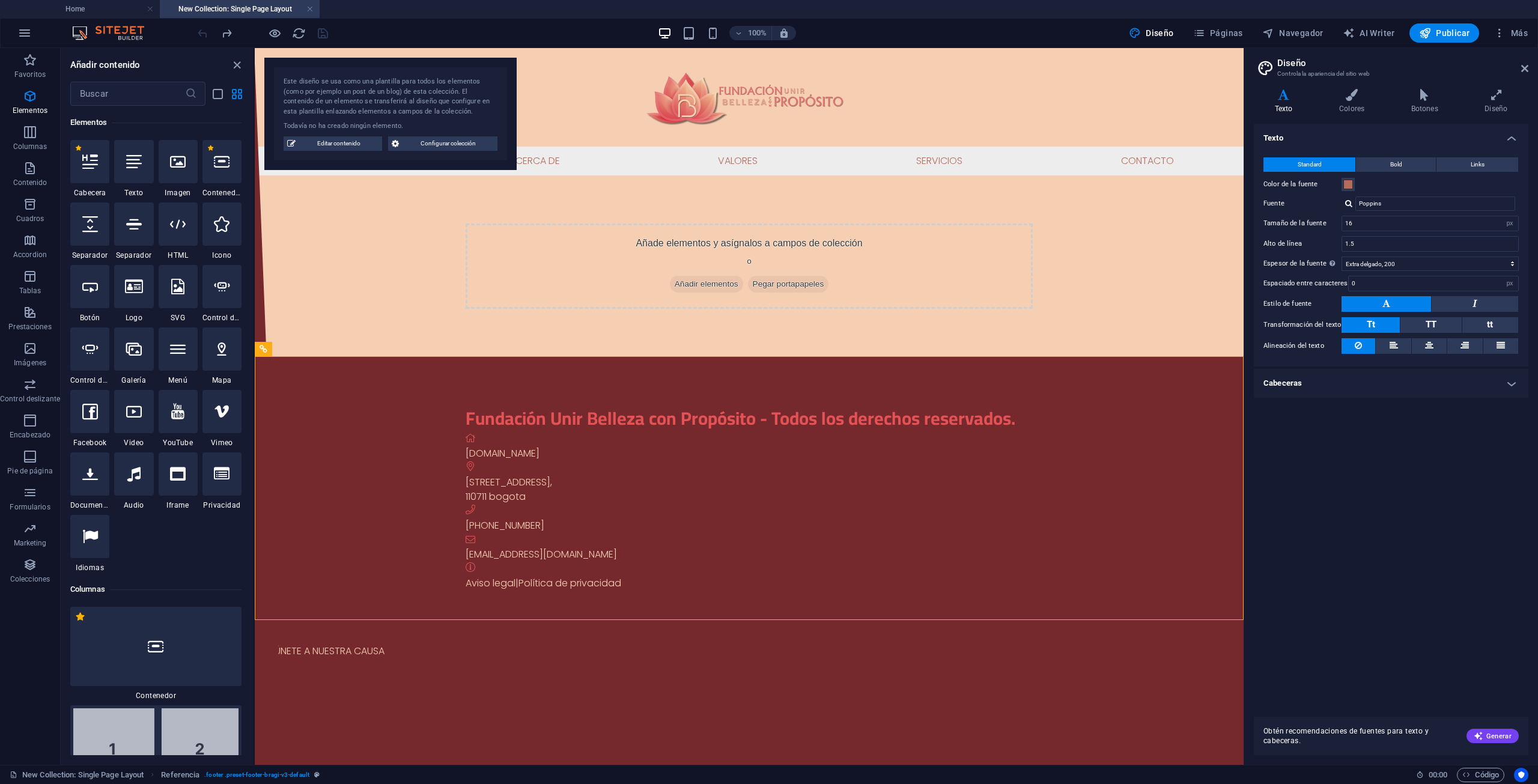
click at [1327, 385] on h4 "Cabeceras" at bounding box center [1391, 383] width 274 height 29
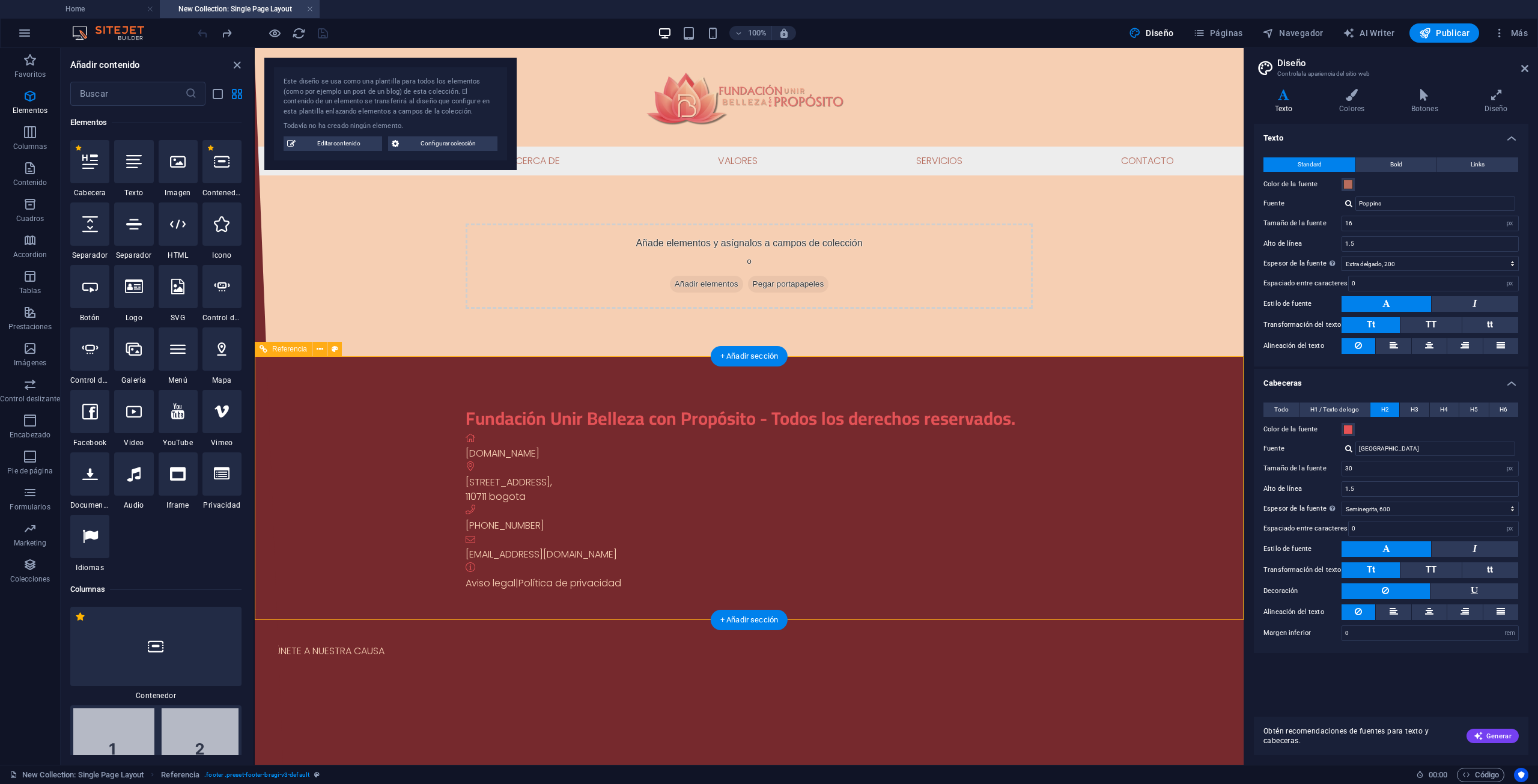
click at [653, 529] on div "[PHONE_NUMBER]" at bounding box center [849, 525] width 769 height 14
click at [1419, 96] on icon at bounding box center [1425, 95] width 69 height 12
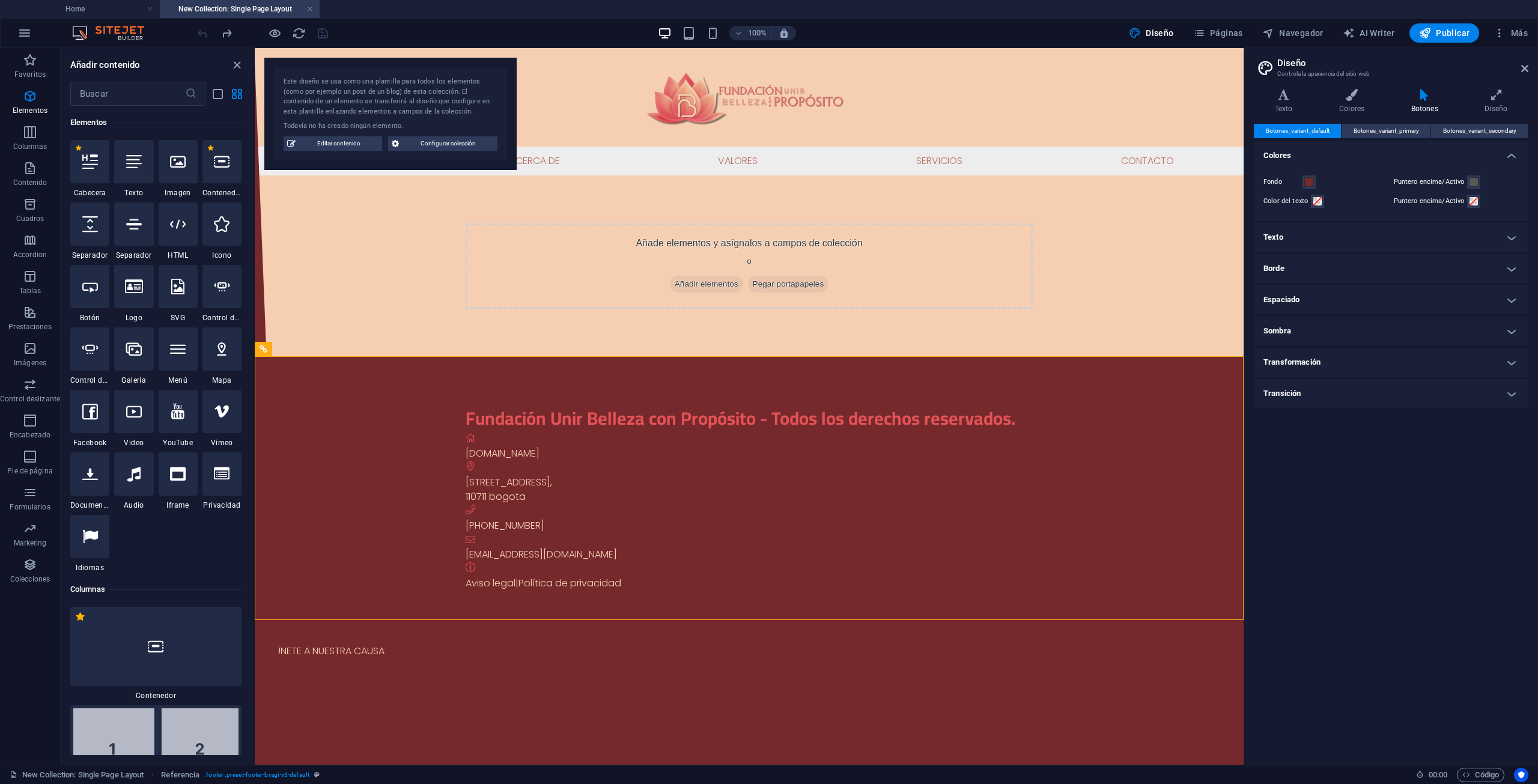
click at [1511, 242] on h4 "Texto" at bounding box center [1391, 237] width 274 height 29
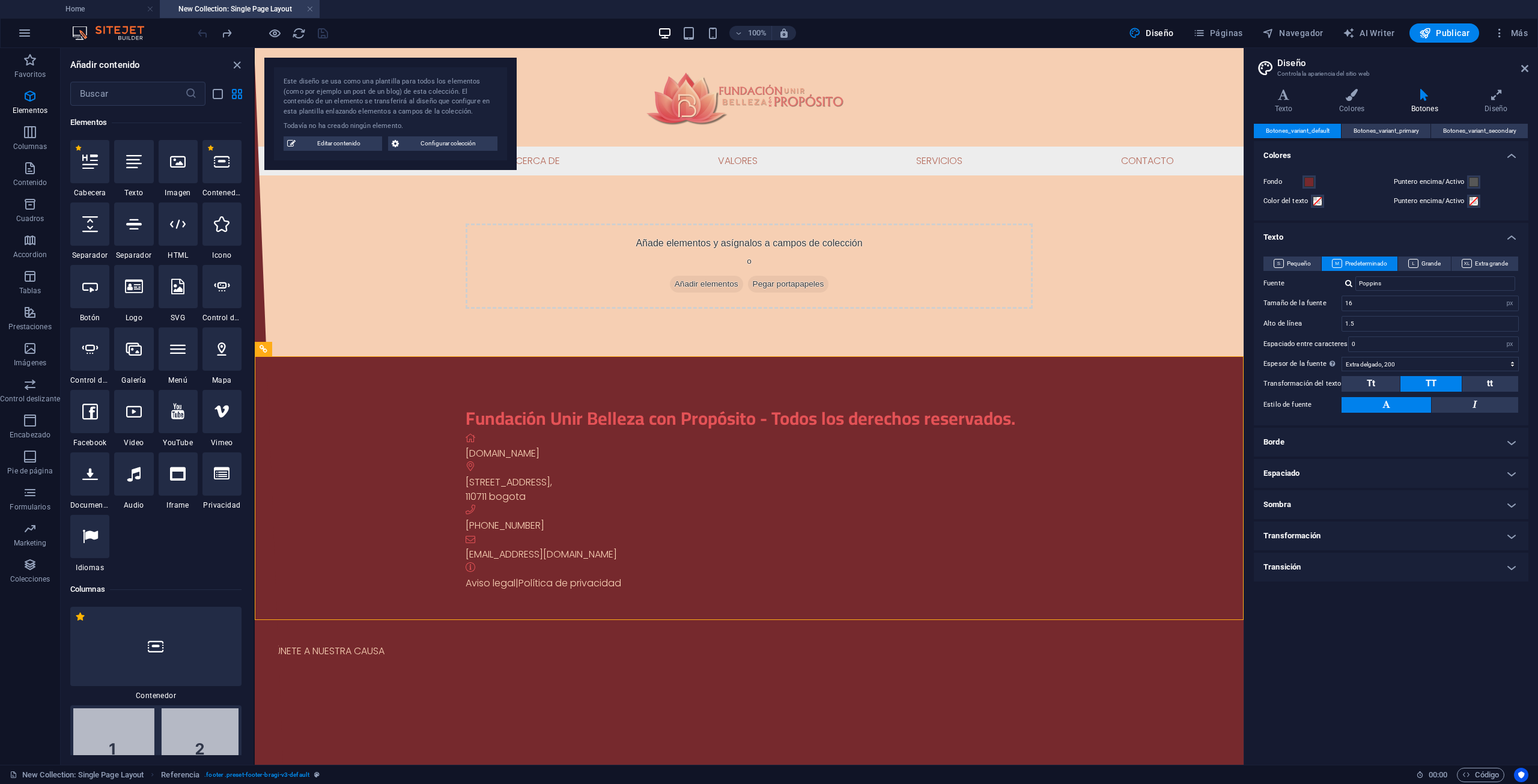
click at [1515, 230] on h4 "Texto" at bounding box center [1391, 233] width 274 height 21
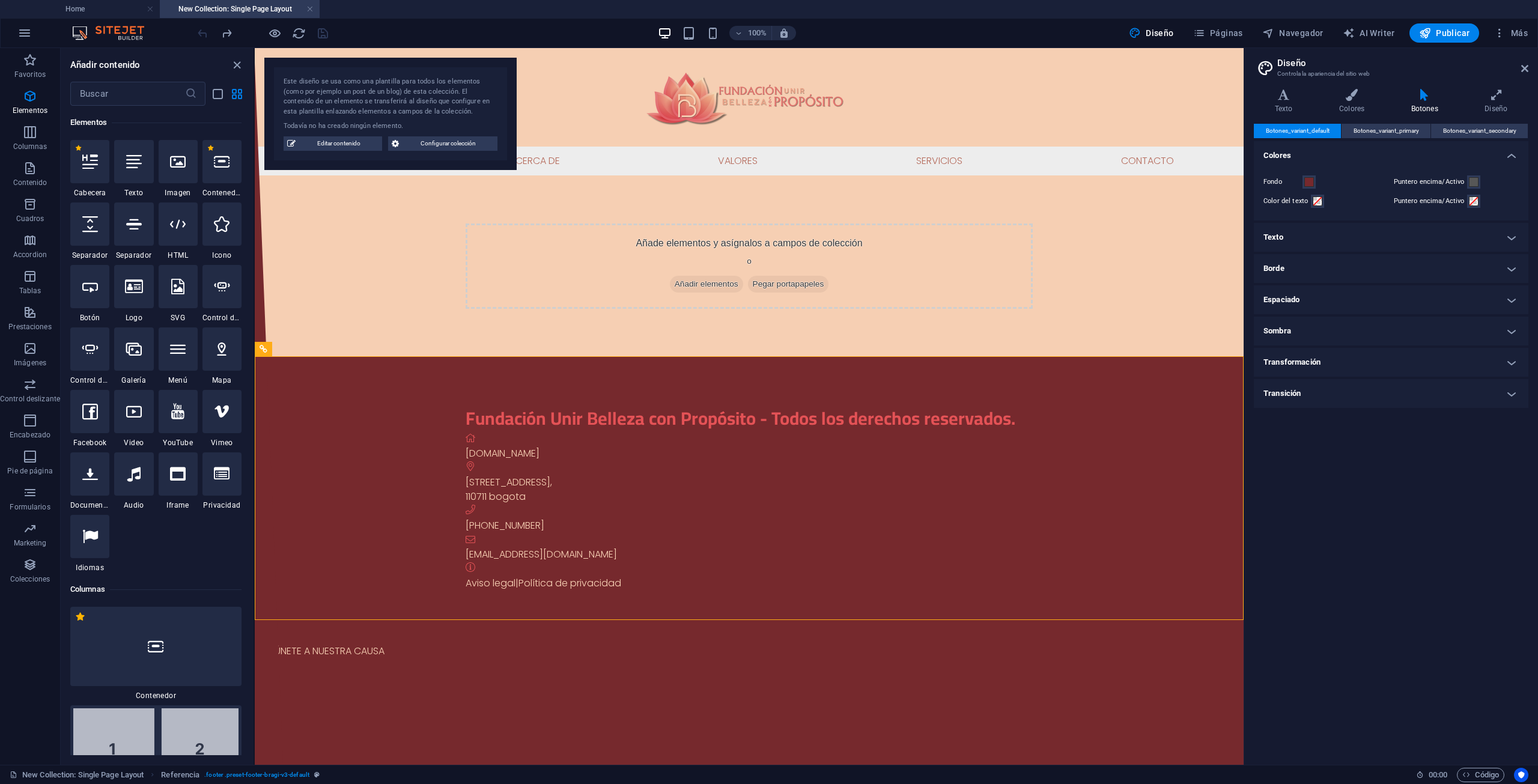
click at [1364, 330] on h4 "Sombra" at bounding box center [1391, 330] width 274 height 29
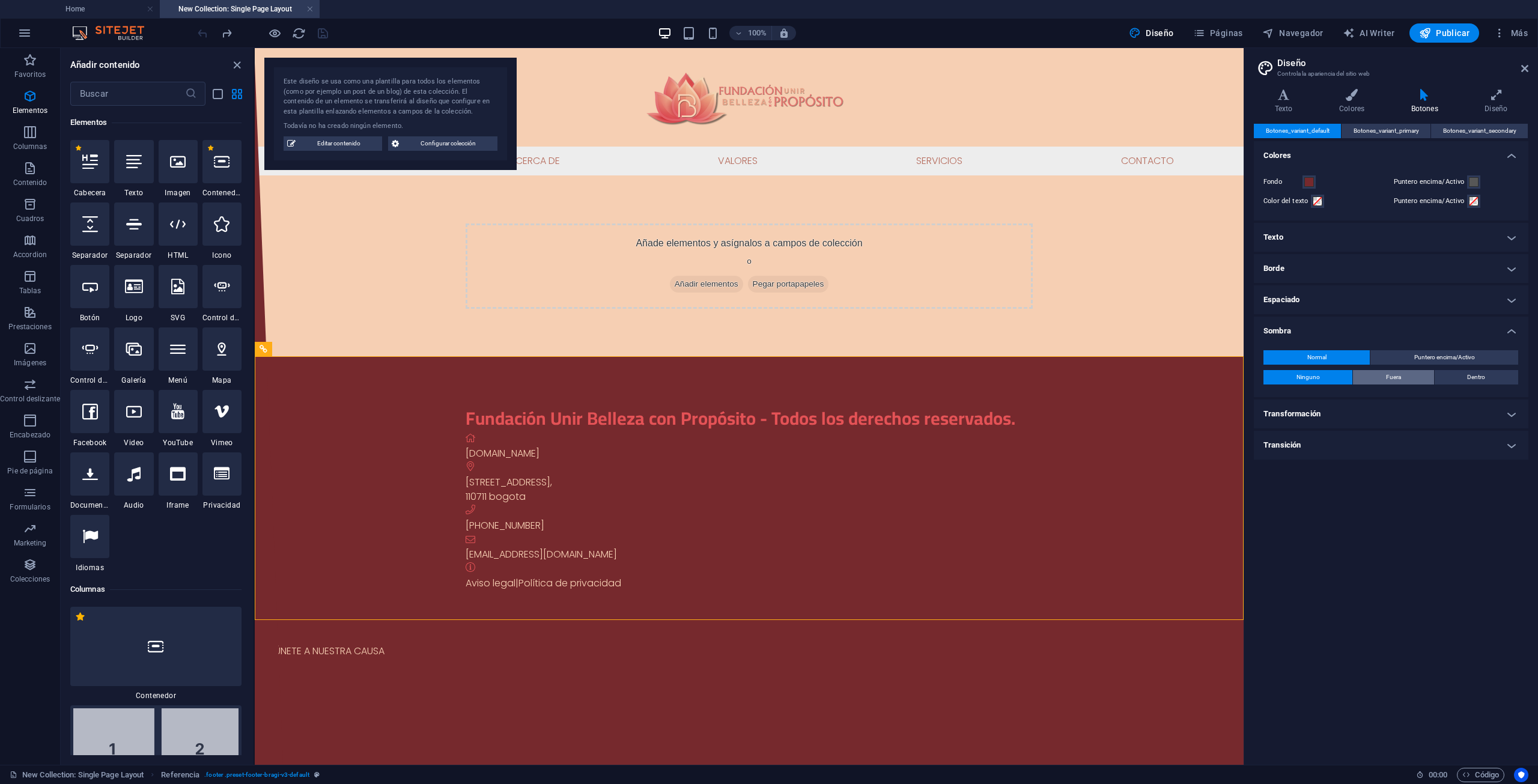
click at [1389, 378] on span "Fuera" at bounding box center [1393, 376] width 15 height 14
click at [1348, 110] on h4 "Colores" at bounding box center [1353, 102] width 72 height 25
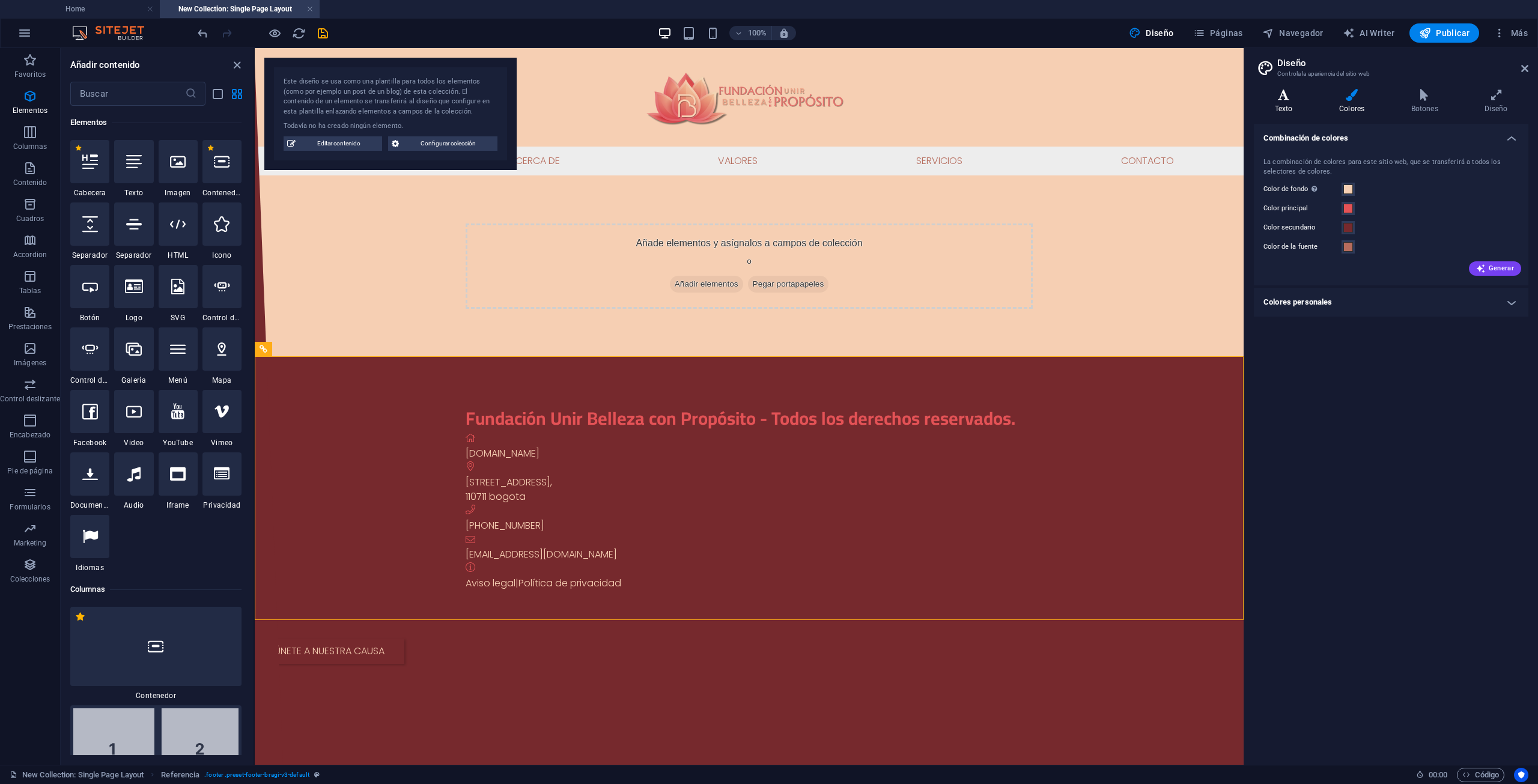
click at [1279, 96] on icon at bounding box center [1284, 95] width 59 height 12
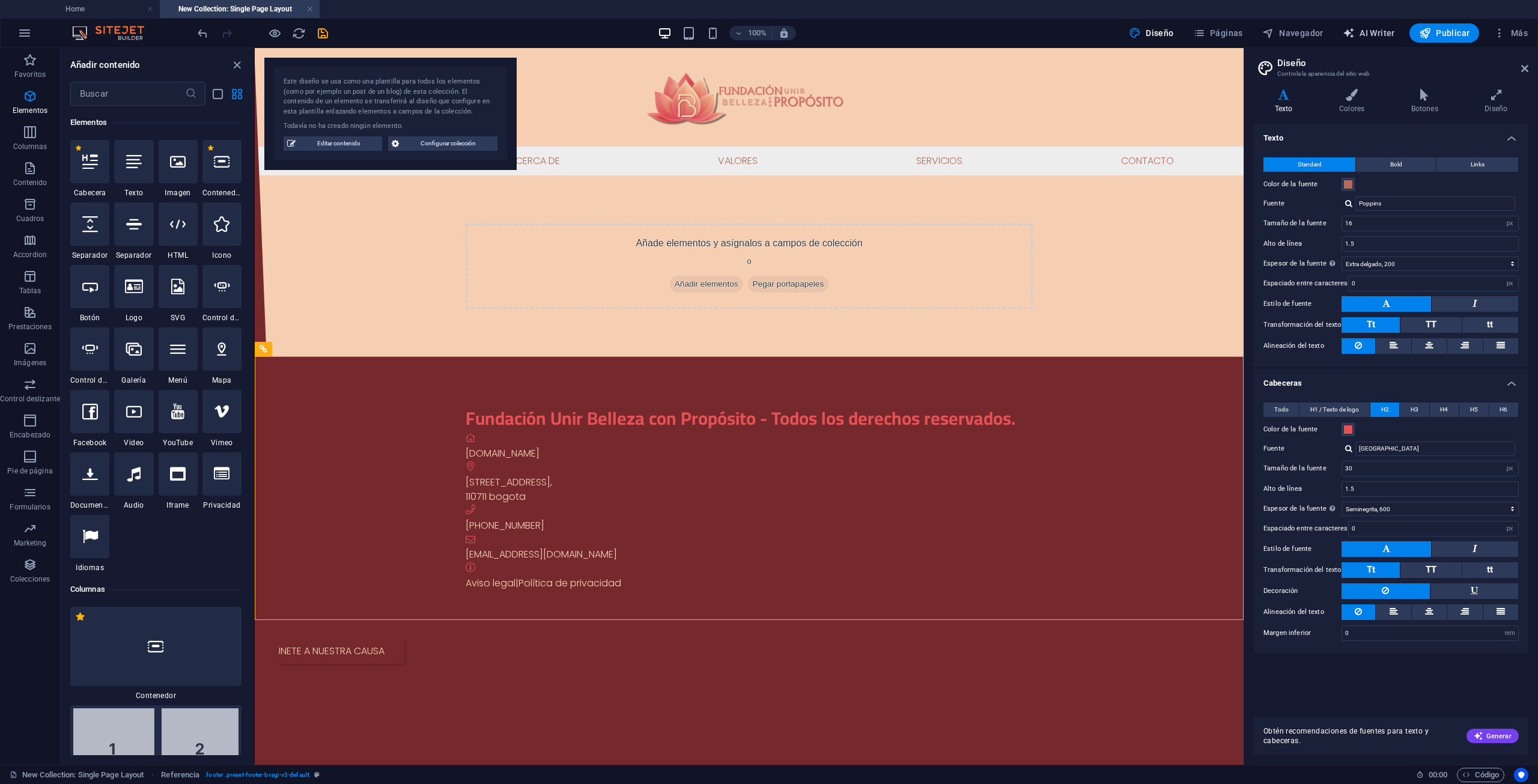
click at [1362, 30] on span "AI Writer" at bounding box center [1369, 33] width 53 height 12
select select "English"
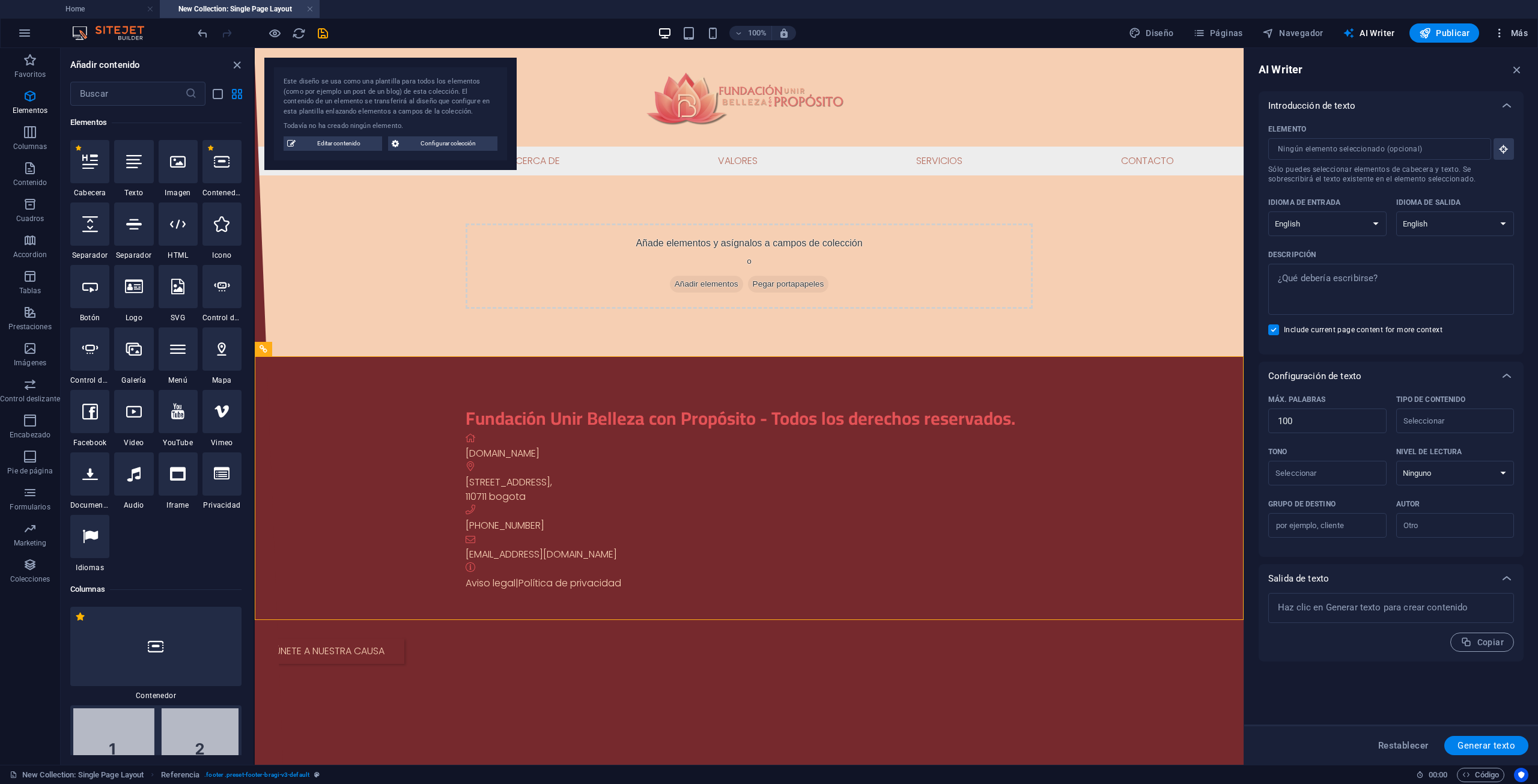
click at [1508, 31] on span "Más" at bounding box center [1511, 33] width 34 height 12
click at [1153, 278] on div at bounding box center [769, 392] width 1538 height 784
click at [1130, 330] on div "Añade elementos y asígnalos a campos de colección o Añadir elementos Pegar port…" at bounding box center [749, 266] width 989 height 182
click at [319, 33] on icon "save" at bounding box center [322, 33] width 14 height 14
select select "%"
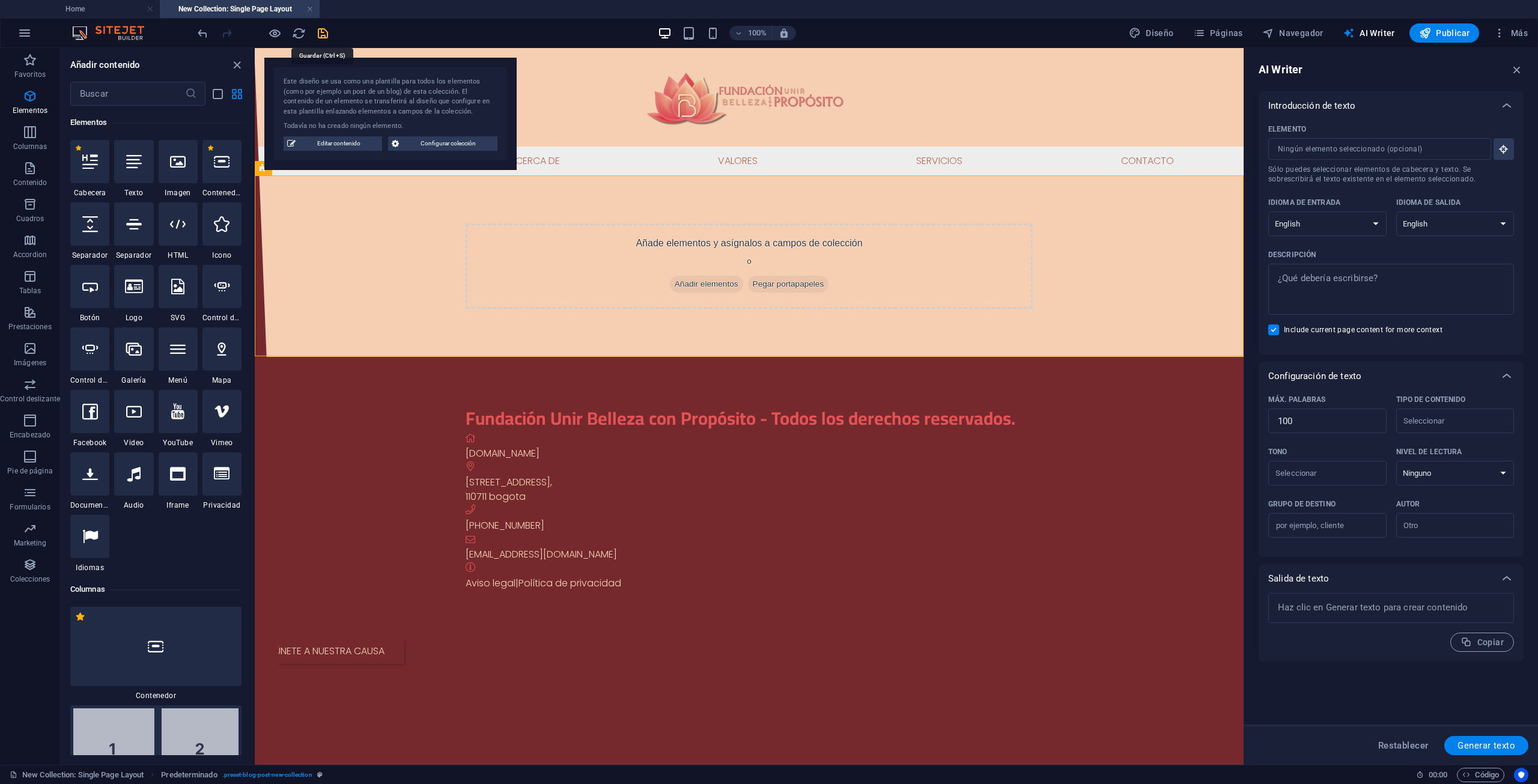
select select "rem"
select select "px"
select select "rem"
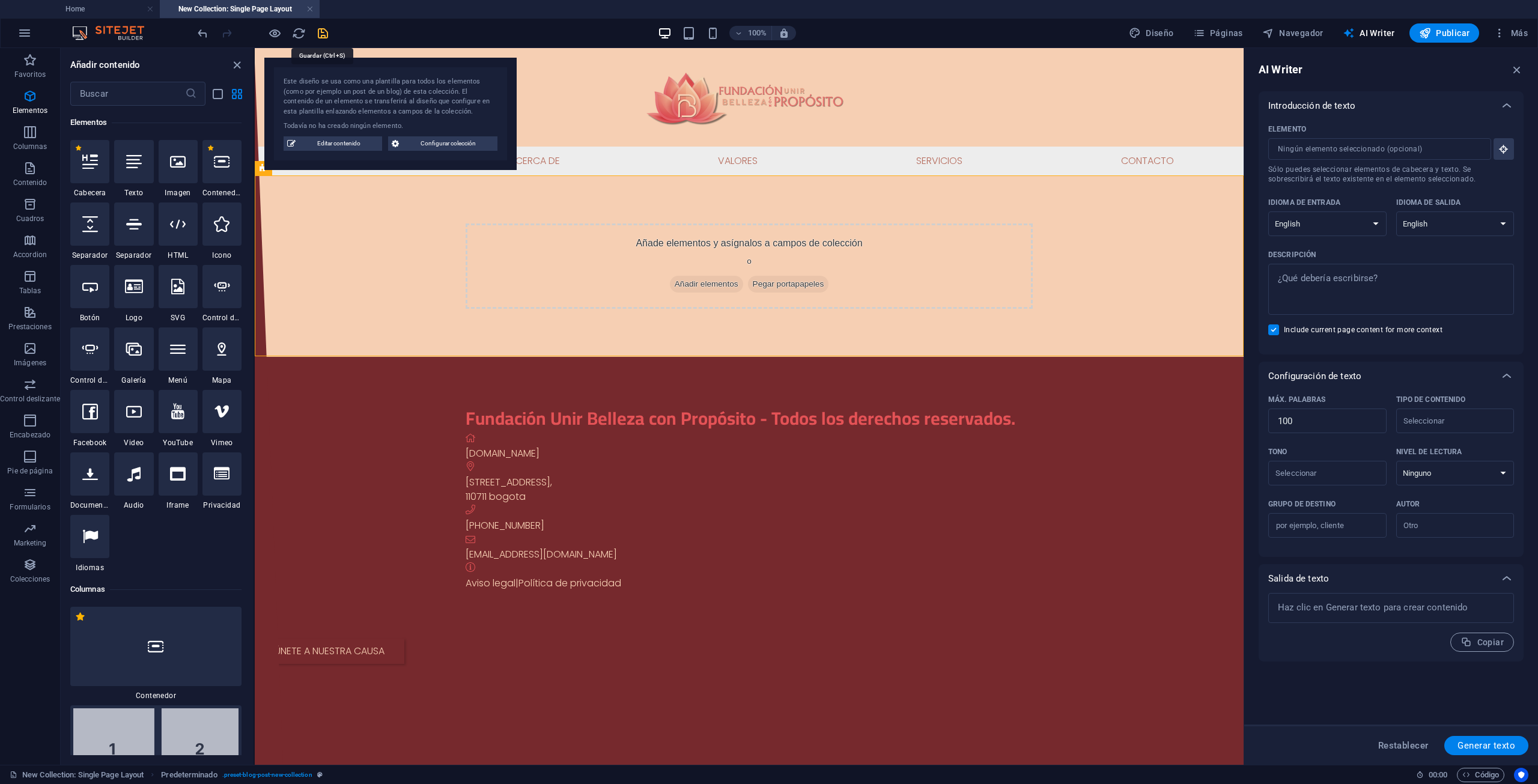
select select "rem"
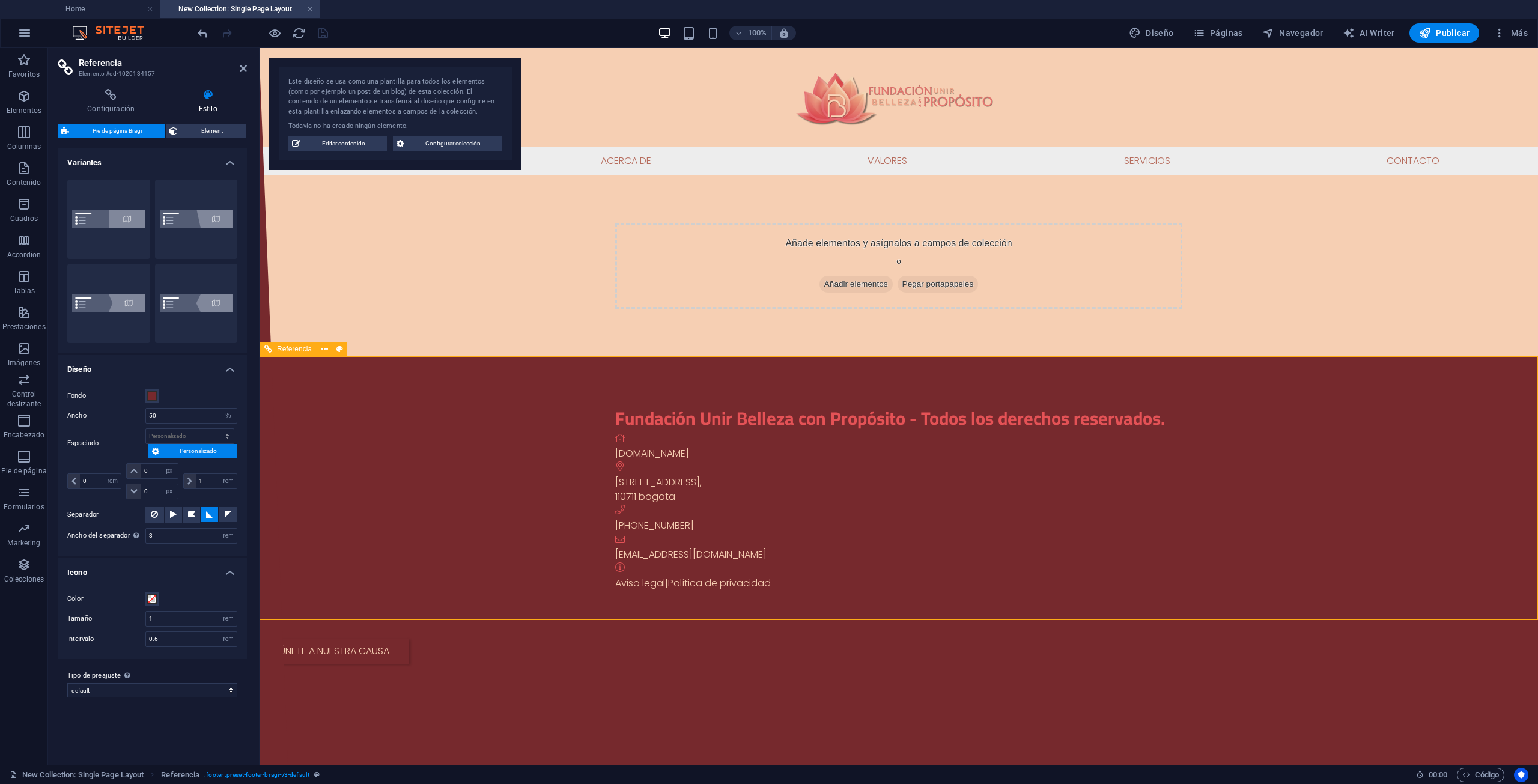
click at [345, 141] on span "Editar contenido" at bounding box center [343, 143] width 79 height 14
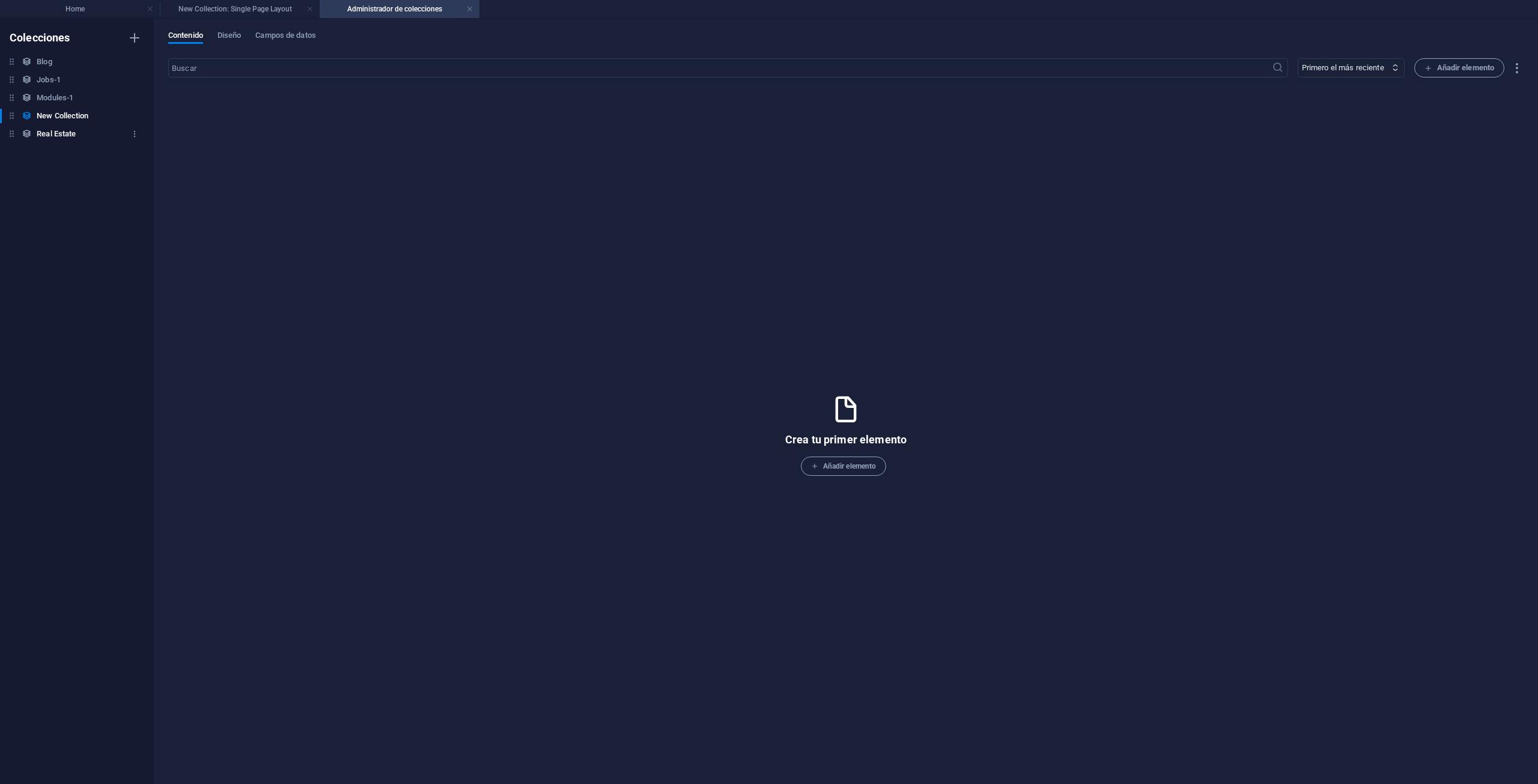
click at [49, 130] on h6 "Real Estate" at bounding box center [56, 133] width 39 height 14
click at [47, 106] on div "Blog Blog Jobs-1 Jobs-1 Modules-1 Modules-1 New Collection New Collection Real …" at bounding box center [70, 98] width 142 height 87
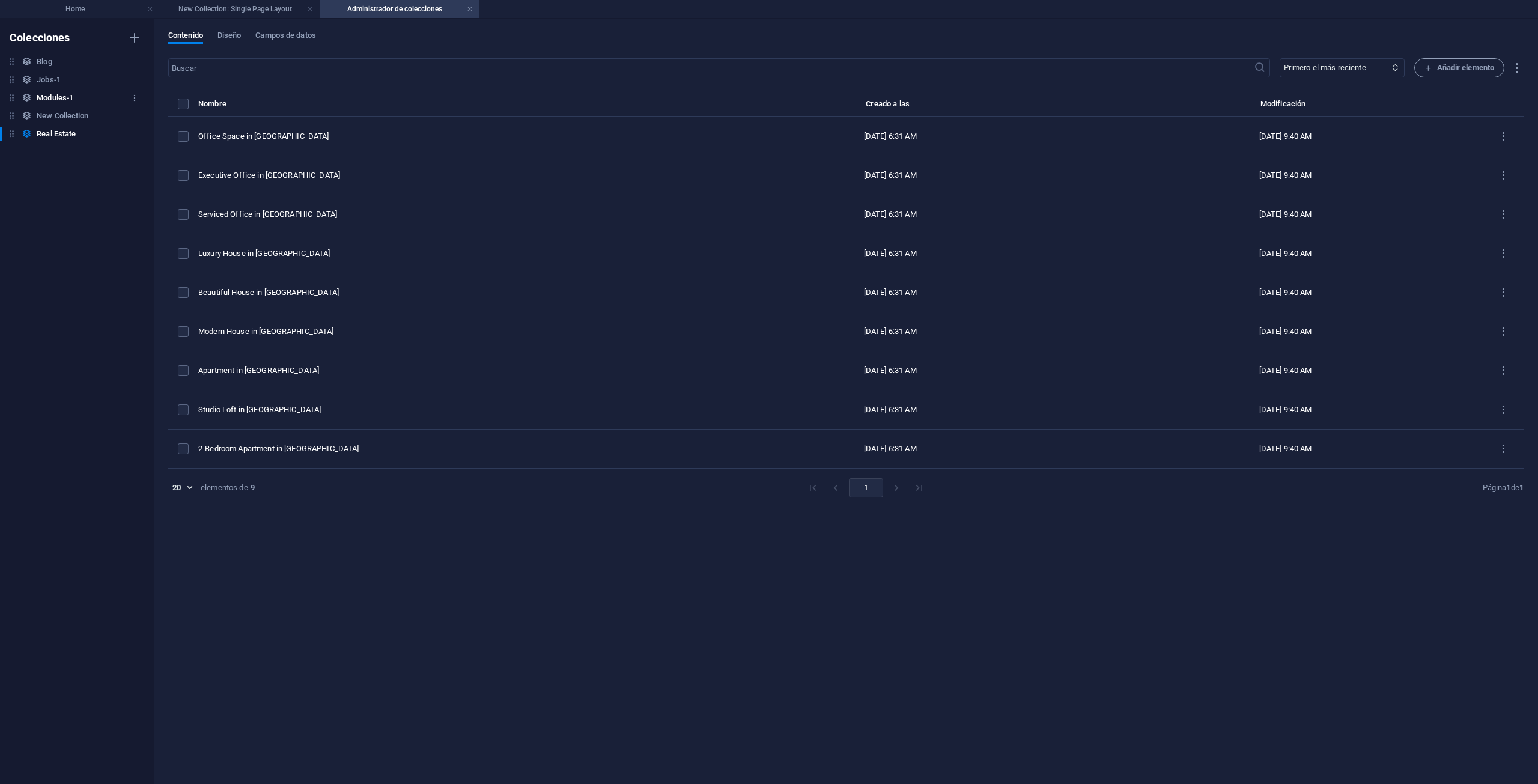
click at [44, 97] on h6 "Modules-1" at bounding box center [54, 97] width 36 height 14
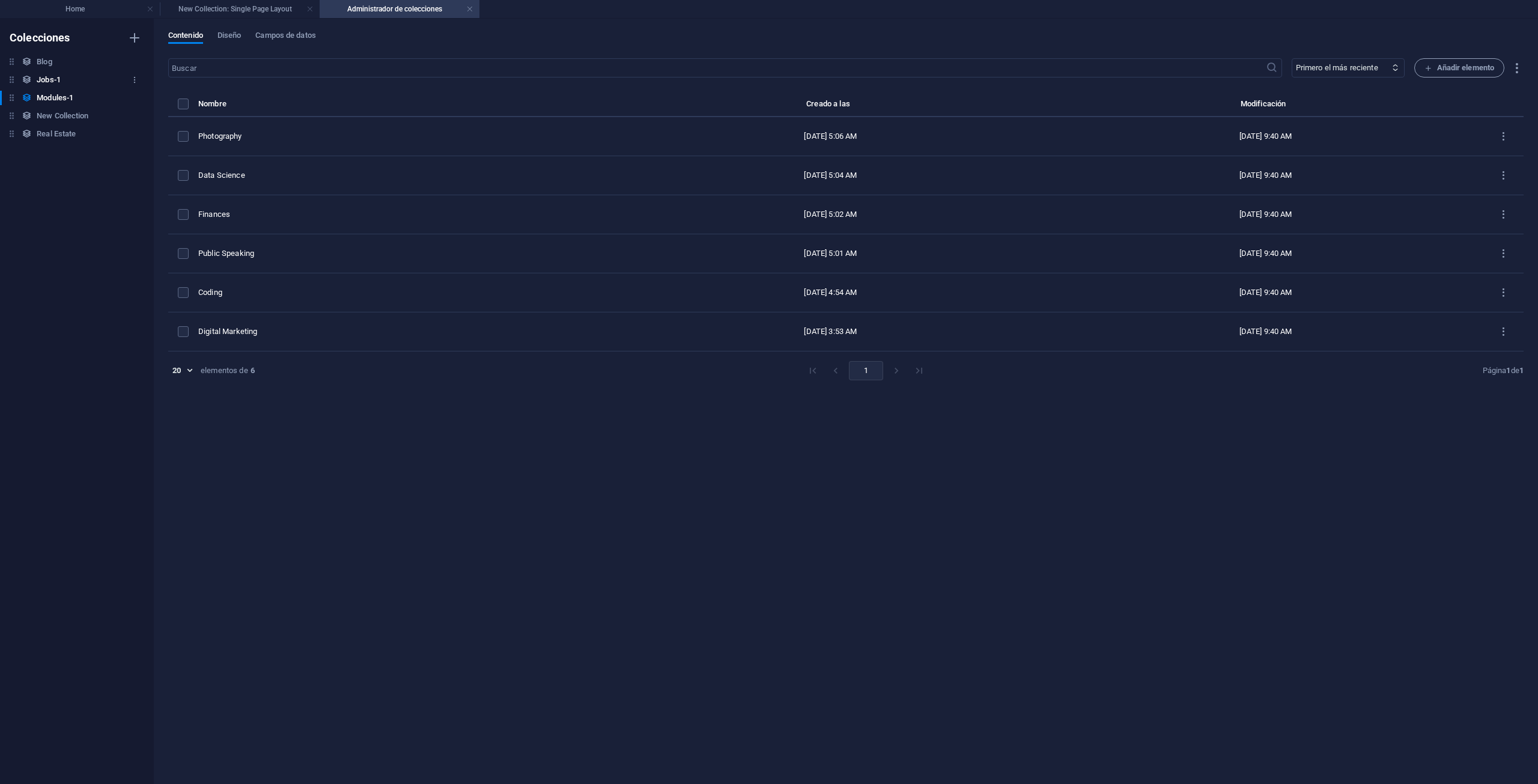
click at [52, 79] on h6 "Jobs-1" at bounding box center [48, 79] width 24 height 14
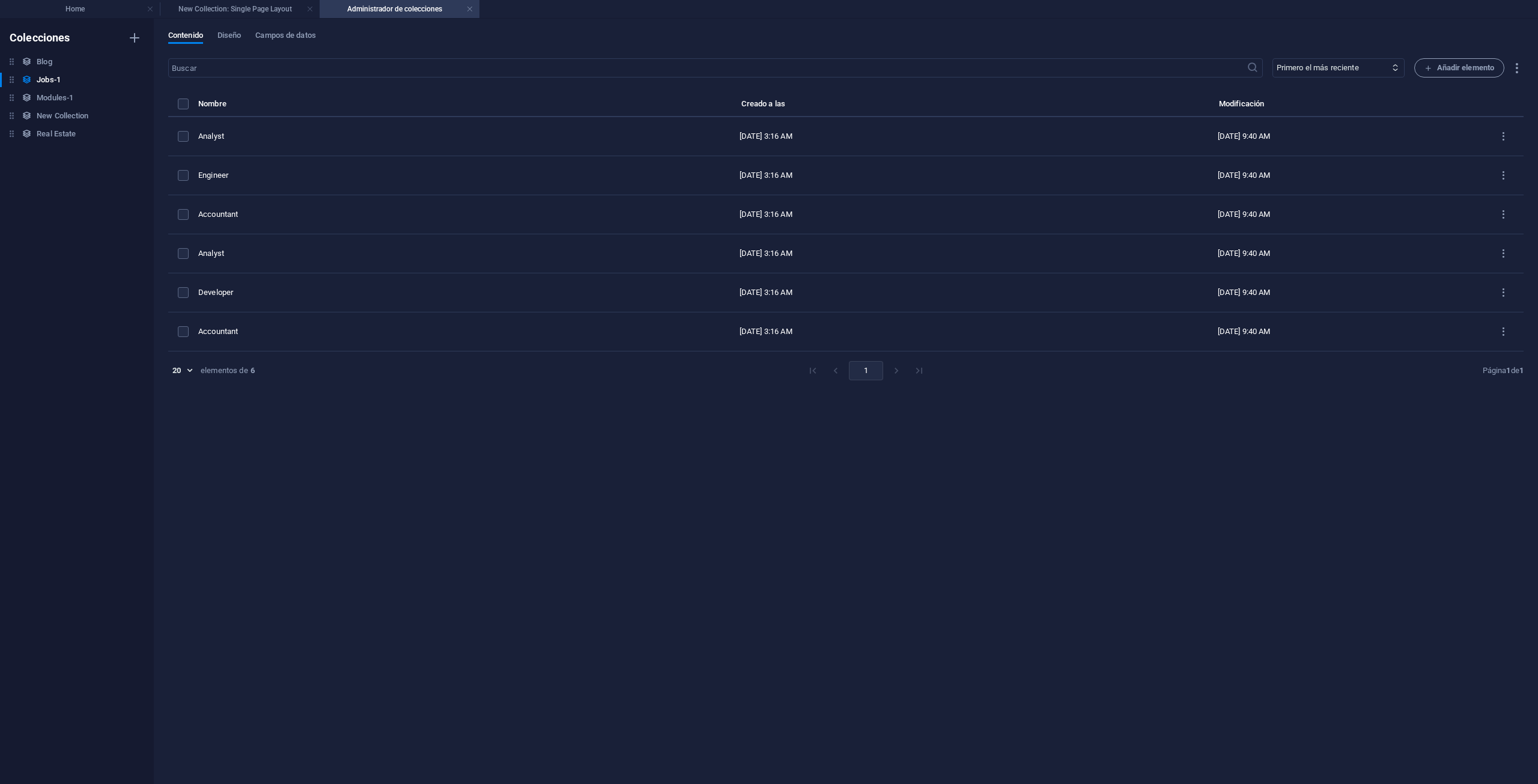
click at [53, 69] on div "Blog Blog Jobs-1 Jobs-1 Modules-1 Modules-1 New Collection New Collection Real …" at bounding box center [70, 98] width 142 height 87
click at [150, 5] on link at bounding box center [150, 9] width 7 height 11
click at [240, 13] on h4 "Administrador de colecciones" at bounding box center [240, 9] width 160 height 13
click at [106, 11] on h4 "New Collection: Single Page Layout" at bounding box center [80, 9] width 160 height 13
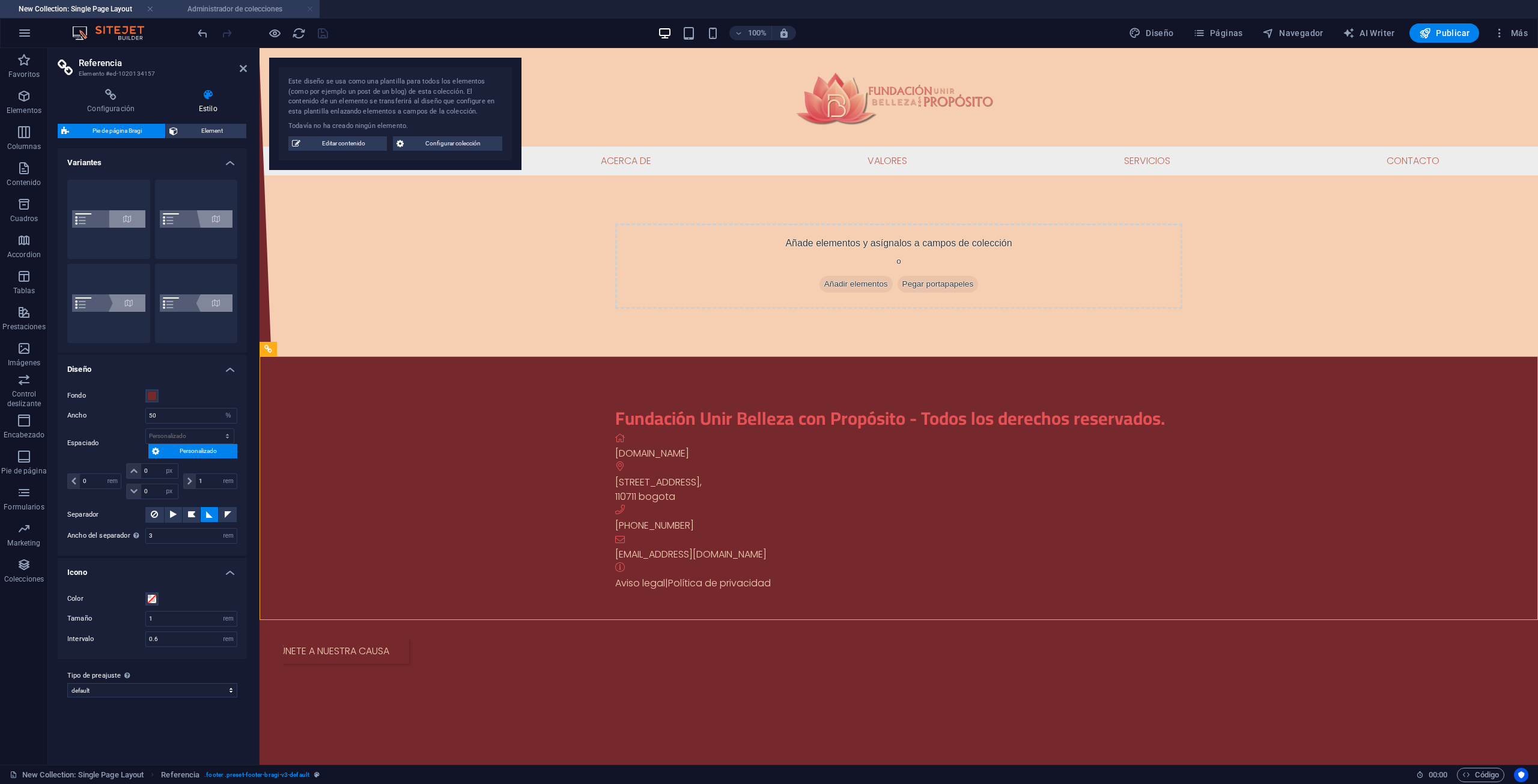
click at [308, 10] on link at bounding box center [310, 9] width 7 height 11
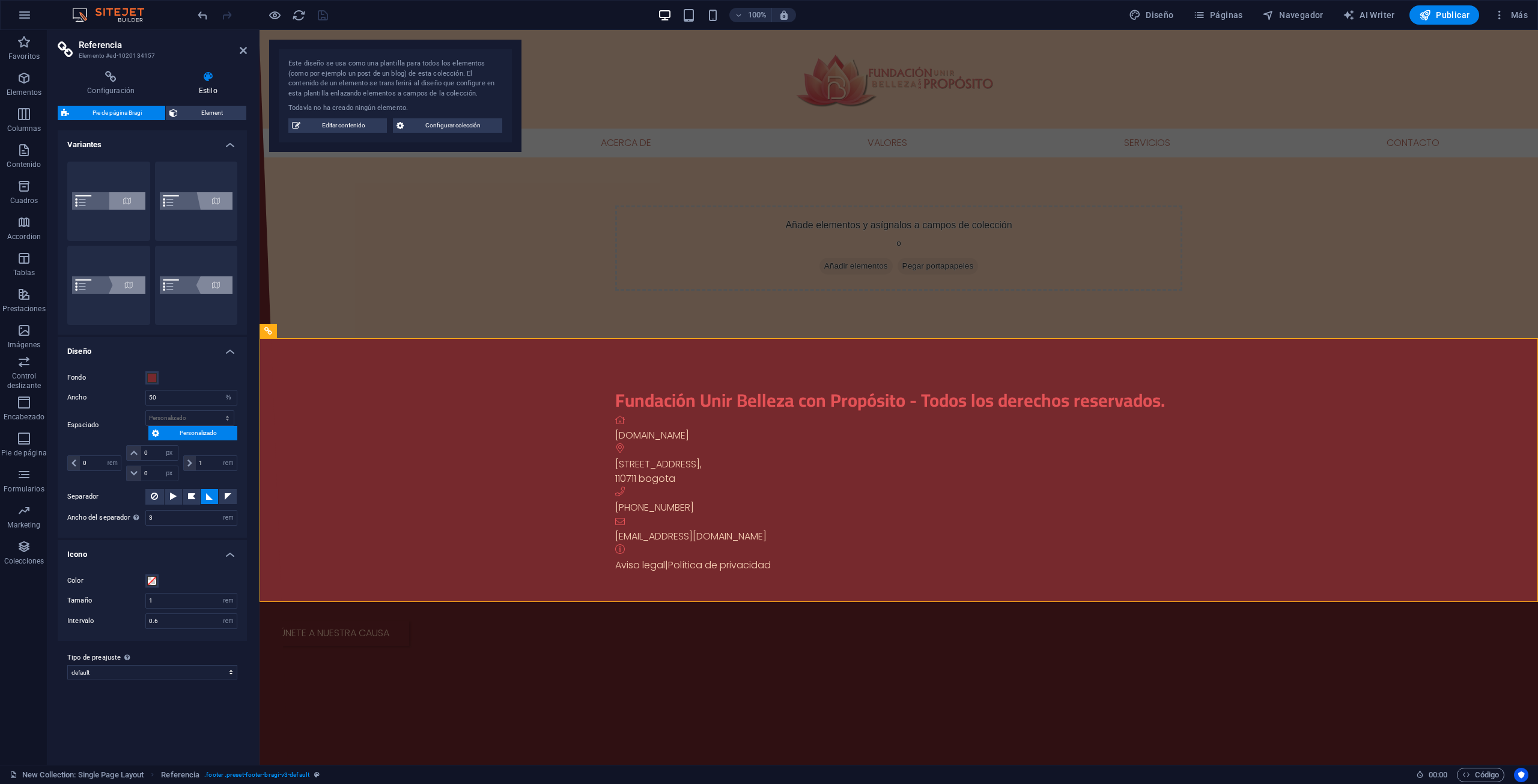
click at [104, 116] on span "Pie de página Bragi" at bounding box center [117, 113] width 89 height 14
click at [197, 18] on icon "undo" at bounding box center [202, 15] width 14 height 14
click at [1075, 745] on html "Skip to main content Menú Inicio Acerca de Valores Servicios Contacto Añade ele…" at bounding box center [898, 400] width 1279 height 740
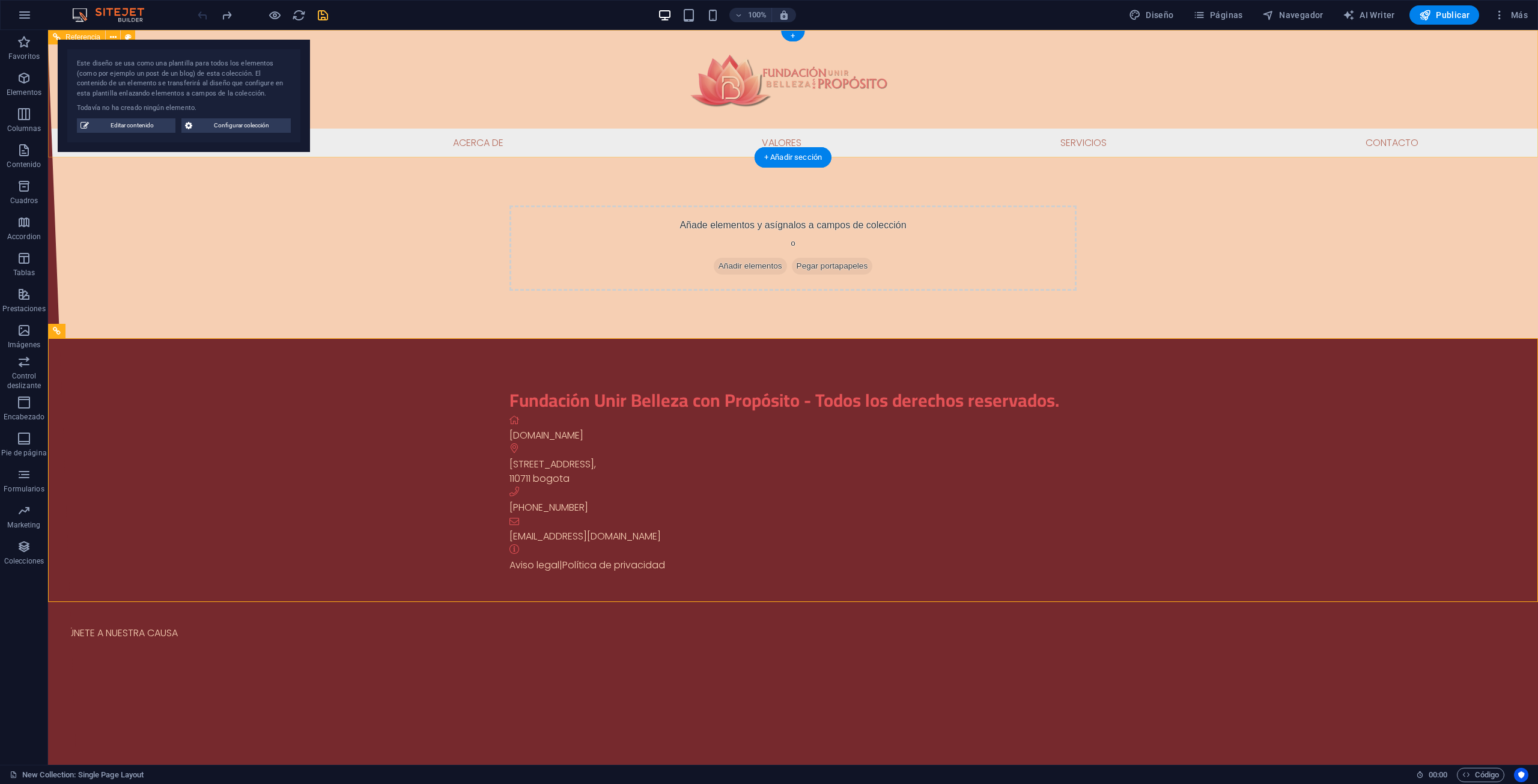
click at [478, 117] on div at bounding box center [793, 79] width 1490 height 99
click at [474, 138] on nav "Inicio Acerca de Valores Servicios Contacto" at bounding box center [793, 142] width 1490 height 29
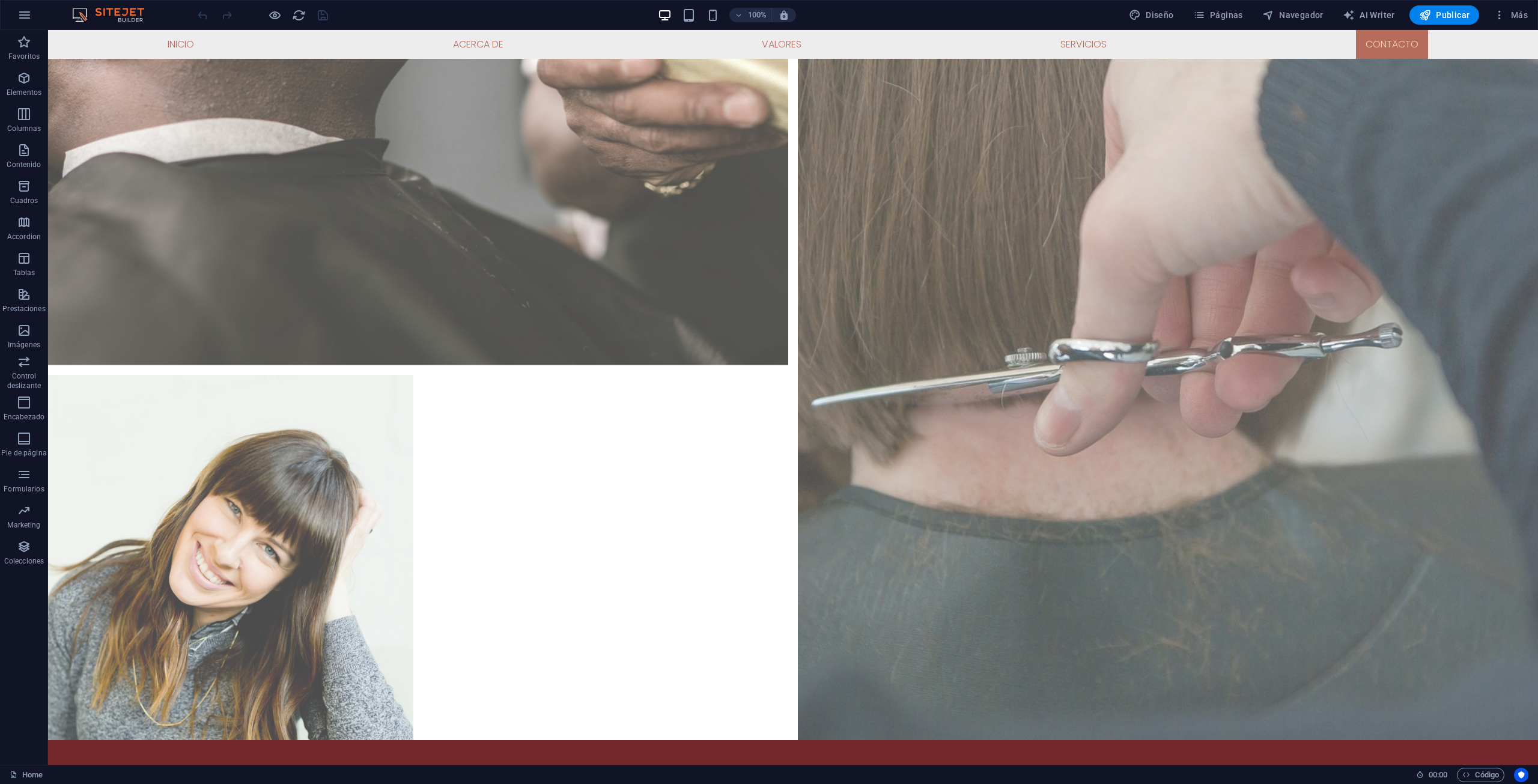
scroll to position [4207, 0]
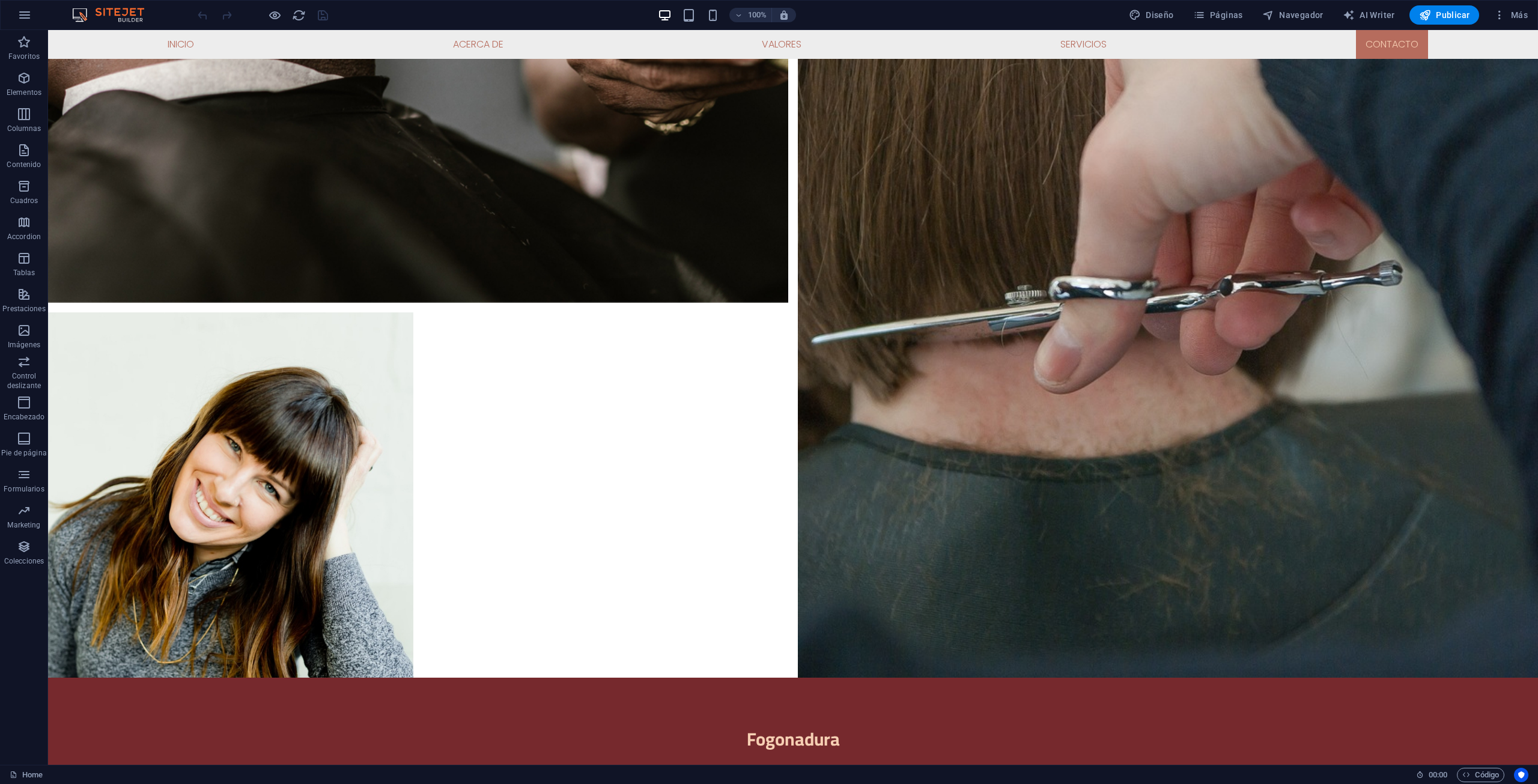
drag, startPoint x: 1353, startPoint y: 651, endPoint x: 1361, endPoint y: 651, distance: 8.0
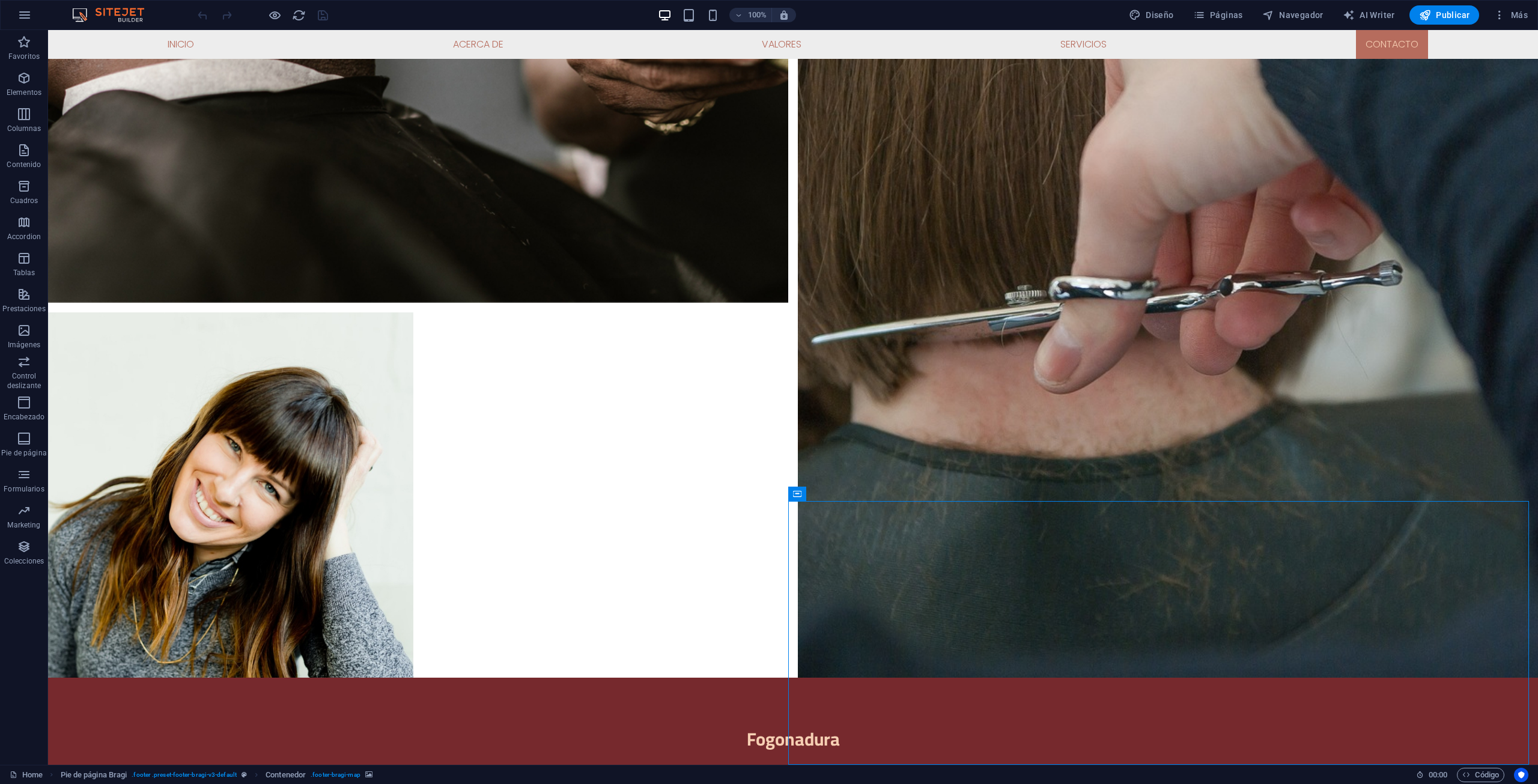
click at [795, 491] on icon at bounding box center [797, 494] width 8 height 14
click at [869, 494] on icon at bounding box center [872, 494] width 9 height 13
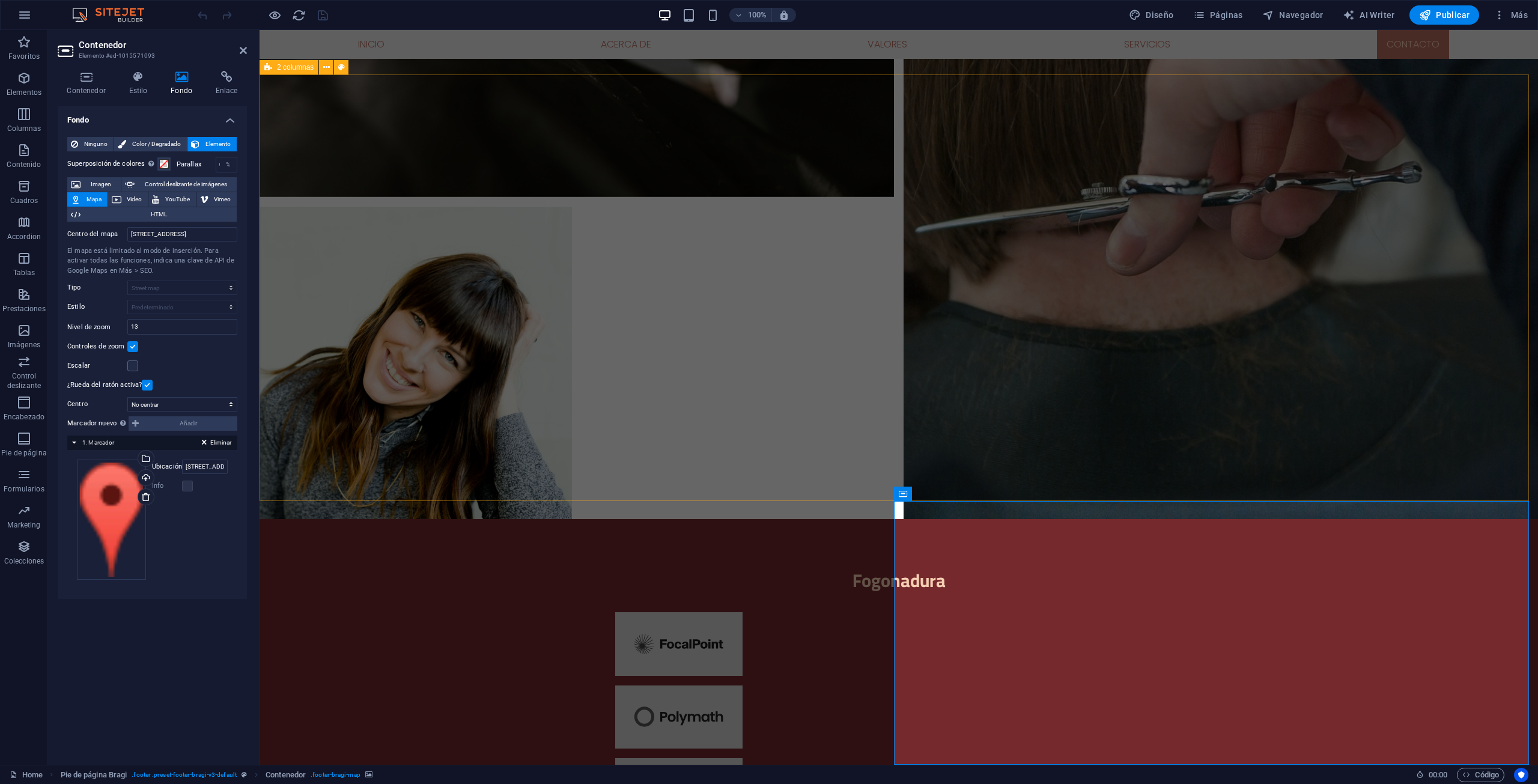
scroll to position [4048, 0]
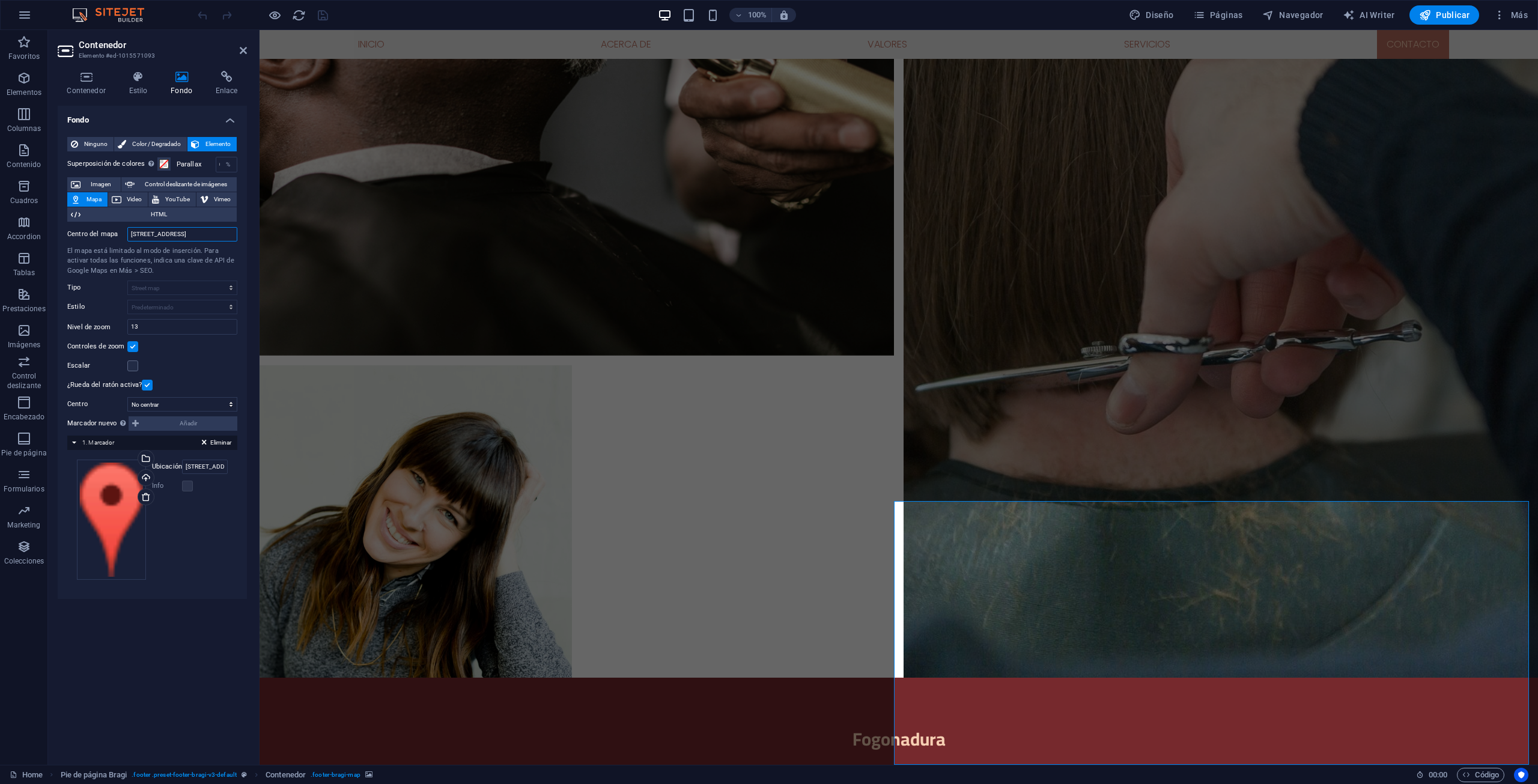
click at [195, 230] on input "[STREET_ADDRESS]" at bounding box center [182, 233] width 110 height 14
click at [212, 233] on input "[STREET_ADDRESS]" at bounding box center [182, 233] width 110 height 14
click at [170, 231] on input "[STREET_ADDRESS]" at bounding box center [182, 233] width 110 height 14
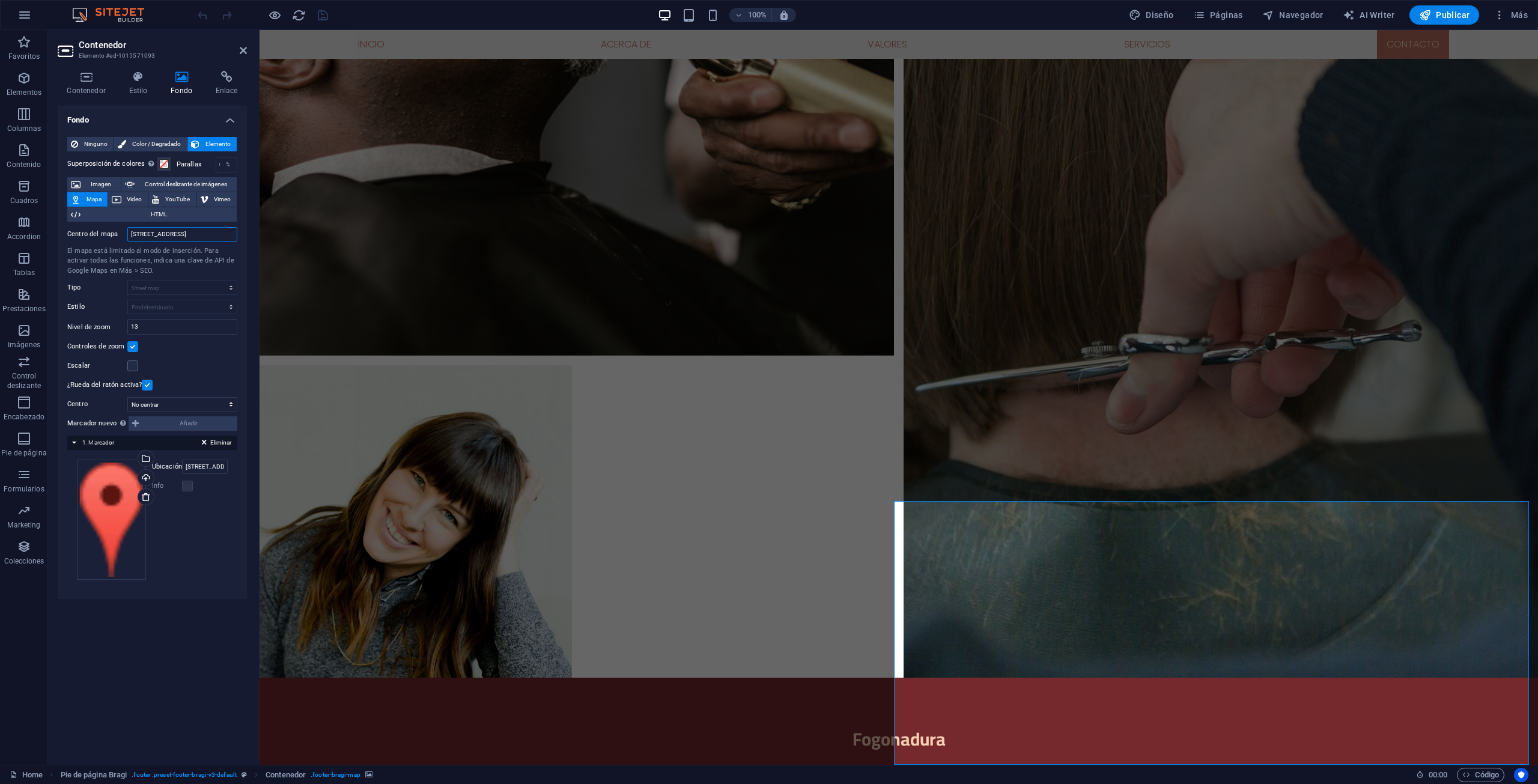
drag, startPoint x: 130, startPoint y: 233, endPoint x: 252, endPoint y: 234, distance: 122.0
click at [252, 234] on div "Contenedor Estilo Fondo Enlace Tamaño Altura Predeterminado px rem % vh vw Alto…" at bounding box center [152, 413] width 208 height 703
click at [173, 231] on input "BOGOTA" at bounding box center [182, 233] width 110 height 14
type input "BOGOTA"
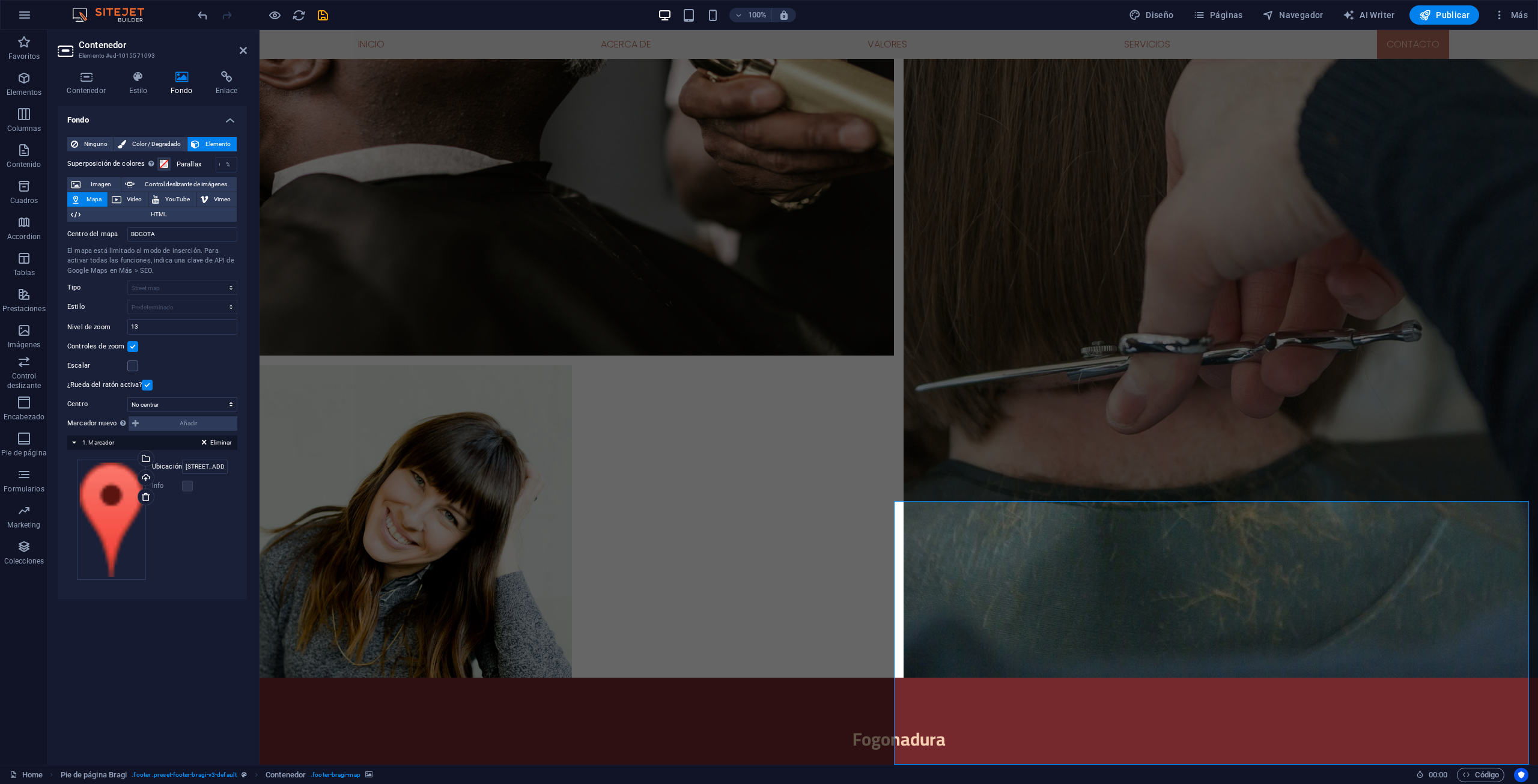
click at [100, 198] on span "Mapa" at bounding box center [93, 199] width 20 height 14
drag, startPoint x: 178, startPoint y: 229, endPoint x: 131, endPoint y: 229, distance: 47.0
click at [131, 229] on input "BOGOTA" at bounding box center [182, 233] width 110 height 14
type input "BOSA"
click at [185, 334] on div "Centro [PERSON_NAME] BOSA El mapa está limitado al modo de inserción. Para acti…" at bounding box center [152, 308] width 170 height 170
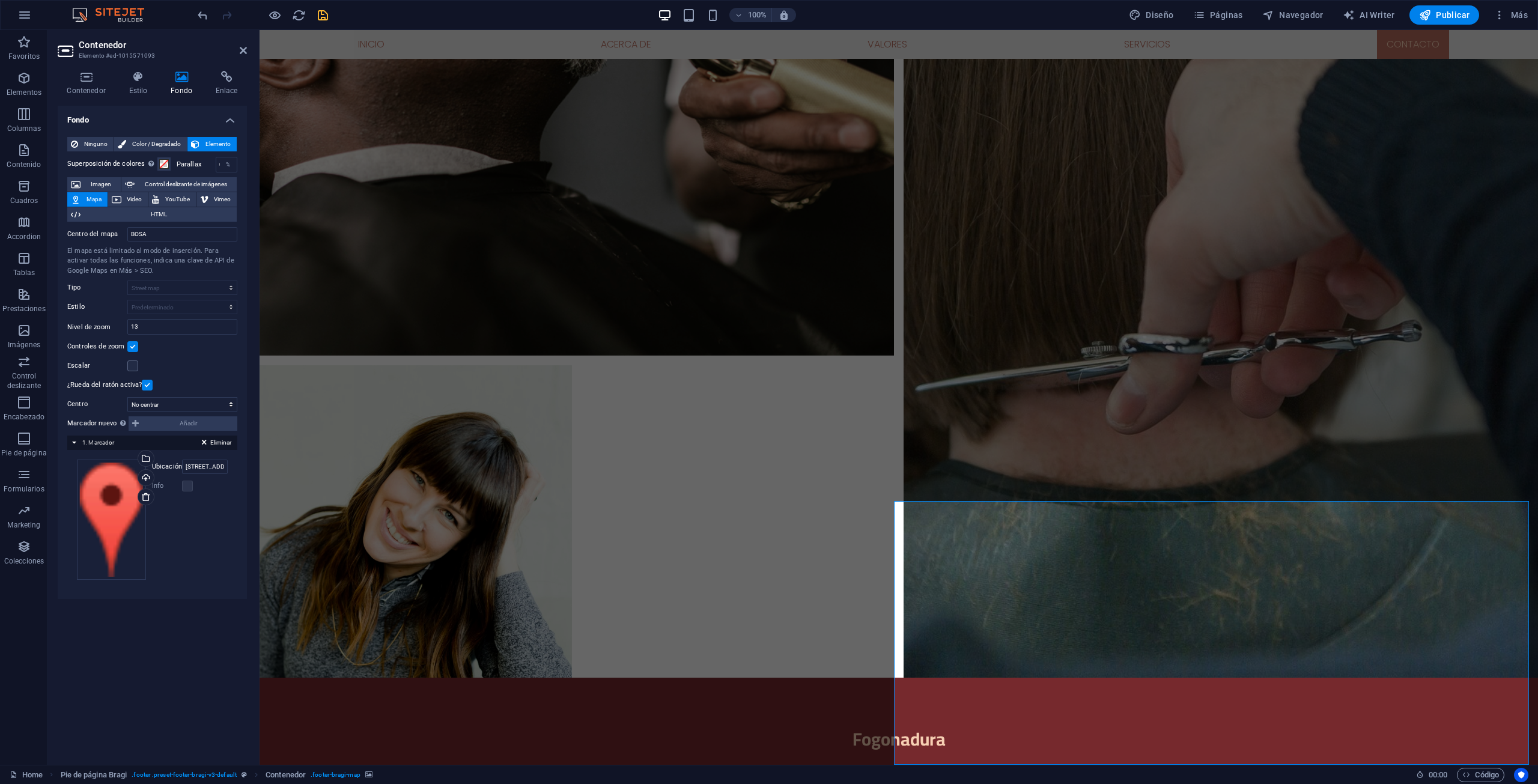
click at [322, 14] on icon "save" at bounding box center [322, 15] width 14 height 14
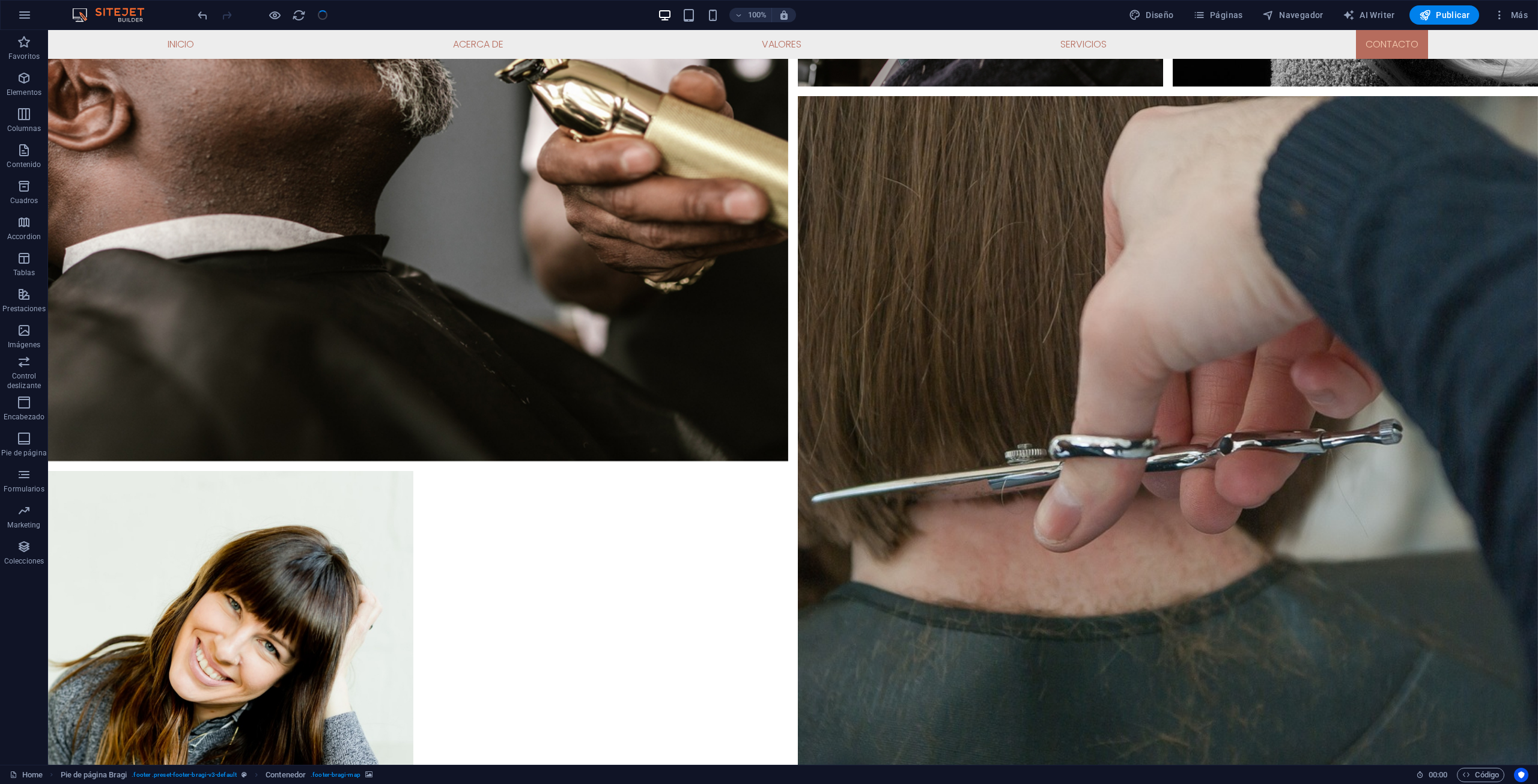
checkbox input "false"
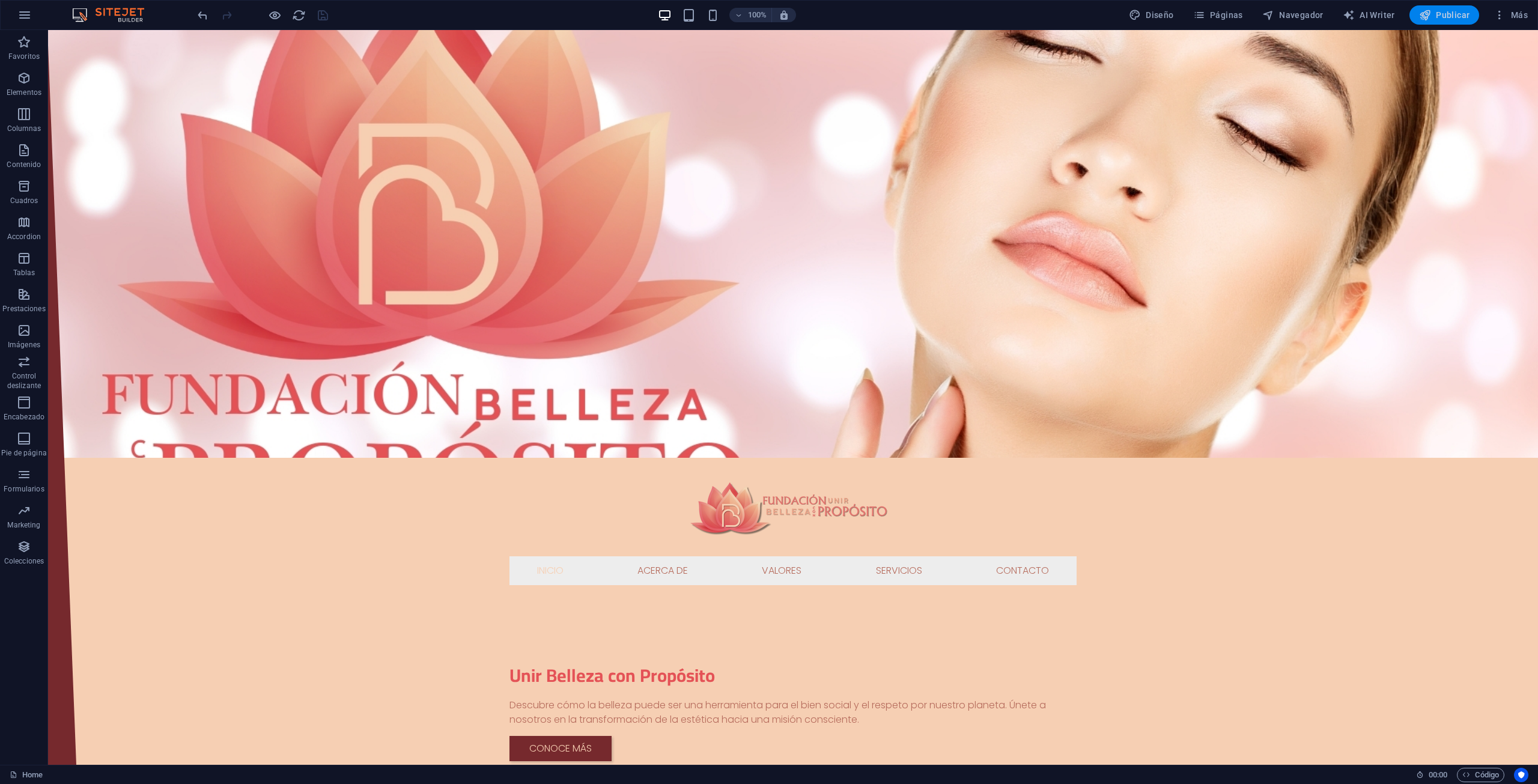
click at [1413, 11] on button "Publicar" at bounding box center [1445, 15] width 70 height 19
click at [969, 458] on div at bounding box center [792, 507] width 567 height 99
drag, startPoint x: 576, startPoint y: 36, endPoint x: 526, endPoint y: 28, distance: 50.6
click at [576, 36] on icon at bounding box center [574, 37] width 7 height 13
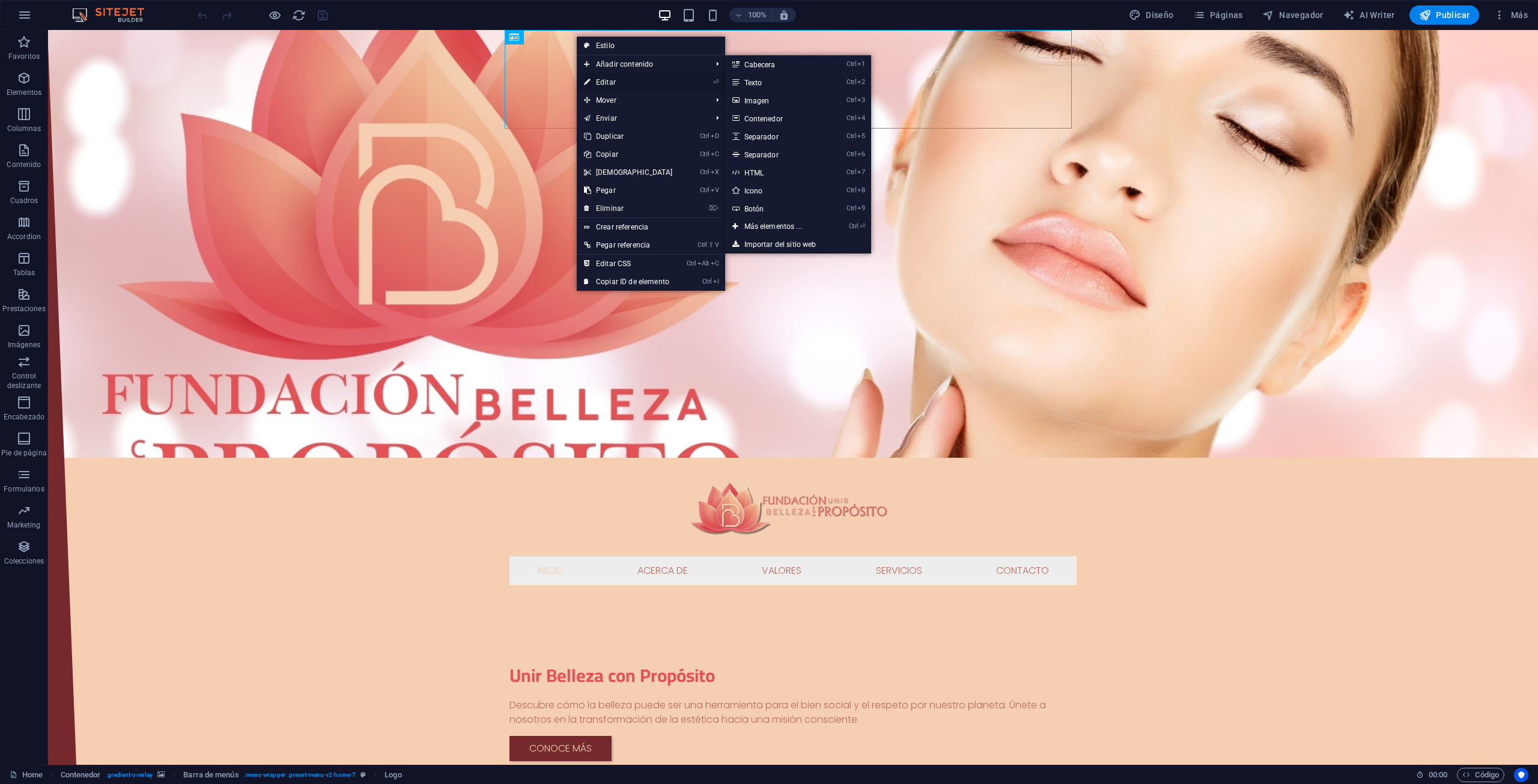
click at [603, 78] on link "⏎ Editar" at bounding box center [628, 82] width 103 height 18
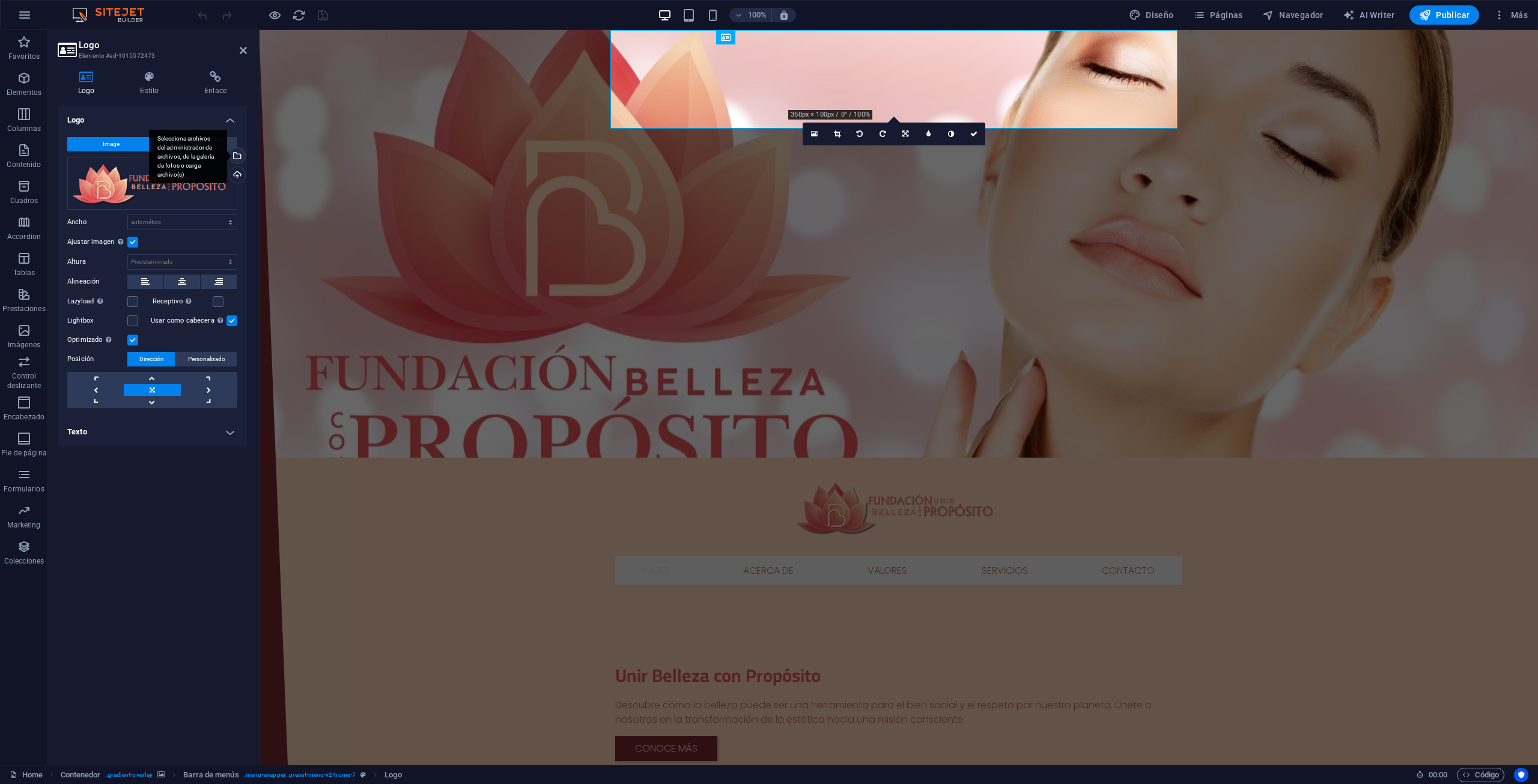
click at [227, 153] on div "Selecciona archivos del administrador de archivos, de la galería de fotos o car…" at bounding box center [188, 156] width 78 height 54
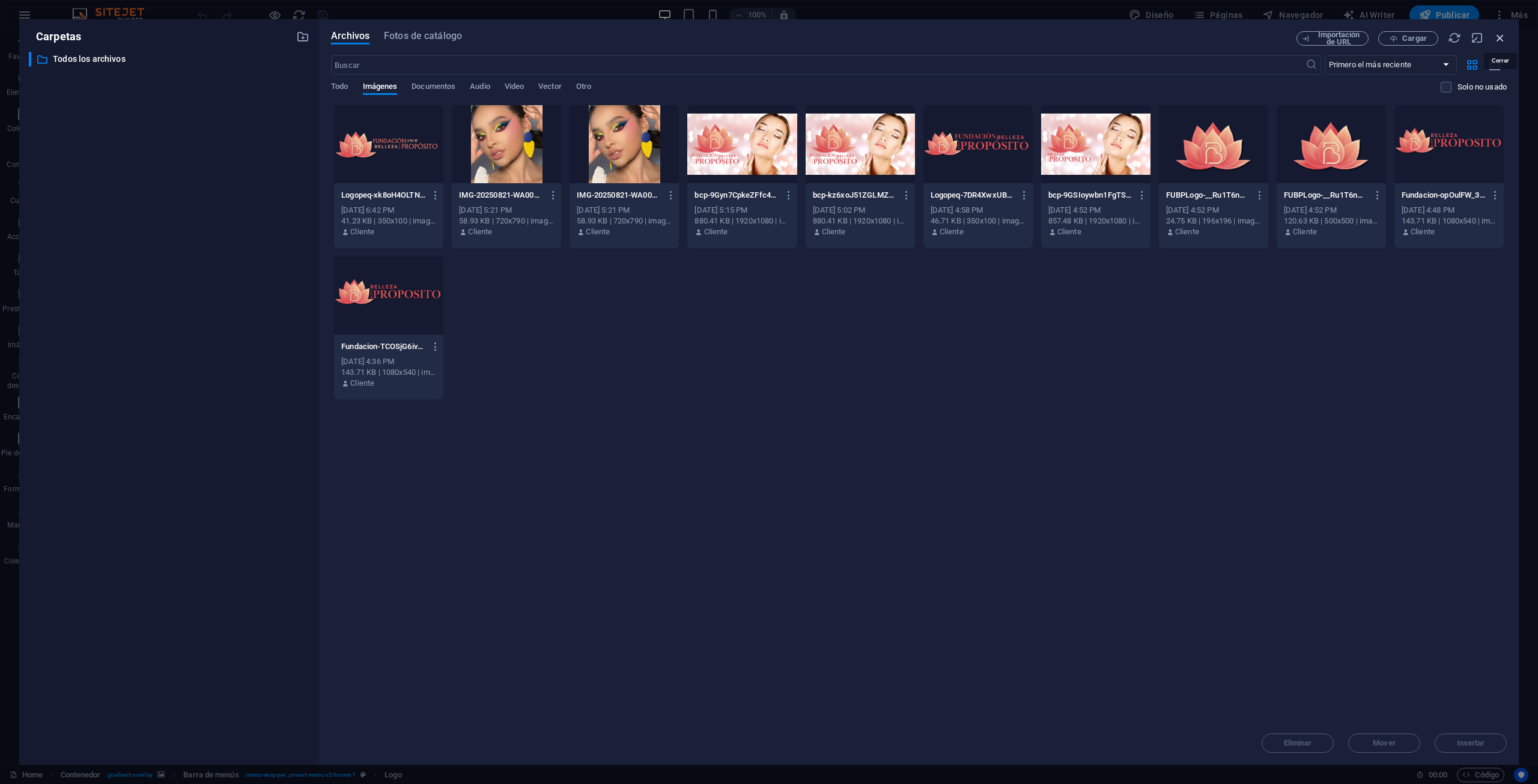
drag, startPoint x: 1498, startPoint y: 36, endPoint x: 1024, endPoint y: 73, distance: 475.4
click at [1498, 36] on icon "button" at bounding box center [1500, 38] width 13 height 13
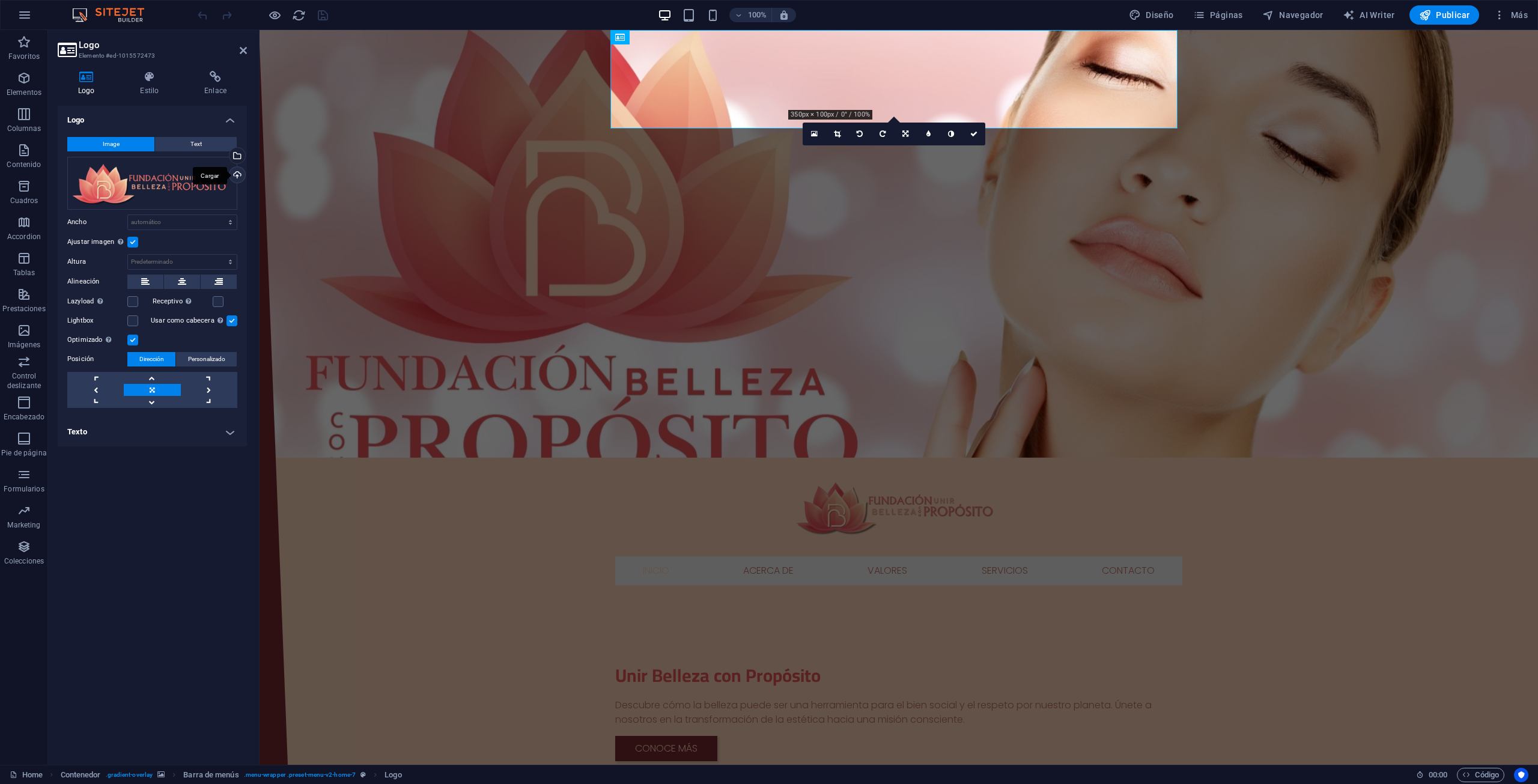
click at [239, 174] on div "Cargar" at bounding box center [236, 176] width 18 height 18
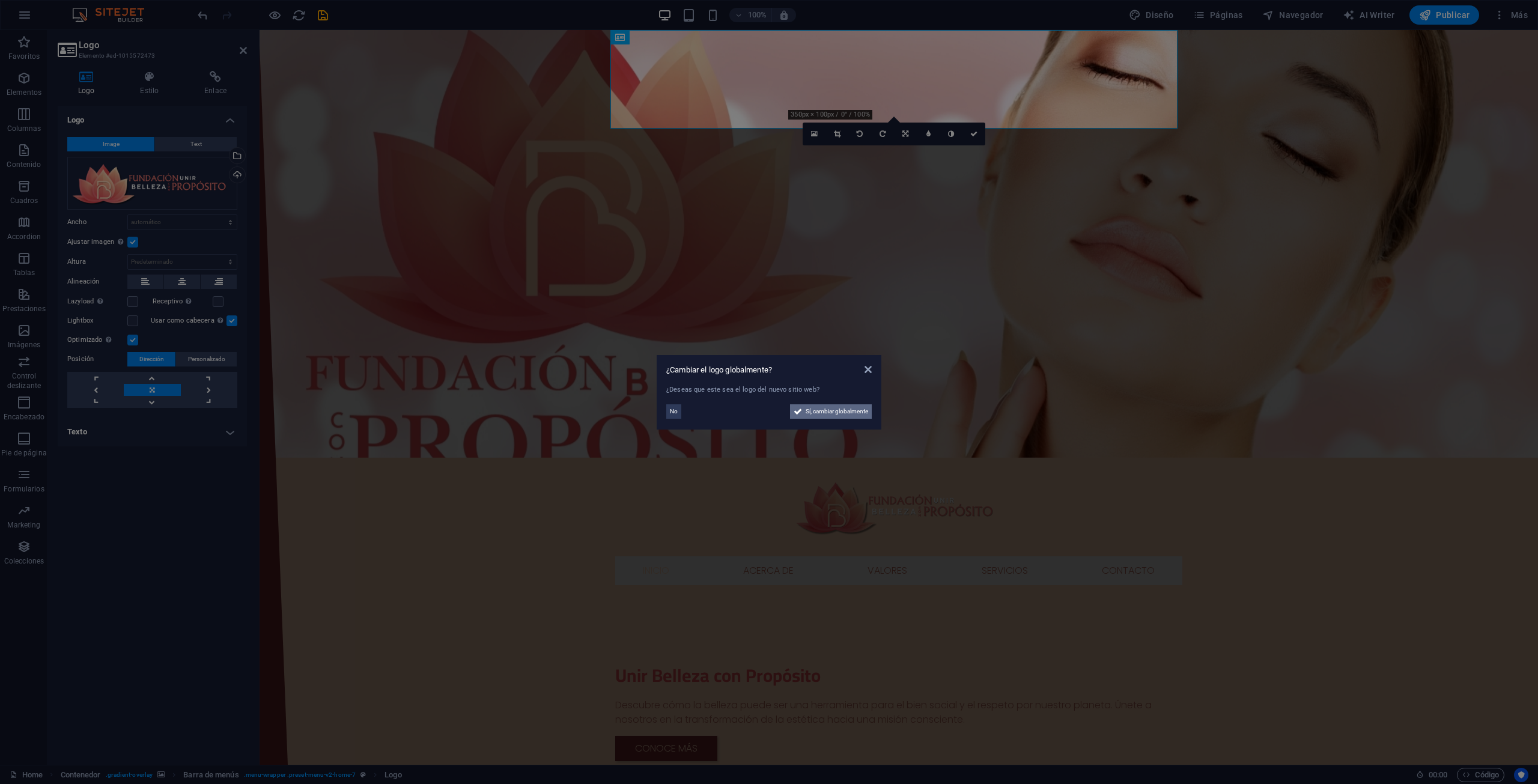
click at [864, 414] on span "Sí, cambiar globalmente" at bounding box center [837, 411] width 62 height 14
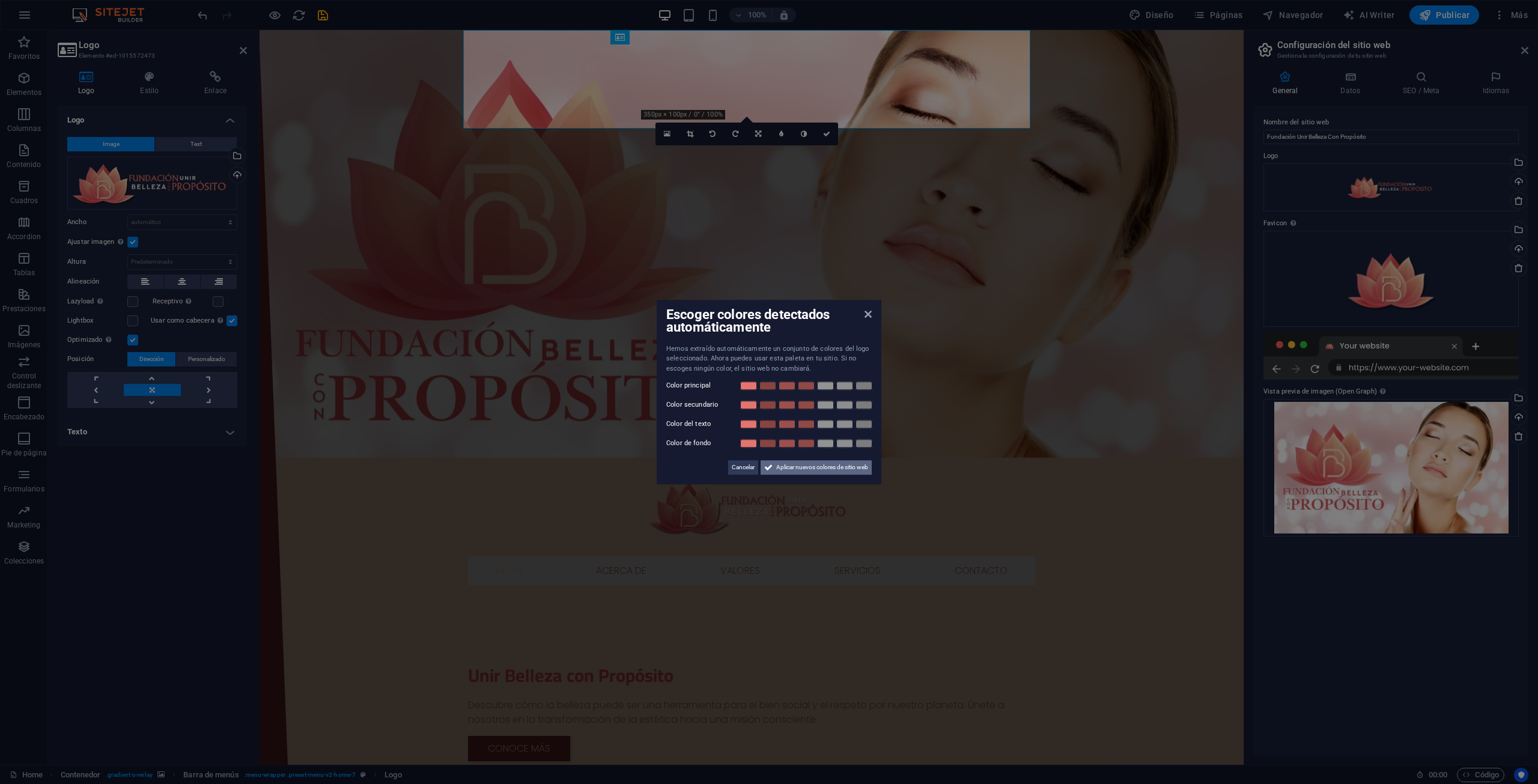
click at [858, 471] on span "Aplicar nuevos colores de sitio web" at bounding box center [822, 467] width 92 height 14
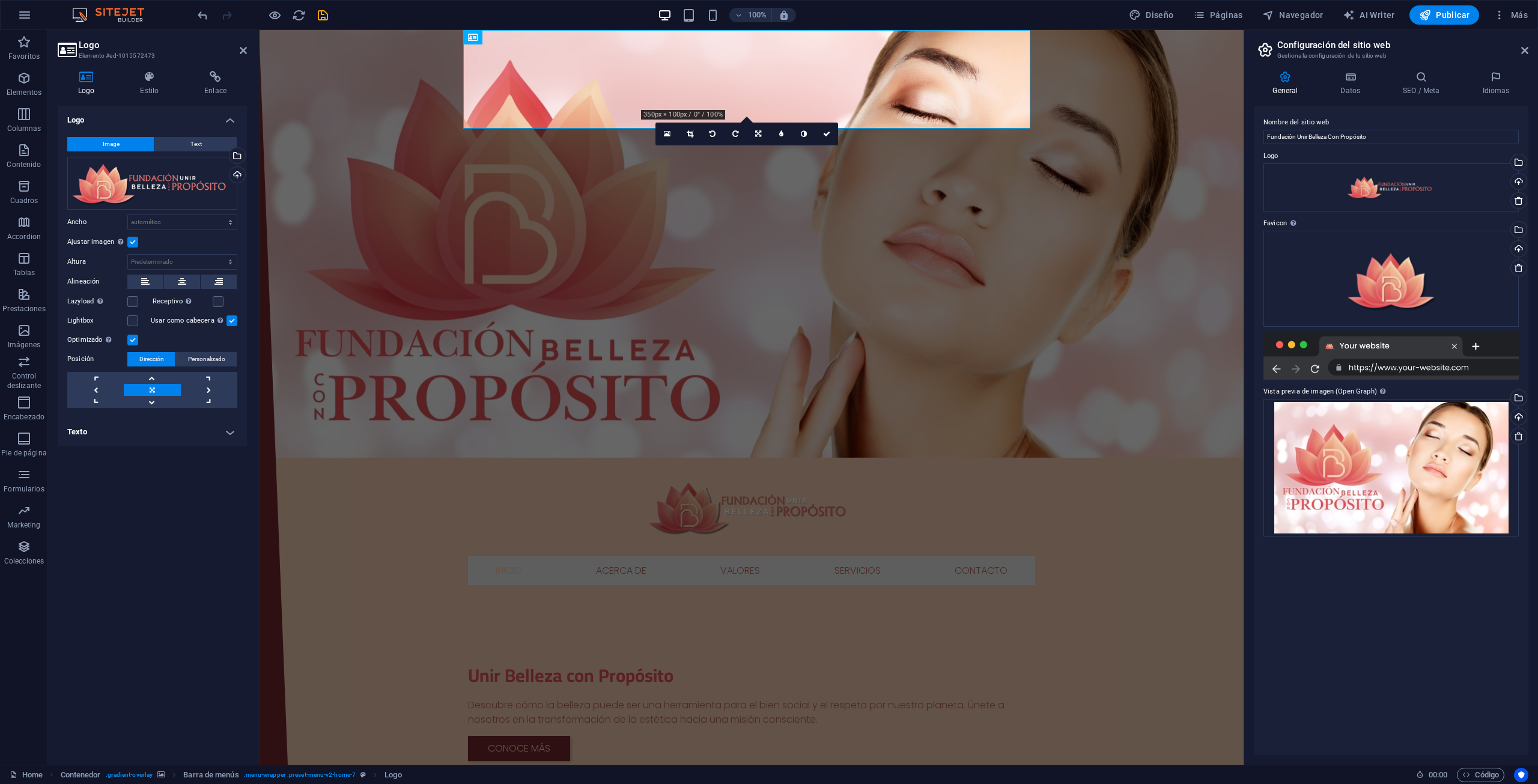
click at [146, 98] on div "Logo Estilo Enlace Logo Image Text Arrastra archivos aquí, haz clic para escoge…" at bounding box center [152, 413] width 189 height 684
click at [145, 92] on h4 "Estilo" at bounding box center [151, 84] width 64 height 25
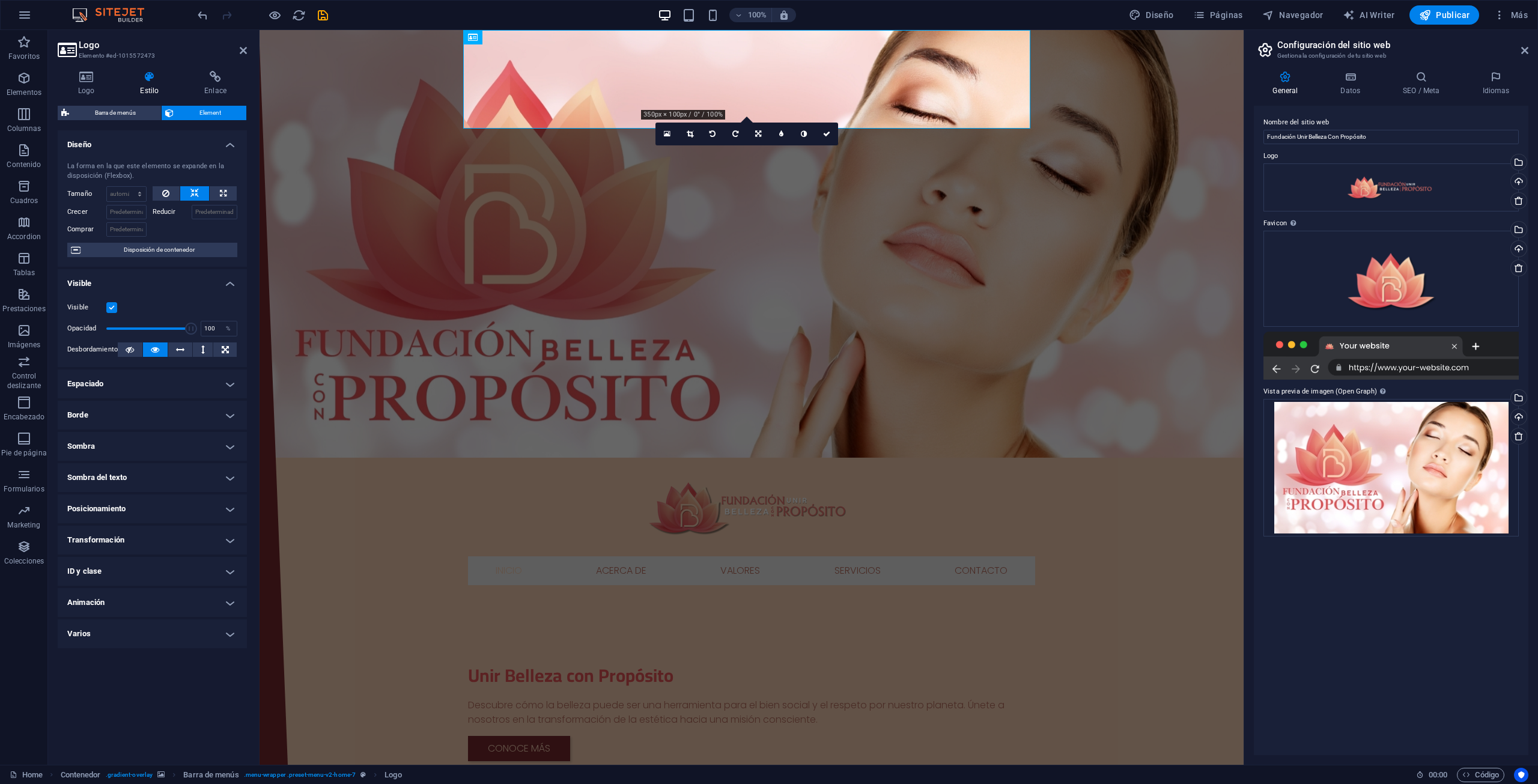
click at [137, 416] on h4 "Borde" at bounding box center [152, 415] width 189 height 29
click at [137, 416] on h4 "Borde" at bounding box center [152, 411] width 189 height 21
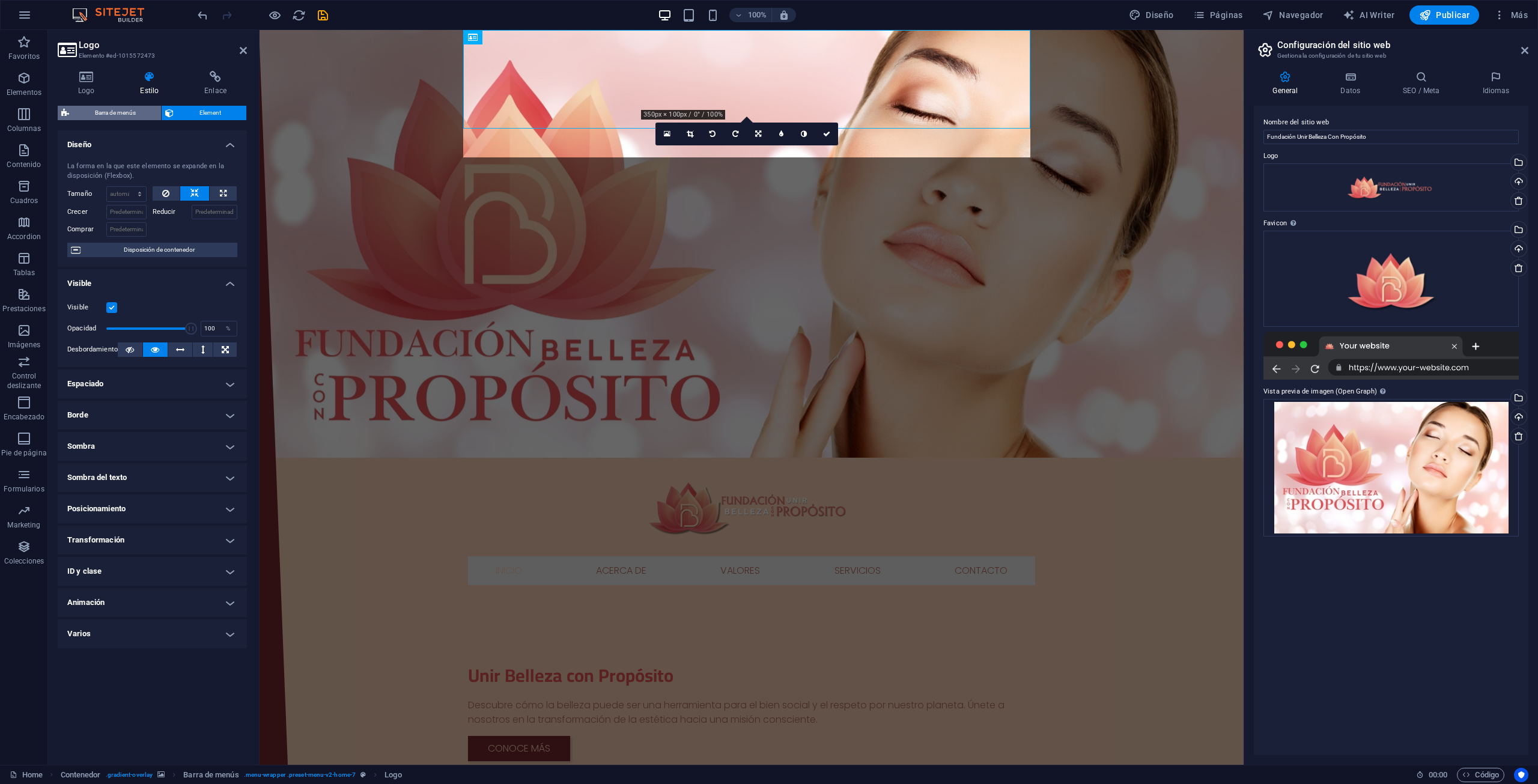
click at [129, 117] on span "Barra de menús" at bounding box center [115, 113] width 84 height 14
select select "rem"
select select "preset-menu-v2-home-7"
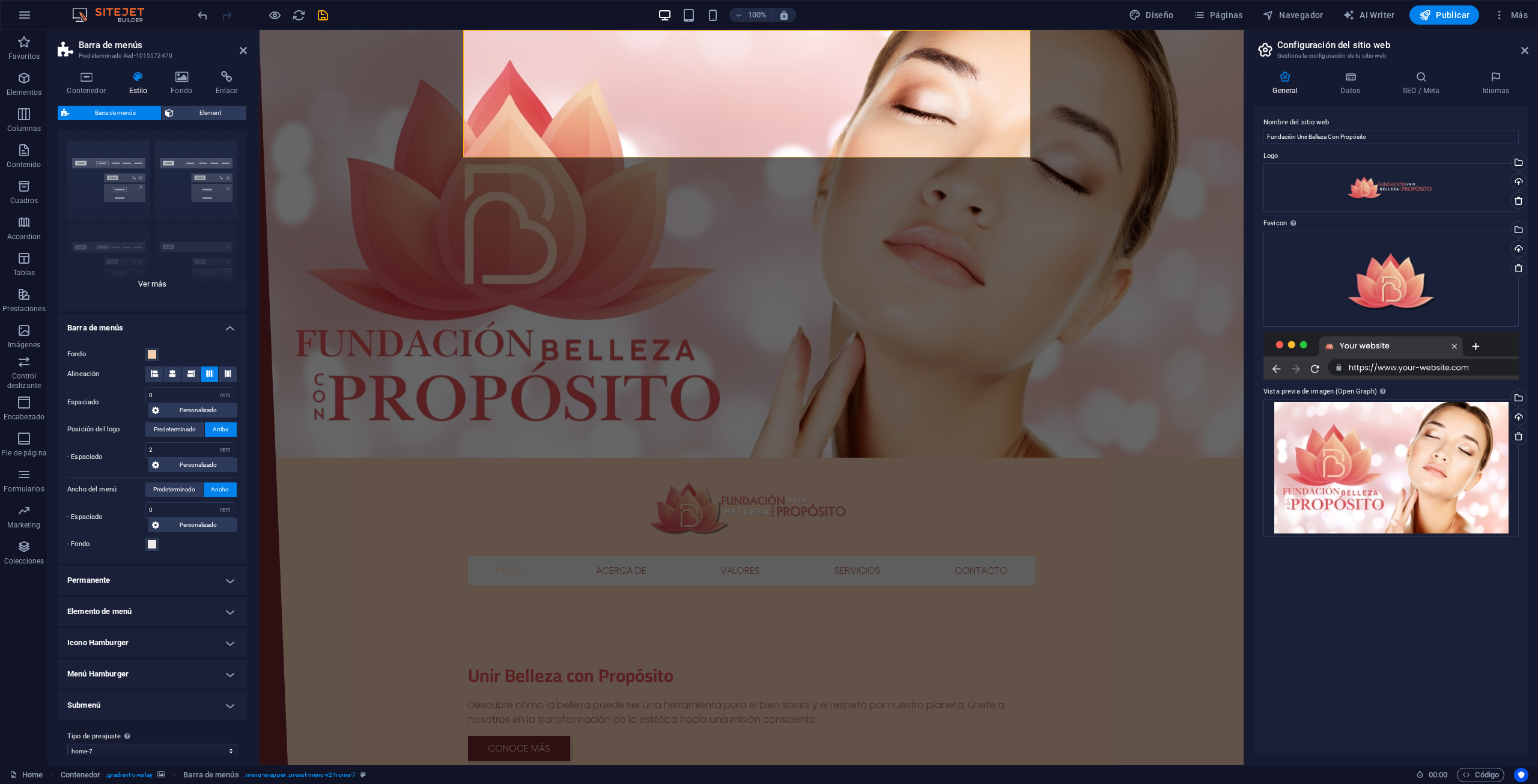
scroll to position [31, 0]
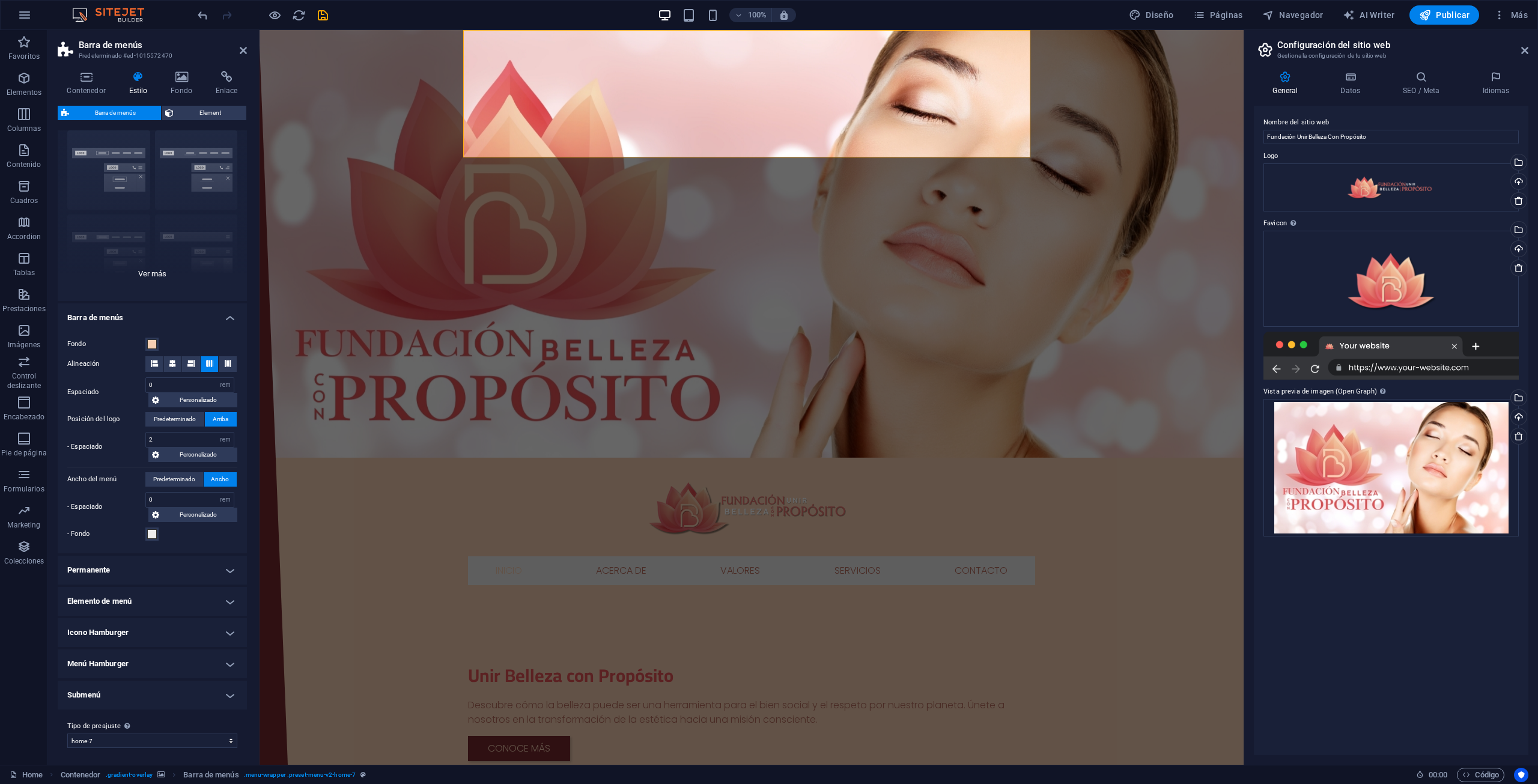
click at [159, 273] on div "Borde Centrado Predeterminado Fijo Loki Desencadenador Ancho XXL" at bounding box center [152, 210] width 189 height 180
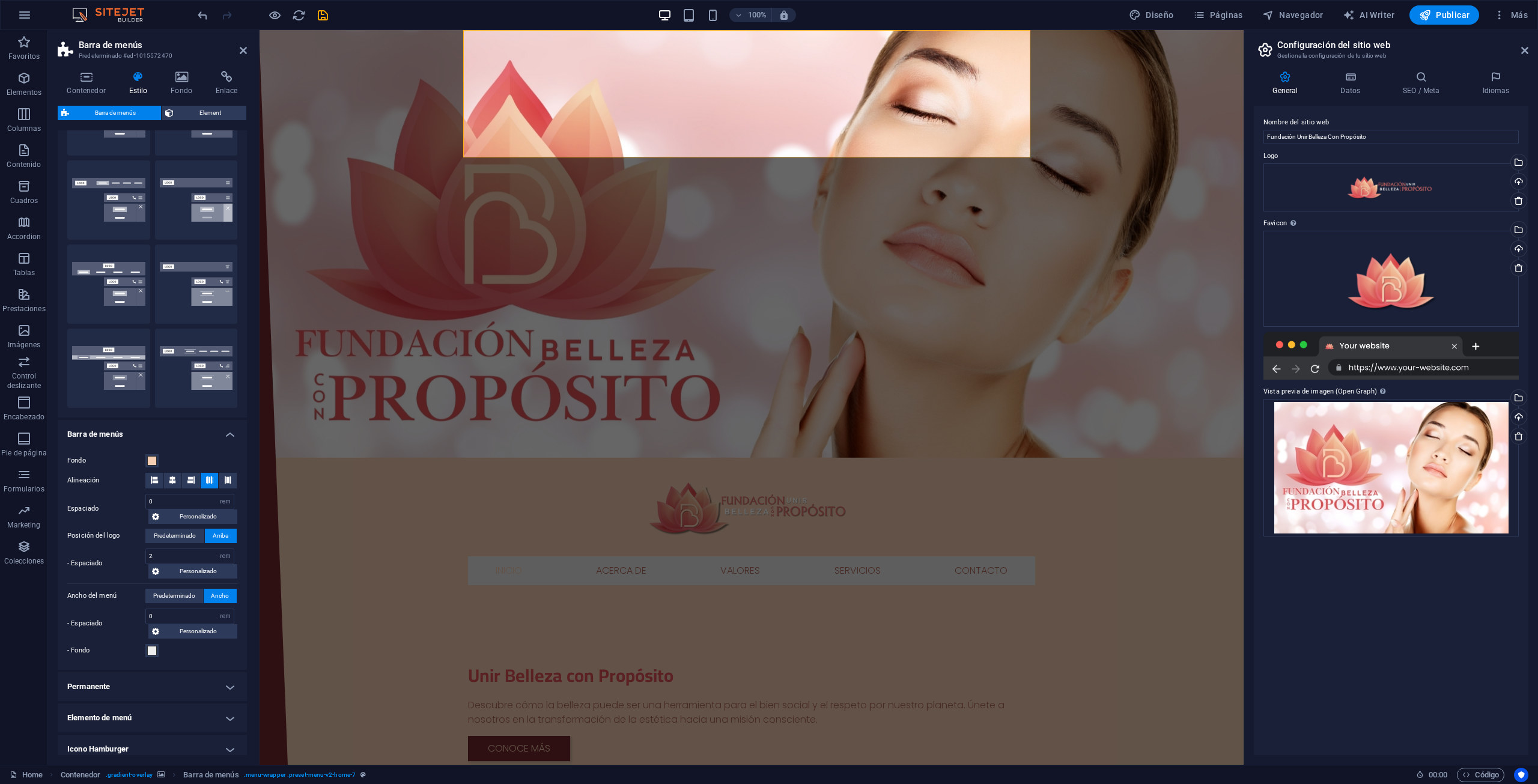
scroll to position [21, 0]
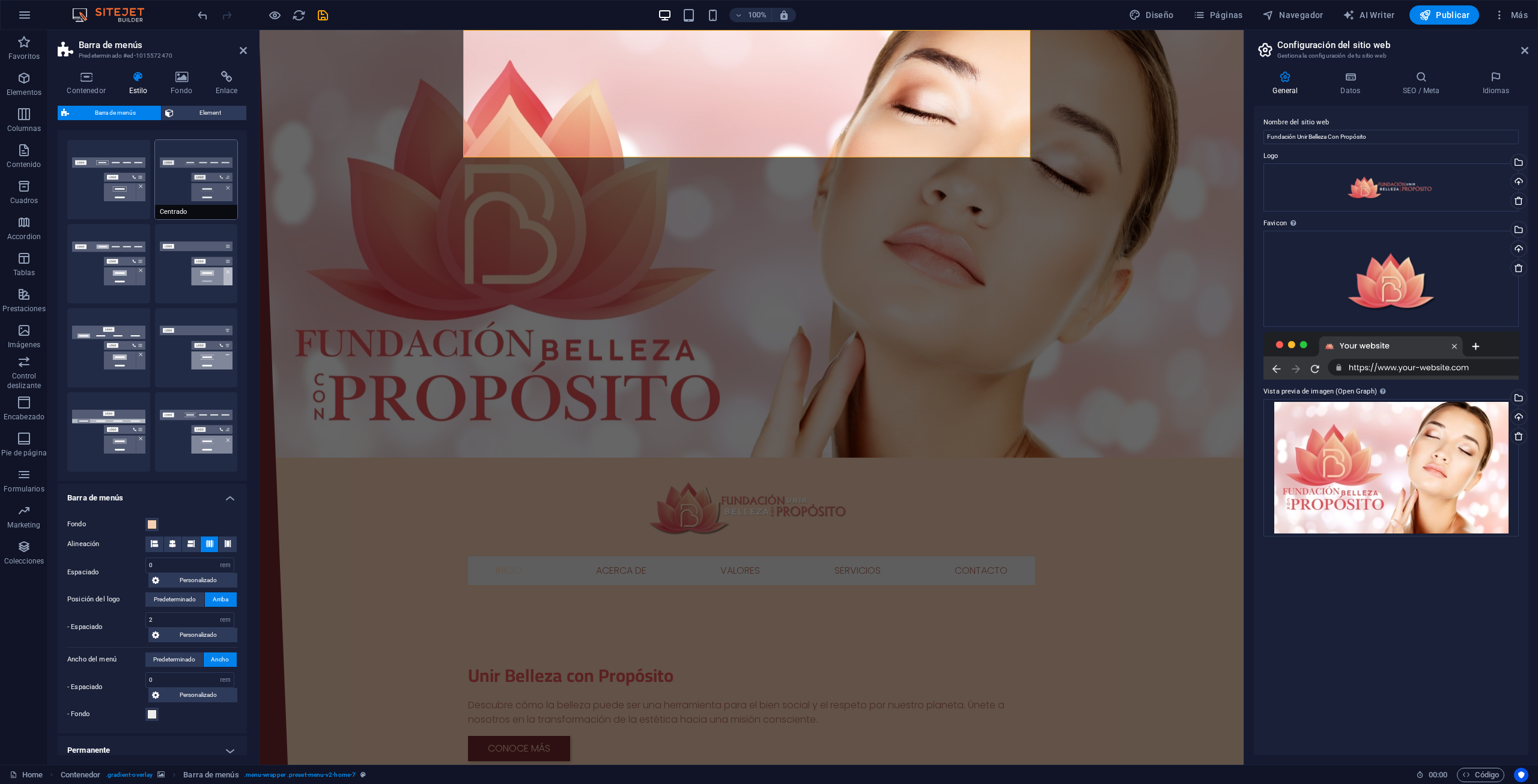
click at [176, 203] on button "Centrado" at bounding box center [196, 179] width 83 height 79
type input "1"
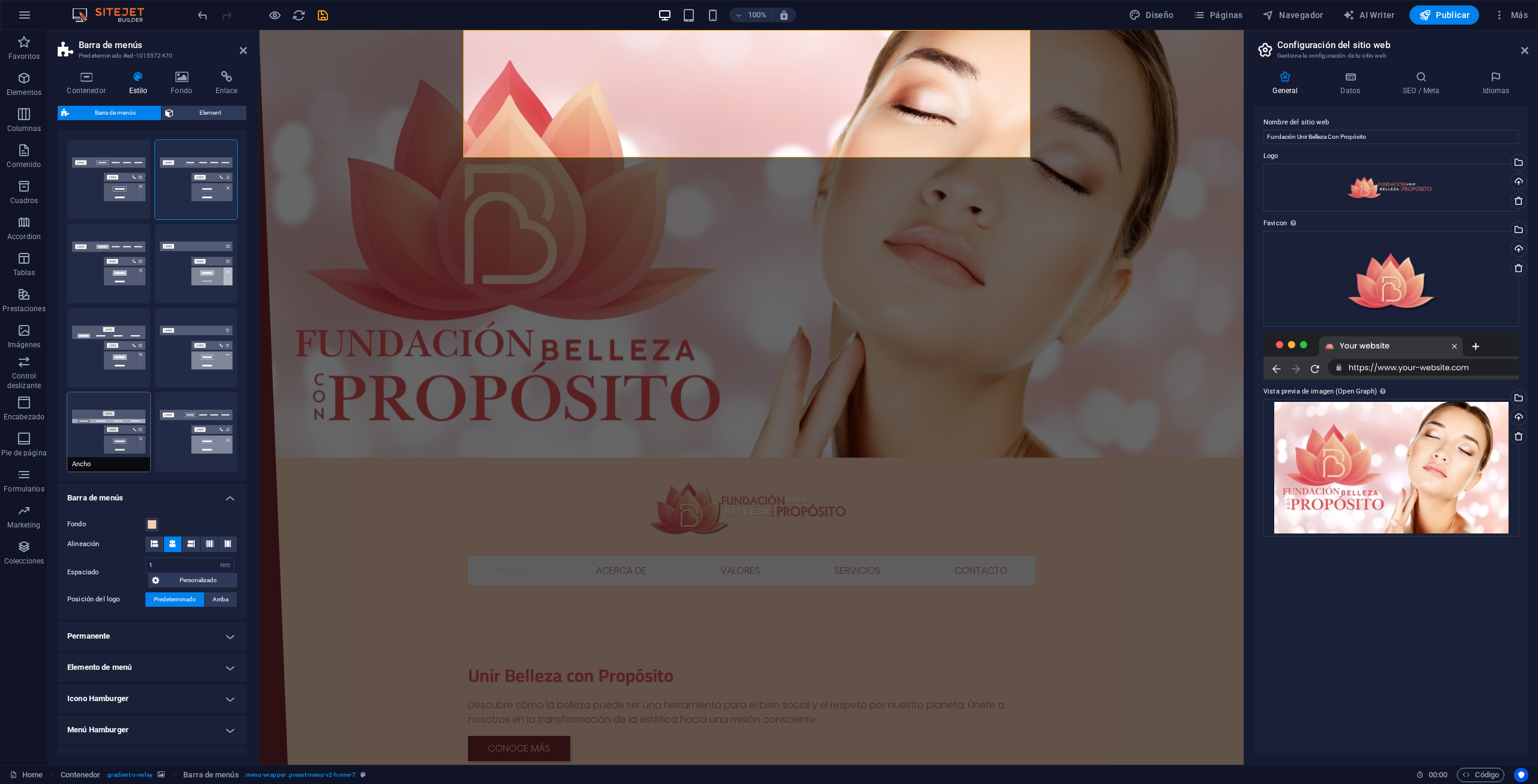
click at [100, 439] on button "Ancho" at bounding box center [109, 431] width 83 height 79
type input "0"
type input "2"
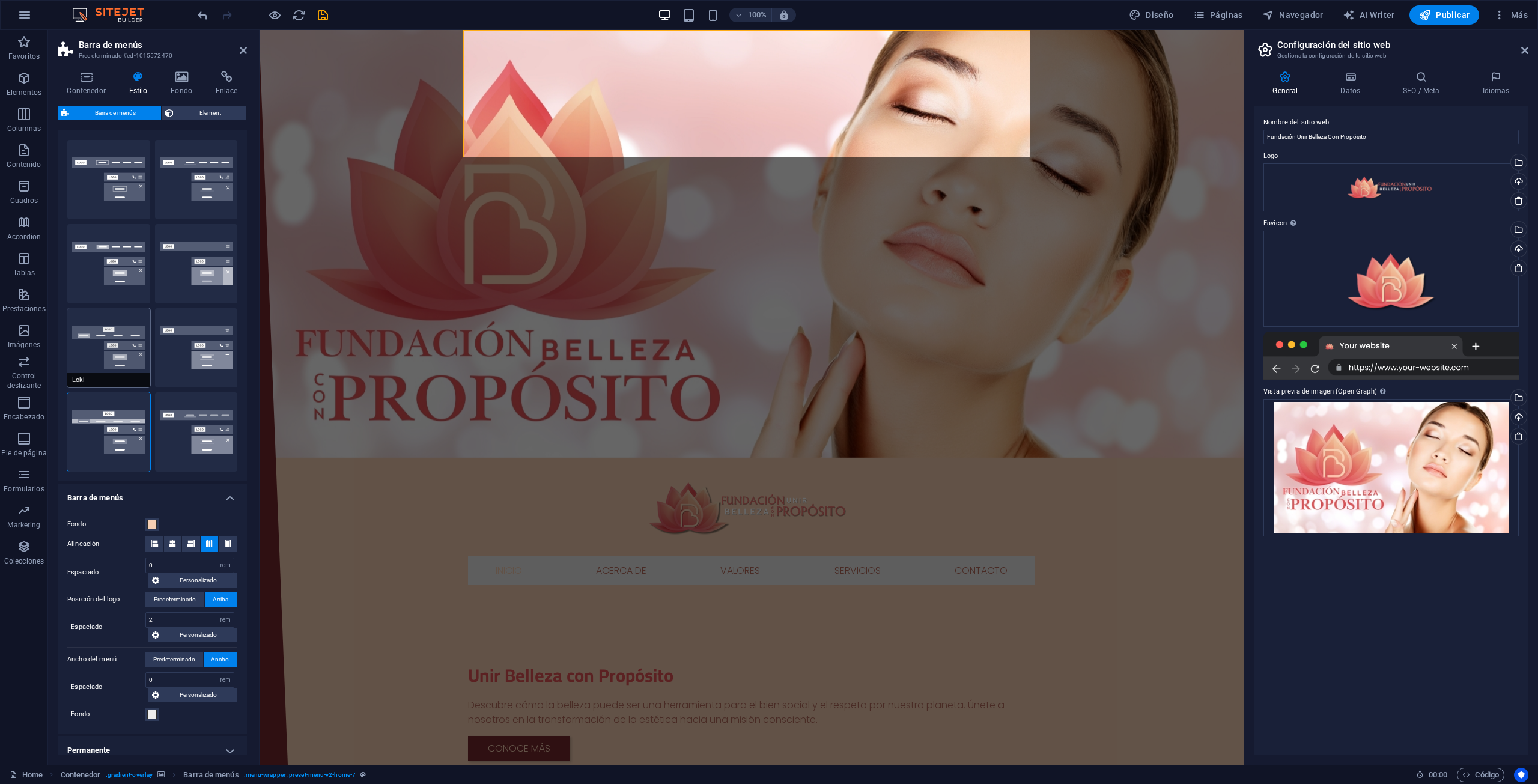
click at [110, 339] on button "Loki" at bounding box center [109, 348] width 83 height 79
type input "0"
select select "DISABLED_OPTION_VALUE"
type input "1"
type input "2"
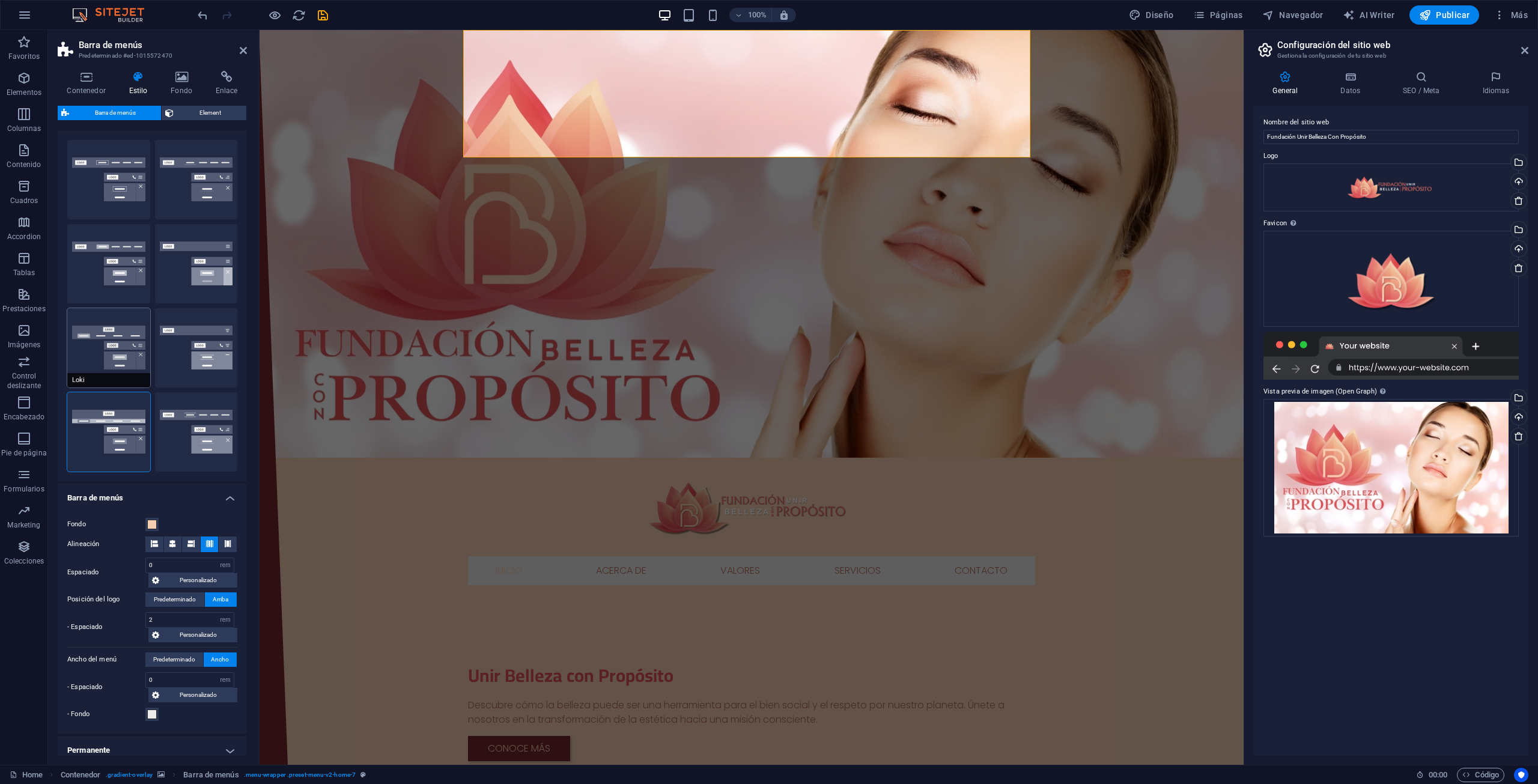
type input "1"
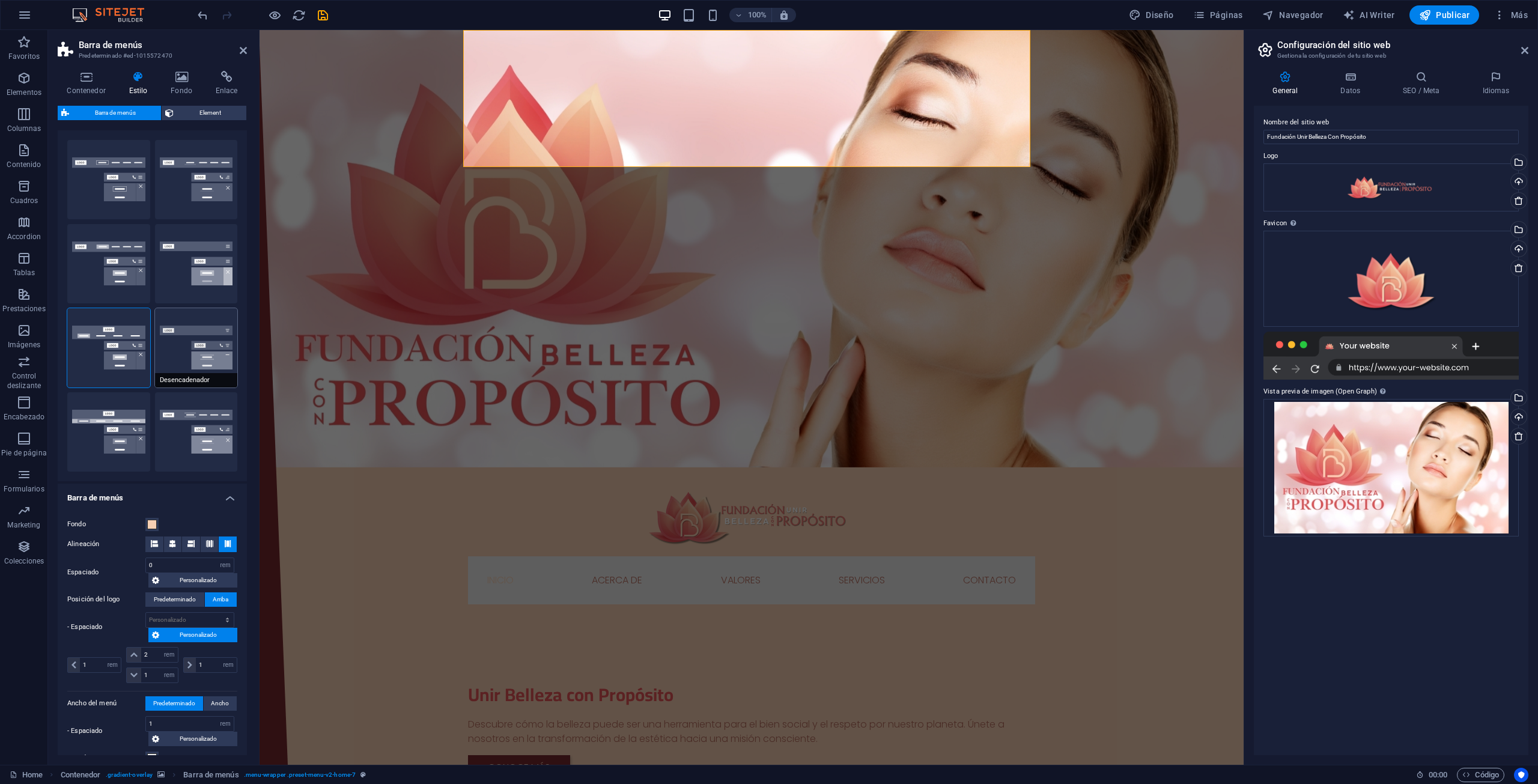
click at [189, 344] on button "Desencadenador" at bounding box center [196, 348] width 83 height 79
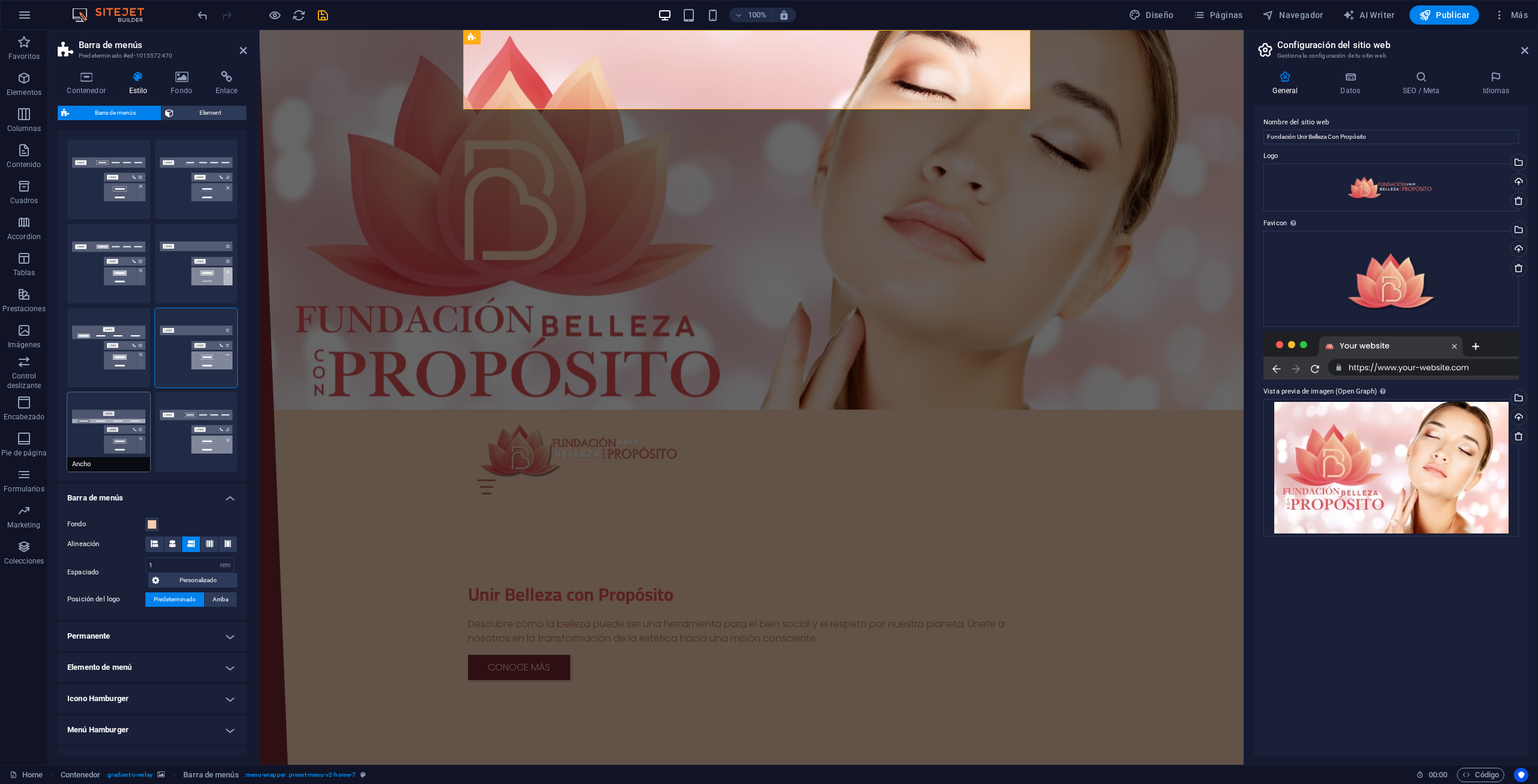
click at [106, 431] on button "Ancho" at bounding box center [109, 431] width 83 height 79
type input "0"
type input "2"
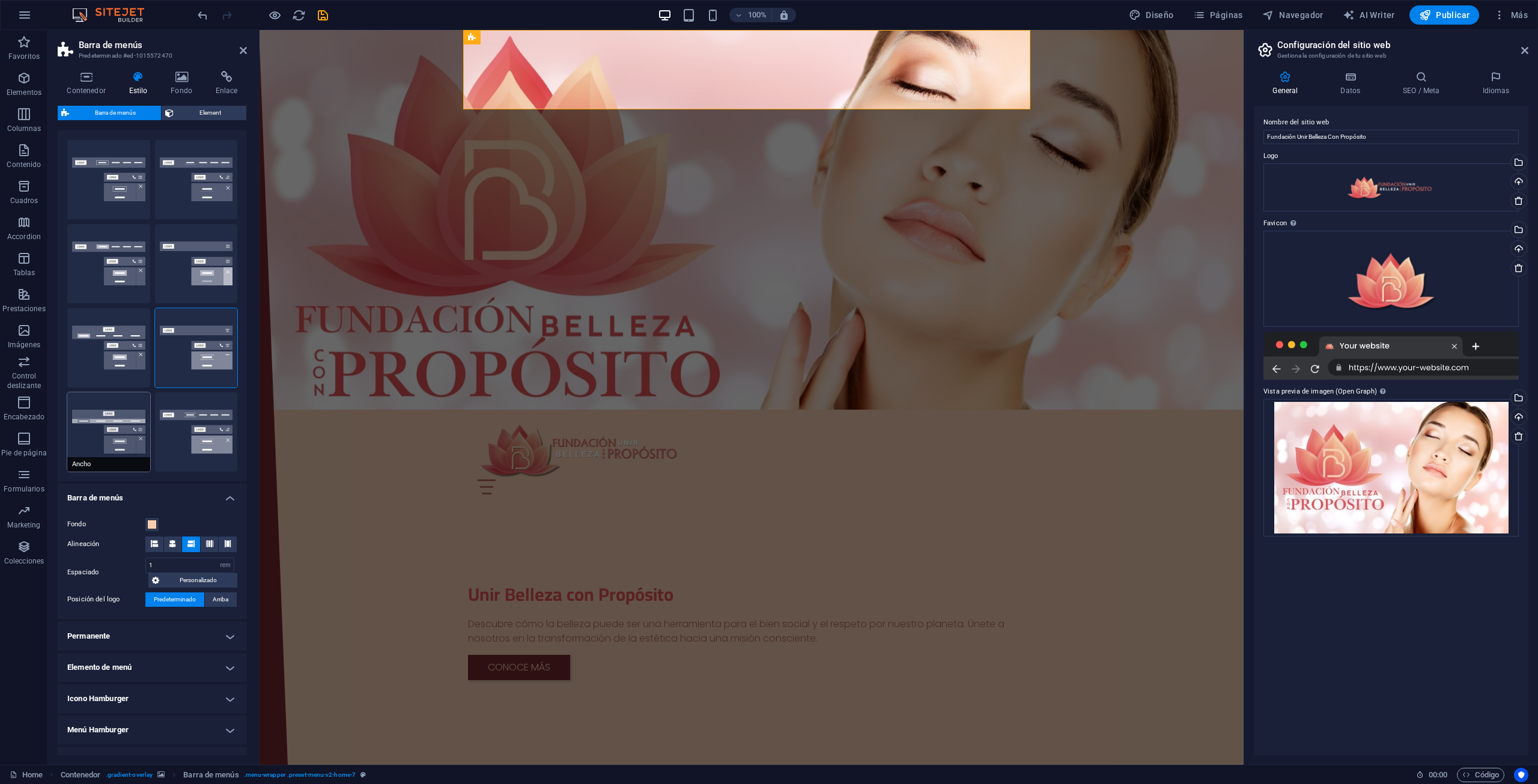
type input "2"
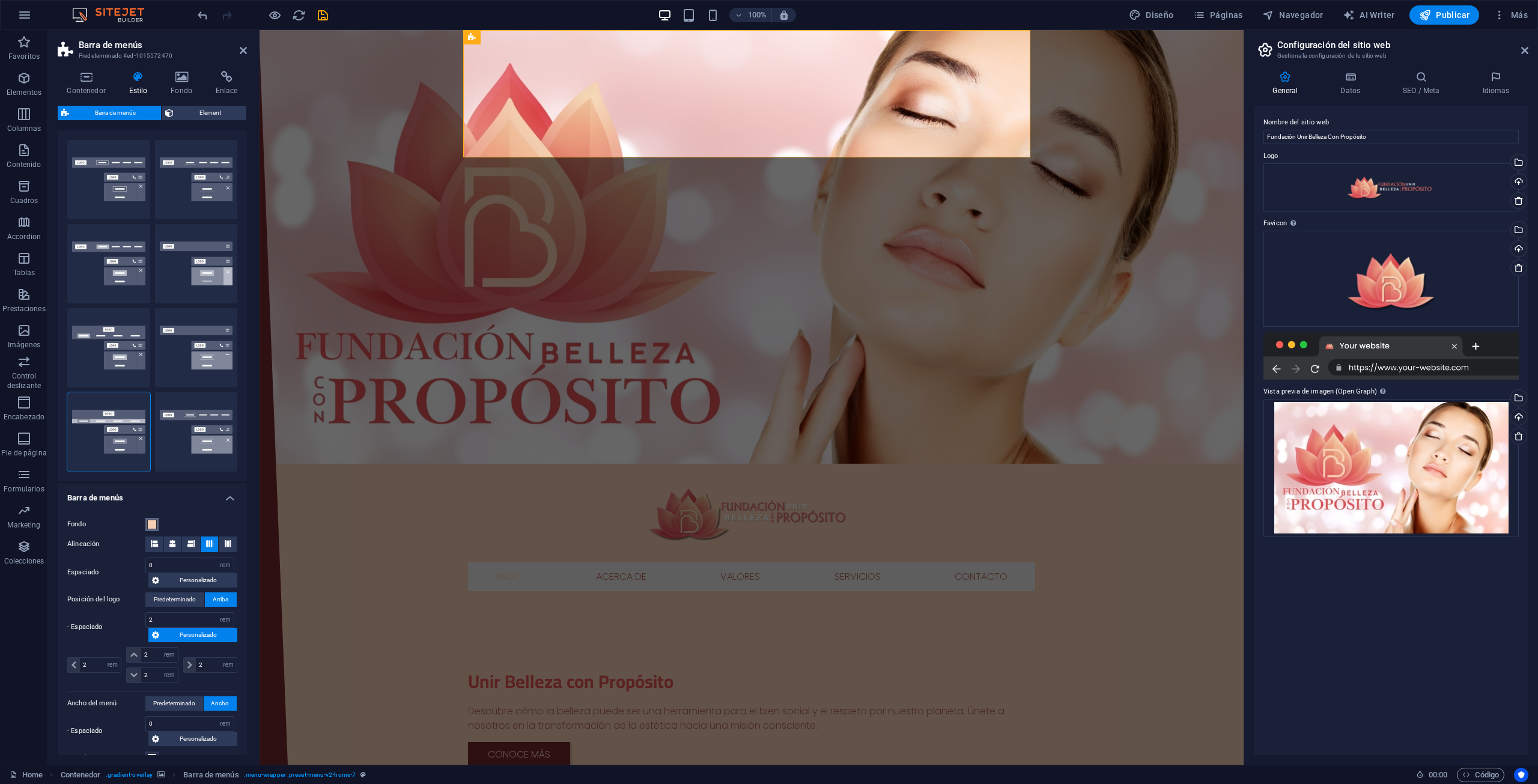
click at [147, 521] on span at bounding box center [152, 524] width 10 height 10
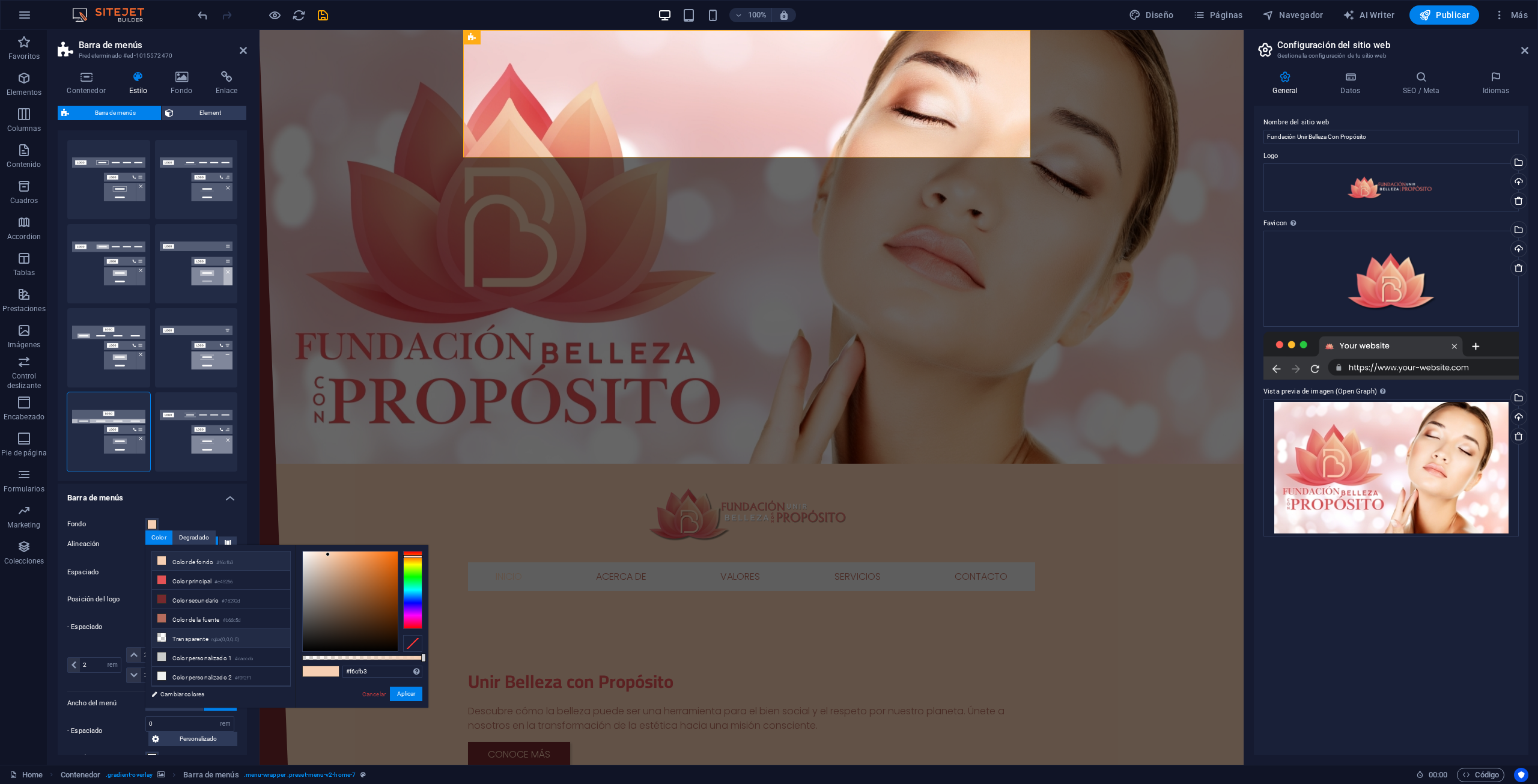
click at [201, 635] on li "Transparente rgba(0,0,0,.0)" at bounding box center [221, 638] width 138 height 19
type input "rgba(0, 0, 0, 0)"
click at [400, 695] on button "Aplicar" at bounding box center [406, 693] width 33 height 14
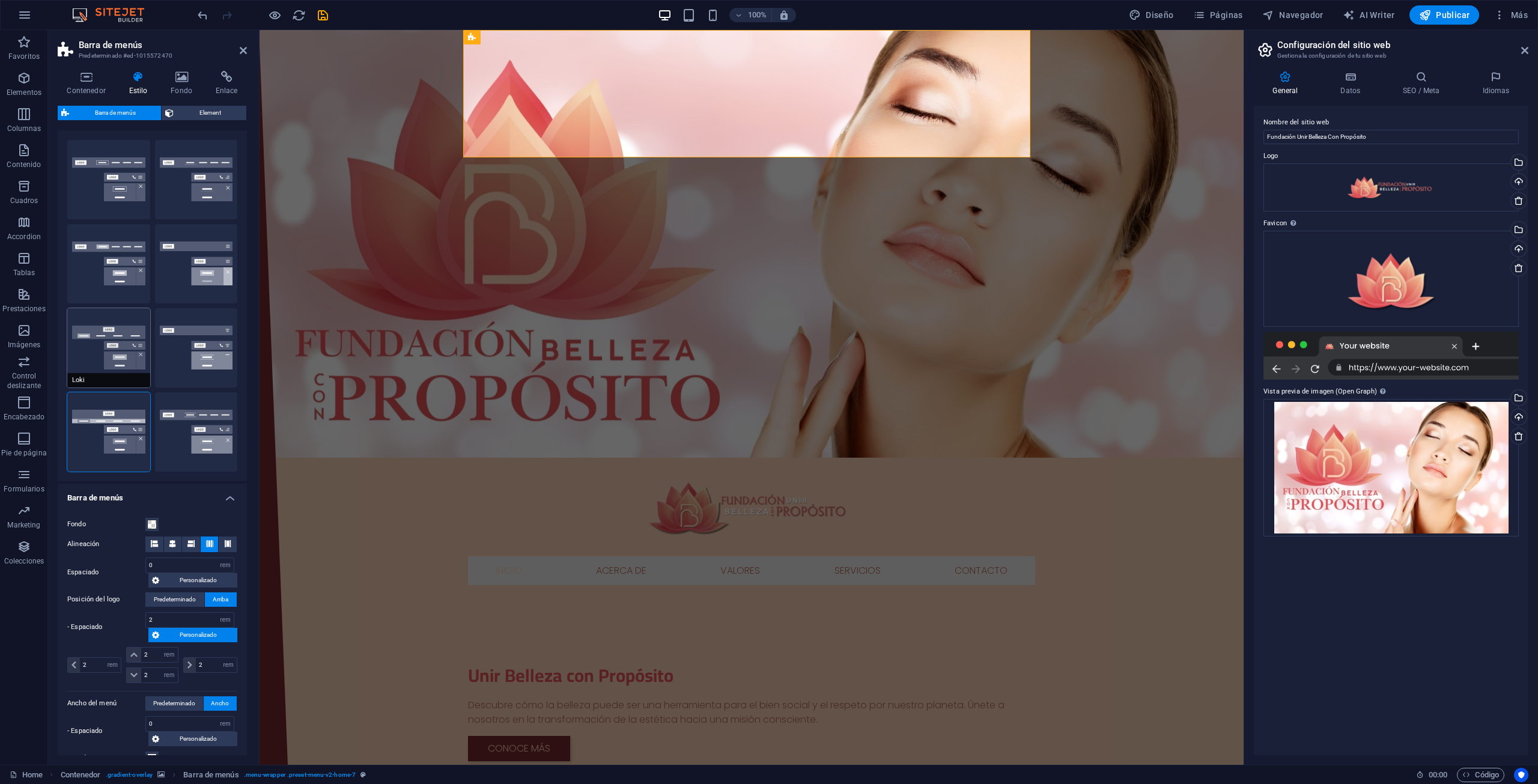
click at [91, 345] on button "Loki" at bounding box center [109, 348] width 83 height 79
type input "0"
select select "DISABLED_OPTION_VALUE"
type input "1"
type input "2"
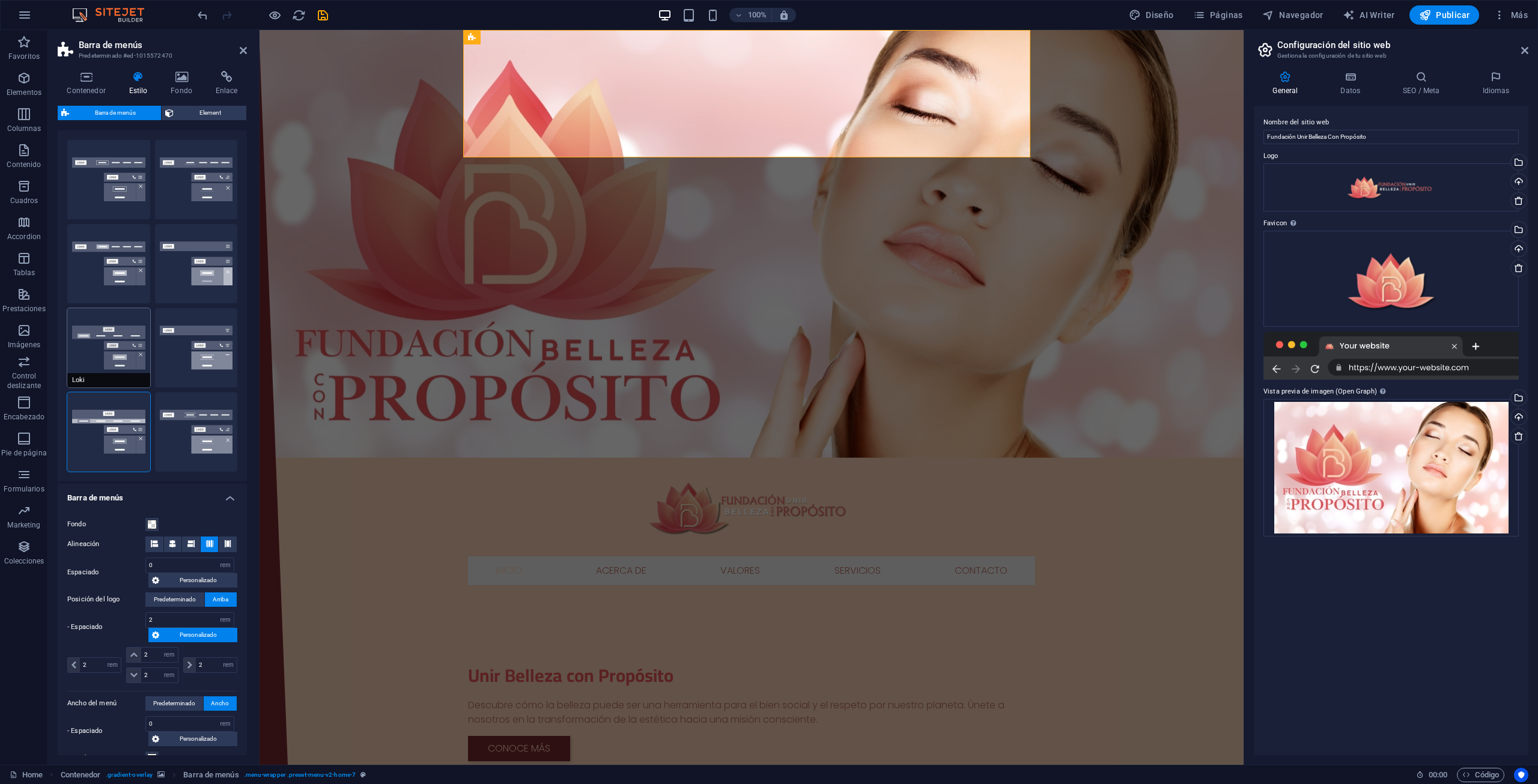
type input "1"
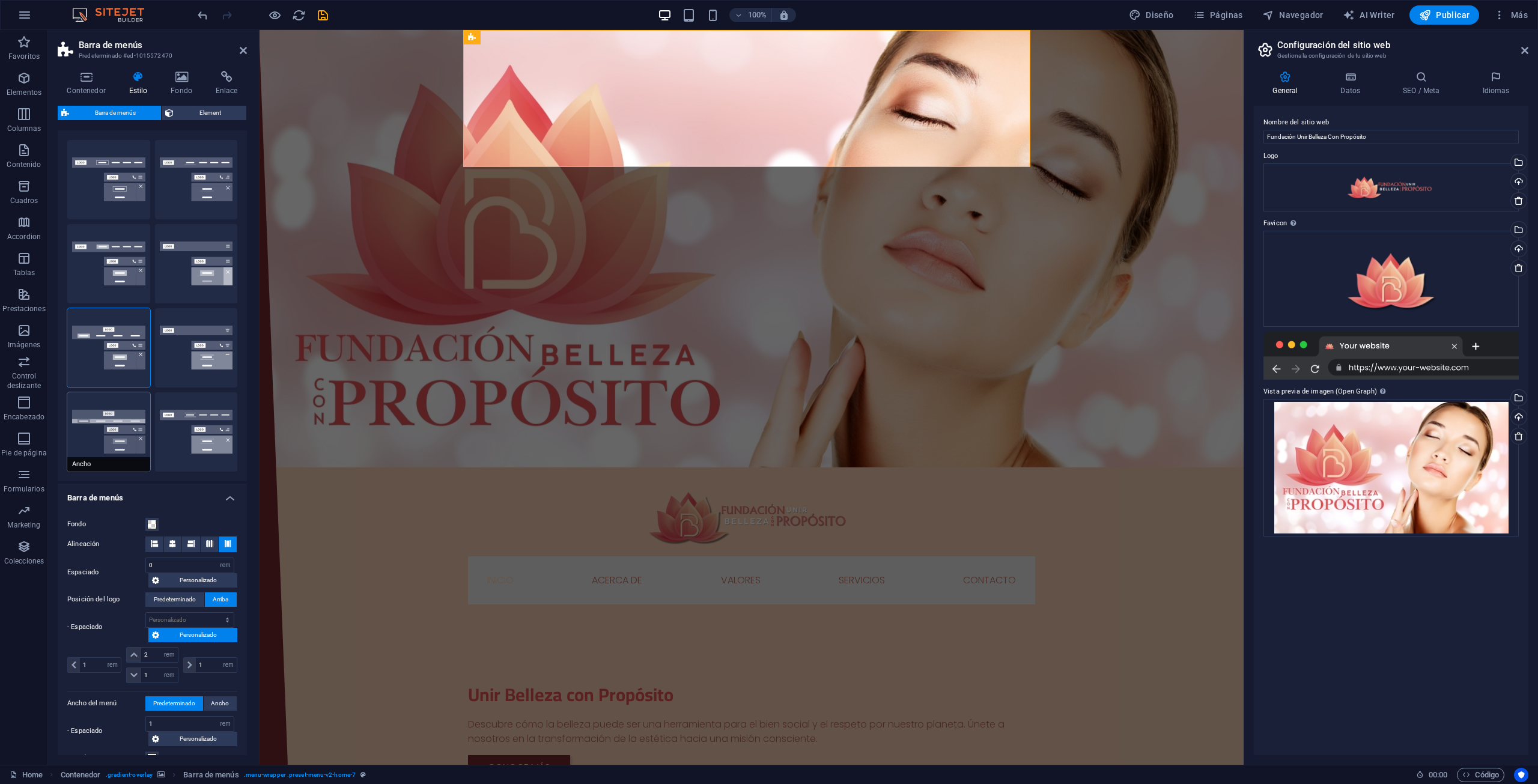
click at [125, 424] on button "Ancho" at bounding box center [109, 431] width 83 height 79
type input "0"
type input "2"
select select "rem"
type input "2"
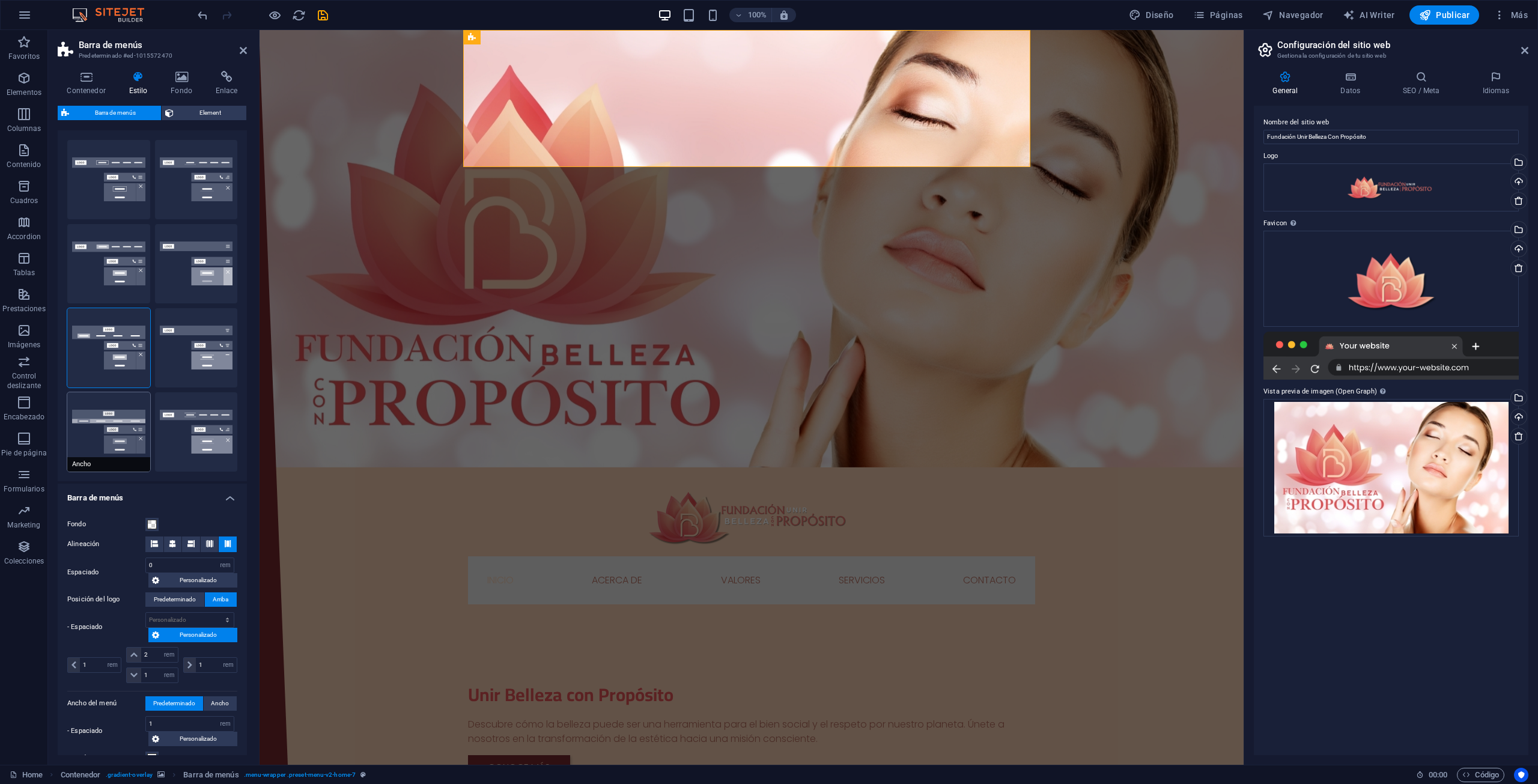
type input "2"
type input "0"
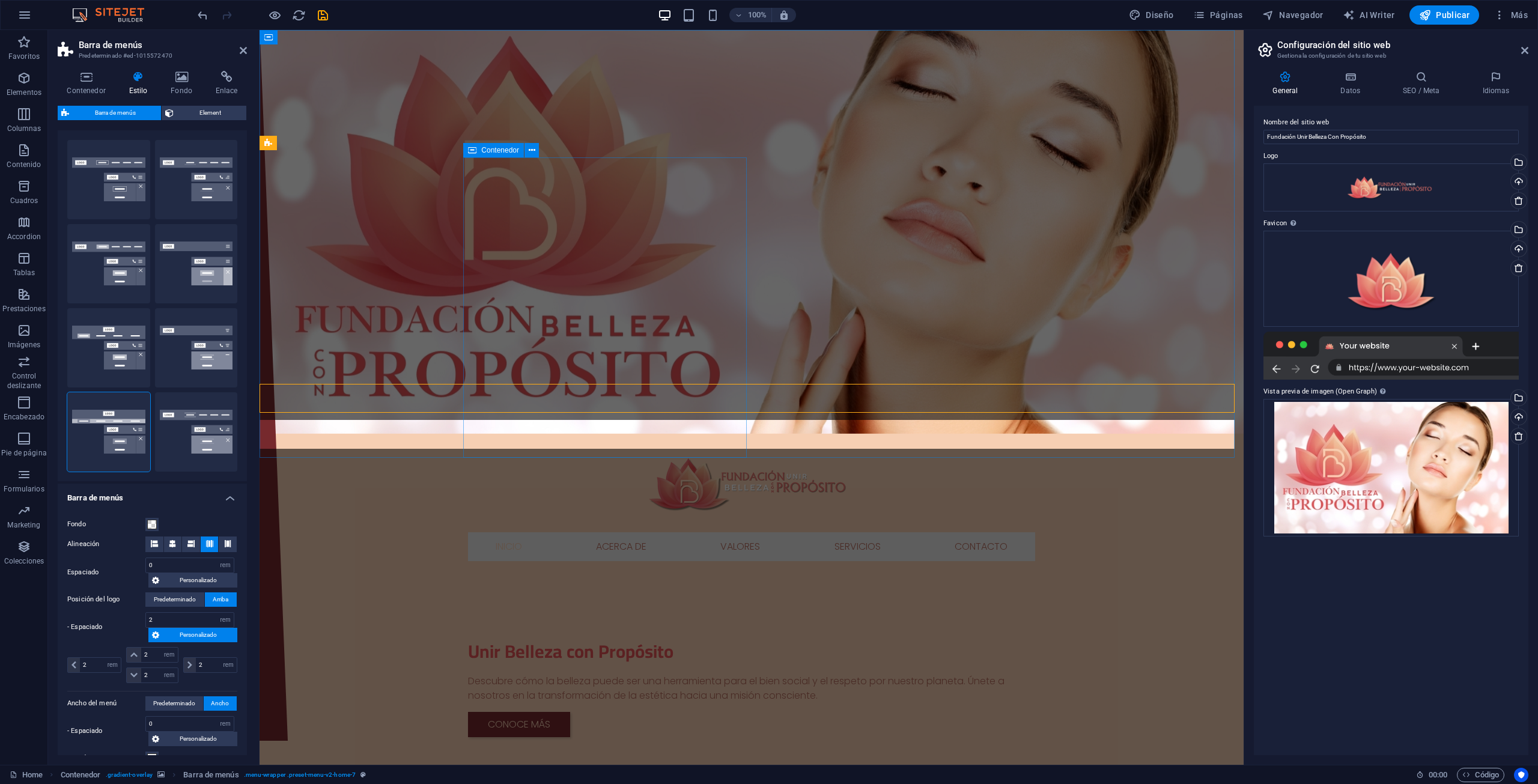
scroll to position [0, 0]
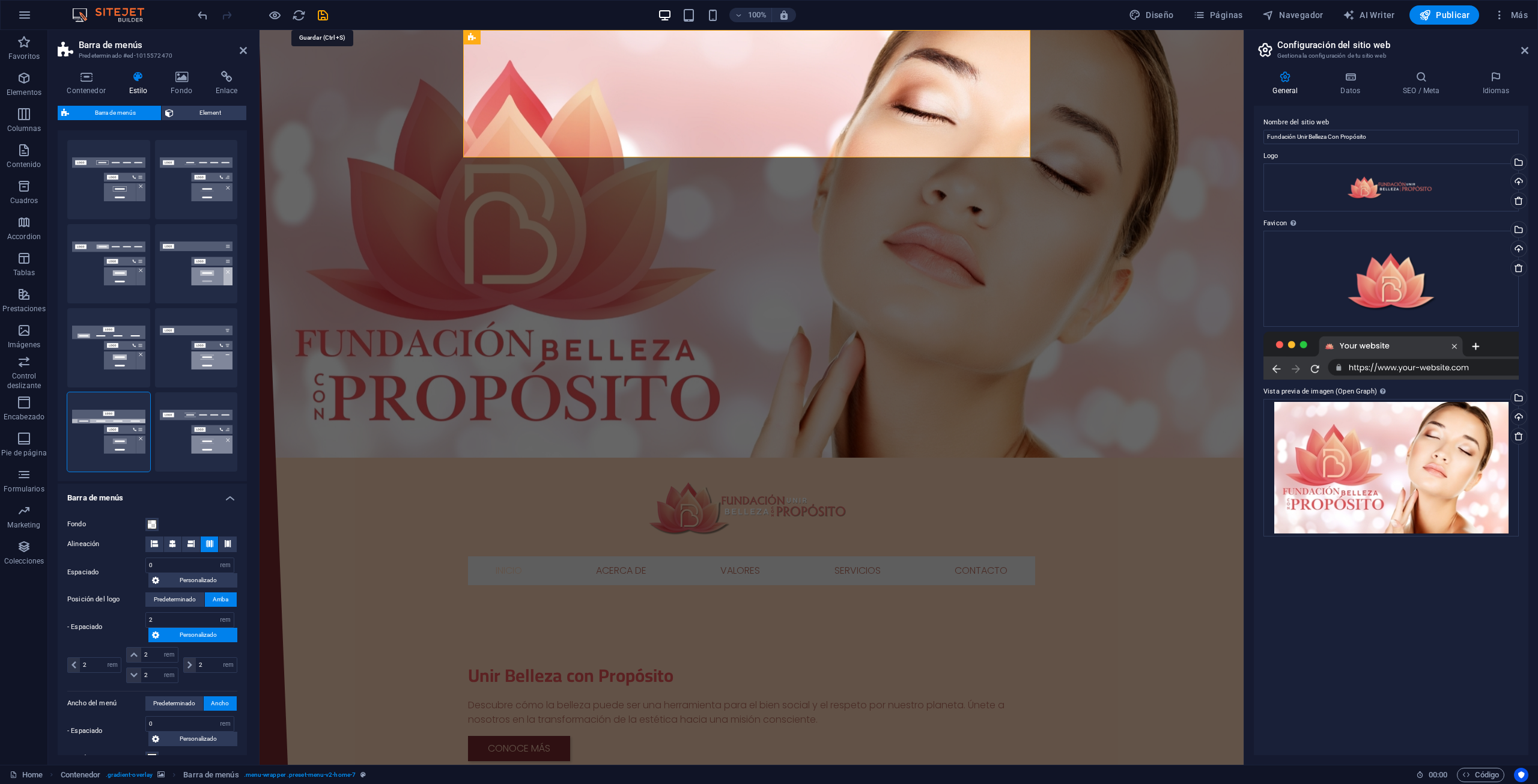
click at [326, 11] on icon "save" at bounding box center [322, 15] width 14 height 14
checkbox input "false"
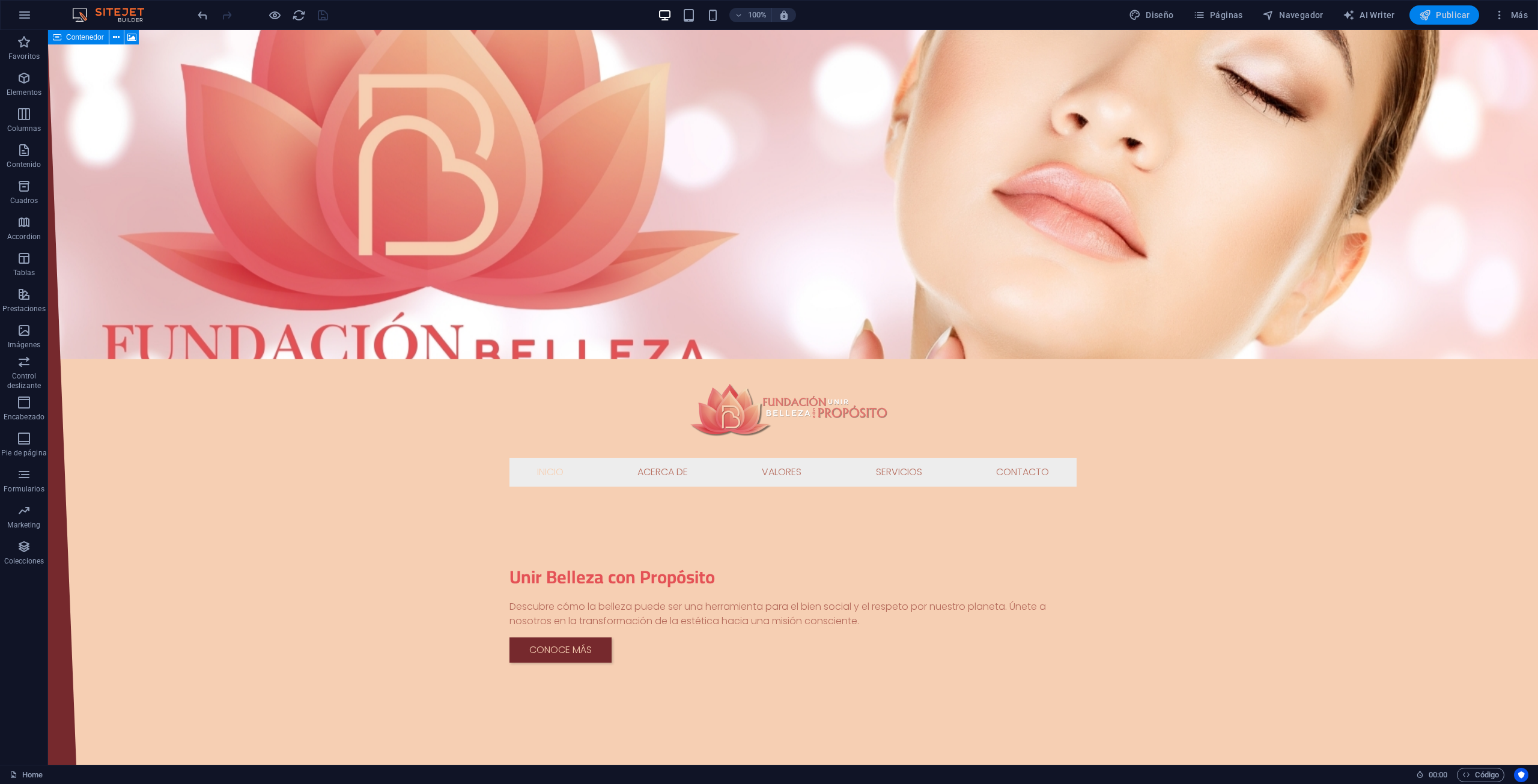
click at [1441, 14] on span "Publicar" at bounding box center [1445, 15] width 51 height 12
